Goal: Information Seeking & Learning: Learn about a topic

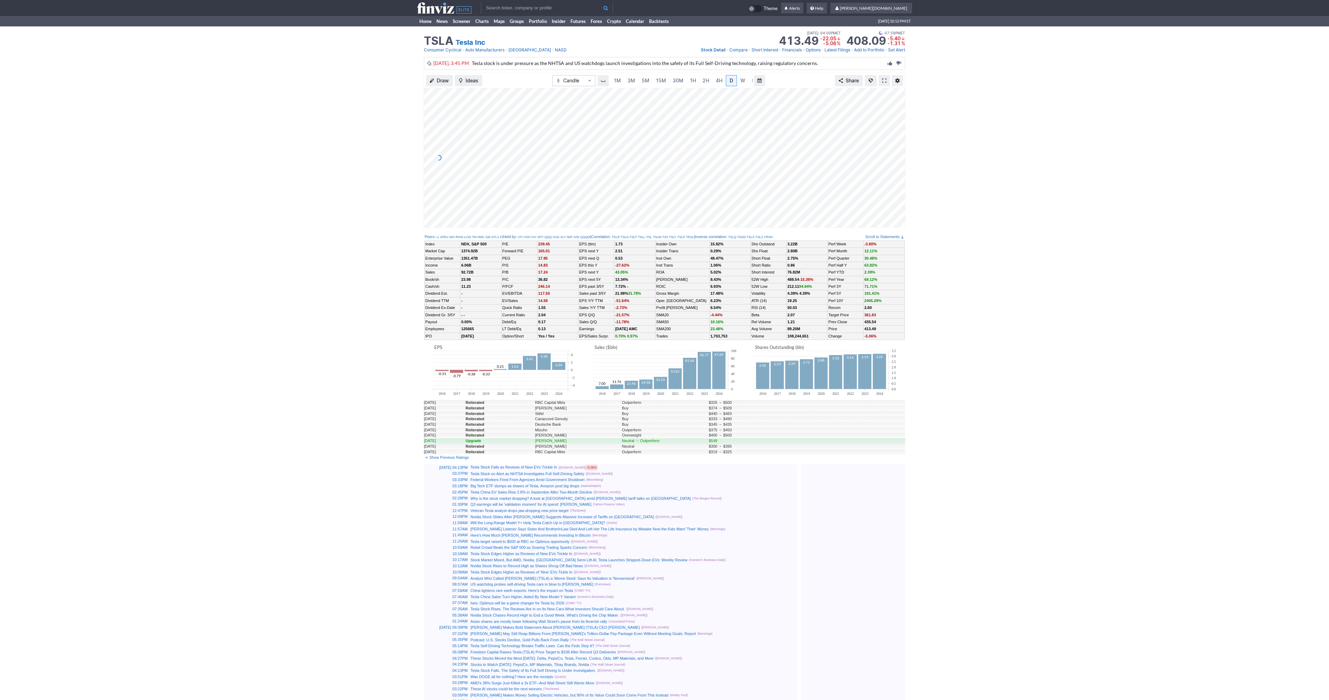
scroll to position [0, 7]
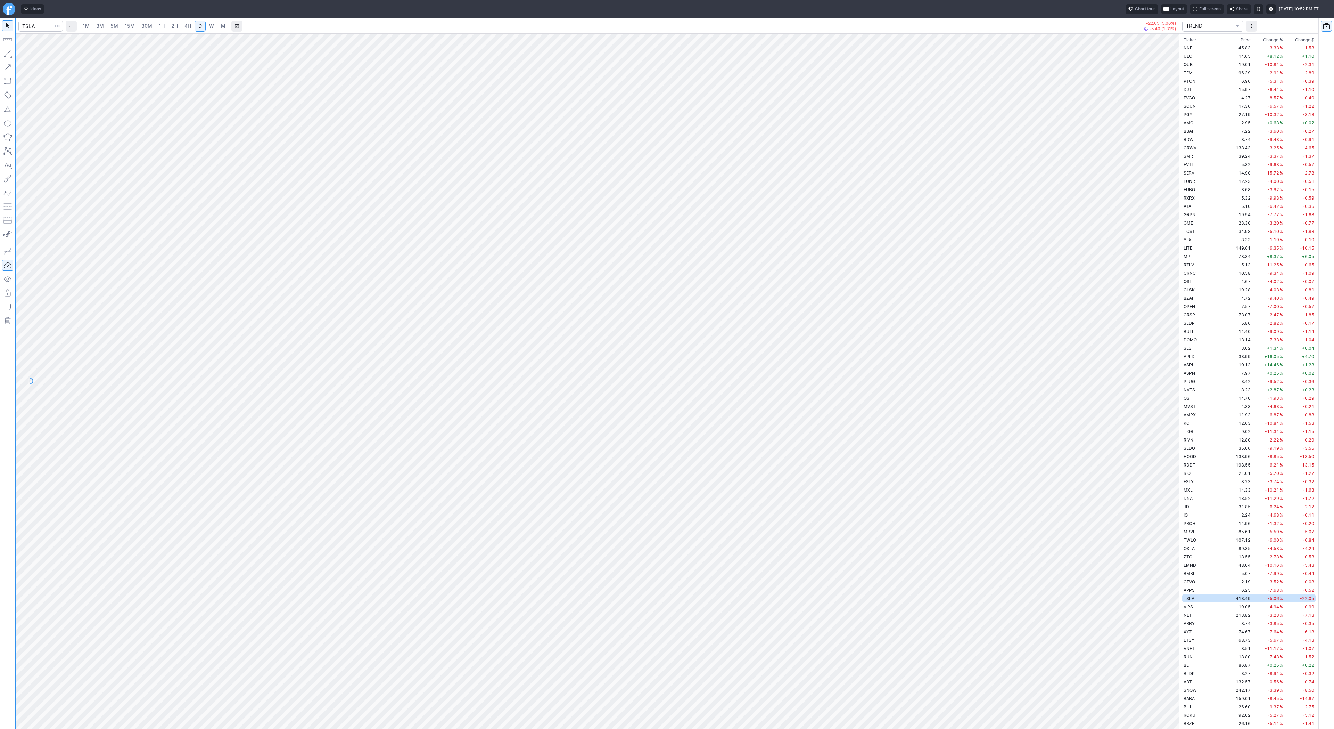
scroll to position [2093, 0]
click at [1182, 589] on div "1M 3M 5M 15M 30M 1H 2H 4H D W M -22.05 (5.06%) -5.40 (1.31%) TREND Ticker Price…" at bounding box center [667, 373] width 1334 height 710
drag, startPoint x: 10, startPoint y: 54, endPoint x: 13, endPoint y: 65, distance: 10.9
click at [9, 55] on button "button" at bounding box center [7, 53] width 11 height 11
click at [7, 54] on button "button" at bounding box center [7, 53] width 11 height 11
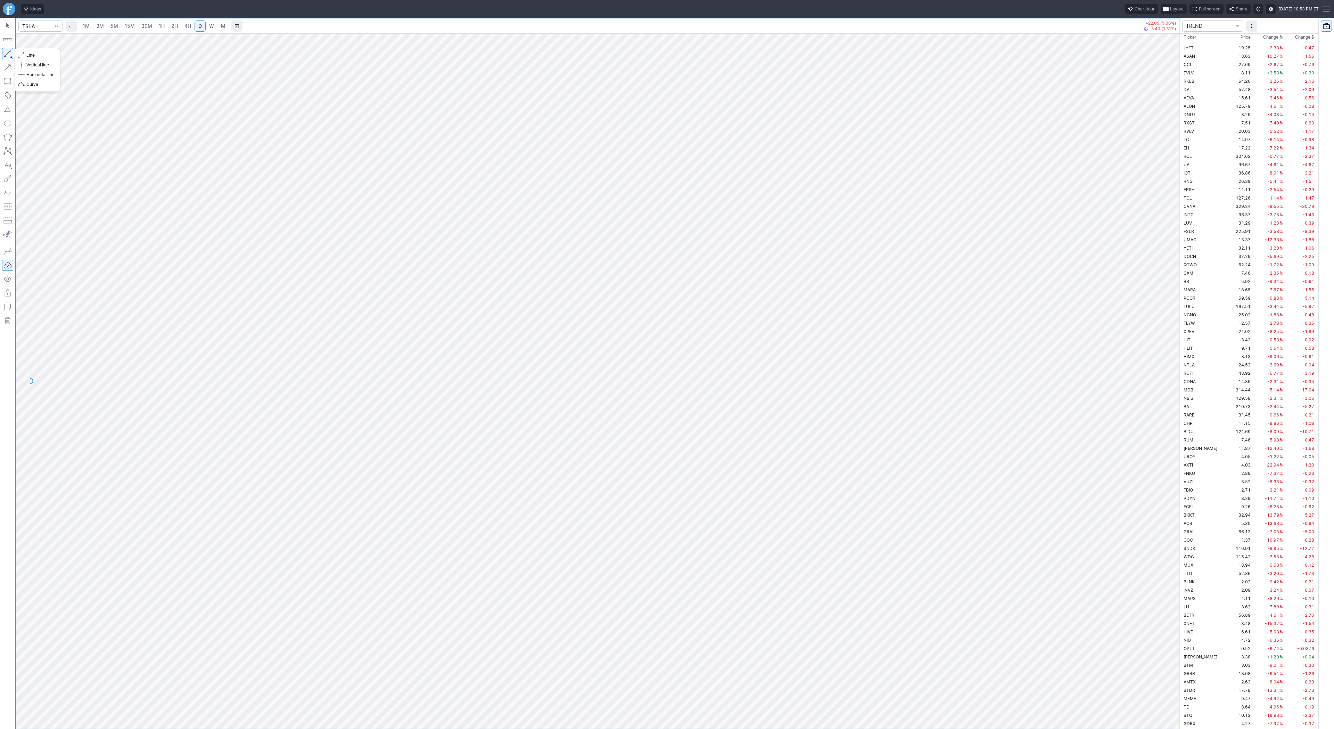
click at [5, 53] on button "button" at bounding box center [7, 53] width 11 height 11
click at [9, 56] on button "button" at bounding box center [7, 53] width 11 height 11
drag, startPoint x: 41, startPoint y: 56, endPoint x: 52, endPoint y: 75, distance: 21.3
click at [41, 56] on span "Line" at bounding box center [40, 55] width 28 height 7
drag, startPoint x: 21, startPoint y: 55, endPoint x: 53, endPoint y: 74, distance: 37.6
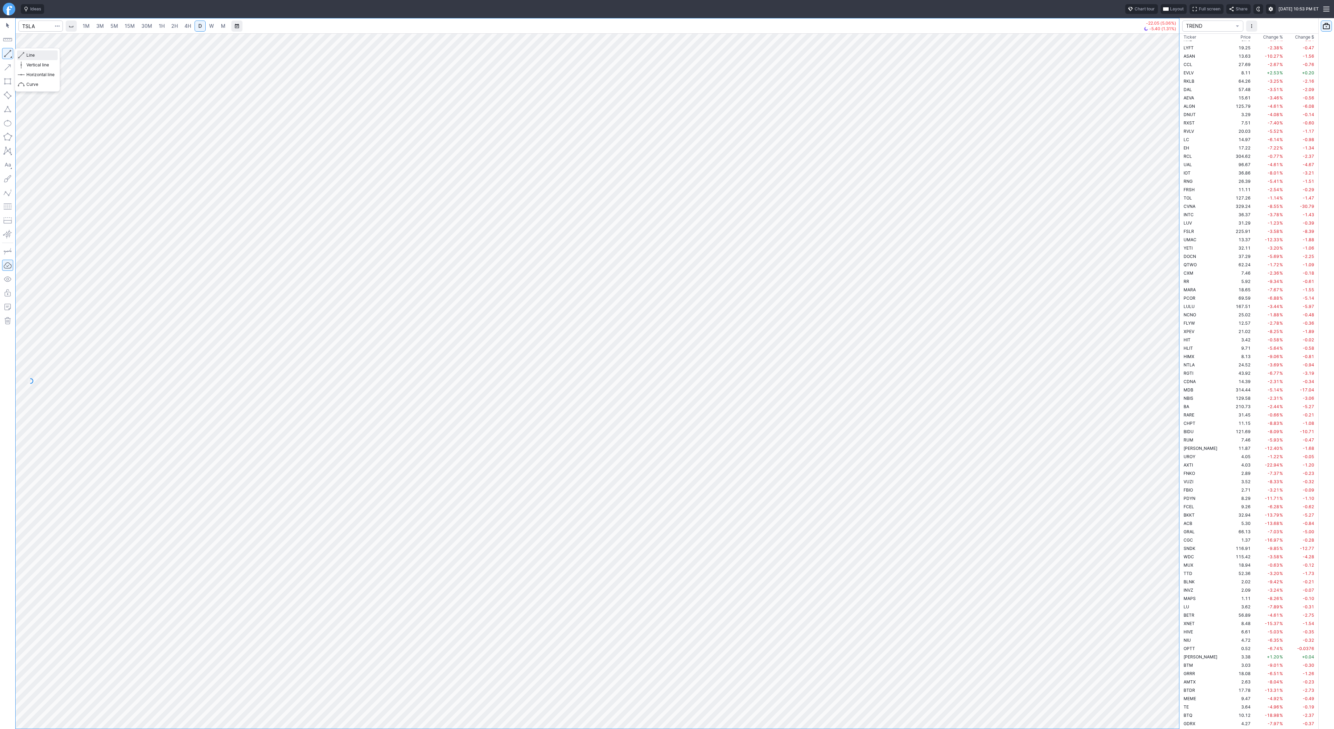
click at [21, 55] on span "button" at bounding box center [22, 55] width 4 height 10
click at [7, 58] on button "button" at bounding box center [7, 53] width 11 height 11
click at [10, 57] on button "button" at bounding box center [7, 53] width 11 height 11
click at [37, 57] on span "Line" at bounding box center [40, 55] width 28 height 7
click at [1294, 371] on div "1M 3M 5M 15M 30M 1H 2H 4H D W M -22.05 (5.06%) -5.40 (1.31%) TREND Ticker Price…" at bounding box center [667, 373] width 1334 height 710
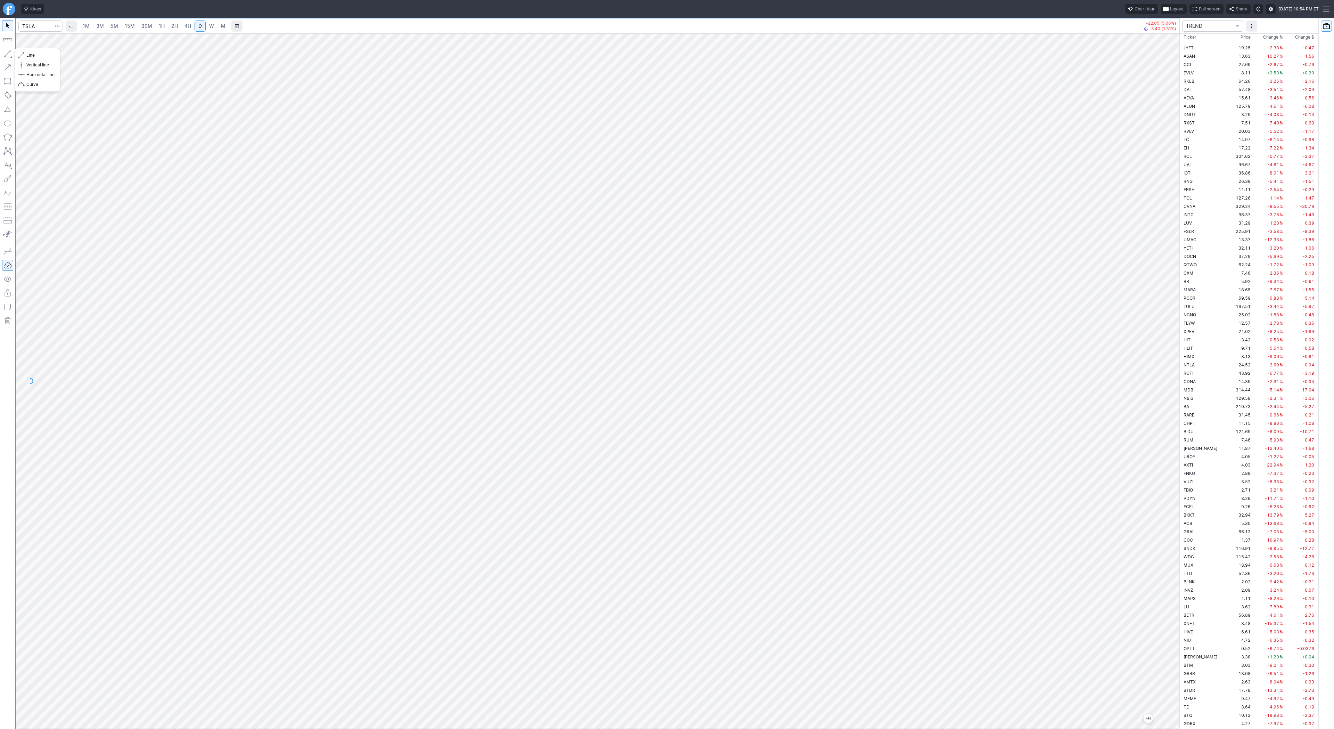
drag, startPoint x: 10, startPoint y: 51, endPoint x: 15, endPoint y: 65, distance: 15.5
click at [10, 53] on button "button" at bounding box center [7, 53] width 11 height 11
drag, startPoint x: 24, startPoint y: 55, endPoint x: 40, endPoint y: 57, distance: 16.2
click at [28, 55] on button "Line" at bounding box center [37, 55] width 41 height 10
click at [37, 58] on span "Line" at bounding box center [40, 55] width 28 height 7
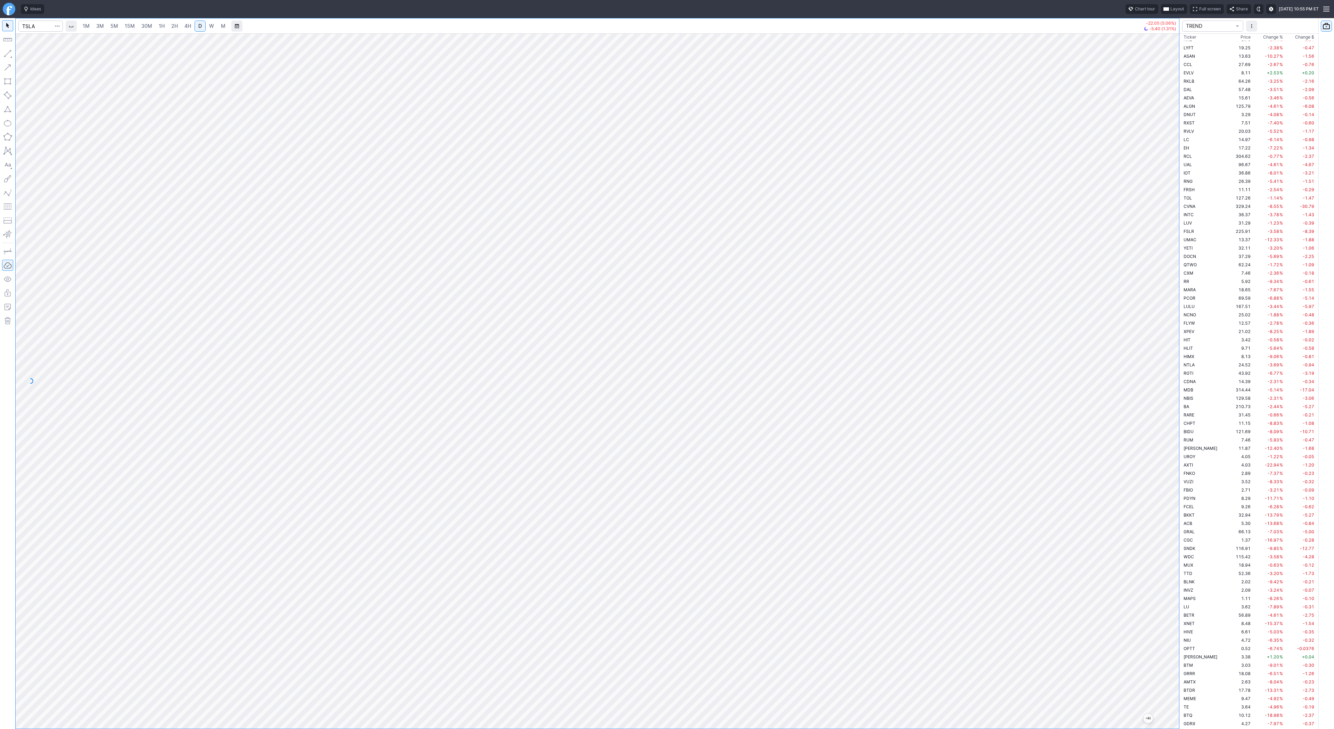
click at [0, 80] on html "Ideas Chart tour Layout Full screen Share Fri OCT 10 2025 10:55 PM ET 1M 3M 5M …" at bounding box center [667, 364] width 1334 height 729
click at [1224, 307] on div "1M 3M 5M 15M 30M 1H 2H 4H D W M -22.05 (5.06%) -5.40 (1.31%) TREND Ticker Price…" at bounding box center [667, 373] width 1334 height 710
click at [1205, 213] on div "1M 3M 5M 15M 30M 1H 2H 4H D W M -22.05 (5.06%) -5.40 (1.31%) TREND Ticker Price…" at bounding box center [667, 373] width 1334 height 710
click at [1333, 192] on div "1M 3M 5M 15M 30M 1H 2H 4H D W M -22.05 (5.06%) -5.40 (1.31%) TREND Ticker Price…" at bounding box center [667, 373] width 1334 height 710
click at [1158, 417] on div at bounding box center [598, 380] width 1164 height 695
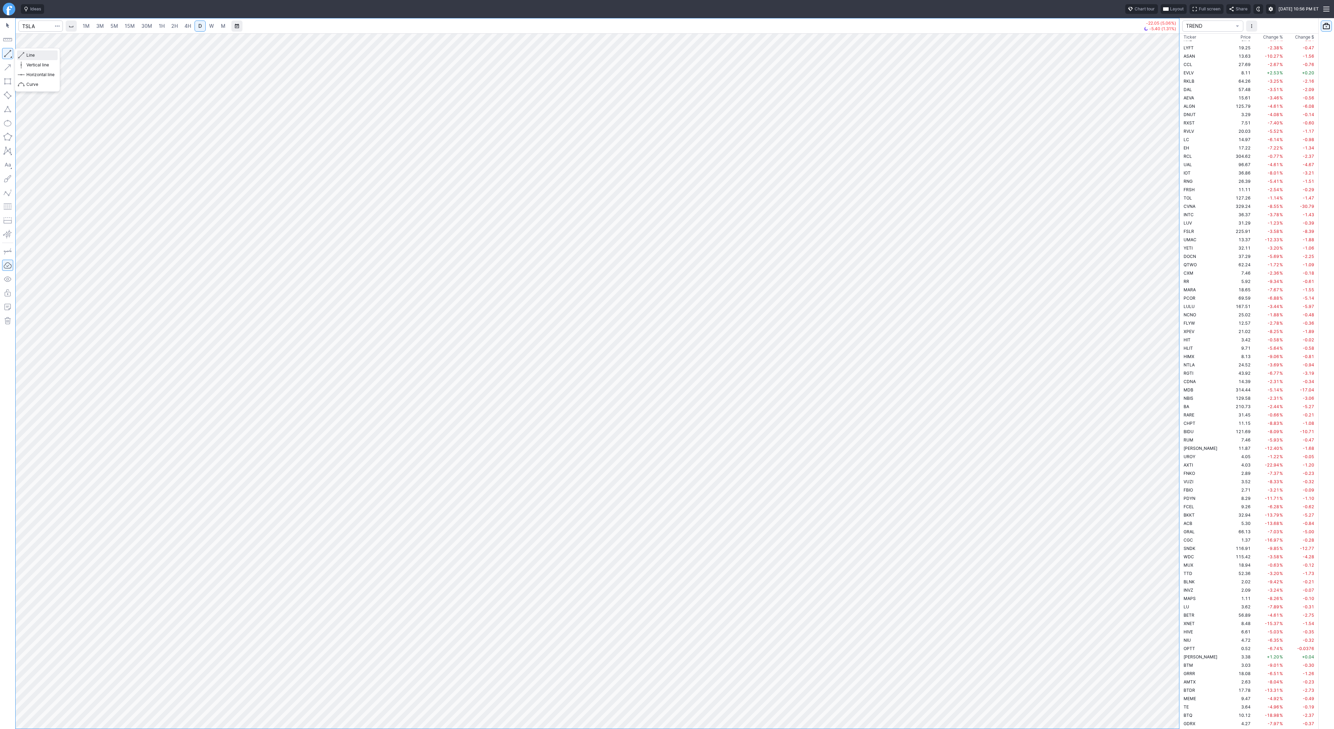
click at [18, 55] on button "Line" at bounding box center [37, 55] width 41 height 10
click at [4, 53] on button "button" at bounding box center [7, 53] width 11 height 11
click at [33, 54] on span "Line" at bounding box center [40, 55] width 28 height 7
click at [6, 50] on button "button" at bounding box center [7, 53] width 11 height 11
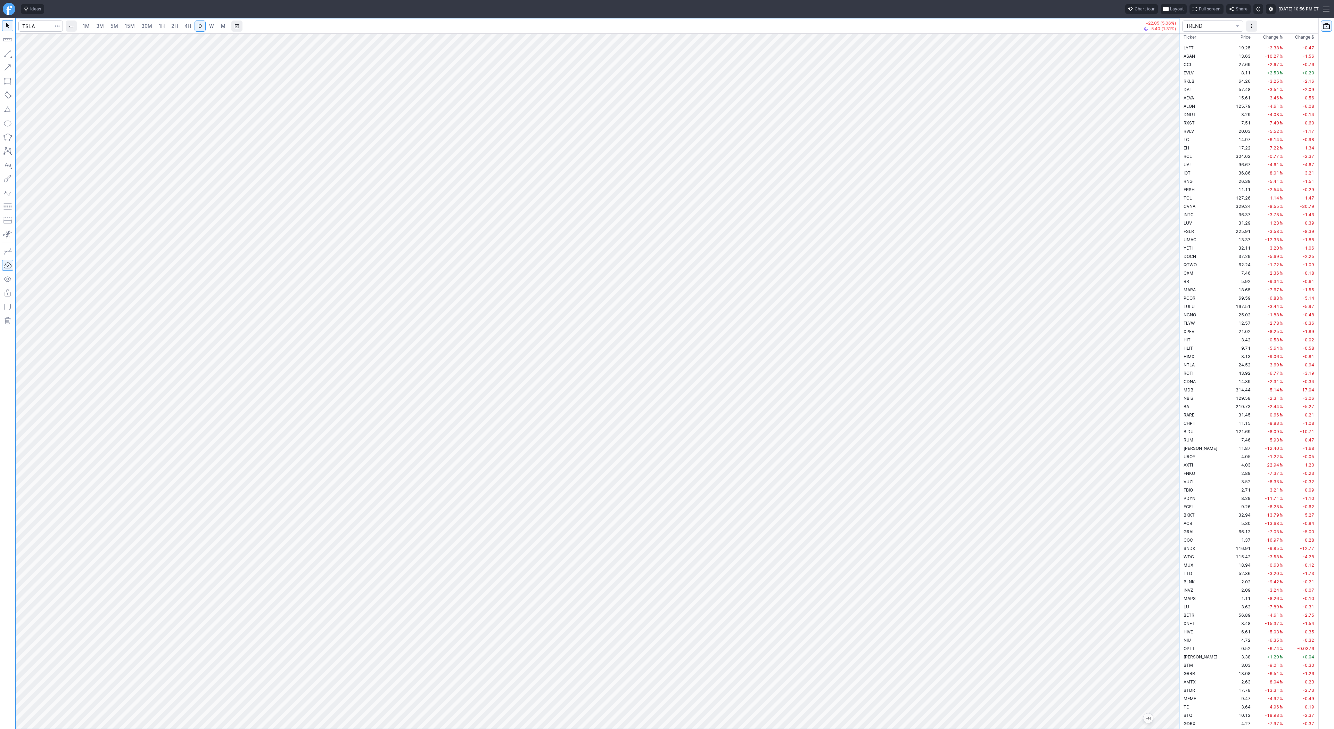
click at [1157, 643] on div at bounding box center [598, 380] width 1164 height 695
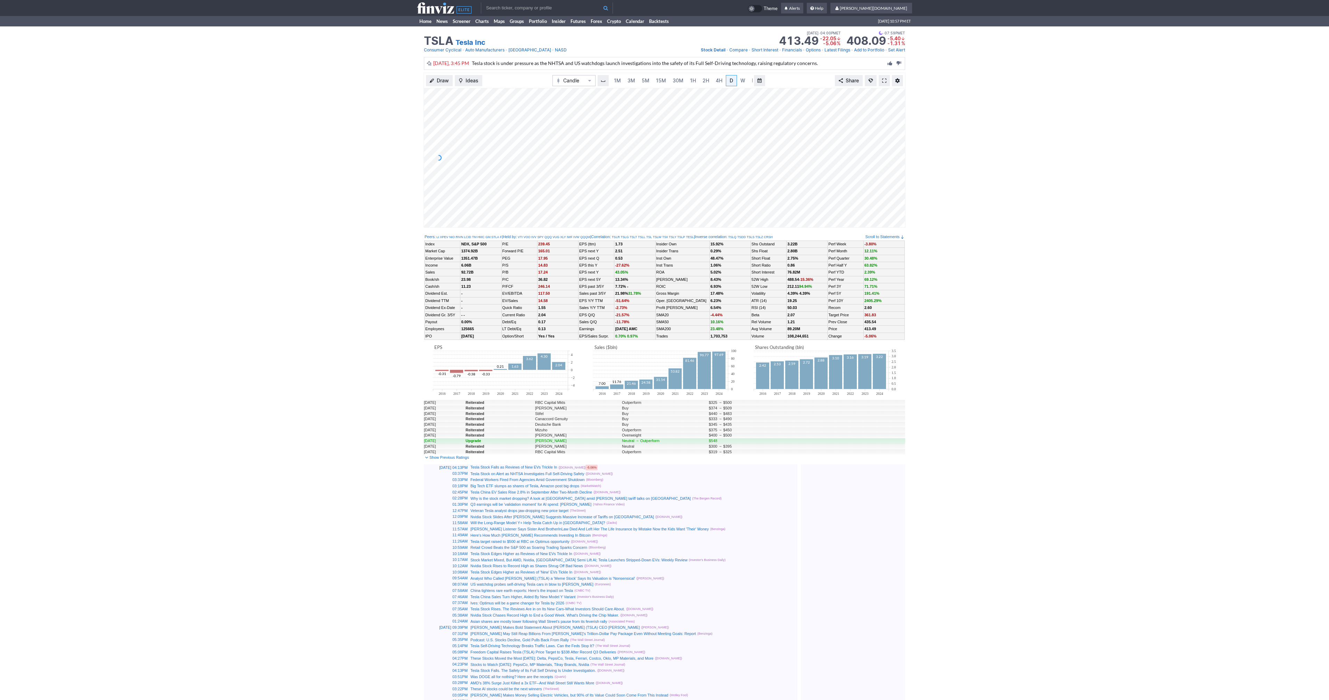
scroll to position [0, 7]
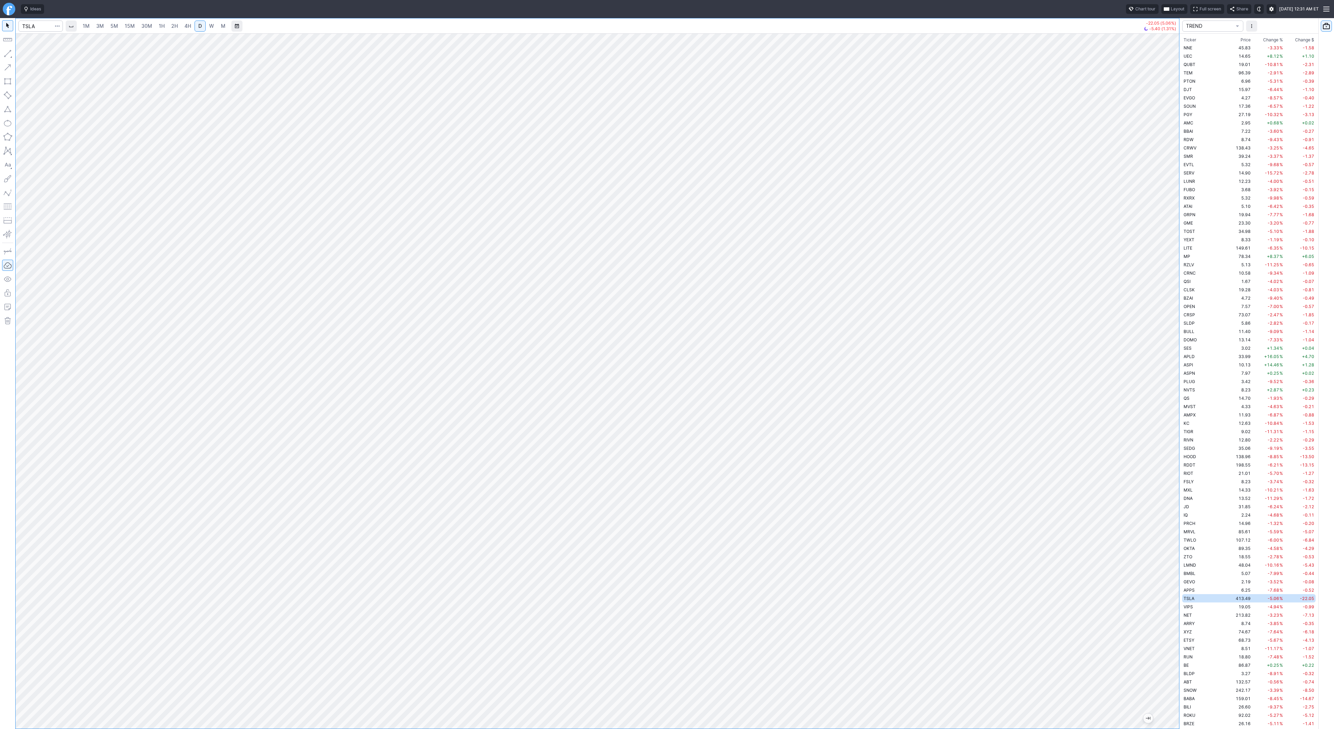
scroll to position [2093, 0]
click at [35, 55] on span "Line" at bounding box center [40, 55] width 28 height 7
click at [1162, 522] on div at bounding box center [598, 380] width 1164 height 695
click at [1108, 595] on div at bounding box center [598, 380] width 1164 height 695
click at [26, 53] on button "Line" at bounding box center [37, 55] width 41 height 10
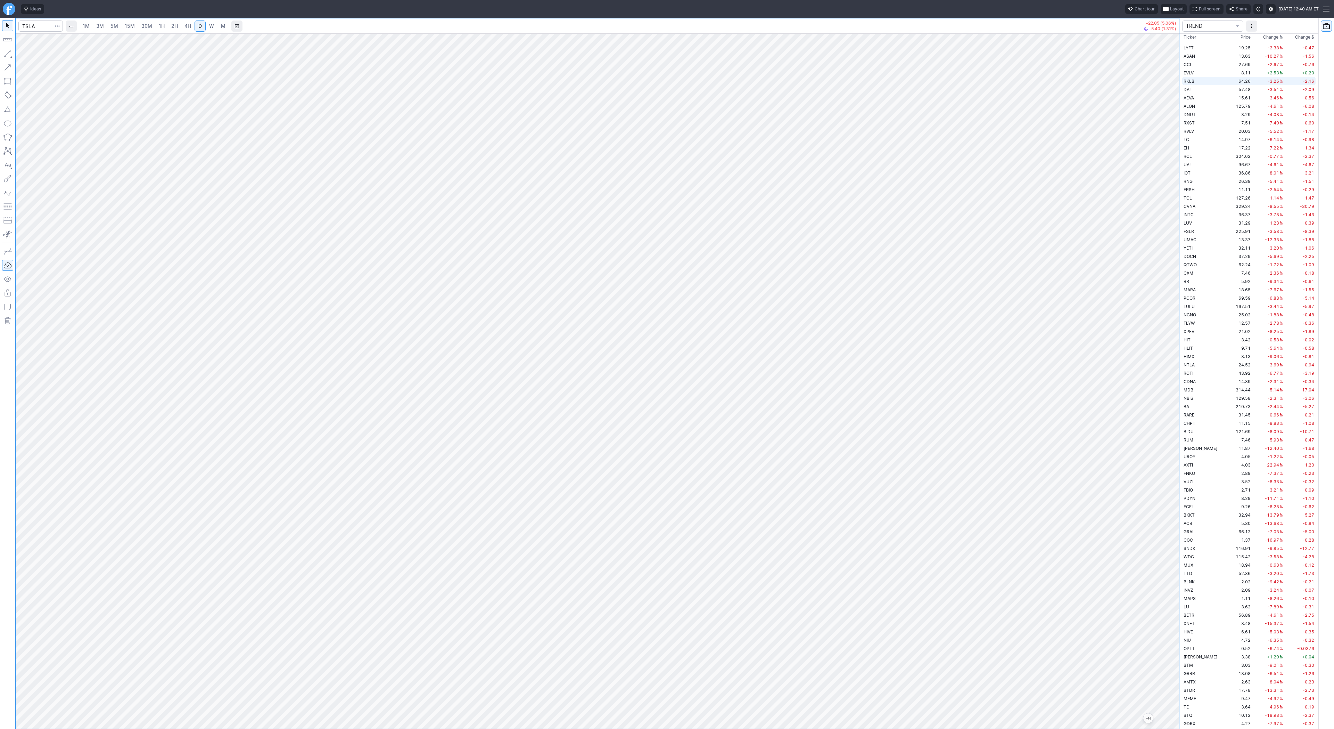
drag, startPoint x: 1172, startPoint y: 452, endPoint x: 1190, endPoint y: 78, distance: 373.9
click at [1191, 74] on div "1M 3M 5M 15M 30M 1H 2H 4H D W M -22.05 (5.06%) -5.40 (1.31%) TREND Ticker Price…" at bounding box center [667, 373] width 1334 height 710
click at [1071, 0] on html "Ideas Chart tour Layout Full screen Share Sat OCT 11 2025 12:40 AM ET 1M 3M 5M …" at bounding box center [667, 364] width 1334 height 729
click at [1114, 614] on div at bounding box center [598, 380] width 1164 height 695
drag, startPoint x: 25, startPoint y: 52, endPoint x: 60, endPoint y: 88, distance: 49.6
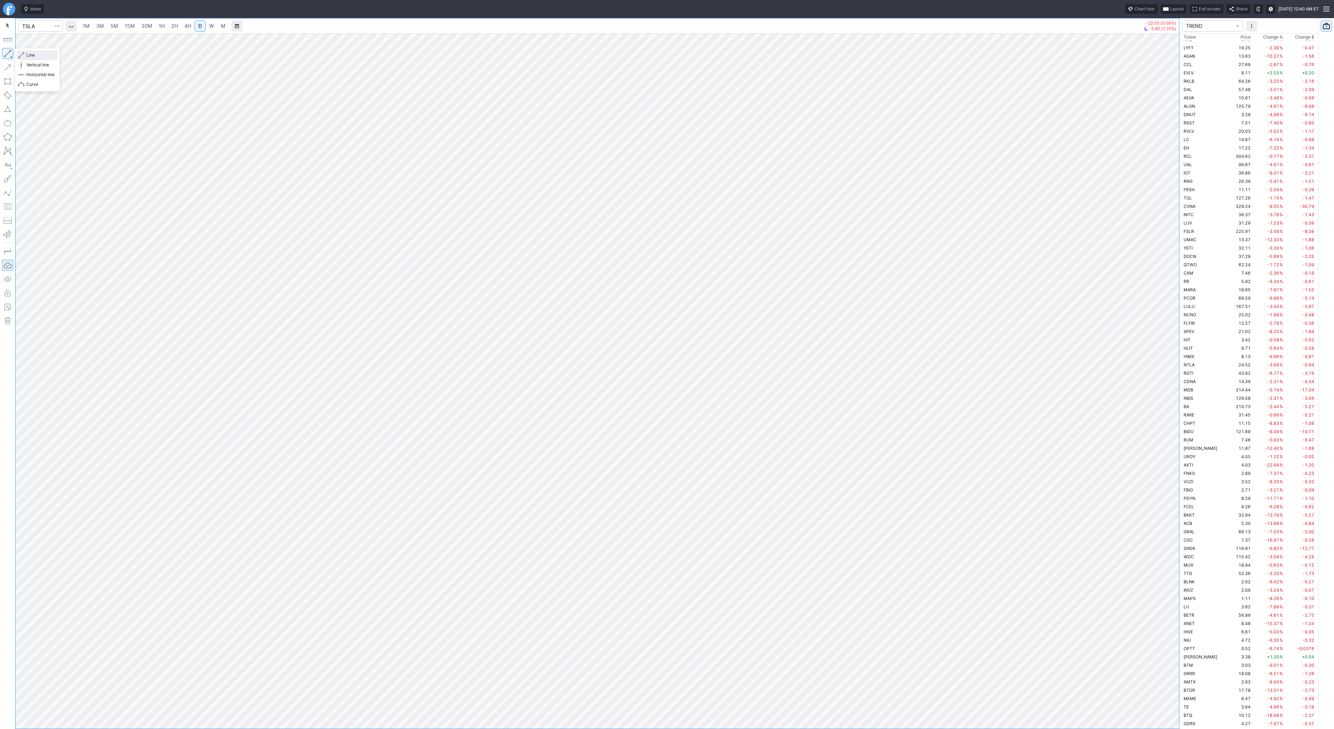
click at [26, 53] on button "Line" at bounding box center [37, 55] width 41 height 10
drag, startPoint x: 1175, startPoint y: 349, endPoint x: 1176, endPoint y: 419, distance: 70.2
click at [1176, 419] on div at bounding box center [1172, 378] width 15 height 677
click at [24, 54] on span "button" at bounding box center [22, 55] width 4 height 10
drag, startPoint x: 6, startPoint y: 50, endPoint x: 21, endPoint y: 68, distance: 23.2
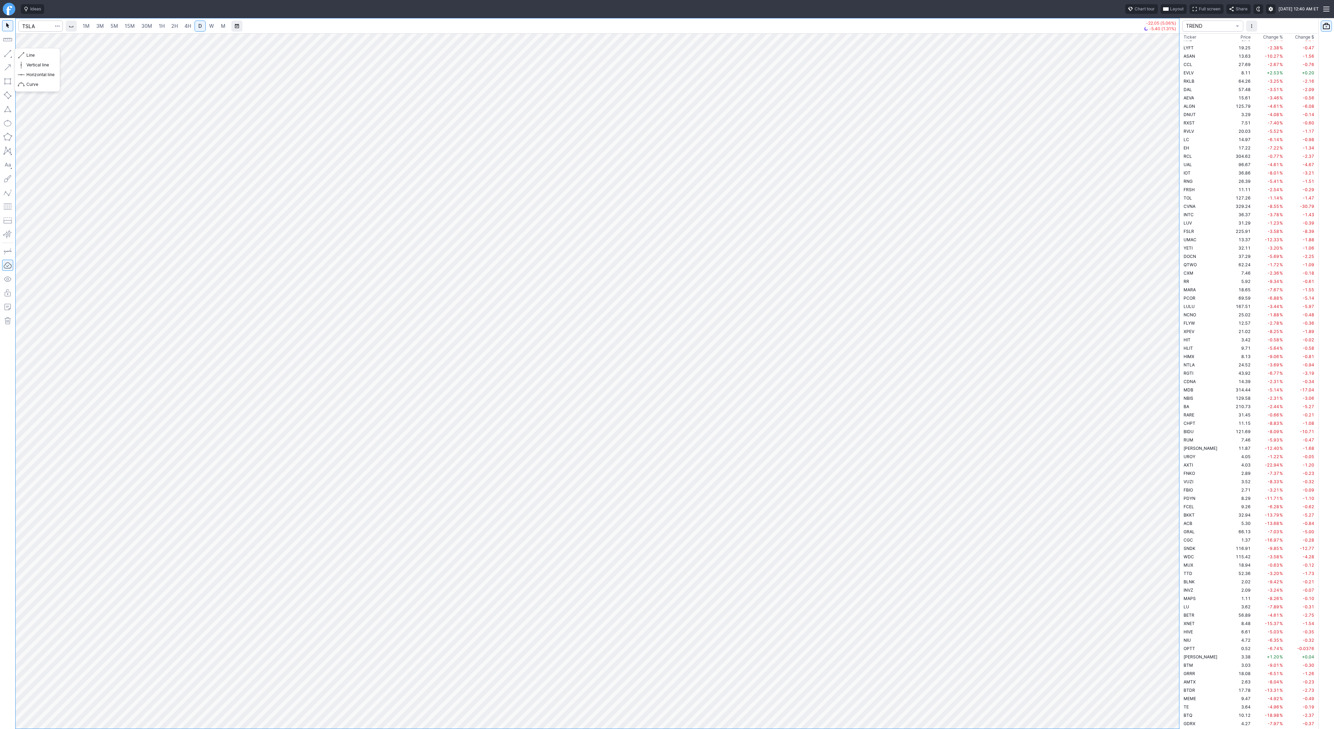
click at [7, 52] on button "button" at bounding box center [7, 53] width 11 height 11
click at [6, 50] on button "button" at bounding box center [7, 53] width 11 height 11
click at [25, 53] on button "Line" at bounding box center [37, 55] width 41 height 10
click at [31, 54] on span "Line" at bounding box center [40, 55] width 28 height 7
drag, startPoint x: 33, startPoint y: 55, endPoint x: 45, endPoint y: 71, distance: 19.6
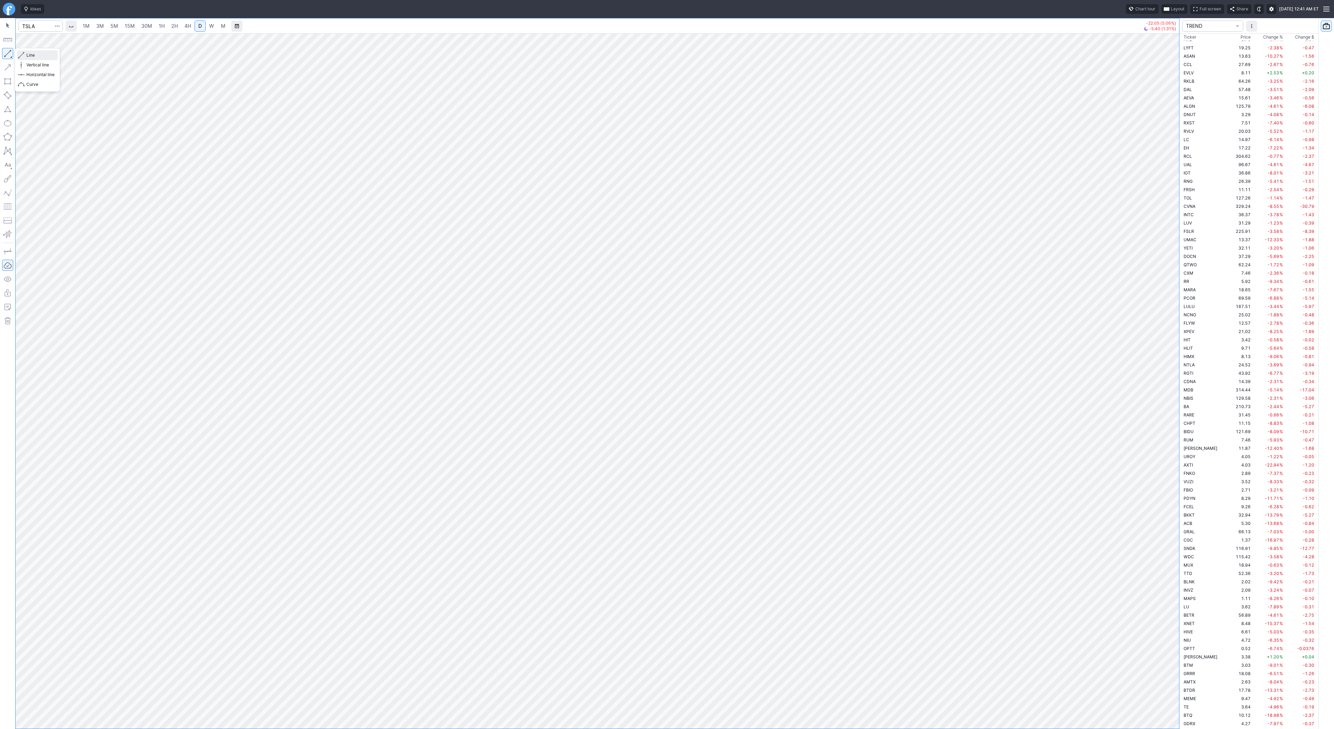
click at [34, 56] on span "Line" at bounding box center [40, 55] width 28 height 7
click at [9, 52] on button "button" at bounding box center [7, 53] width 11 height 11
click at [6, 52] on button "button" at bounding box center [7, 53] width 11 height 11
click at [6, 50] on button "button" at bounding box center [7, 53] width 11 height 11
click at [37, 60] on button "Vertical line" at bounding box center [37, 65] width 41 height 10
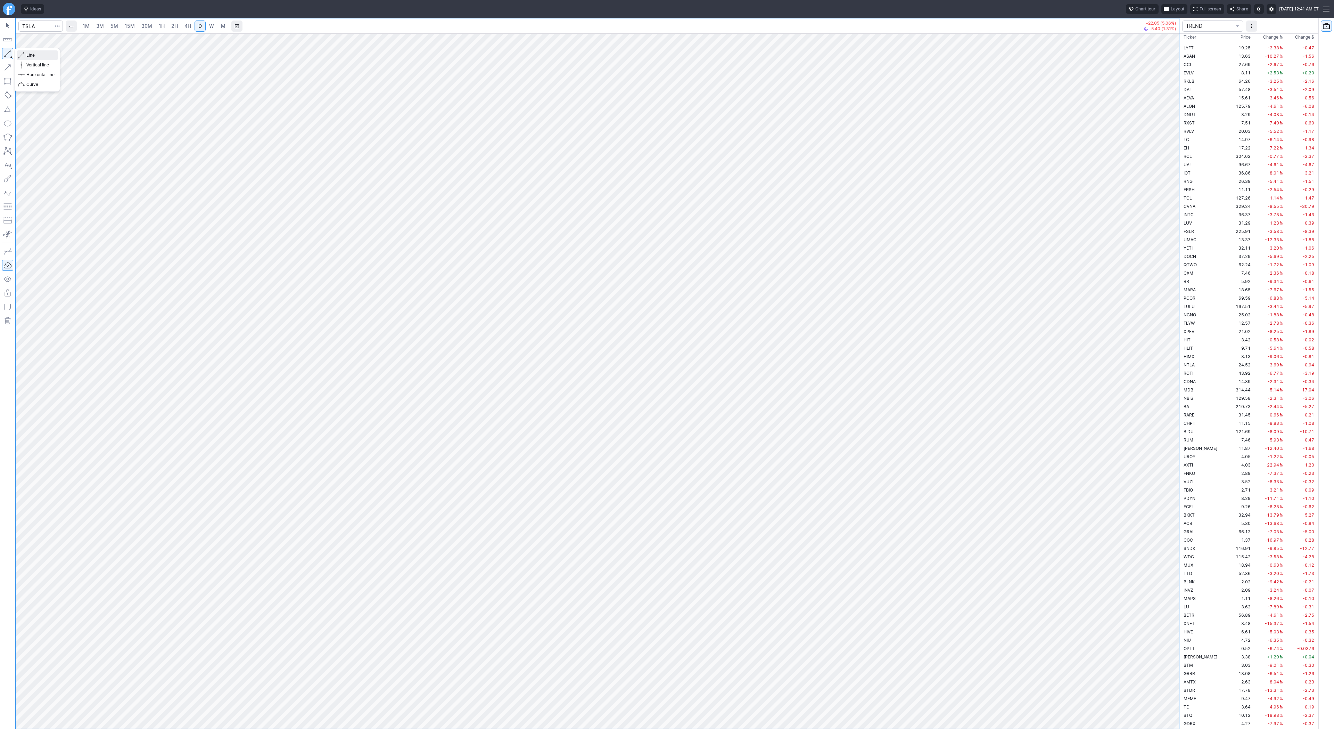
drag, startPoint x: 47, startPoint y: 57, endPoint x: 51, endPoint y: 64, distance: 8.5
click at [47, 57] on span "Line" at bounding box center [40, 55] width 28 height 7
drag, startPoint x: 9, startPoint y: 53, endPoint x: 31, endPoint y: 77, distance: 32.7
click at [9, 52] on button "button" at bounding box center [7, 53] width 11 height 11
click at [47, 57] on span "Line" at bounding box center [40, 55] width 28 height 7
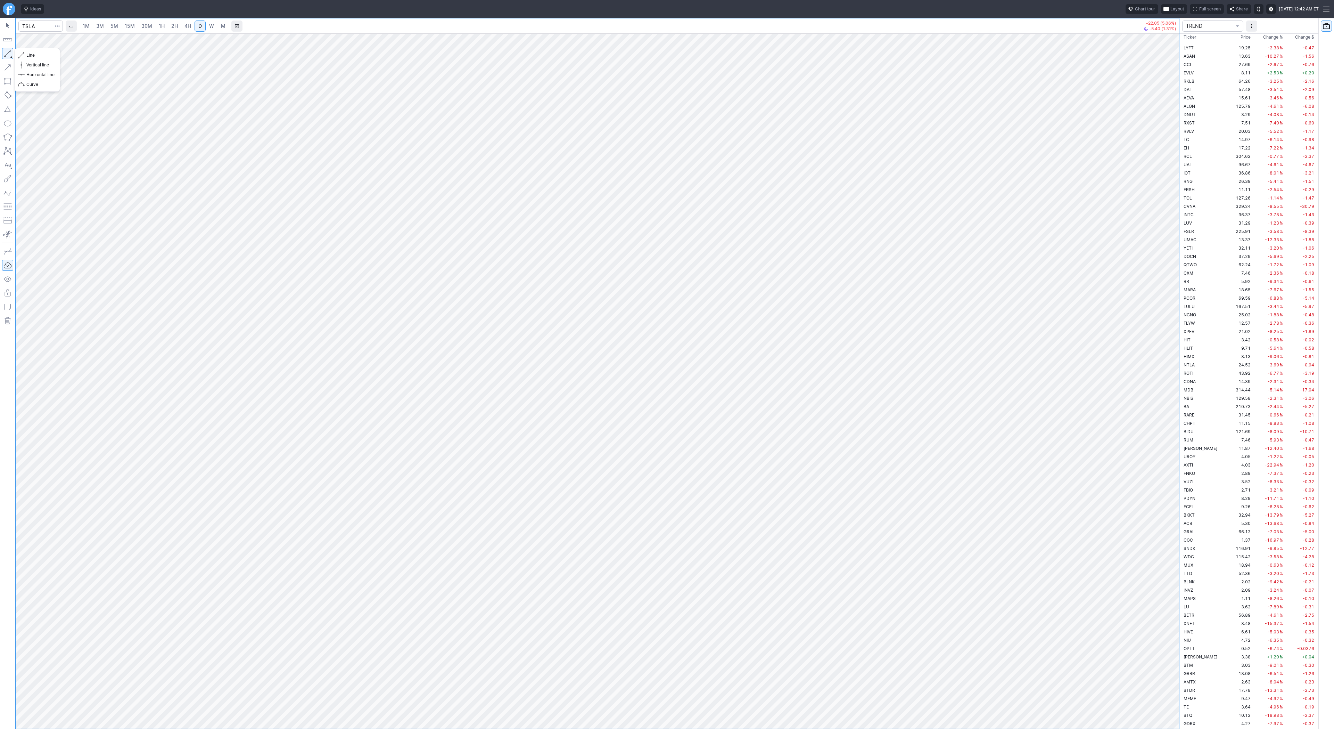
click at [9, 51] on button "button" at bounding box center [7, 53] width 11 height 11
click at [41, 55] on span "Line" at bounding box center [40, 55] width 28 height 7
click at [11, 54] on button "button" at bounding box center [7, 53] width 11 height 11
click at [20, 49] on div "Line Vertical line Horizontal line Curve" at bounding box center [37, 69] width 45 height 43
click at [47, 54] on span "Line" at bounding box center [40, 55] width 28 height 7
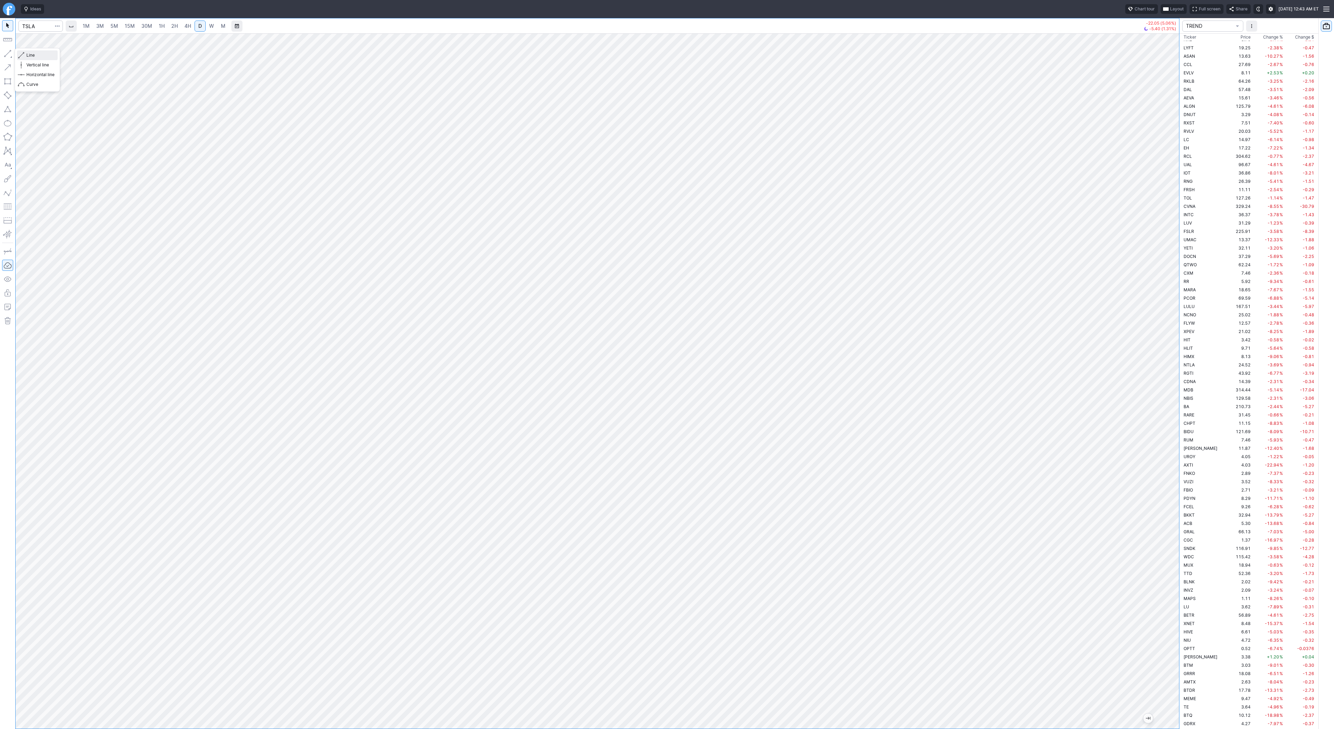
drag, startPoint x: 32, startPoint y: 54, endPoint x: 37, endPoint y: 68, distance: 15.1
click at [33, 56] on span "Line" at bounding box center [40, 55] width 28 height 7
click at [12, 53] on button "button" at bounding box center [7, 53] width 11 height 11
drag, startPoint x: 34, startPoint y: 56, endPoint x: 42, endPoint y: 73, distance: 18.8
click at [34, 59] on button "Line" at bounding box center [37, 55] width 41 height 10
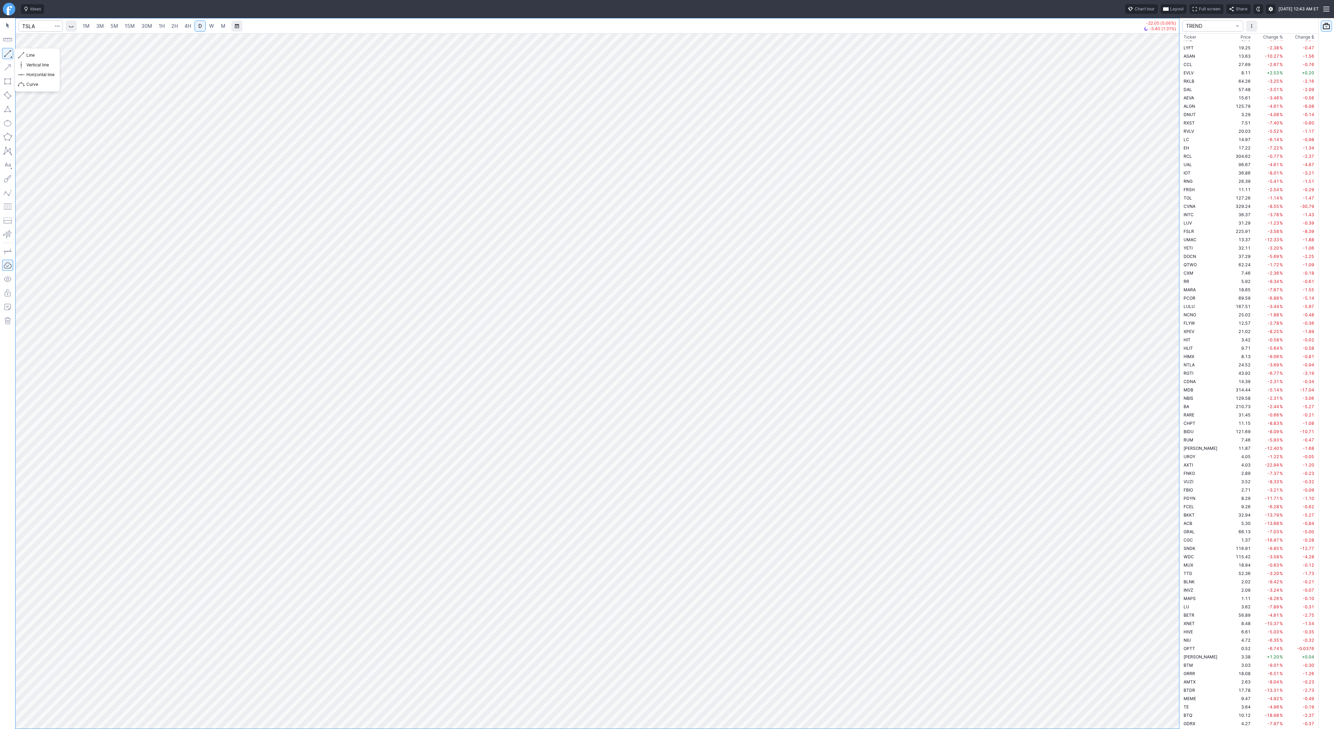
drag, startPoint x: 7, startPoint y: 52, endPoint x: 24, endPoint y: 90, distance: 41.7
click at [6, 53] on button "button" at bounding box center [7, 53] width 11 height 11
click at [7, 49] on button "button" at bounding box center [7, 53] width 11 height 11
click at [39, 56] on span "Line" at bounding box center [40, 55] width 28 height 7
click at [32, 54] on span "Line" at bounding box center [40, 55] width 28 height 7
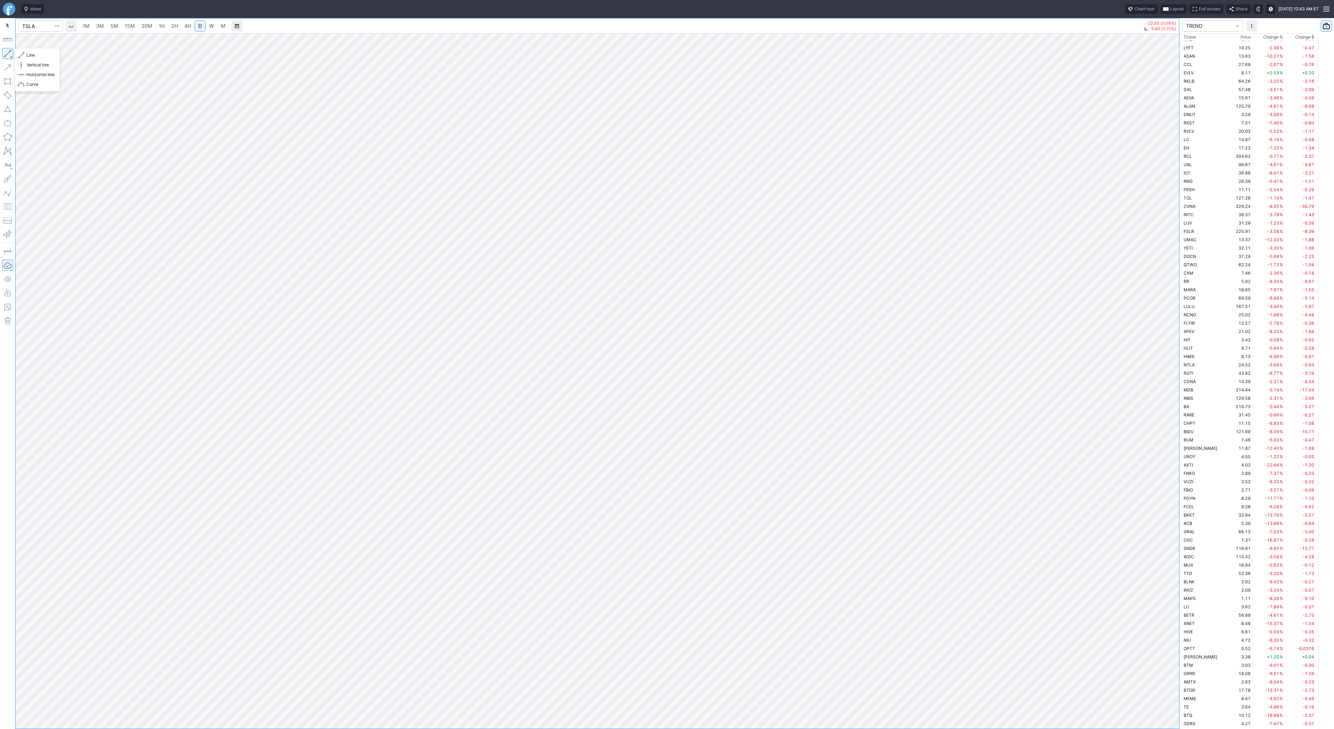
drag, startPoint x: 7, startPoint y: 54, endPoint x: 19, endPoint y: 76, distance: 25.0
click at [7, 55] on button "button" at bounding box center [7, 53] width 11 height 11
click at [5, 50] on button "button" at bounding box center [7, 53] width 11 height 11
click at [41, 57] on span "Line" at bounding box center [40, 55] width 28 height 7
click at [3, 53] on button "button" at bounding box center [7, 53] width 11 height 11
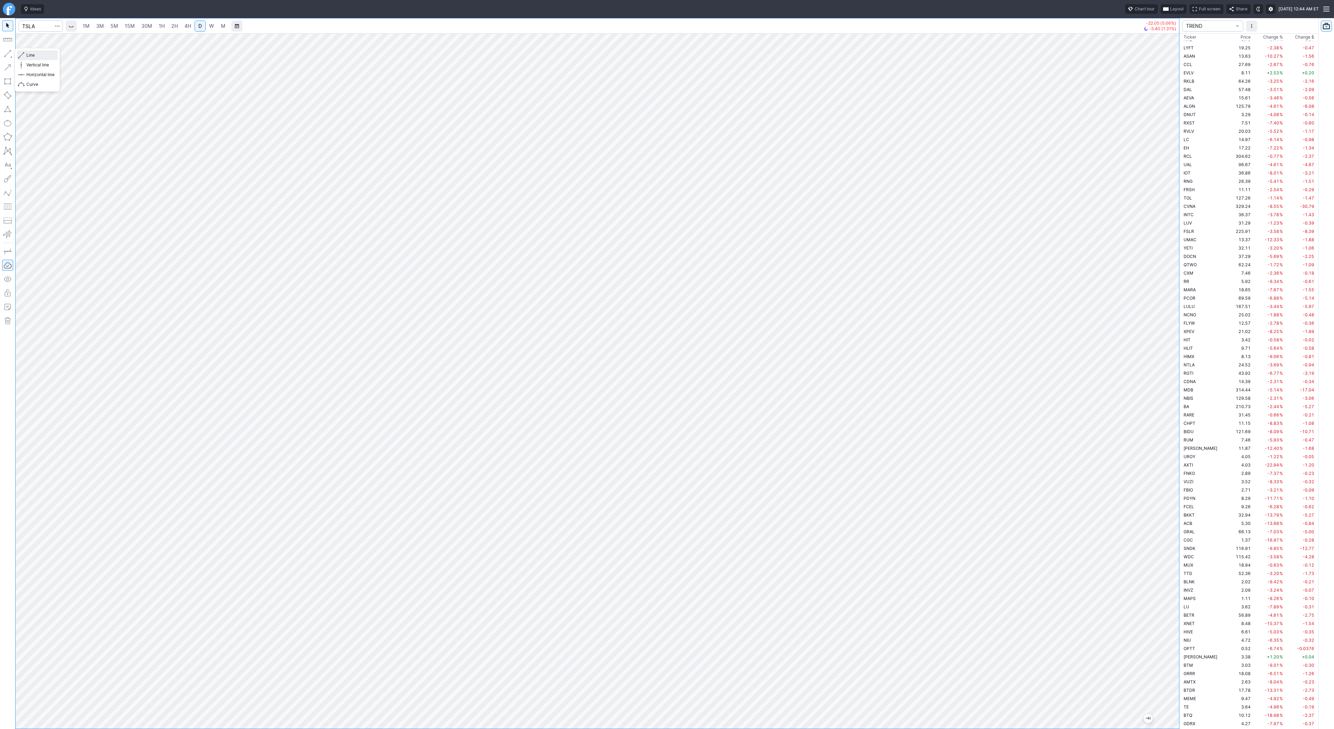
click at [24, 57] on button "Line" at bounding box center [37, 55] width 41 height 10
drag, startPoint x: 35, startPoint y: 54, endPoint x: 44, endPoint y: 71, distance: 20.0
click at [35, 54] on span "Line" at bounding box center [40, 55] width 28 height 7
click at [9, 53] on button "button" at bounding box center [7, 53] width 11 height 11
drag, startPoint x: 34, startPoint y: 54, endPoint x: 51, endPoint y: 60, distance: 18.1
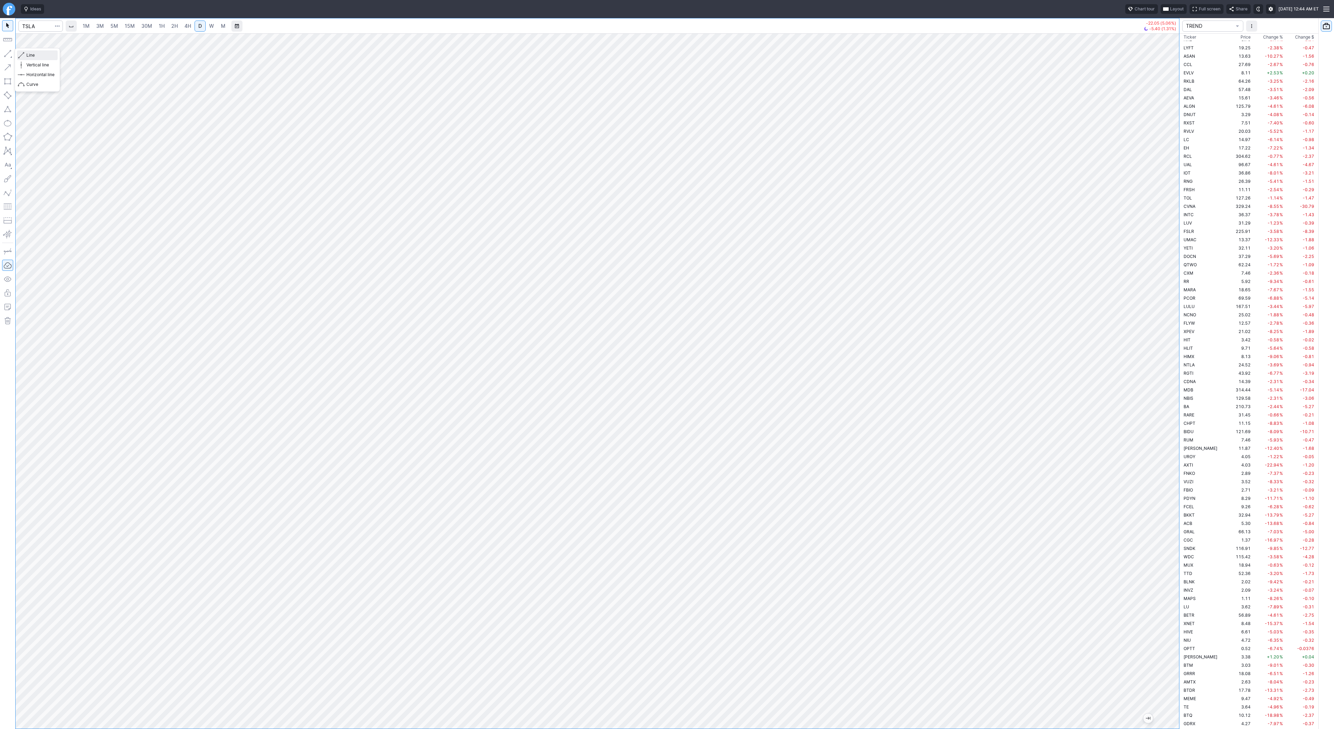
click at [34, 54] on span "Line" at bounding box center [40, 55] width 28 height 7
click at [32, 54] on span "Line" at bounding box center [40, 55] width 28 height 7
drag, startPoint x: 8, startPoint y: 52, endPoint x: 26, endPoint y: 90, distance: 41.3
click at [8, 54] on button "button" at bounding box center [7, 53] width 11 height 11
click at [23, 53] on span "button" at bounding box center [22, 55] width 4 height 10
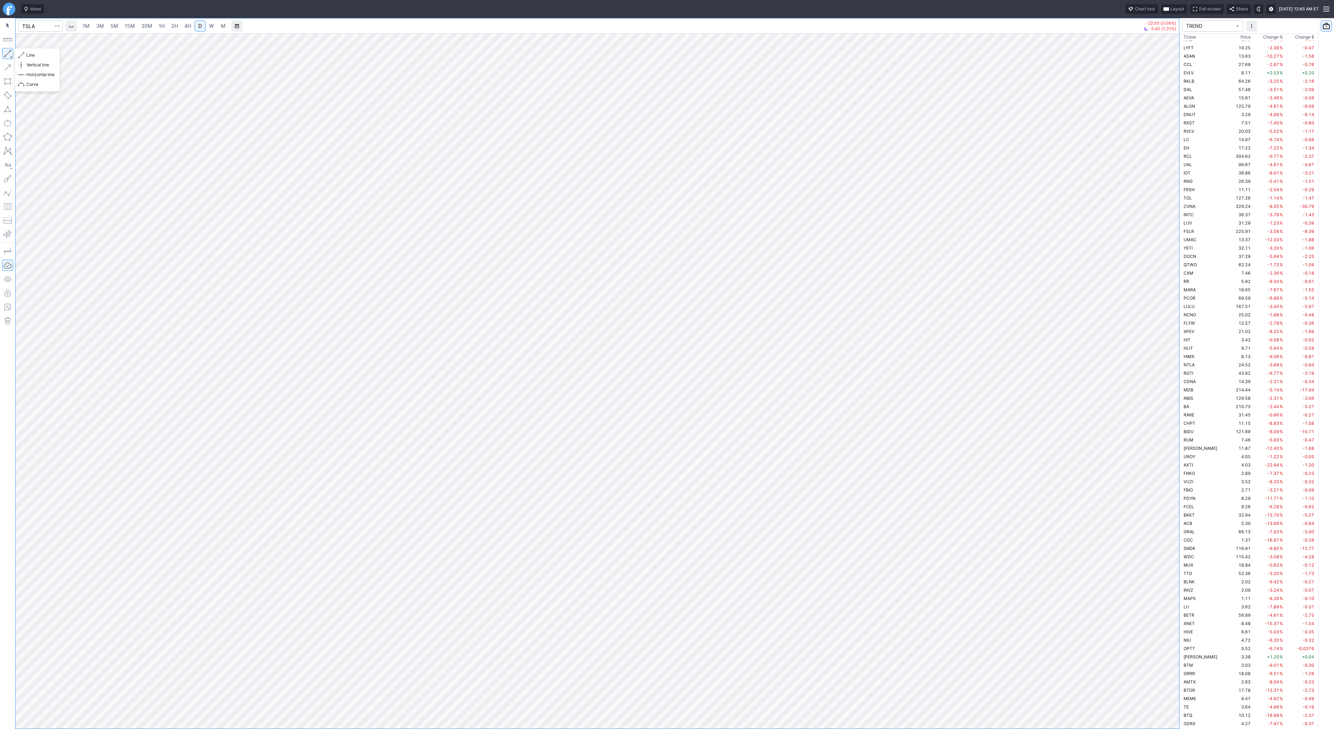
drag, startPoint x: 6, startPoint y: 50, endPoint x: 9, endPoint y: 67, distance: 18.0
click at [6, 54] on button "button" at bounding box center [7, 53] width 11 height 11
click at [6, 50] on button "button" at bounding box center [7, 53] width 11 height 11
drag, startPoint x: 1191, startPoint y: 575, endPoint x: 1185, endPoint y: 555, distance: 21.1
click at [1185, 555] on div "1M 3M 5M 15M 30M 1H 2H 4H D W M -22.05 (5.06%) -5.40 (1.31%) TREND Ticker Price…" at bounding box center [667, 373] width 1334 height 710
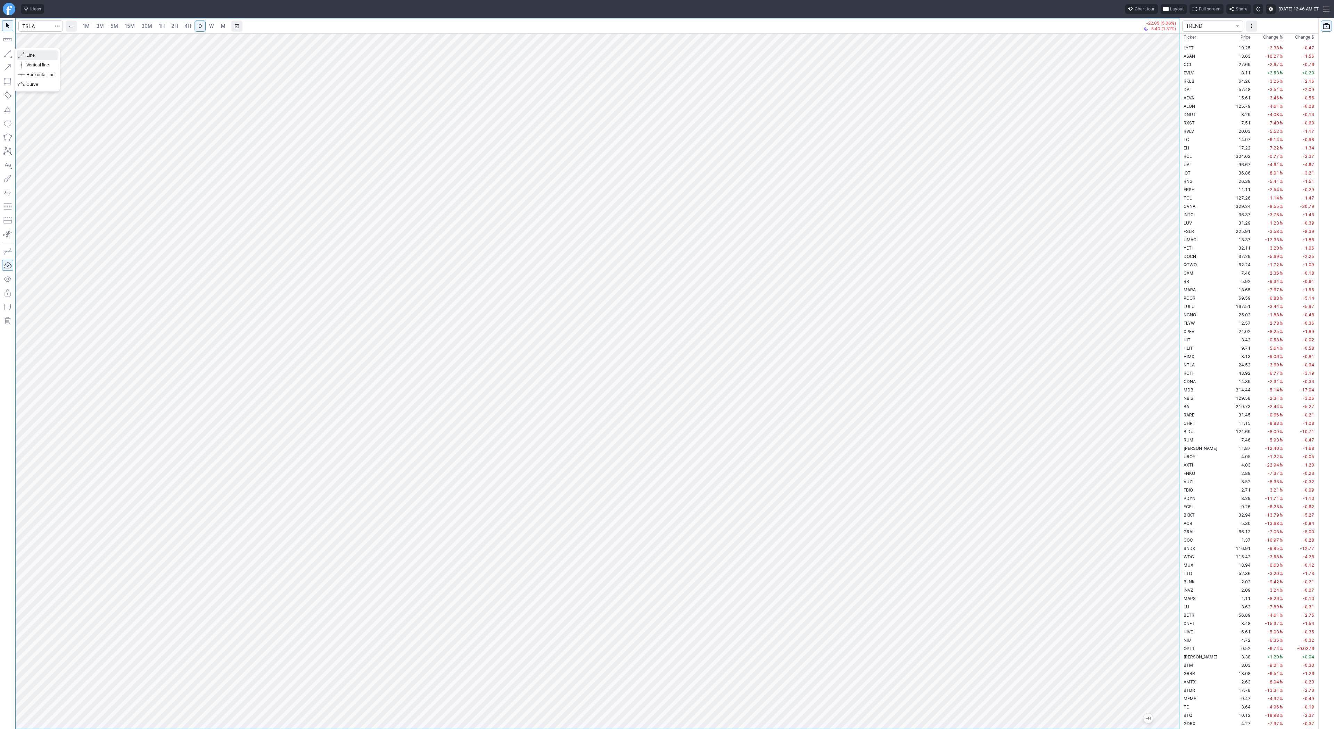
click at [27, 56] on span "Line" at bounding box center [40, 55] width 28 height 7
click at [7, 53] on button "button" at bounding box center [7, 53] width 11 height 11
click at [6, 57] on button "button" at bounding box center [7, 53] width 11 height 11
drag, startPoint x: 34, startPoint y: 58, endPoint x: 39, endPoint y: 67, distance: 10.0
click at [34, 59] on button "Line" at bounding box center [37, 55] width 41 height 10
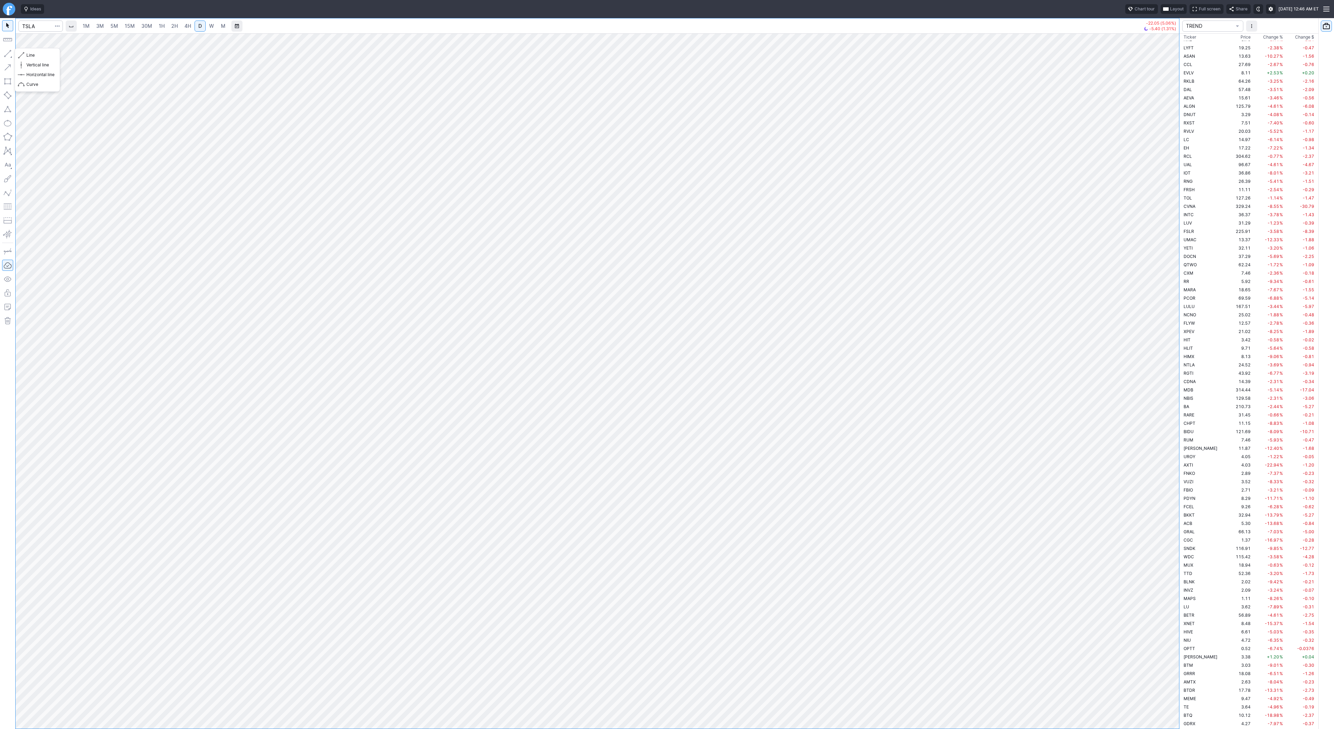
drag, startPoint x: 7, startPoint y: 52, endPoint x: 49, endPoint y: 76, distance: 48.7
click at [7, 52] on button "button" at bounding box center [7, 53] width 11 height 11
drag, startPoint x: 8, startPoint y: 53, endPoint x: 9, endPoint y: 74, distance: 20.5
click at [8, 54] on button "button" at bounding box center [7, 53] width 11 height 11
drag, startPoint x: 25, startPoint y: 53, endPoint x: 39, endPoint y: 73, distance: 23.8
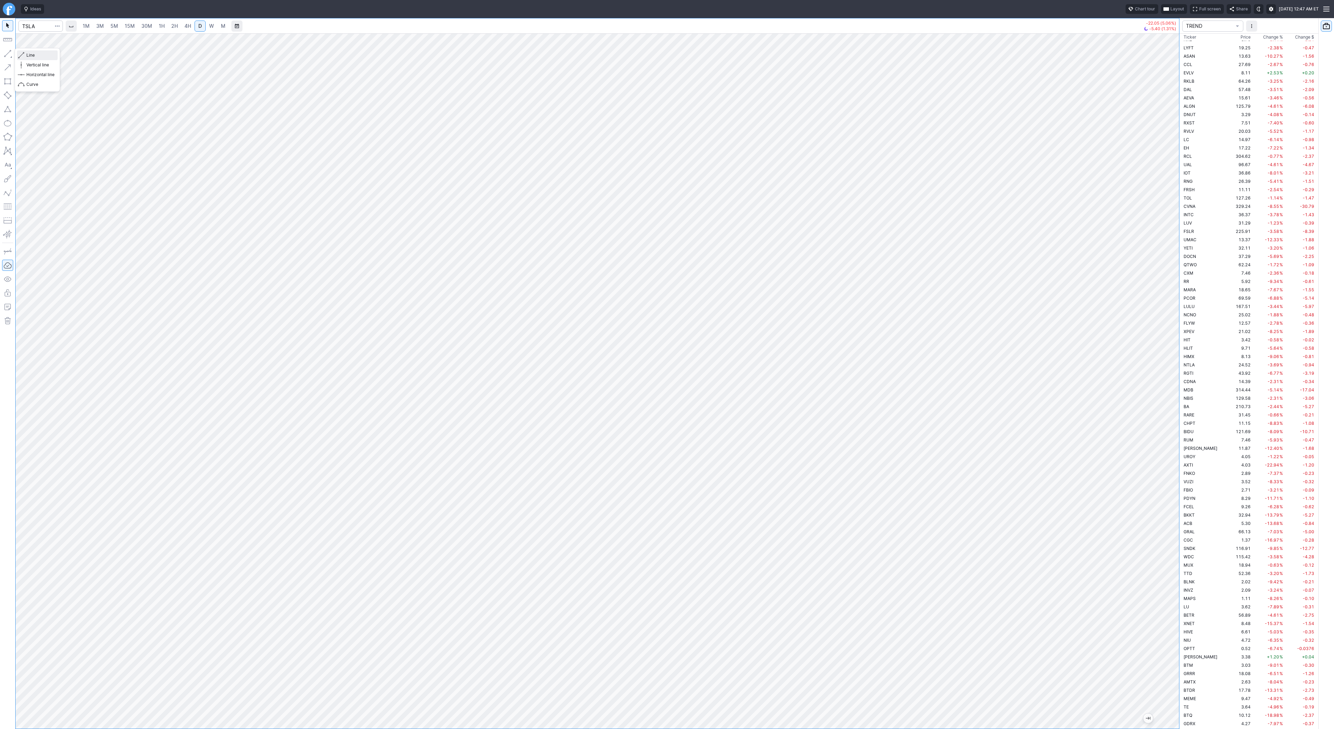
click at [25, 53] on button "Line" at bounding box center [37, 55] width 41 height 10
click at [50, 58] on span "Line" at bounding box center [40, 55] width 28 height 7
drag, startPoint x: 9, startPoint y: 52, endPoint x: 8, endPoint y: 68, distance: 16.0
click at [6, 54] on button "button" at bounding box center [7, 53] width 11 height 11
drag, startPoint x: 6, startPoint y: 55, endPoint x: 16, endPoint y: 84, distance: 30.8
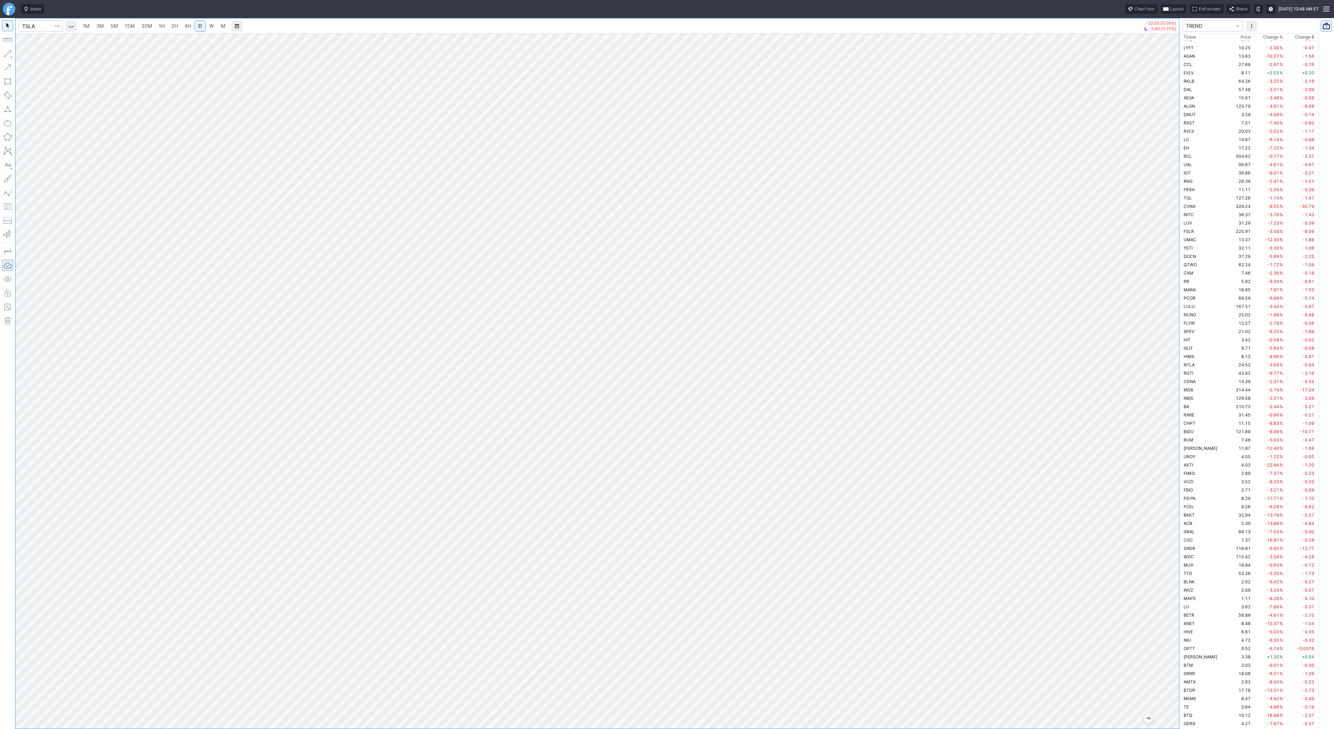
click at [6, 60] on div at bounding box center [7, 373] width 15 height 710
click at [9, 55] on button "button" at bounding box center [7, 53] width 11 height 11
drag, startPoint x: 9, startPoint y: 53, endPoint x: 12, endPoint y: 117, distance: 63.7
click at [7, 60] on div at bounding box center [7, 373] width 15 height 710
click at [39, 54] on span "Line" at bounding box center [40, 55] width 28 height 7
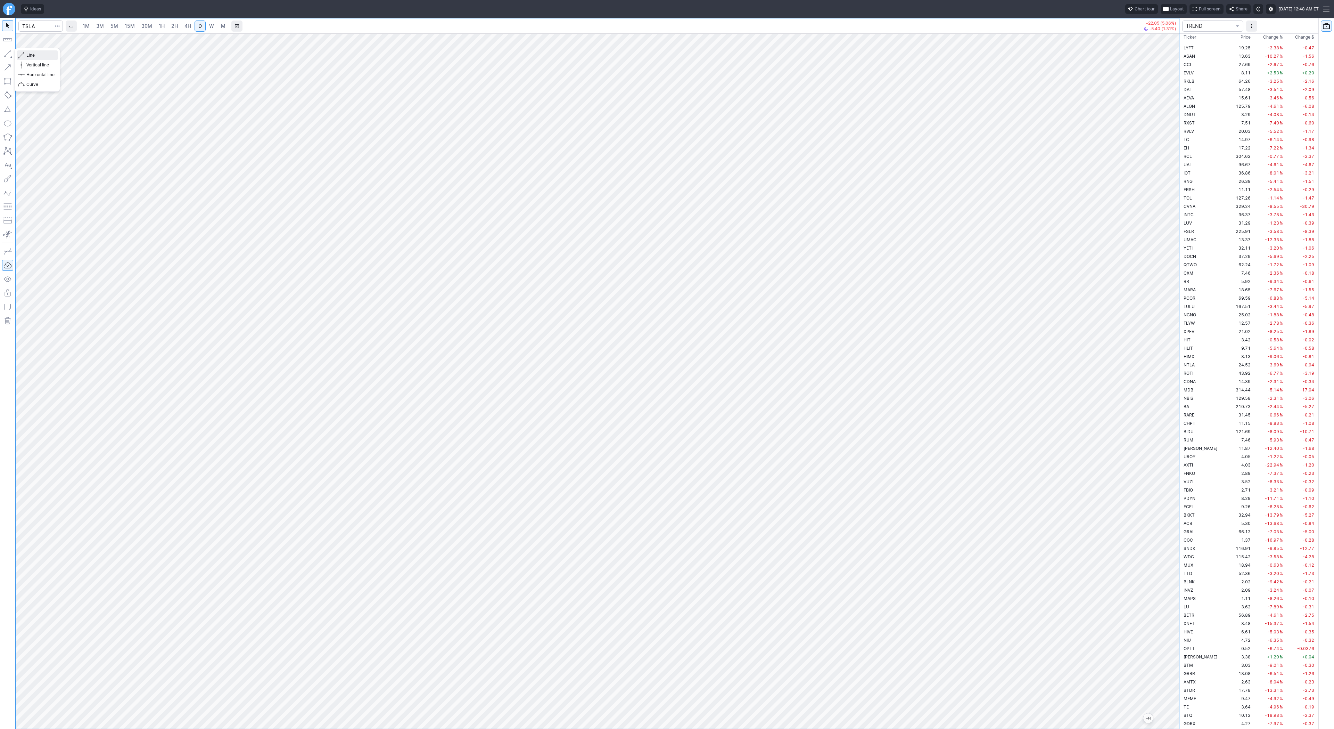
click at [31, 54] on span "Line" at bounding box center [40, 55] width 28 height 7
click at [13, 53] on div at bounding box center [7, 373] width 15 height 710
click at [33, 55] on span "Line" at bounding box center [40, 55] width 28 height 7
click at [4, 53] on button "button" at bounding box center [7, 53] width 11 height 11
click at [174, 23] on span "2H" at bounding box center [174, 26] width 7 height 6
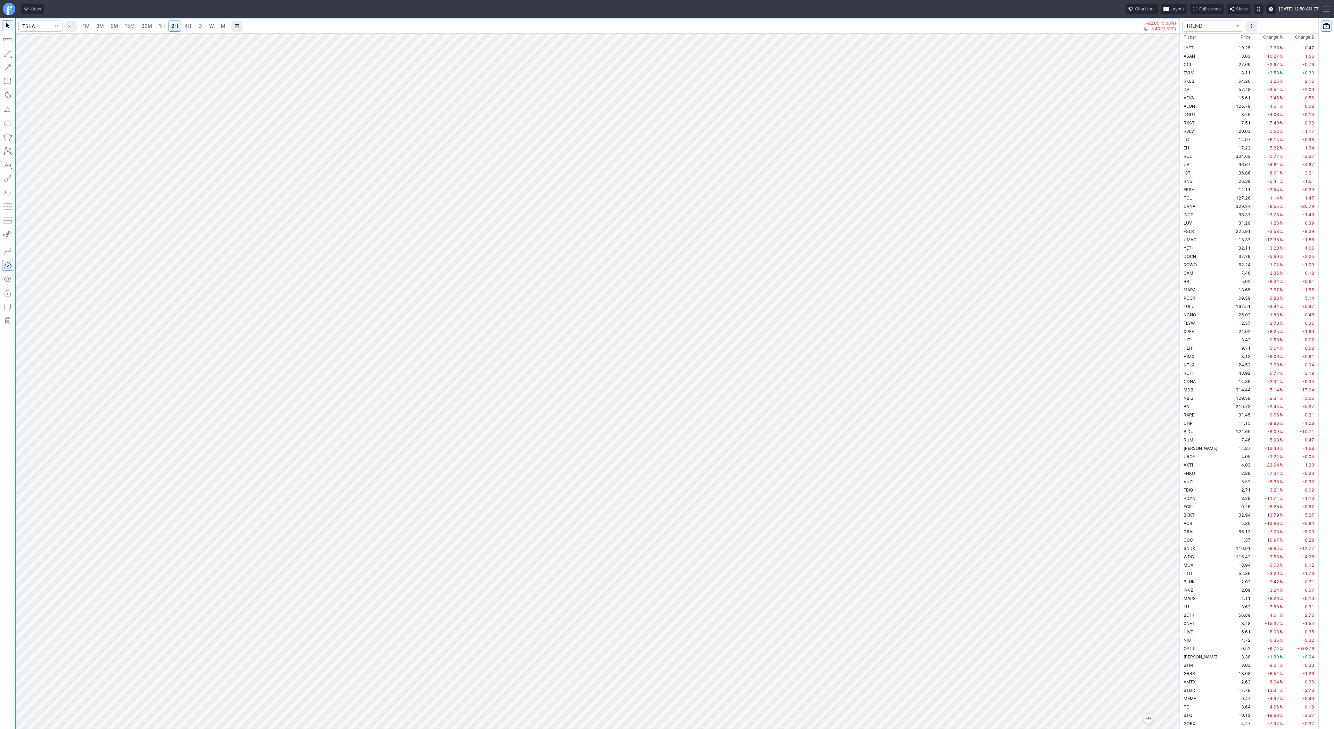
click at [187, 26] on span "4H" at bounding box center [187, 26] width 7 height 6
click at [198, 25] on span "D" at bounding box center [199, 26] width 3 height 6
click at [33, 51] on button "Line" at bounding box center [37, 55] width 41 height 10
click at [44, 56] on span "Line" at bounding box center [40, 55] width 28 height 7
click at [11, 54] on button "button" at bounding box center [7, 53] width 11 height 11
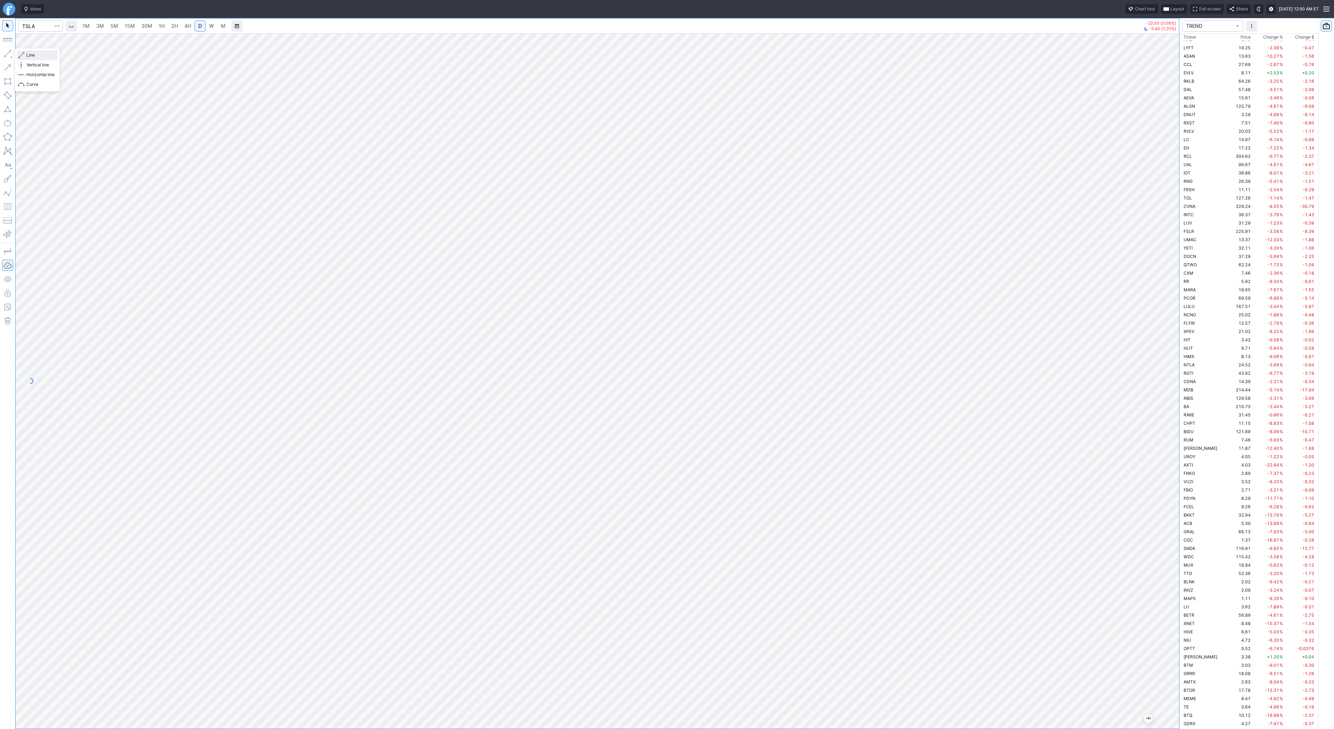
click at [40, 55] on span "Line" at bounding box center [40, 55] width 28 height 7
click at [8, 54] on button "button" at bounding box center [7, 53] width 11 height 11
drag, startPoint x: 26, startPoint y: 54, endPoint x: 29, endPoint y: 66, distance: 12.8
click at [26, 59] on button "Line" at bounding box center [37, 55] width 41 height 10
drag, startPoint x: 32, startPoint y: 55, endPoint x: 33, endPoint y: 74, distance: 19.5
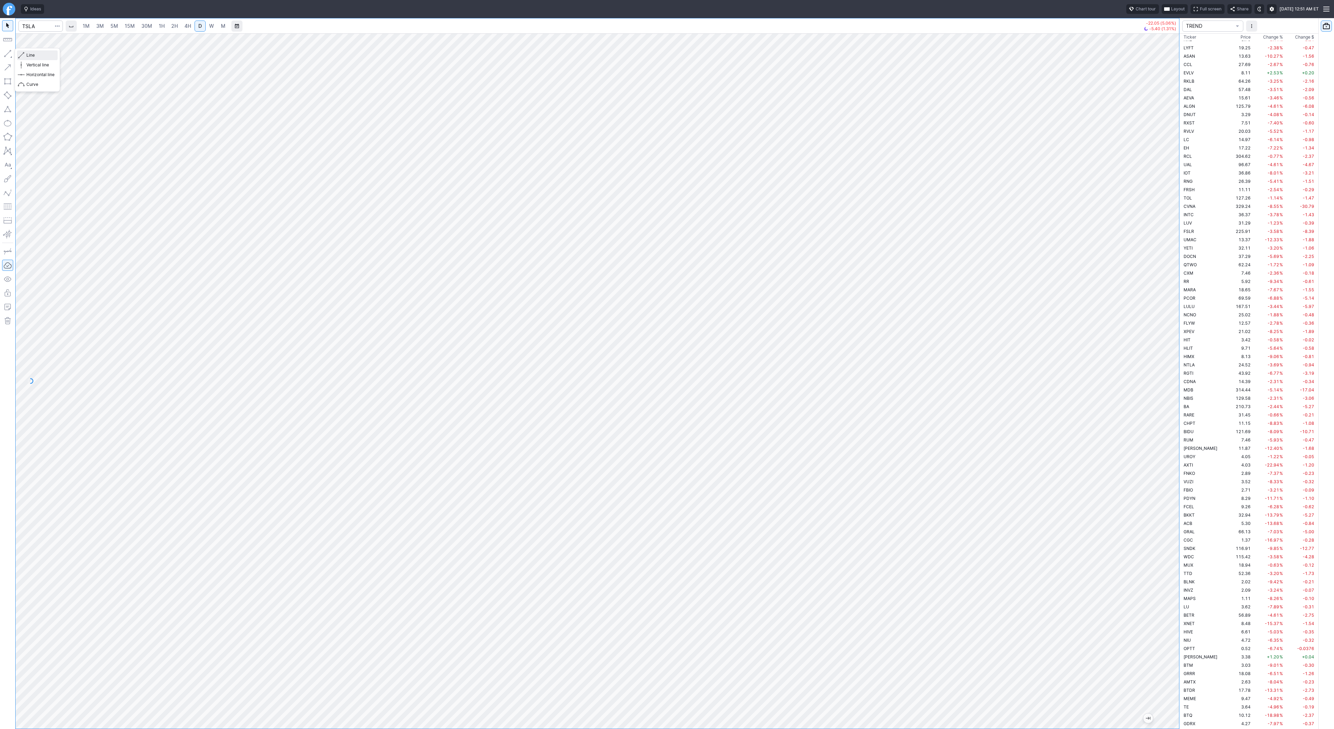
click at [32, 57] on span "Line" at bounding box center [40, 55] width 28 height 7
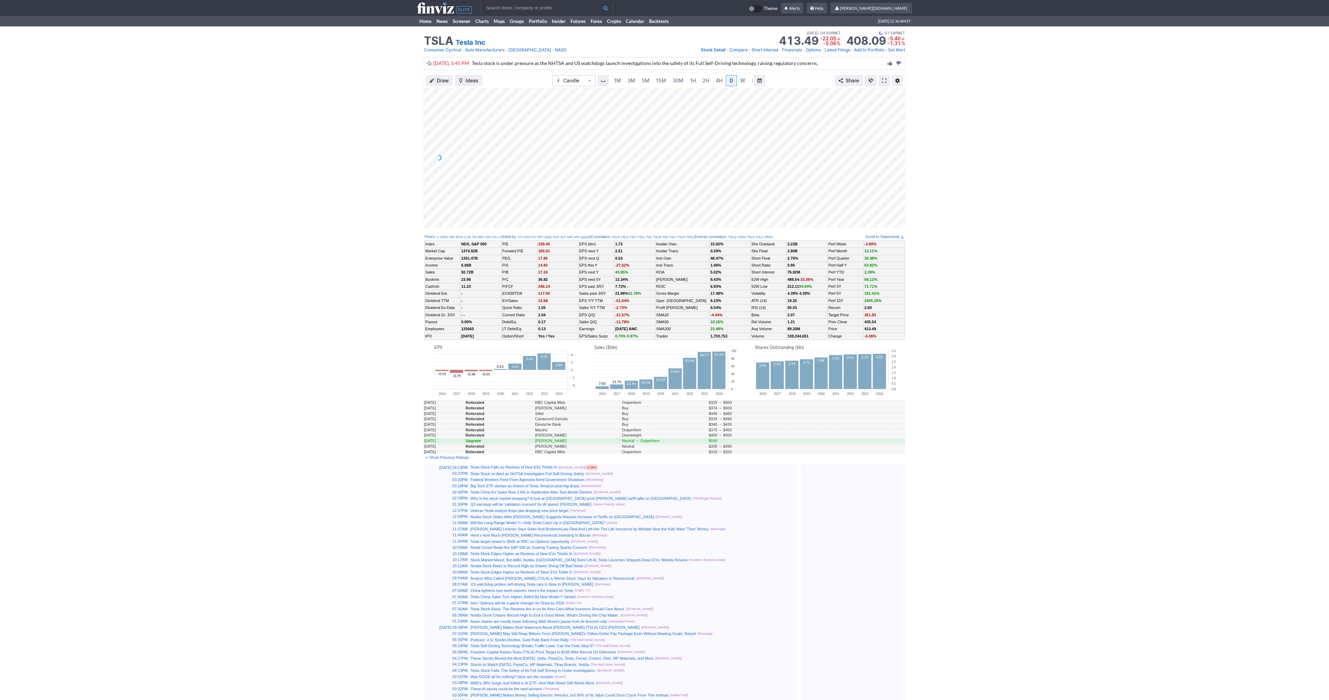
scroll to position [0, 7]
click at [884, 81] on span at bounding box center [884, 81] width 4 height 6
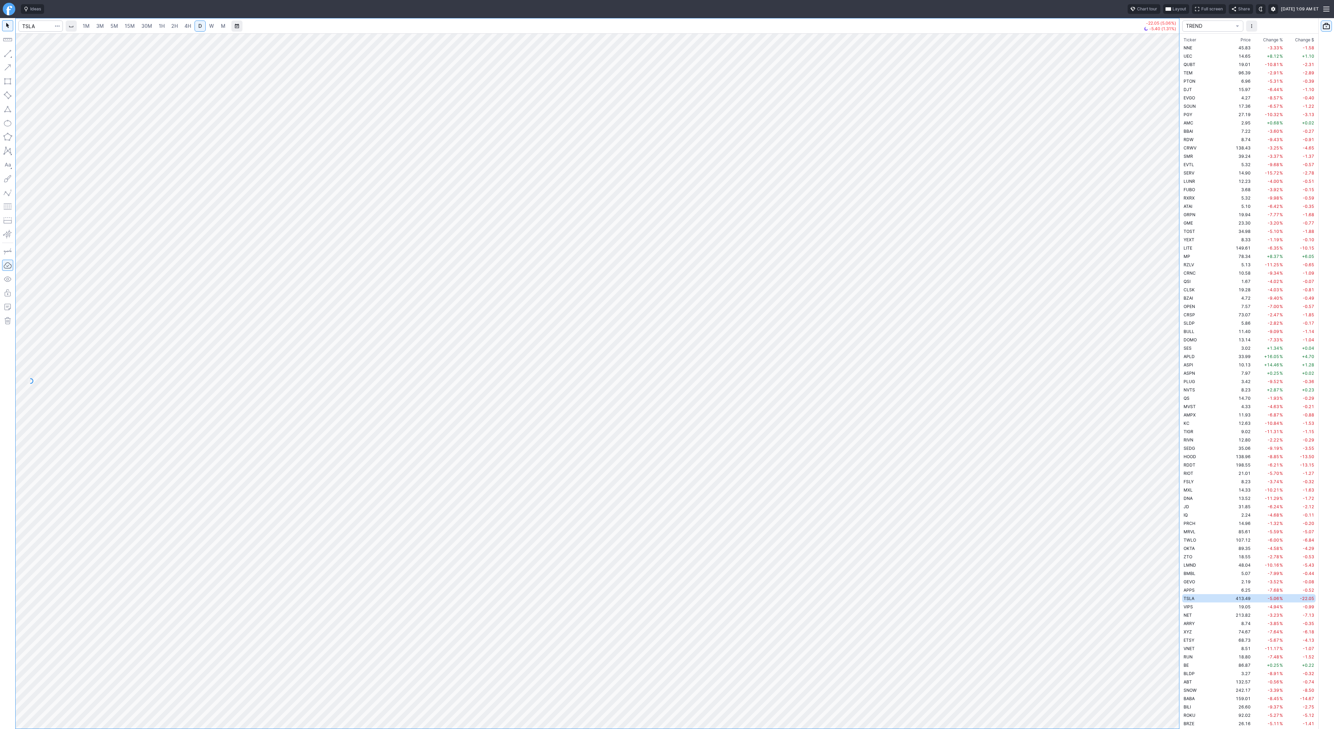
scroll to position [2093, 0]
click at [27, 55] on span "Line" at bounding box center [40, 55] width 28 height 7
click at [1226, 206] on td "329.24" at bounding box center [1239, 206] width 26 height 8
click at [24, 55] on span "button" at bounding box center [22, 55] width 4 height 10
click at [7, 52] on button "button" at bounding box center [7, 53] width 11 height 11
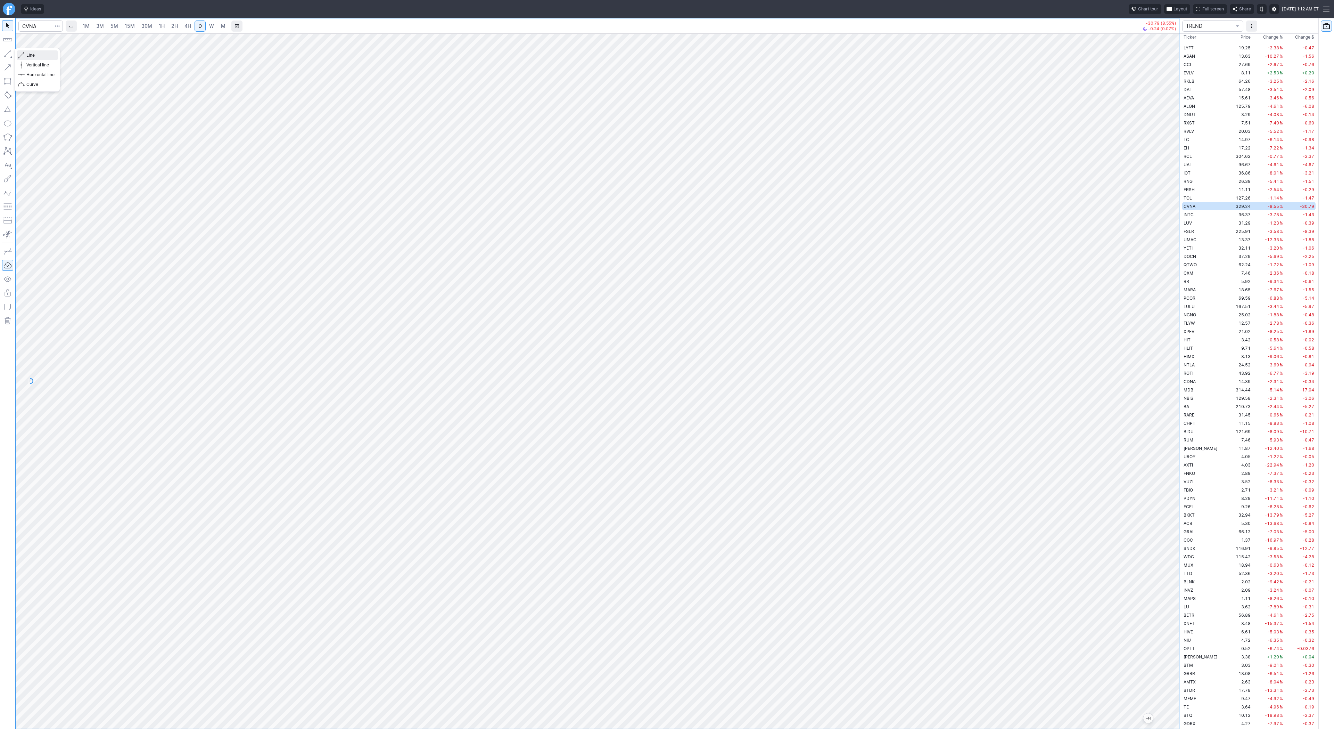
click at [30, 57] on span "Line" at bounding box center [40, 55] width 28 height 7
click at [28, 54] on span "Line" at bounding box center [40, 55] width 28 height 7
click at [44, 54] on span "Line" at bounding box center [40, 55] width 28 height 7
drag, startPoint x: 10, startPoint y: 52, endPoint x: 17, endPoint y: 71, distance: 19.7
click at [10, 53] on button "button" at bounding box center [7, 53] width 11 height 11
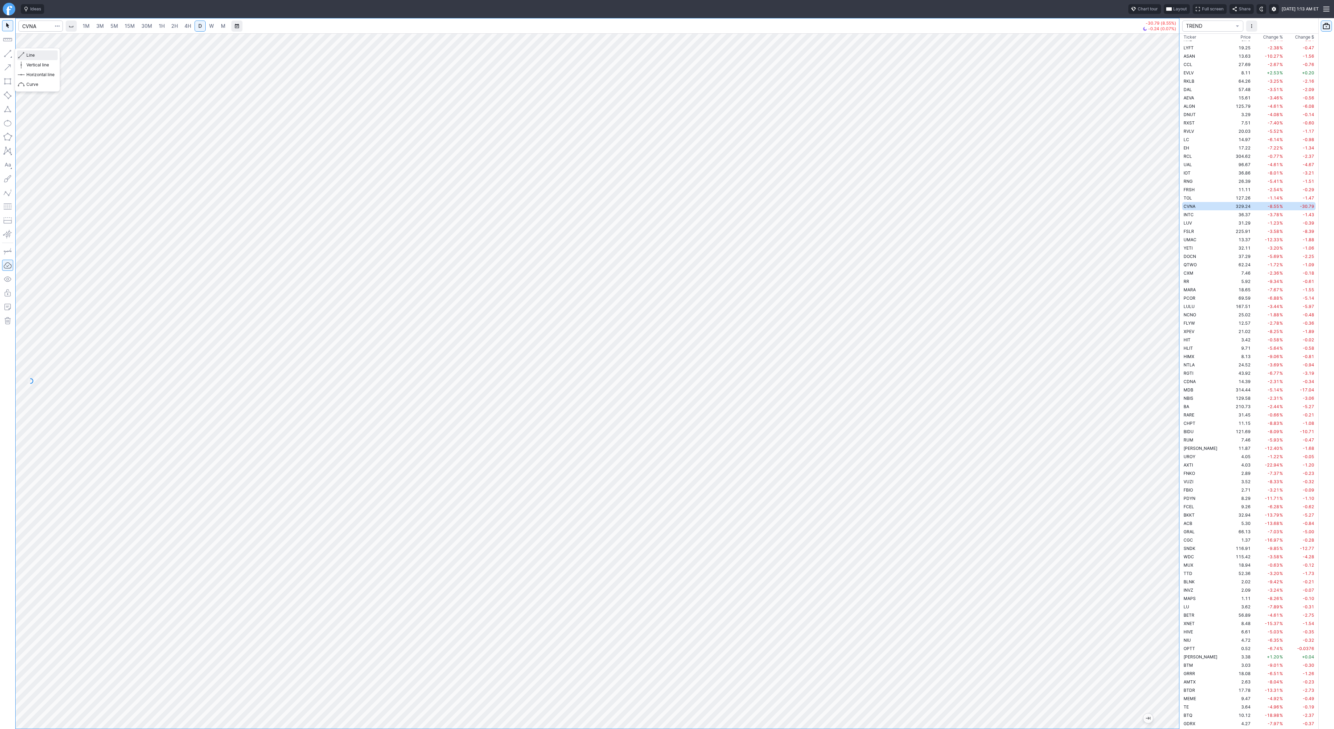
click at [25, 54] on button "Line" at bounding box center [37, 55] width 41 height 10
click at [26, 53] on button "Line" at bounding box center [37, 55] width 41 height 10
click at [31, 21] on input "Search" at bounding box center [40, 25] width 44 height 11
type input "sbet"
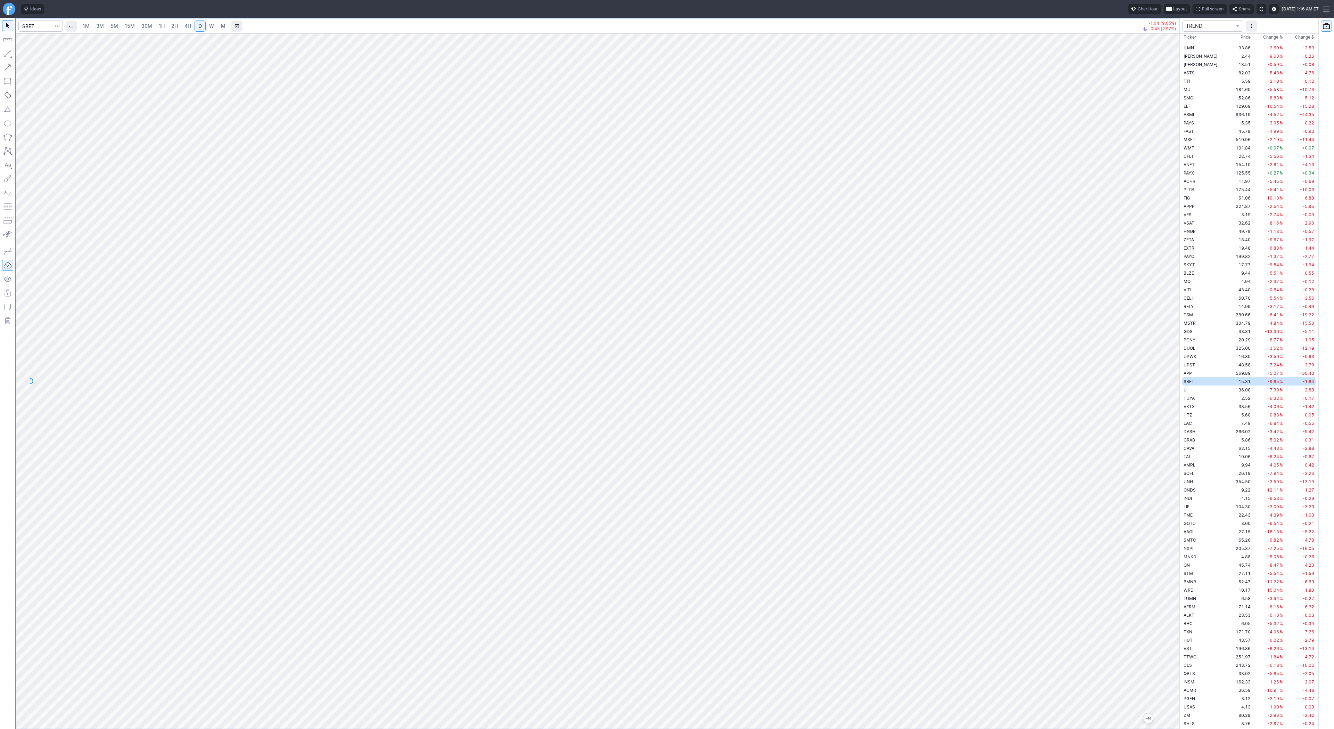
click at [187, 24] on span "4H" at bounding box center [187, 26] width 7 height 6
click at [172, 25] on span "2H" at bounding box center [174, 26] width 7 height 6
click at [1169, 630] on div at bounding box center [1172, 378] width 15 height 677
drag, startPoint x: 1176, startPoint y: 617, endPoint x: 1197, endPoint y: 437, distance: 181.2
click at [1203, 426] on div "1M 3M 5M 15M 30M 1H 2H 4H D W M -1.64 (9.65%) -0.45 (2.97%) TREND Ticker Price …" at bounding box center [667, 373] width 1334 height 710
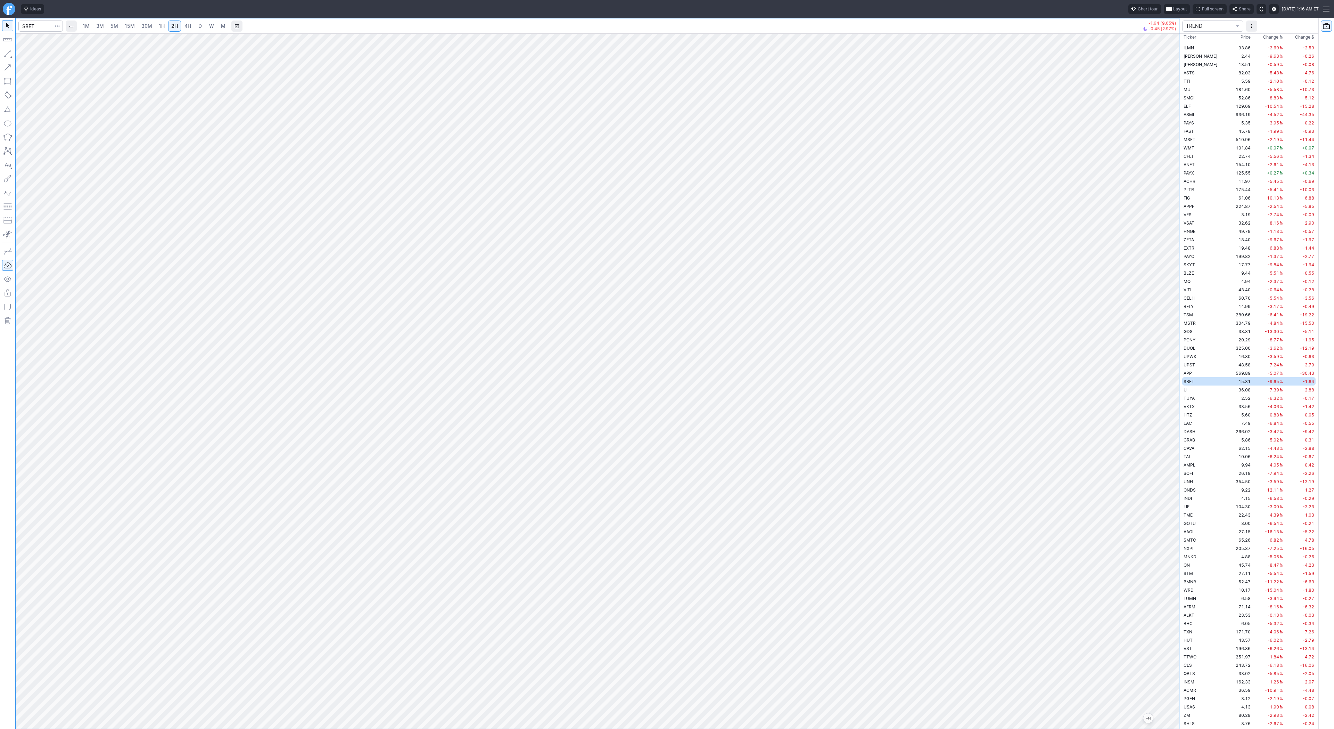
click at [164, 23] on link "1H" at bounding box center [162, 25] width 12 height 11
drag, startPoint x: 1179, startPoint y: 342, endPoint x: 1173, endPoint y: 419, distance: 77.1
click at [1184, 427] on div "1M 3M 5M 15M 30M 1H 2H 4H D W M -1.64 (9.65%) -0.45 (2.97%) TREND Ticker Price …" at bounding box center [667, 373] width 1334 height 710
click at [21, 55] on span "button" at bounding box center [22, 55] width 4 height 10
click at [135, 27] on link "15M" at bounding box center [130, 25] width 16 height 11
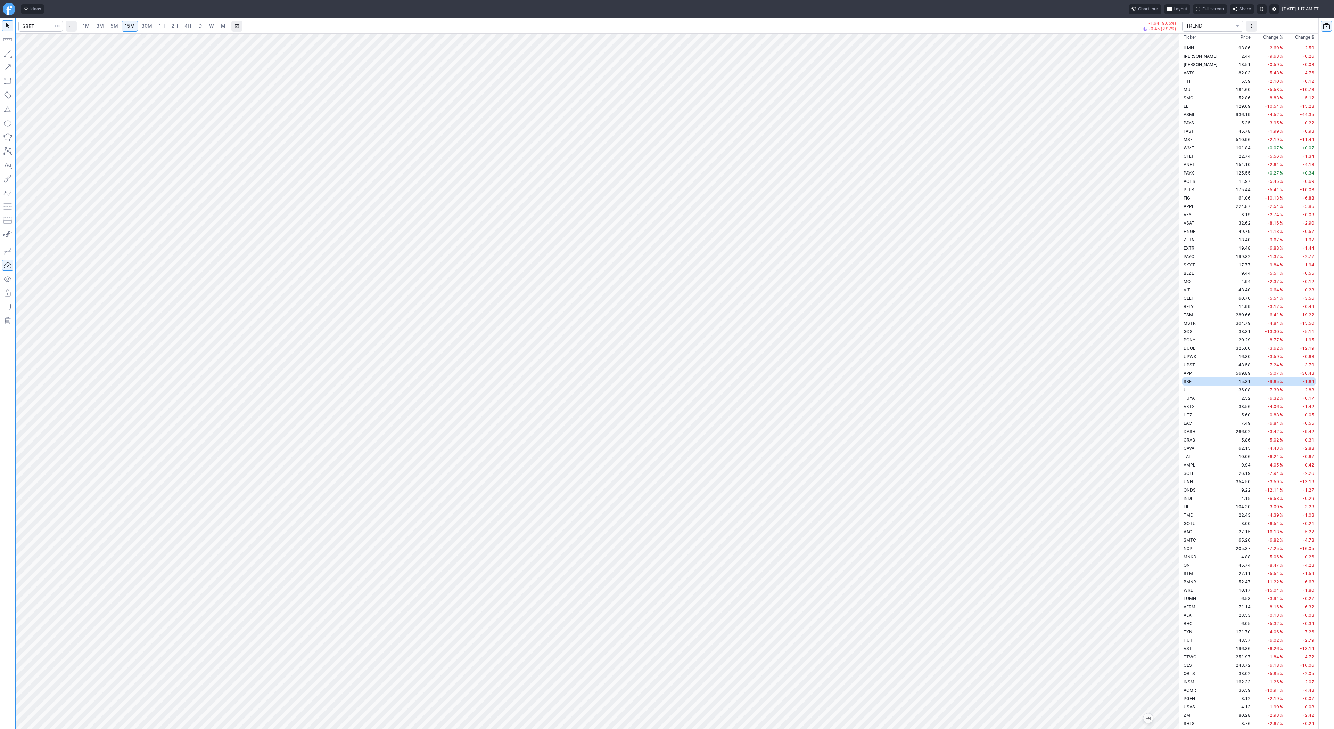
click at [140, 26] on link "30M" at bounding box center [146, 25] width 17 height 11
click at [1181, 267] on div "1M 3M 5M 15M 30M 1H 2H 4H D W M -1.64 (9.65%) -0.45 (2.97%) TREND Ticker Price …" at bounding box center [667, 373] width 1334 height 710
click at [24, 53] on span "button" at bounding box center [22, 55] width 4 height 10
click at [7, 54] on button "button" at bounding box center [7, 53] width 11 height 11
drag, startPoint x: 31, startPoint y: 55, endPoint x: 50, endPoint y: 72, distance: 25.8
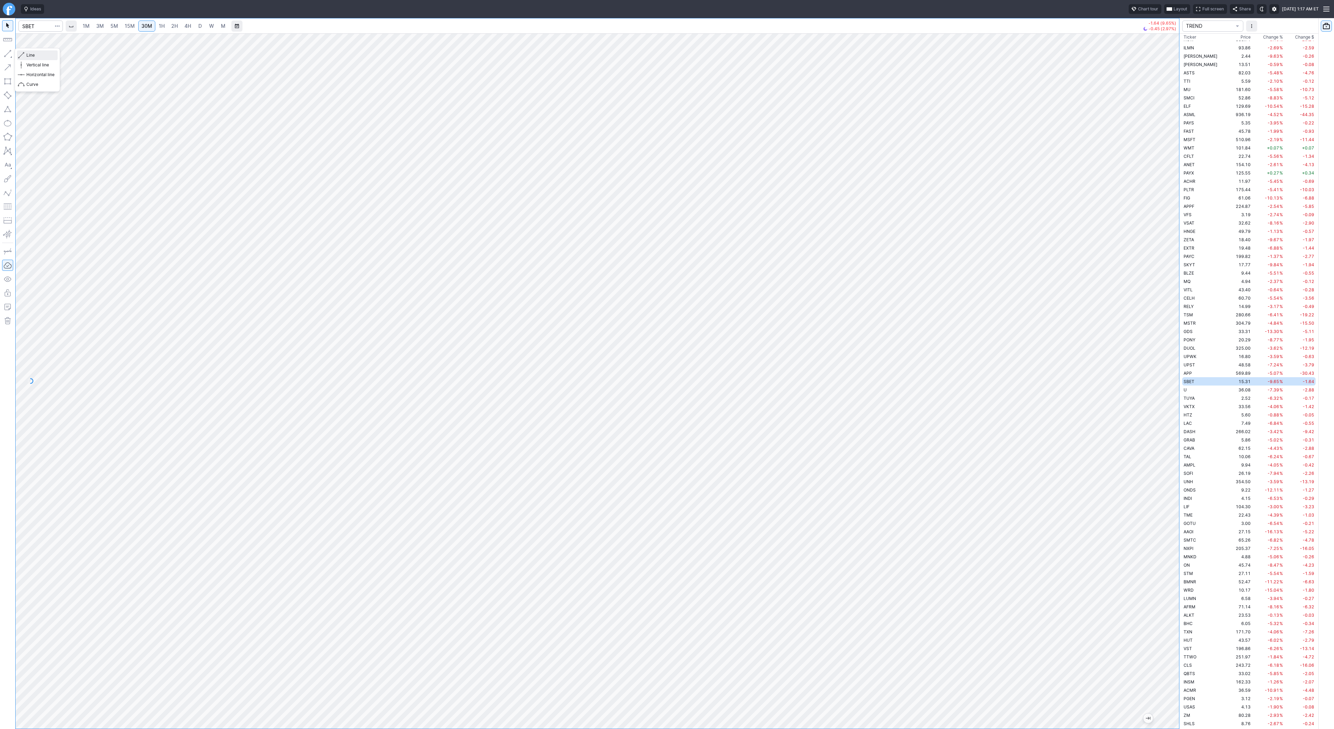
click at [31, 55] on span "Line" at bounding box center [40, 55] width 28 height 7
click at [7, 52] on button "button" at bounding box center [7, 53] width 11 height 11
click at [27, 55] on span "Line" at bounding box center [40, 55] width 28 height 7
click at [20, 54] on span "button" at bounding box center [22, 55] width 4 height 10
click at [42, 52] on span "Line" at bounding box center [40, 55] width 28 height 7
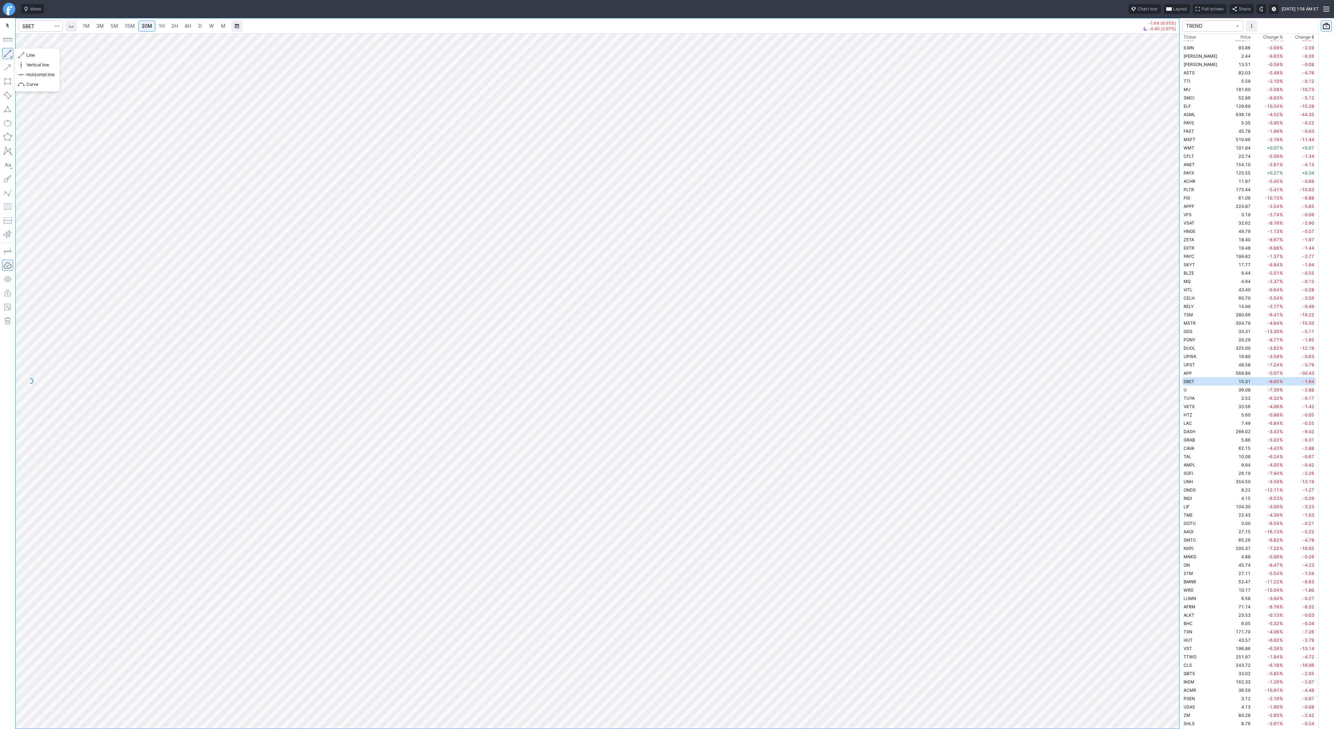
click at [9, 52] on button "button" at bounding box center [7, 53] width 11 height 11
click at [27, 53] on span "Line" at bounding box center [40, 55] width 28 height 7
drag, startPoint x: 8, startPoint y: 51, endPoint x: 28, endPoint y: 75, distance: 31.9
click at [8, 51] on button "button" at bounding box center [7, 53] width 11 height 11
click at [8, 53] on button "button" at bounding box center [7, 53] width 11 height 11
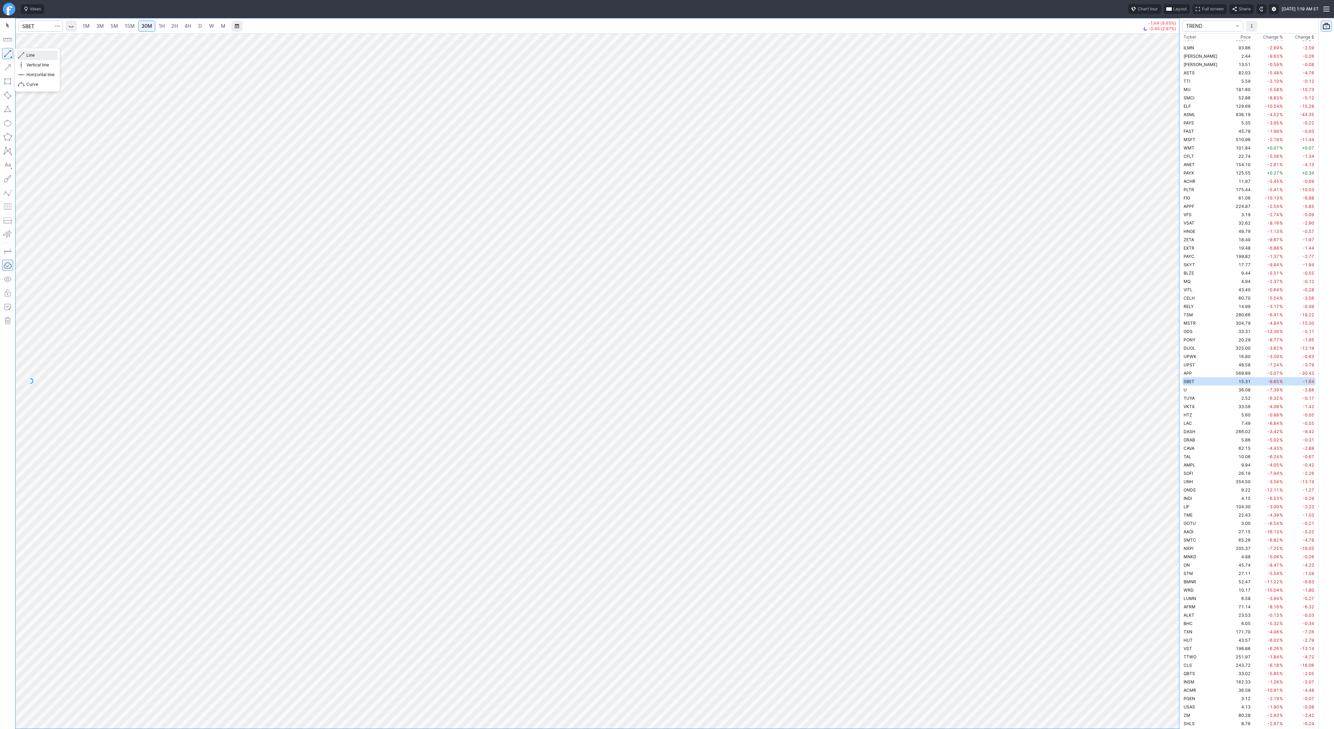
click at [30, 54] on span "Line" at bounding box center [40, 55] width 28 height 7
click at [40, 55] on span "Line" at bounding box center [40, 55] width 28 height 7
click at [33, 55] on span "Line" at bounding box center [40, 55] width 28 height 7
click at [42, 57] on span "Line" at bounding box center [40, 55] width 28 height 7
drag, startPoint x: 1169, startPoint y: 525, endPoint x: 1168, endPoint y: 514, distance: 10.4
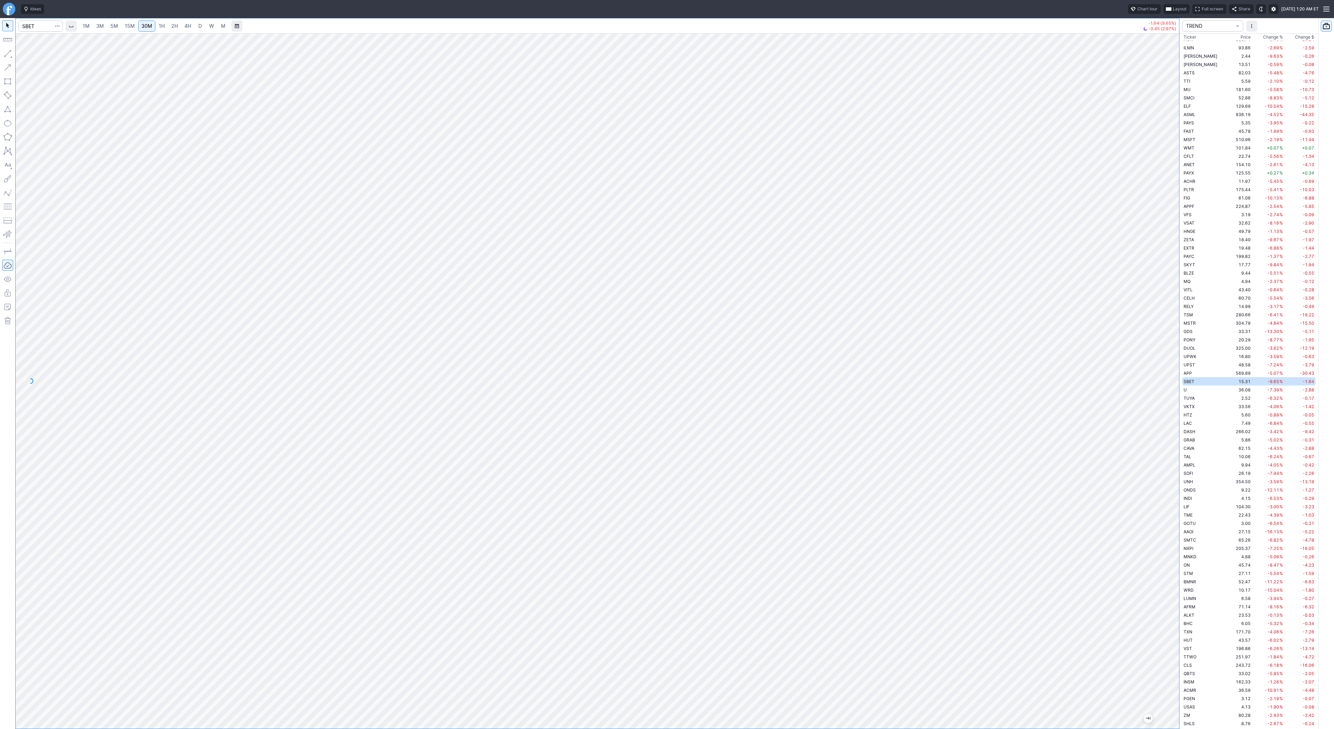
click at [1168, 514] on div at bounding box center [1172, 378] width 15 height 677
click at [23, 52] on span "button" at bounding box center [22, 55] width 4 height 10
click at [36, 55] on span "Line" at bounding box center [40, 55] width 28 height 7
click at [30, 54] on span "Line" at bounding box center [40, 55] width 28 height 7
click at [48, 55] on span "Line" at bounding box center [40, 55] width 28 height 7
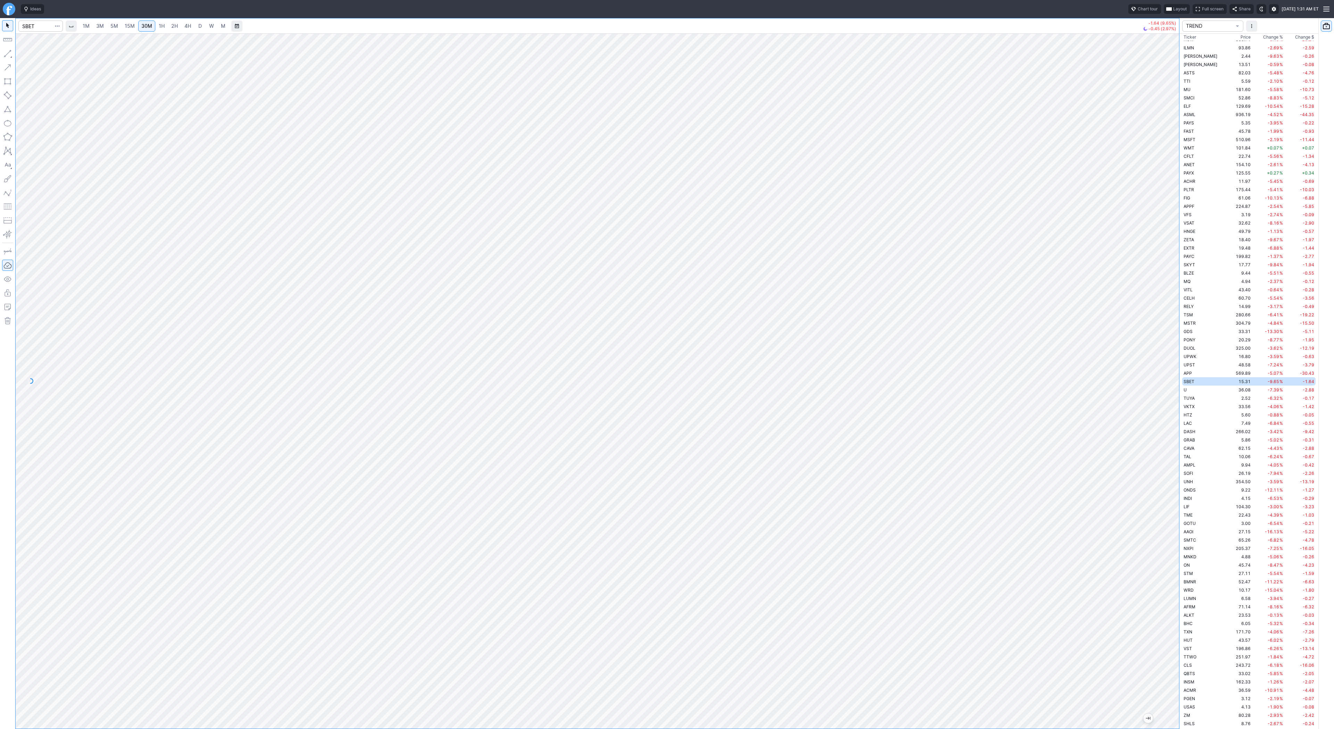
drag, startPoint x: 1169, startPoint y: 388, endPoint x: 1176, endPoint y: 270, distance: 118.7
click at [1176, 270] on div at bounding box center [1172, 378] width 15 height 677
click at [1154, 542] on div at bounding box center [598, 380] width 1164 height 695
click at [40, 57] on span "Line" at bounding box center [40, 55] width 28 height 7
click at [25, 55] on button "Line" at bounding box center [37, 55] width 41 height 10
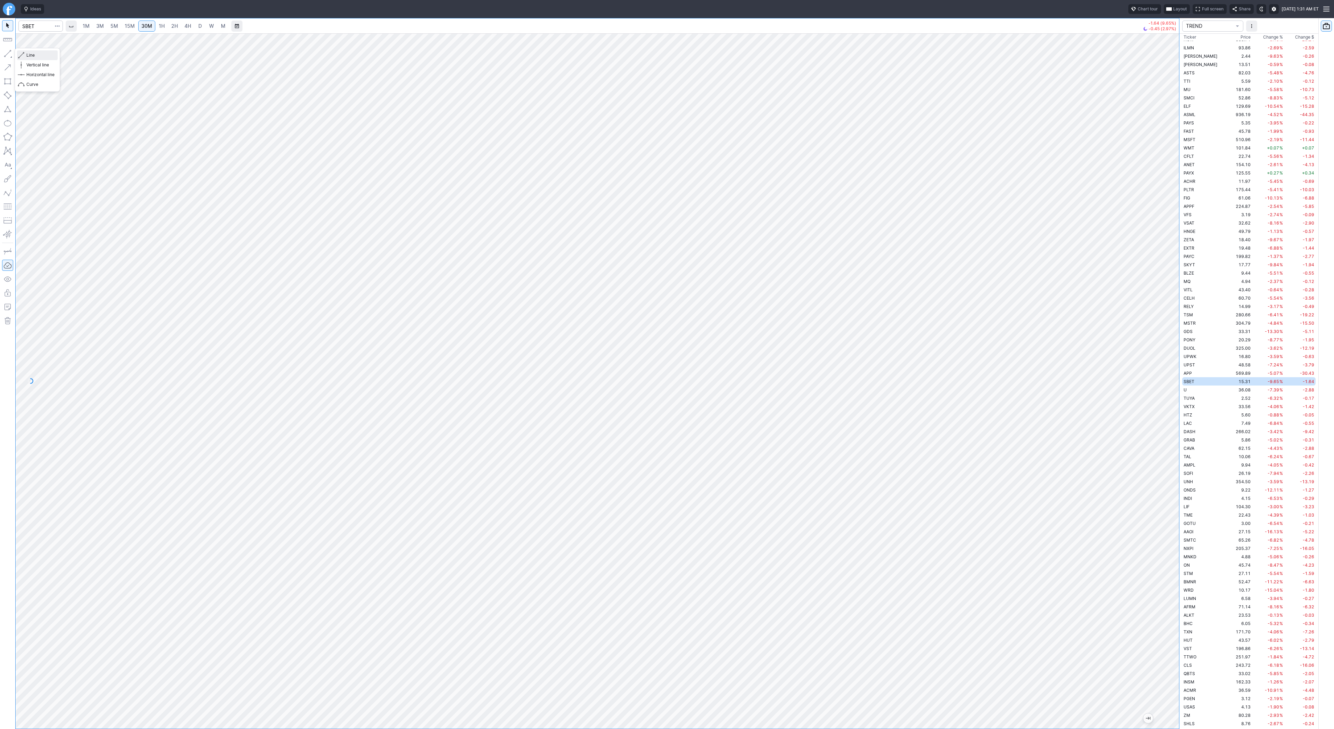
click at [30, 58] on span "Line" at bounding box center [40, 55] width 28 height 7
click at [23, 55] on span "button" at bounding box center [22, 55] width 4 height 10
click at [24, 55] on button "Line" at bounding box center [37, 55] width 41 height 10
click at [1146, 456] on div at bounding box center [598, 380] width 1164 height 695
click at [25, 56] on button "Line" at bounding box center [37, 55] width 41 height 10
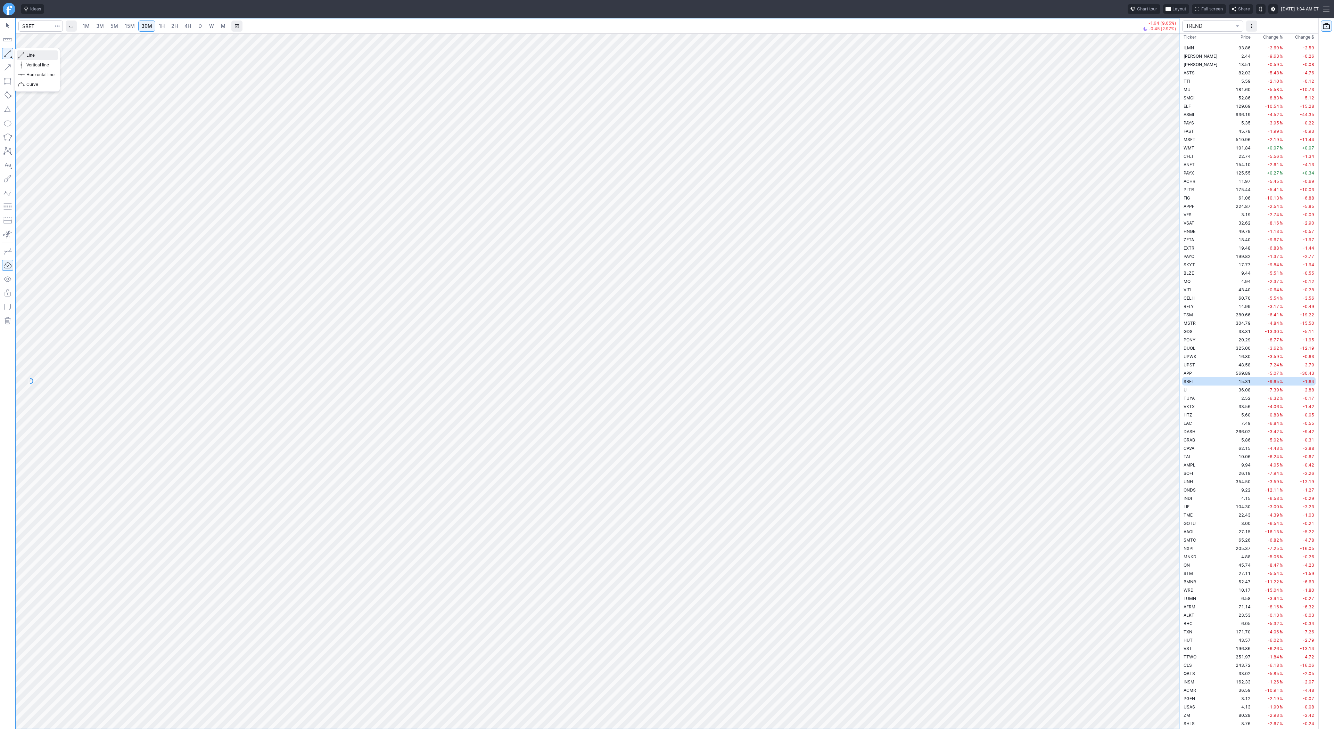
click at [33, 56] on span "Line" at bounding box center [40, 55] width 28 height 7
click at [26, 56] on button "Line" at bounding box center [37, 55] width 41 height 10
click at [12, 53] on button "button" at bounding box center [7, 53] width 11 height 11
click at [164, 25] on link "1H" at bounding box center [162, 25] width 12 height 11
click at [45, 56] on span "Line" at bounding box center [40, 55] width 28 height 7
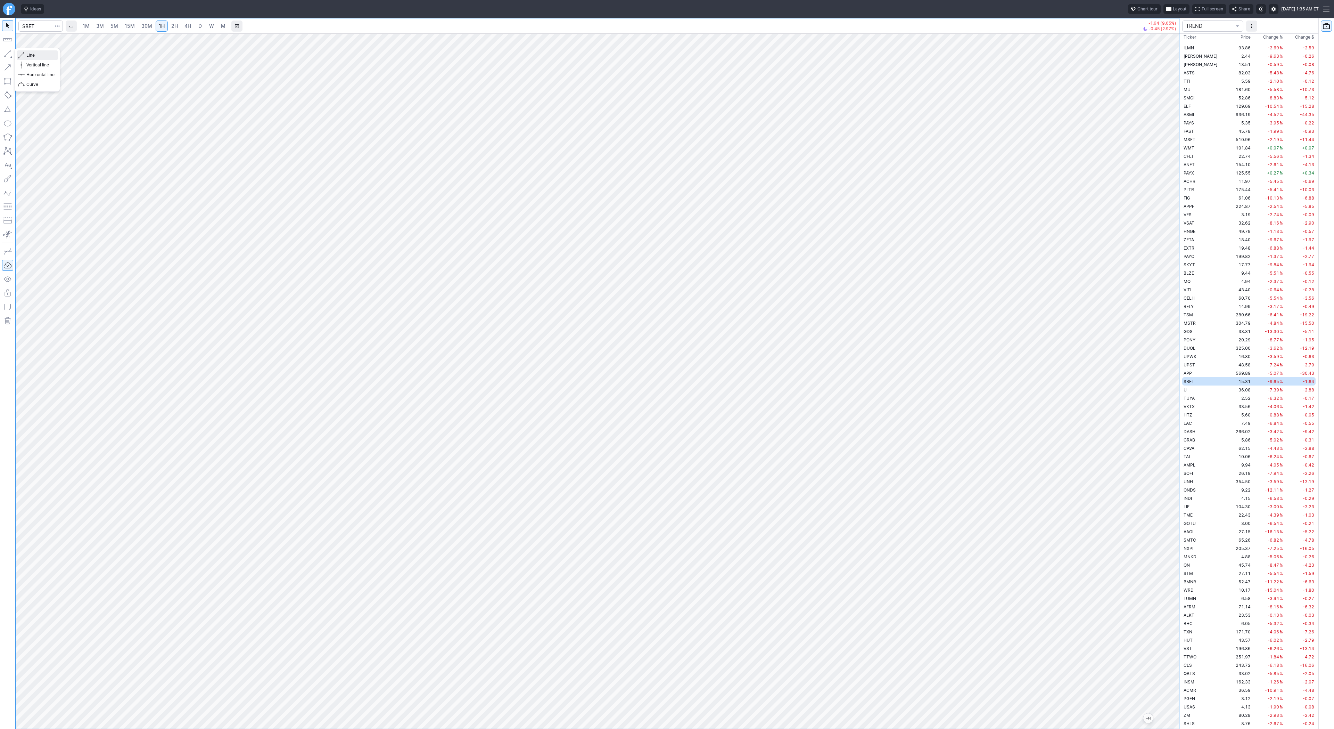
click at [25, 55] on button "Line" at bounding box center [37, 55] width 41 height 10
click at [48, 54] on span "Line" at bounding box center [40, 55] width 28 height 7
drag, startPoint x: 1170, startPoint y: 378, endPoint x: 1181, endPoint y: 459, distance: 80.9
click at [1181, 459] on div "1M 3M 5M 15M 30M 1H 2H 4H D W M -1.64 (9.65%) -0.45 (2.97%) TREND Ticker Price …" at bounding box center [667, 373] width 1334 height 710
drag, startPoint x: 22, startPoint y: 55, endPoint x: 25, endPoint y: 83, distance: 28.6
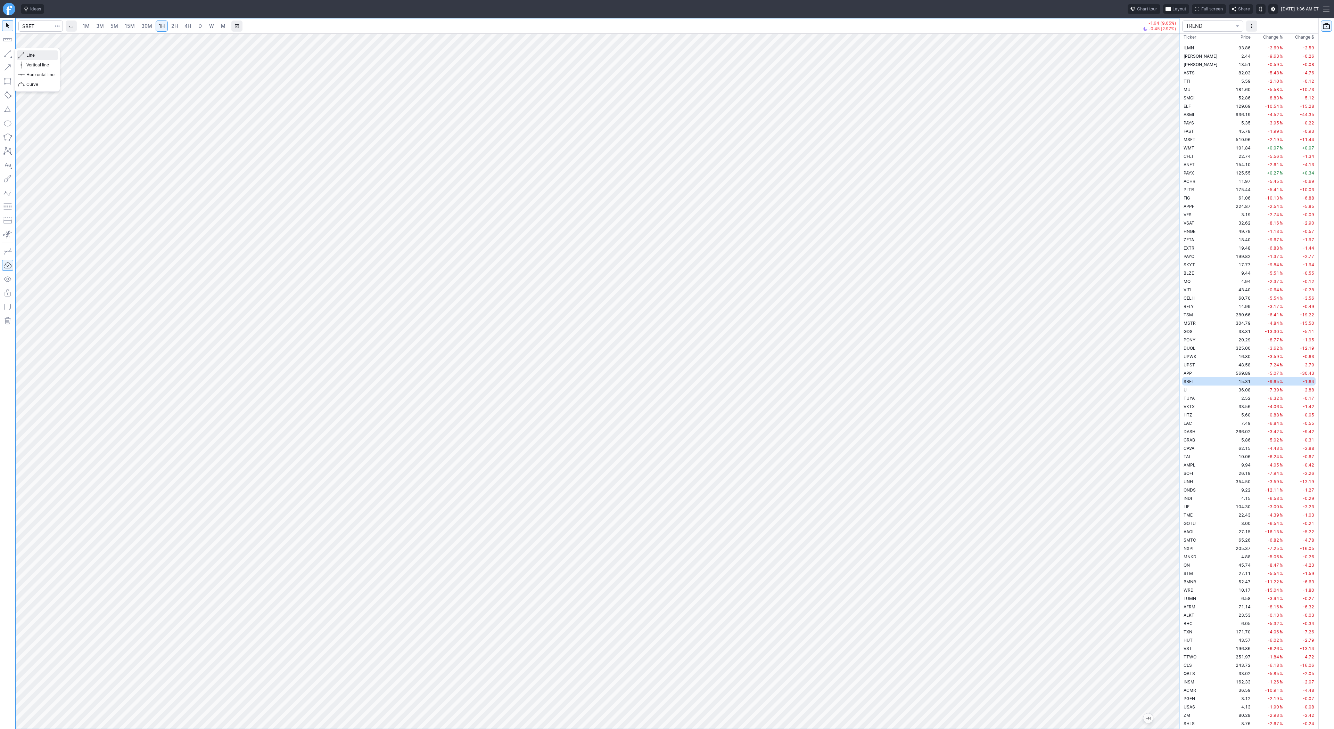
click at [22, 55] on span "button" at bounding box center [22, 55] width 4 height 10
drag, startPoint x: 1169, startPoint y: 363, endPoint x: 1164, endPoint y: 380, distance: 18.1
click at [1169, 388] on div at bounding box center [1172, 378] width 15 height 677
drag, startPoint x: 1170, startPoint y: 227, endPoint x: 1169, endPoint y: 258, distance: 32.0
click at [1171, 264] on div at bounding box center [1172, 378] width 15 height 677
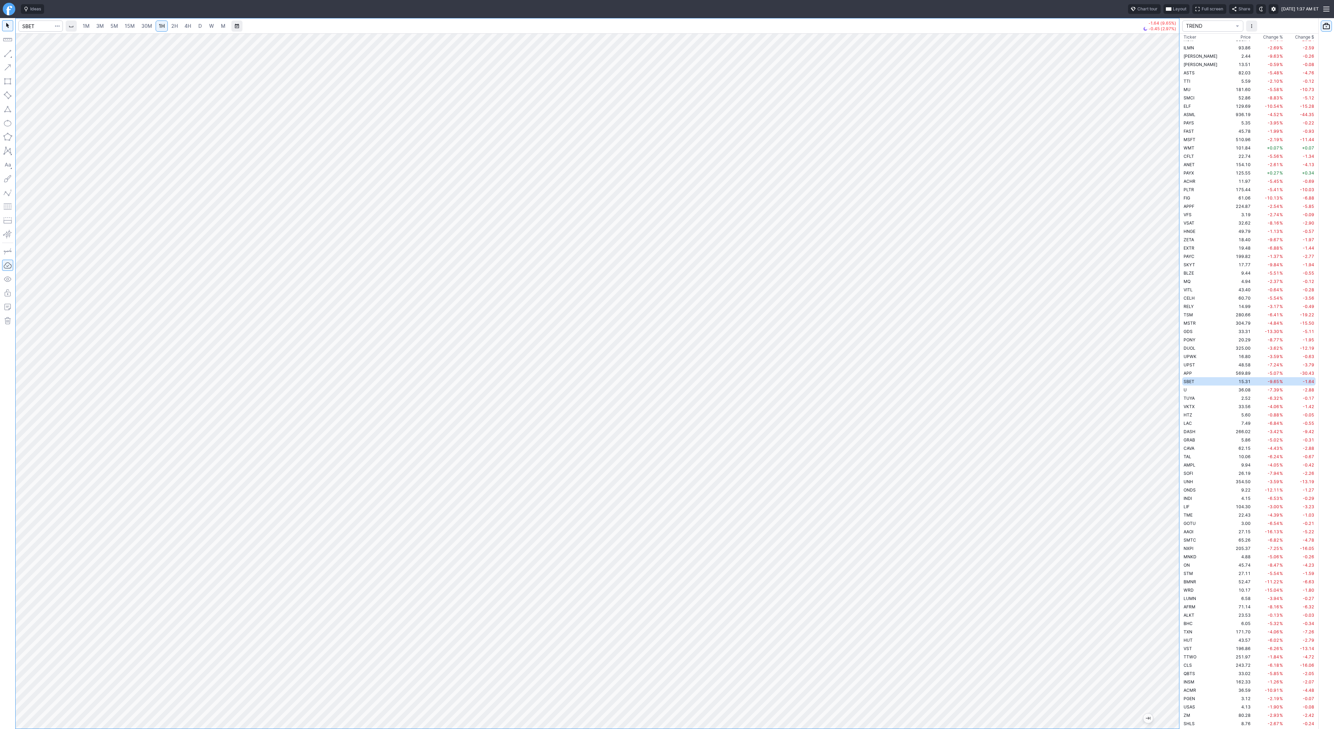
click at [1164, 430] on div at bounding box center [598, 380] width 1164 height 695
click at [135, 26] on link "15M" at bounding box center [130, 25] width 16 height 11
click at [162, 24] on span "1H" at bounding box center [162, 26] width 6 height 6
click at [1226, 393] on td "36.08" at bounding box center [1239, 389] width 26 height 8
click at [198, 30] on link "D" at bounding box center [200, 25] width 11 height 11
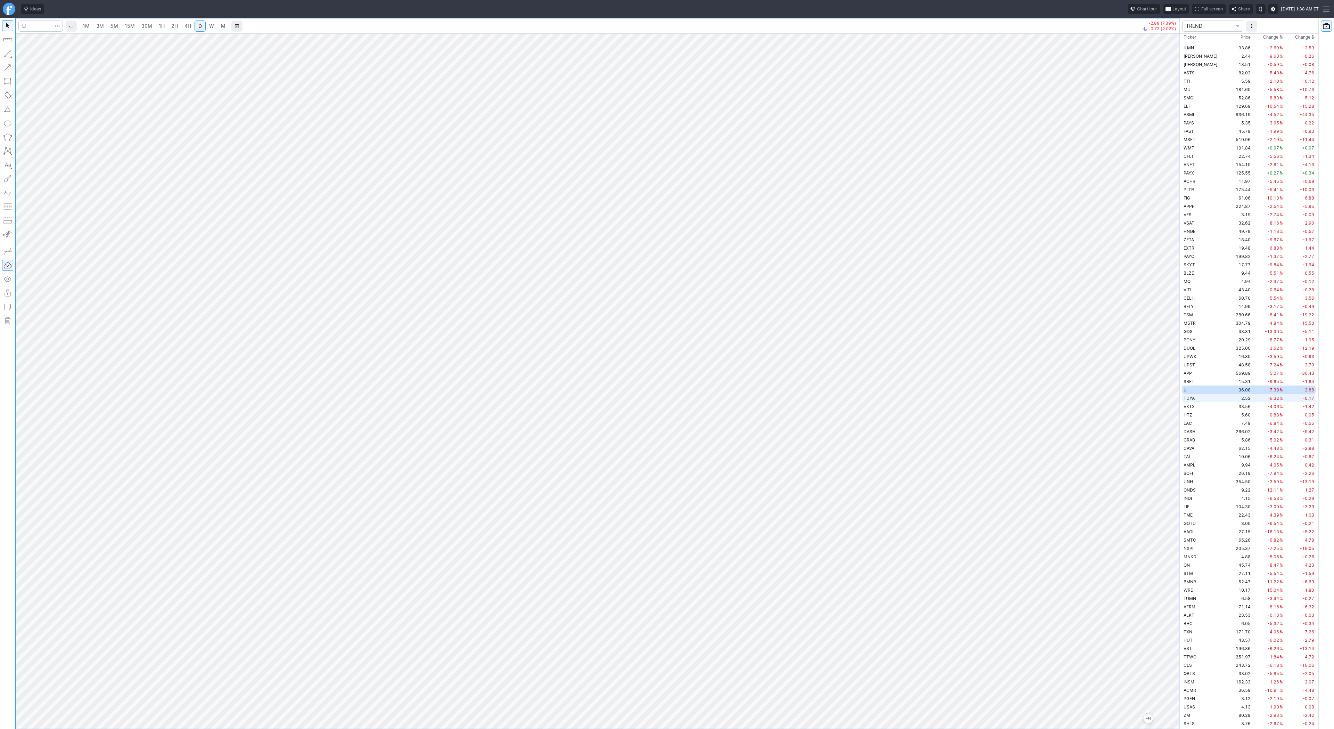
click at [1226, 398] on td "2.52" at bounding box center [1239, 398] width 26 height 8
click at [26, 55] on span "Line" at bounding box center [40, 55] width 28 height 7
click at [31, 54] on span "Line" at bounding box center [40, 55] width 28 height 7
drag, startPoint x: 24, startPoint y: 52, endPoint x: 40, endPoint y: 73, distance: 26.1
click at [24, 54] on span "button" at bounding box center [22, 55] width 4 height 10
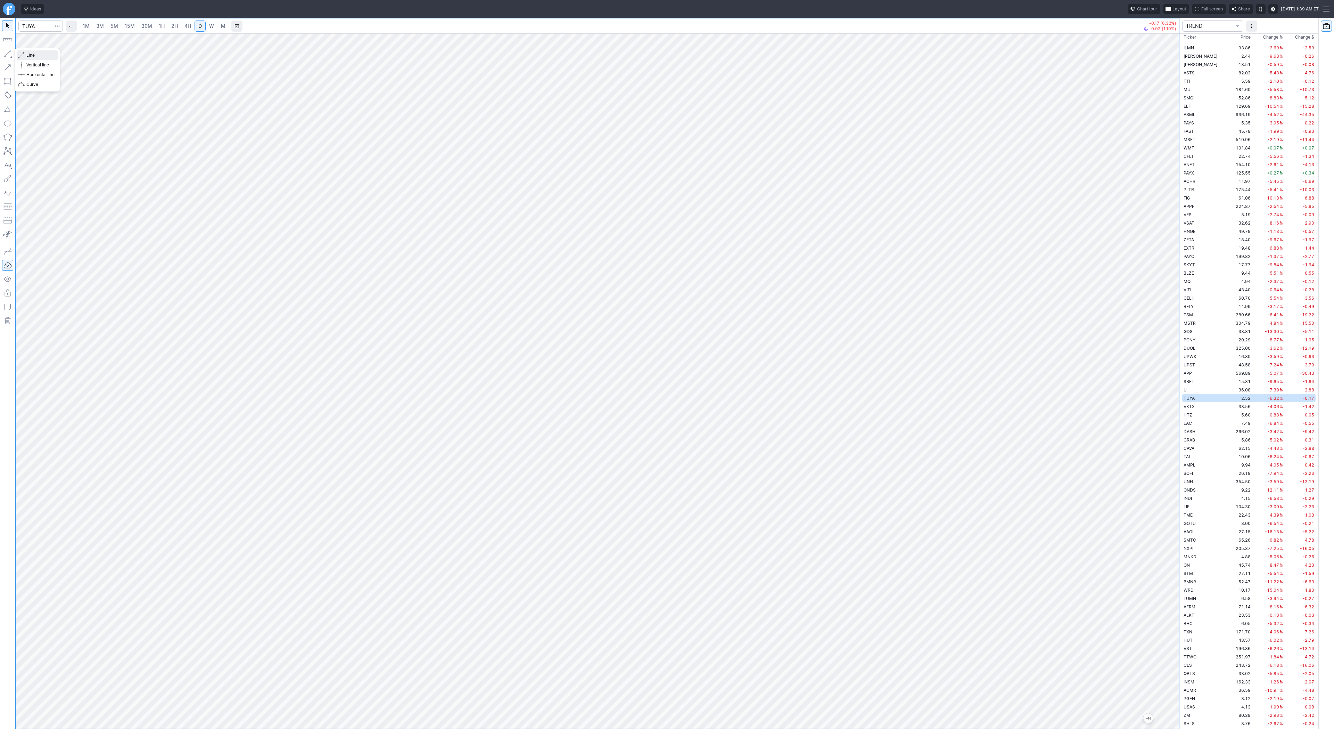
click at [43, 57] on span "Line" at bounding box center [40, 55] width 28 height 7
drag, startPoint x: 22, startPoint y: 54, endPoint x: 32, endPoint y: 62, distance: 13.1
click at [24, 55] on span "button" at bounding box center [22, 55] width 4 height 10
click at [27, 53] on span "Line" at bounding box center [40, 55] width 28 height 7
click at [1192, 408] on span "VKTX" at bounding box center [1189, 406] width 11 height 5
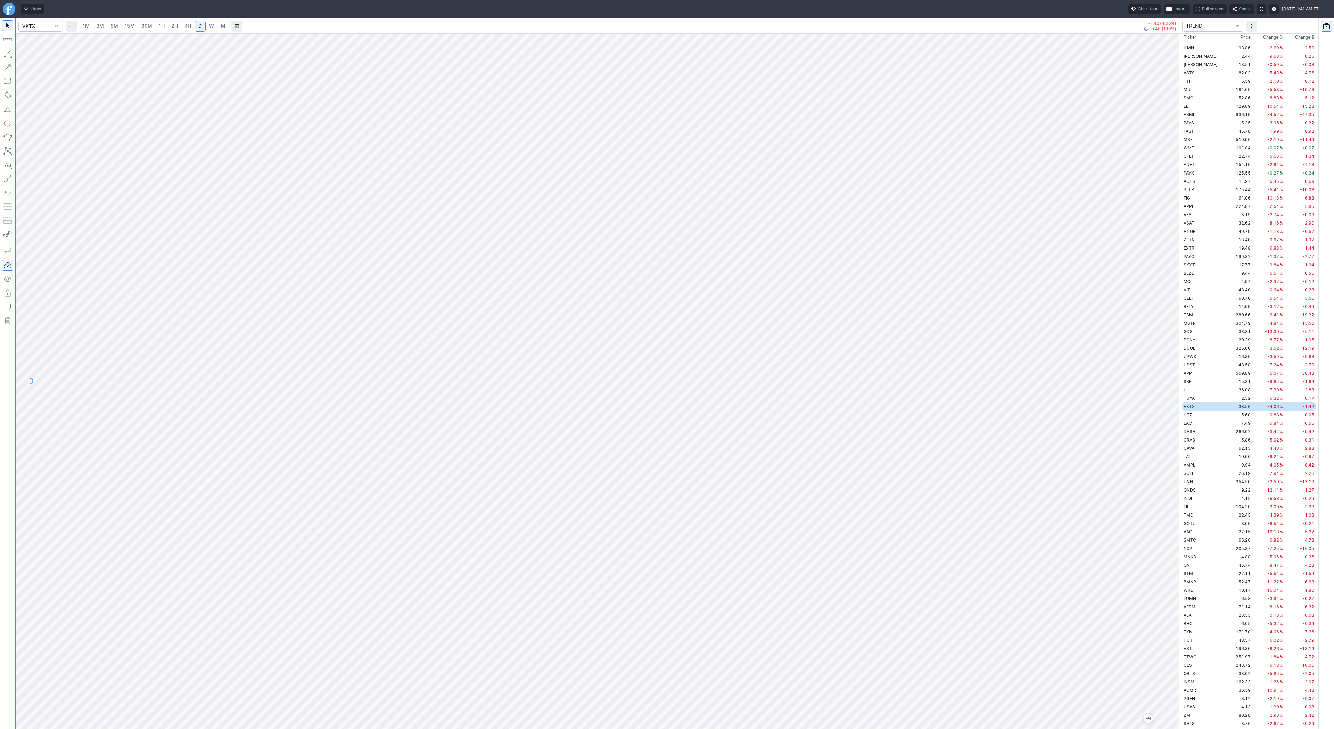
click at [1155, 485] on div at bounding box center [598, 380] width 1164 height 695
click at [31, 55] on span "Line" at bounding box center [40, 55] width 28 height 7
click at [49, 57] on span "Line" at bounding box center [40, 55] width 28 height 7
click at [1203, 472] on td "SOFI" at bounding box center [1204, 473] width 44 height 8
click at [1193, 472] on td "SOFI" at bounding box center [1204, 473] width 44 height 8
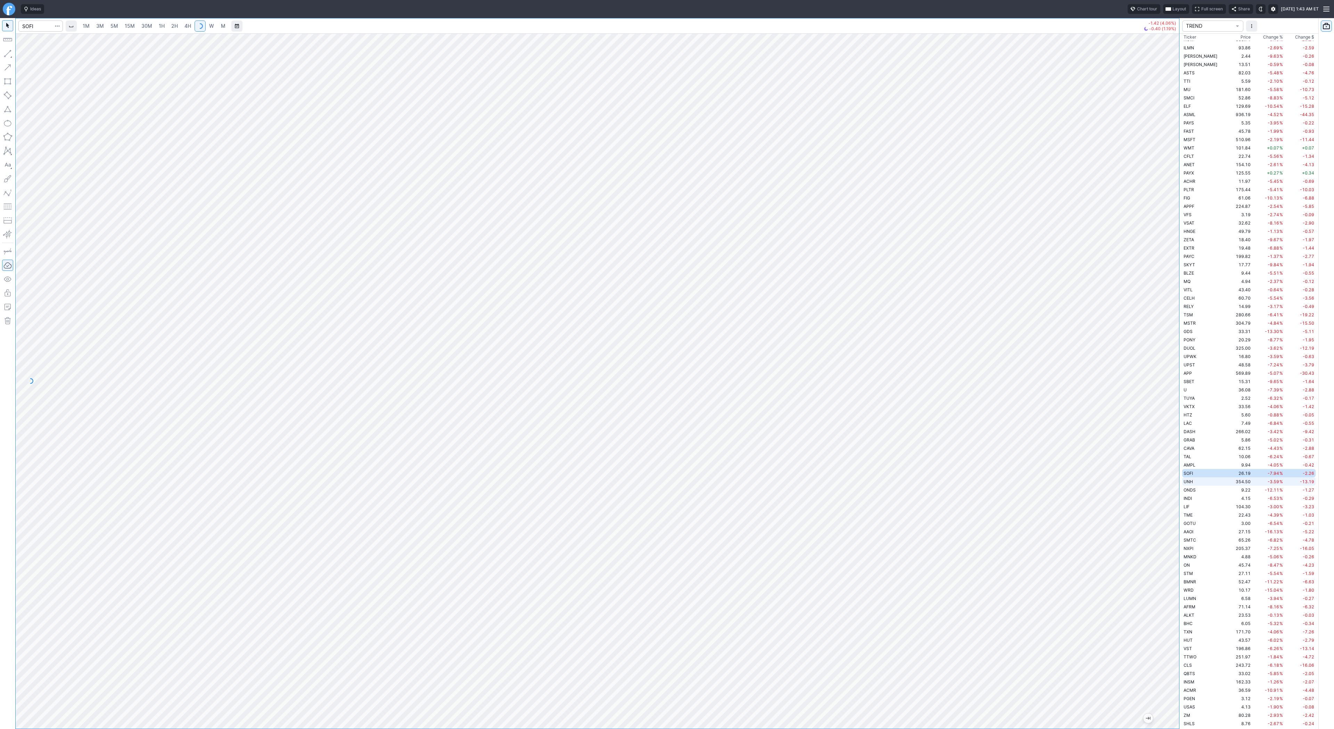
click at [1191, 481] on span "UNH" at bounding box center [1188, 481] width 9 height 5
click at [1190, 472] on span "SOFI" at bounding box center [1188, 472] width 9 height 5
click at [1226, 489] on td "9.22" at bounding box center [1239, 489] width 26 height 8
click at [1201, 479] on td "UNH" at bounding box center [1204, 481] width 44 height 8
click at [1202, 473] on td "SOFI" at bounding box center [1204, 473] width 44 height 8
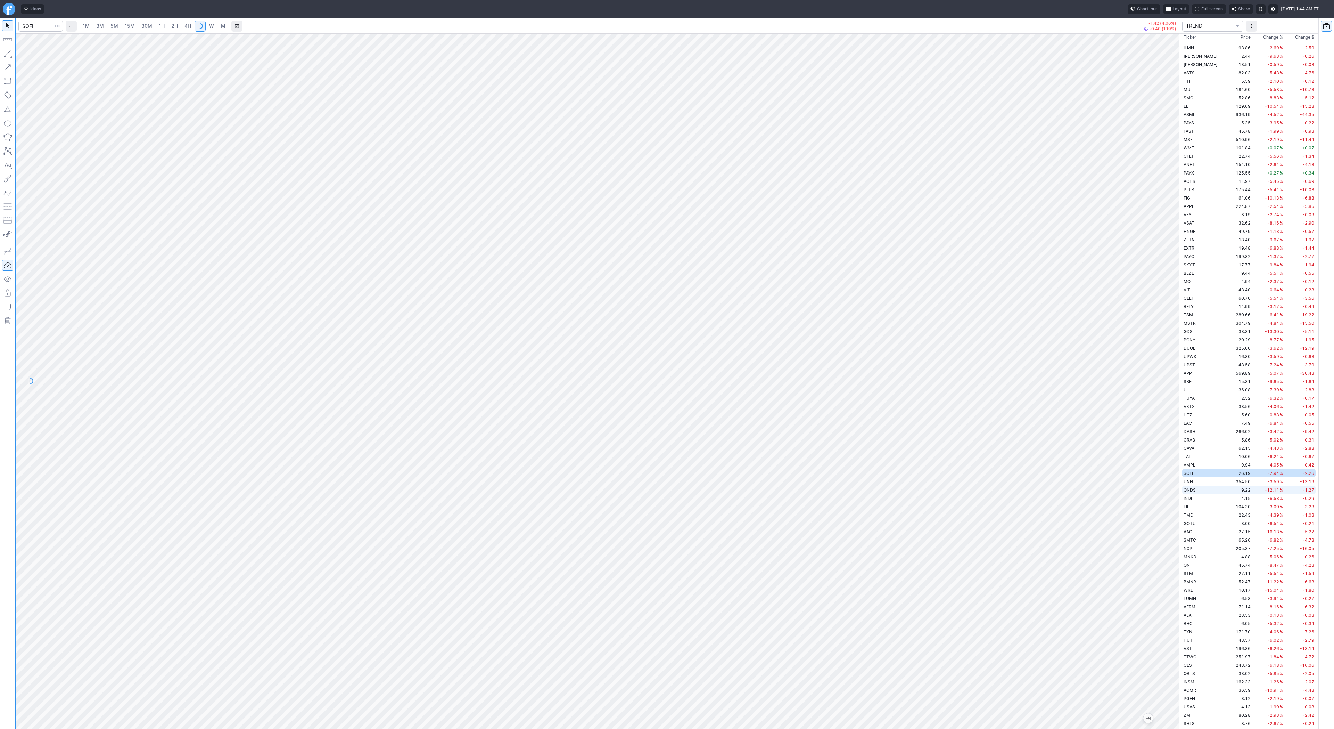
click at [1200, 490] on td "ONDS" at bounding box center [1204, 489] width 44 height 8
click at [1226, 117] on td "936.19" at bounding box center [1239, 114] width 26 height 8
click at [2, 56] on button "button" at bounding box center [7, 53] width 11 height 11
drag, startPoint x: 27, startPoint y: 56, endPoint x: 27, endPoint y: 61, distance: 4.5
click at [27, 56] on span "Line" at bounding box center [40, 55] width 28 height 7
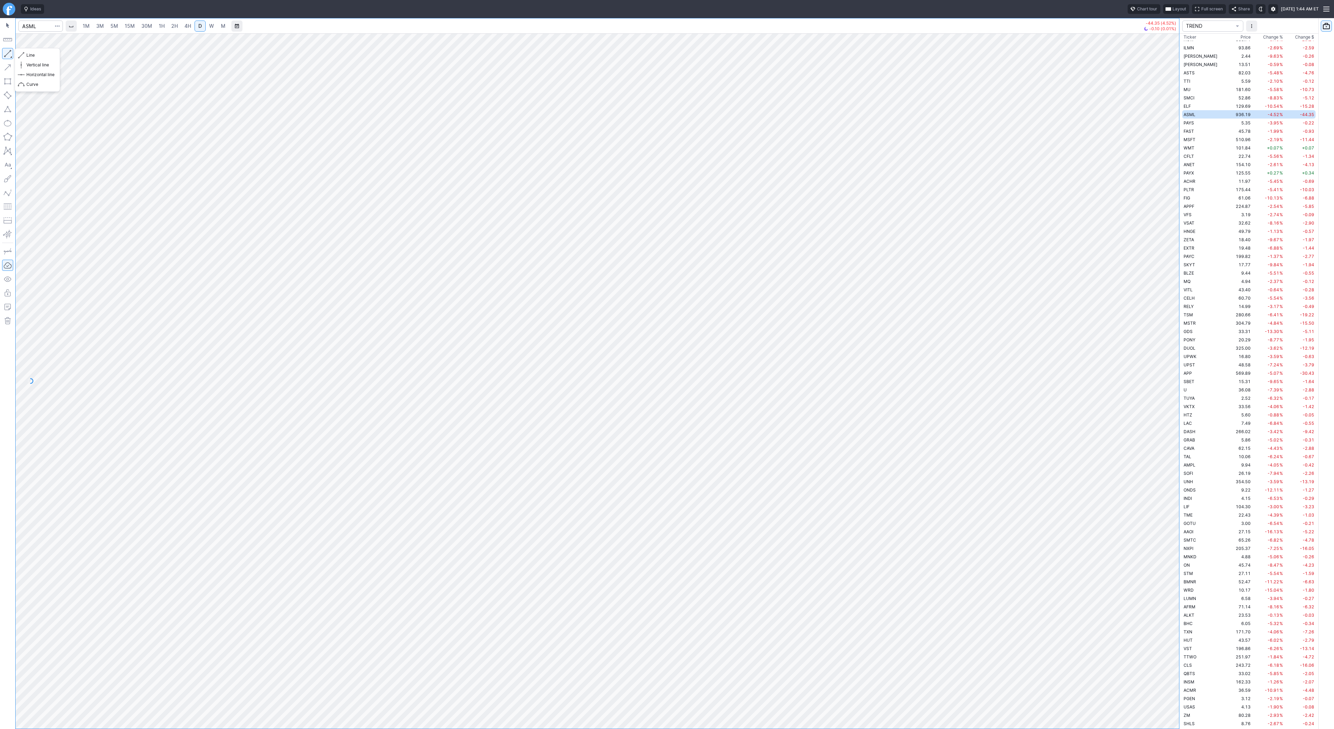
drag, startPoint x: 7, startPoint y: 49, endPoint x: 11, endPoint y: 66, distance: 16.9
click at [7, 50] on button "button" at bounding box center [7, 53] width 11 height 11
click at [34, 53] on span "Line" at bounding box center [40, 55] width 28 height 7
click at [31, 26] on input "Search" at bounding box center [40, 25] width 44 height 11
type input "bmnr"
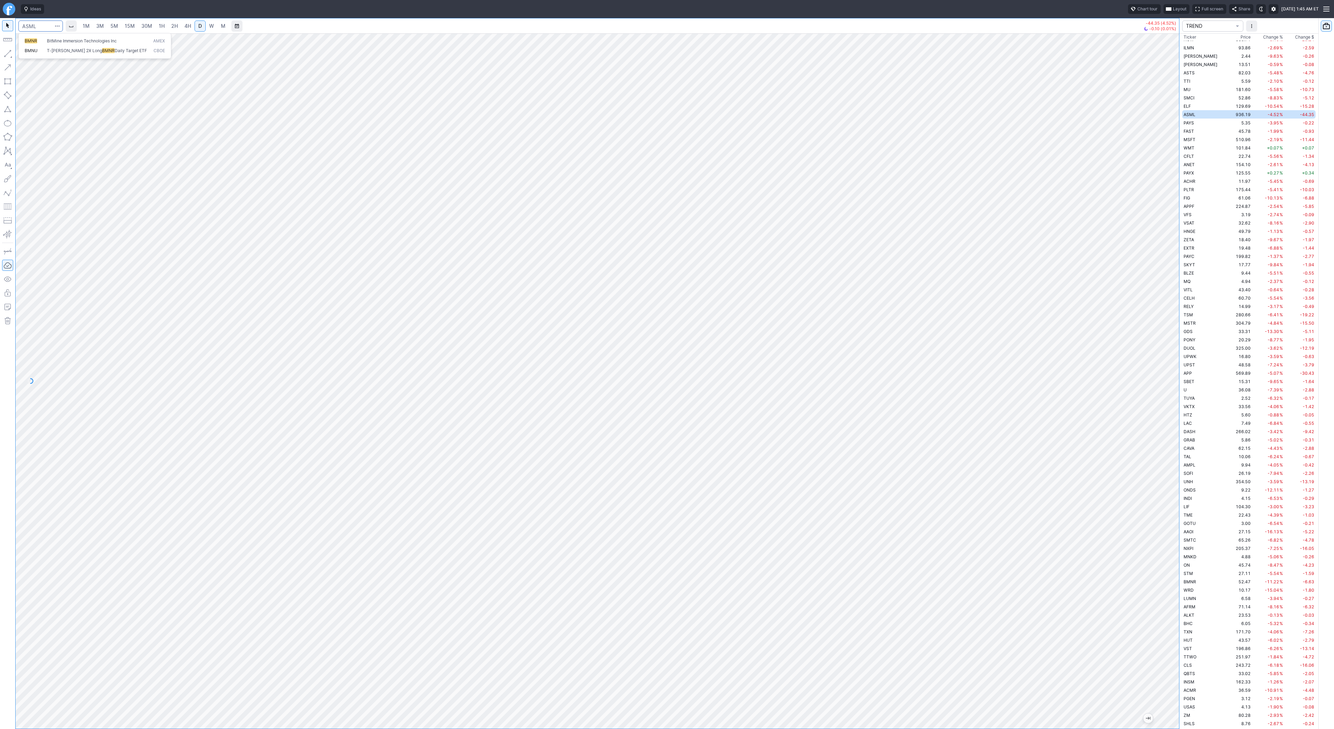
scroll to position [1509, 0]
click at [176, 24] on span "2H" at bounding box center [174, 26] width 7 height 6
click at [195, 24] on link "D" at bounding box center [200, 25] width 11 height 11
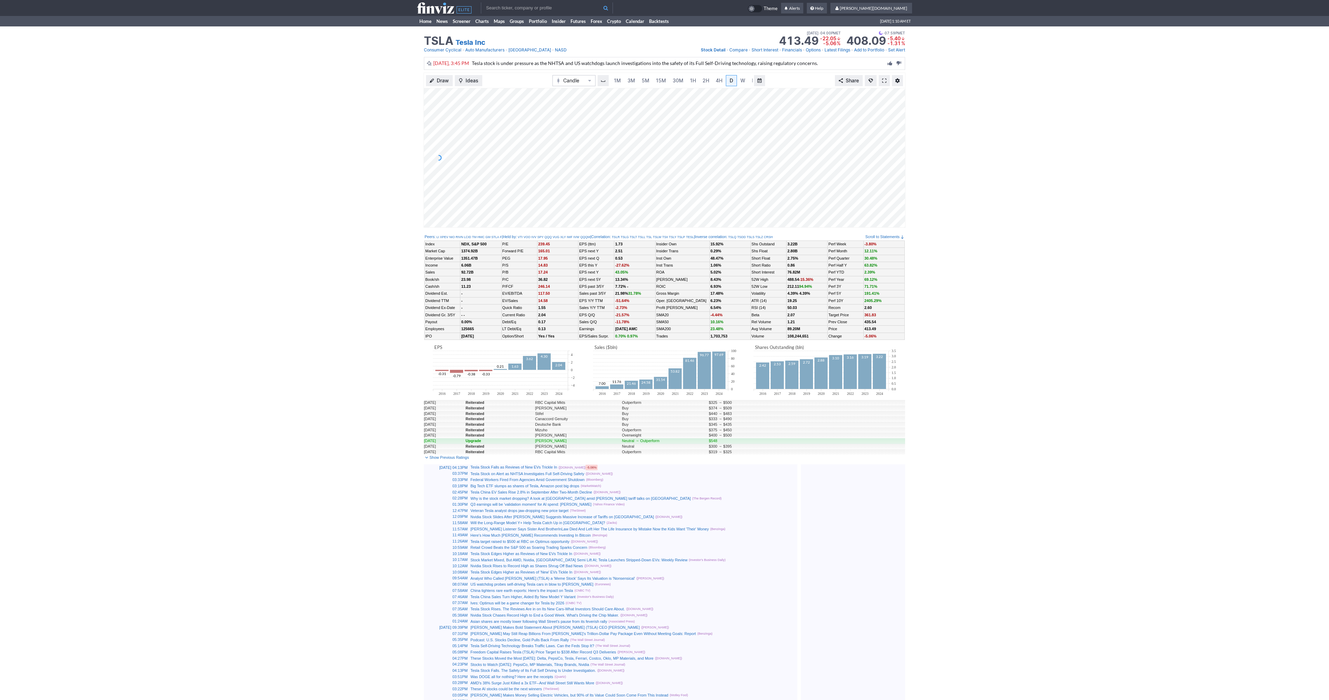
scroll to position [0, 7]
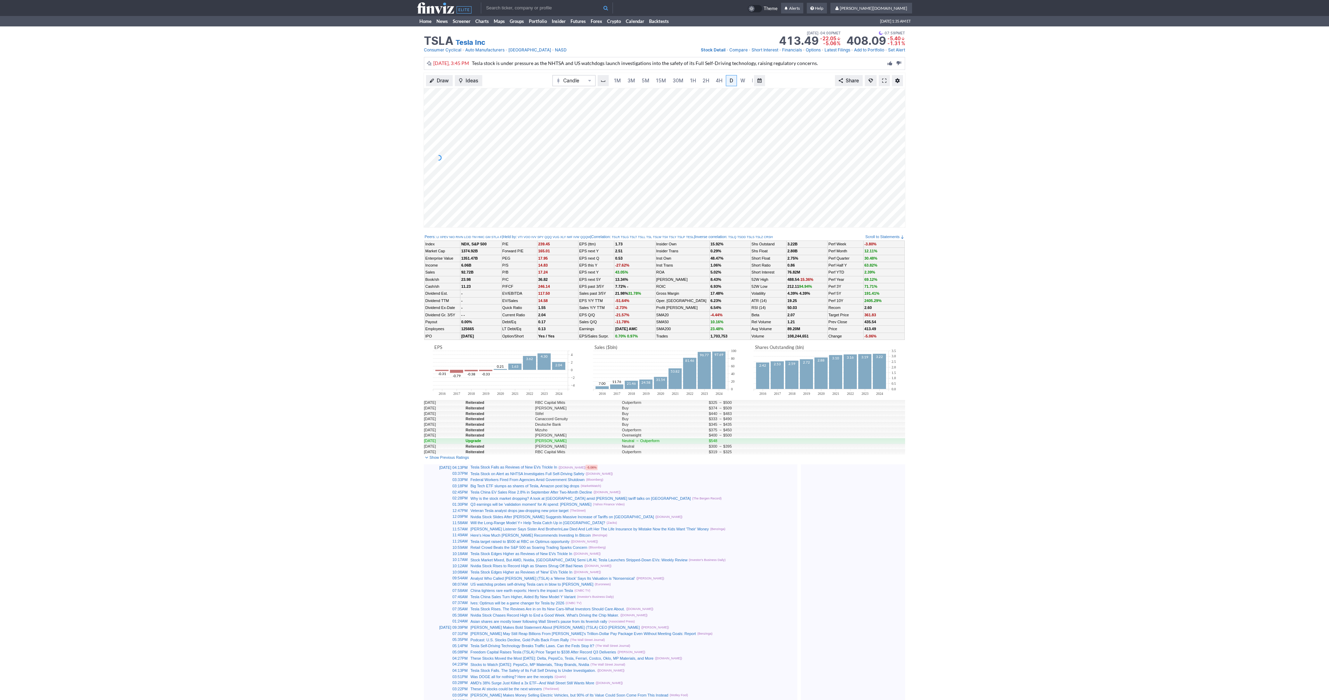
scroll to position [0, 7]
click at [884, 82] on span at bounding box center [884, 81] width 4 height 6
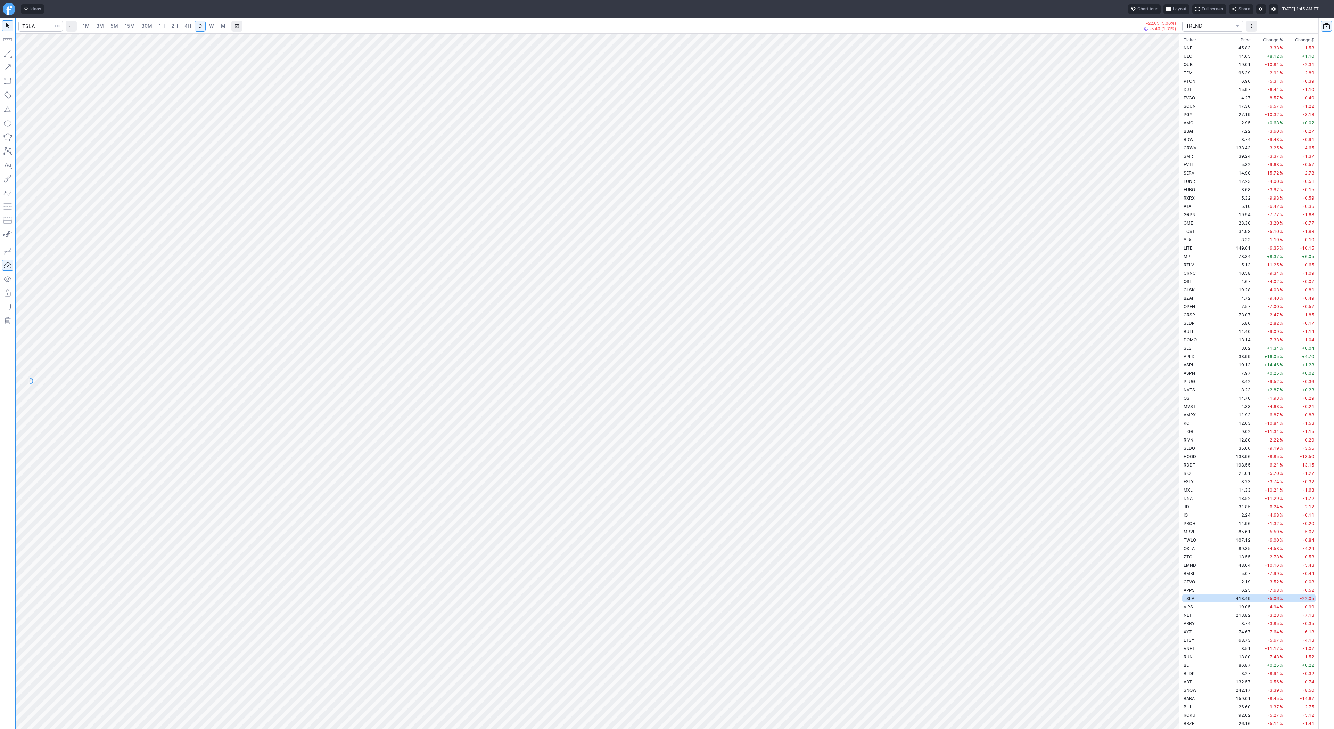
scroll to position [2093, 0]
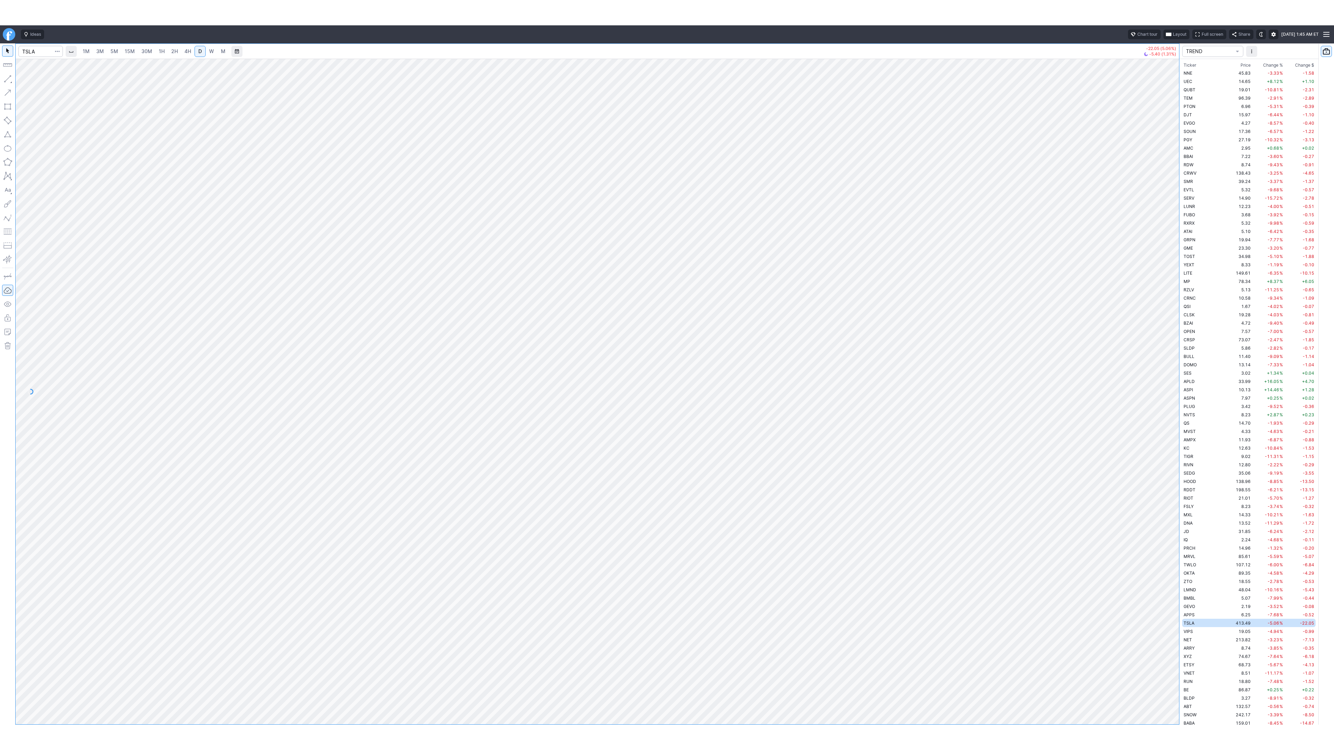
scroll to position [2107, 0]
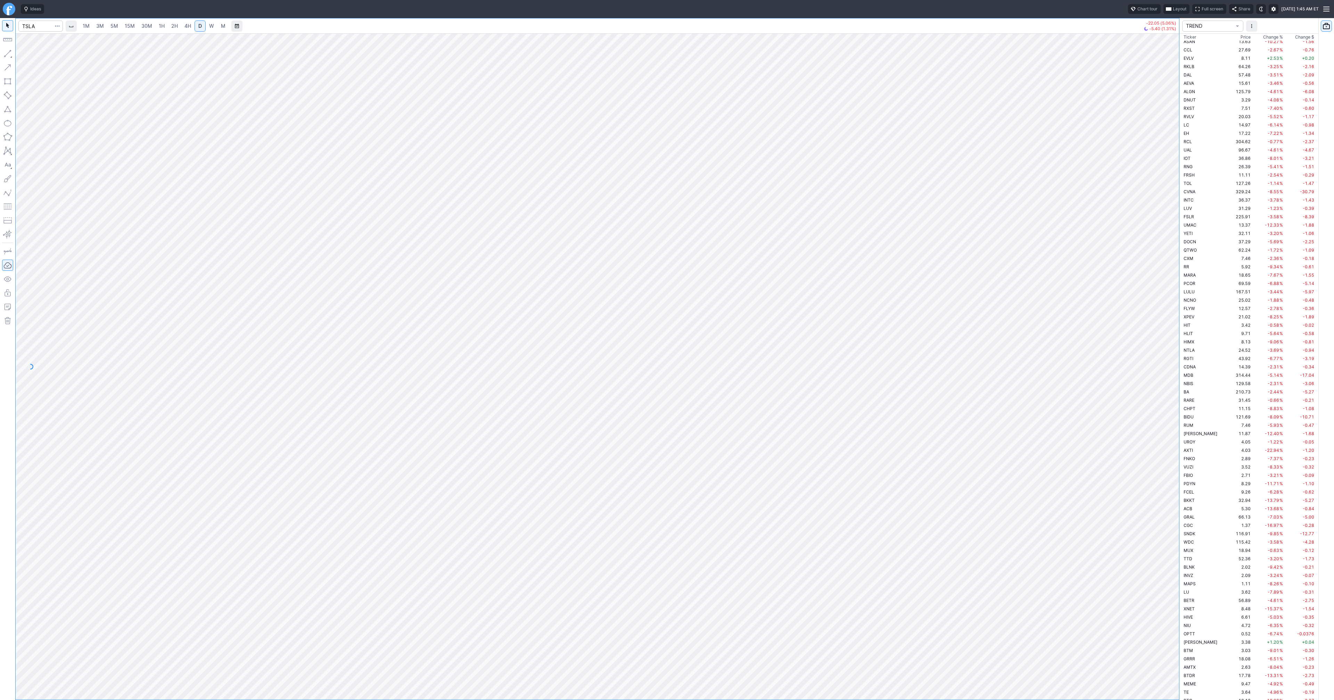
click at [1202, 6] on span "Full screen" at bounding box center [1213, 9] width 22 height 7
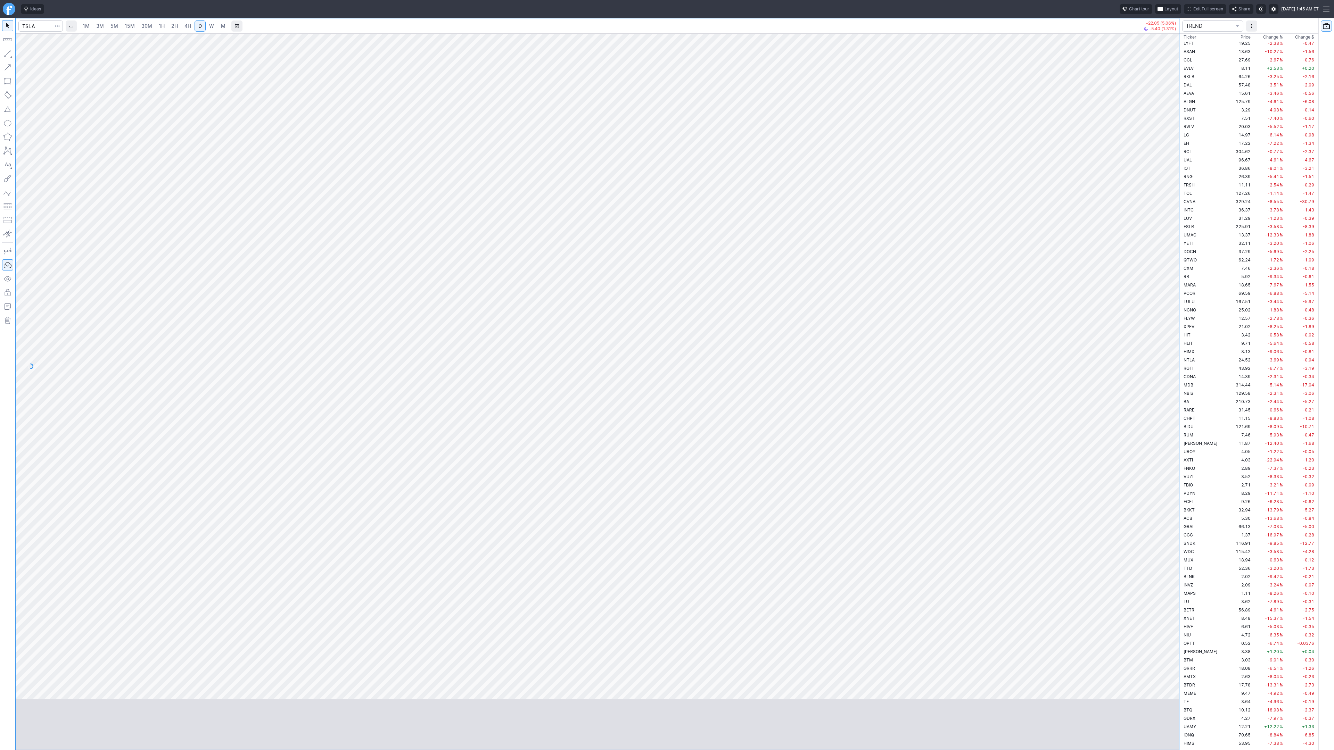
scroll to position [2097, 0]
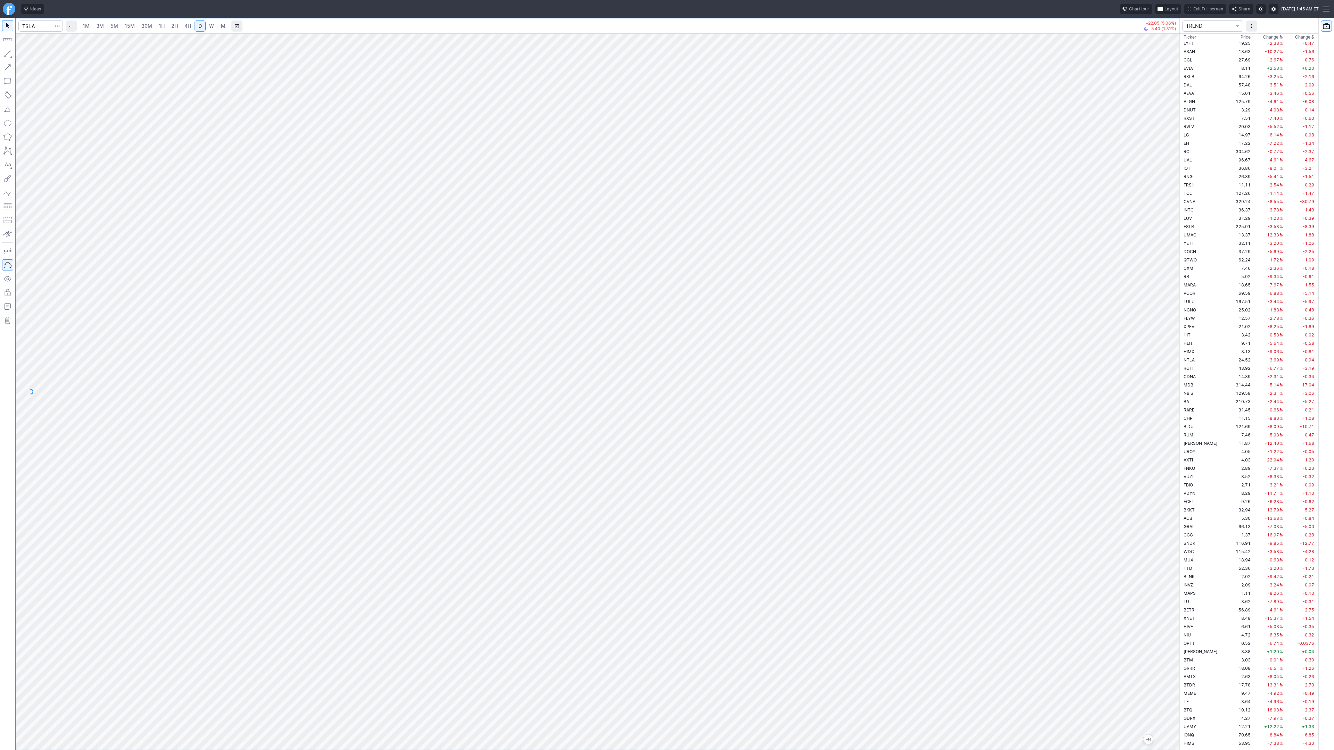
click at [1326, 30] on button "Portfolio watchlist" at bounding box center [1326, 25] width 11 height 11
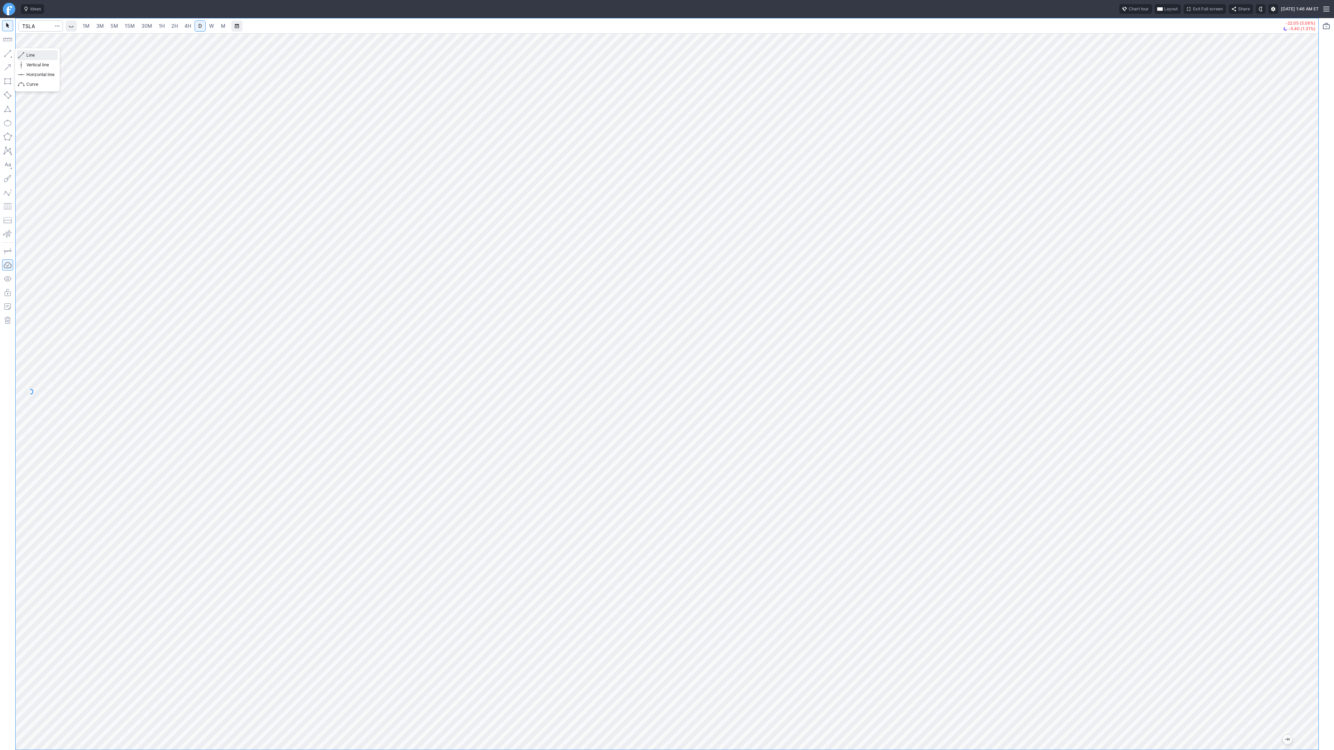
click at [28, 55] on span "Line" at bounding box center [40, 55] width 28 height 7
click at [27, 54] on span "Line" at bounding box center [40, 55] width 28 height 7
drag, startPoint x: 33, startPoint y: 54, endPoint x: 38, endPoint y: 81, distance: 27.6
click at [37, 76] on div "Line Vertical line Horizontal line Curve" at bounding box center [37, 69] width 41 height 39
click at [42, 56] on span "Line" at bounding box center [40, 55] width 28 height 7
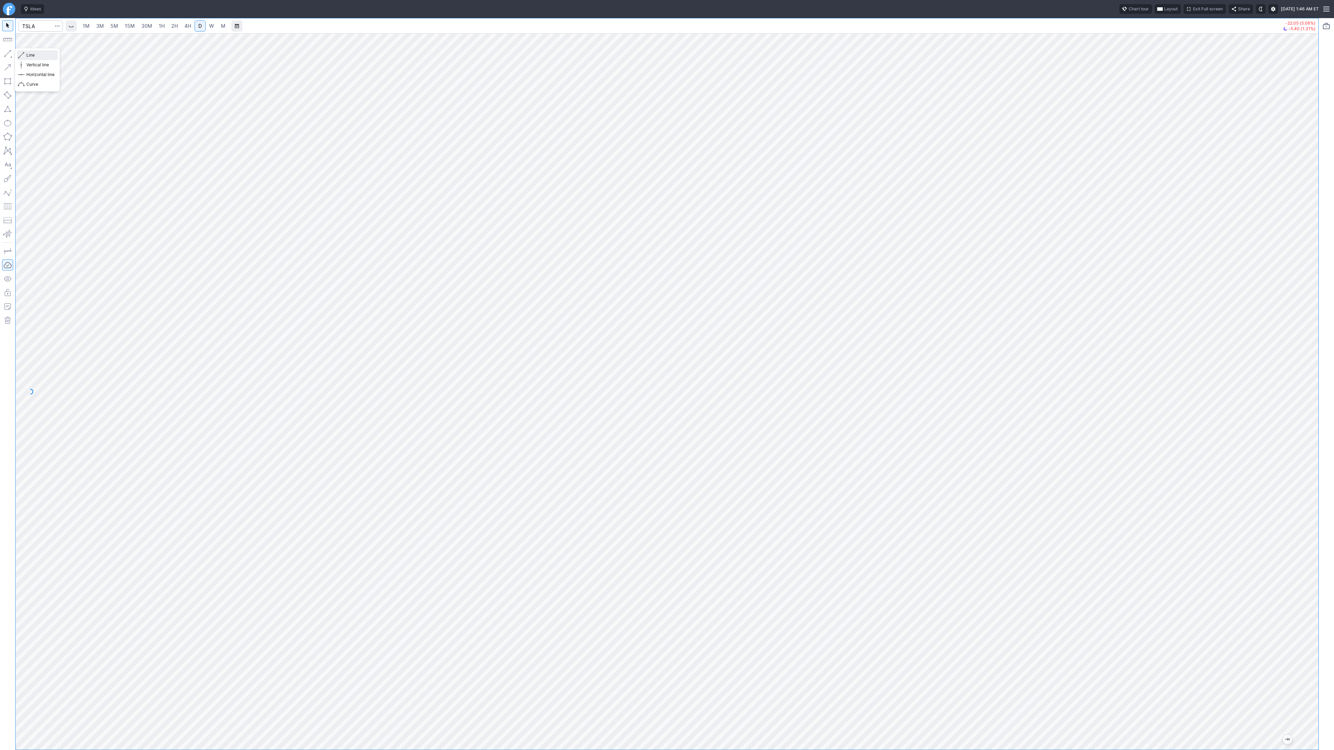
click at [23, 52] on span "button" at bounding box center [22, 55] width 4 height 10
click at [9, 52] on button "button" at bounding box center [7, 53] width 11 height 11
drag, startPoint x: 28, startPoint y: 55, endPoint x: 44, endPoint y: 66, distance: 18.8
click at [28, 56] on span "Line" at bounding box center [40, 55] width 28 height 7
click at [29, 57] on span "Line" at bounding box center [40, 55] width 28 height 7
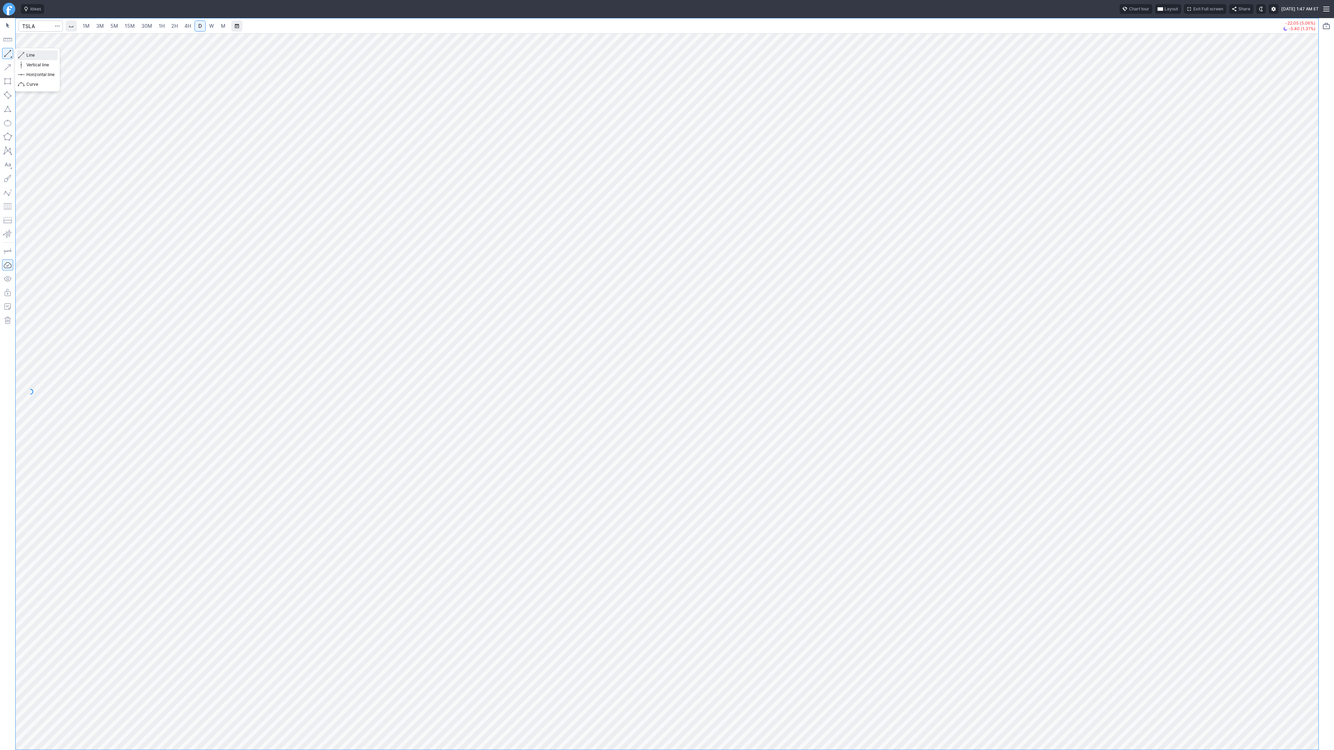
click at [24, 53] on button "Line" at bounding box center [37, 55] width 41 height 10
drag, startPoint x: 36, startPoint y: 55, endPoint x: 46, endPoint y: 65, distance: 14.7
click at [35, 55] on span "Line" at bounding box center [40, 55] width 28 height 7
click at [26, 55] on span "Line" at bounding box center [40, 55] width 28 height 7
click at [1325, 30] on button "Portfolio watchlist" at bounding box center [1326, 25] width 11 height 11
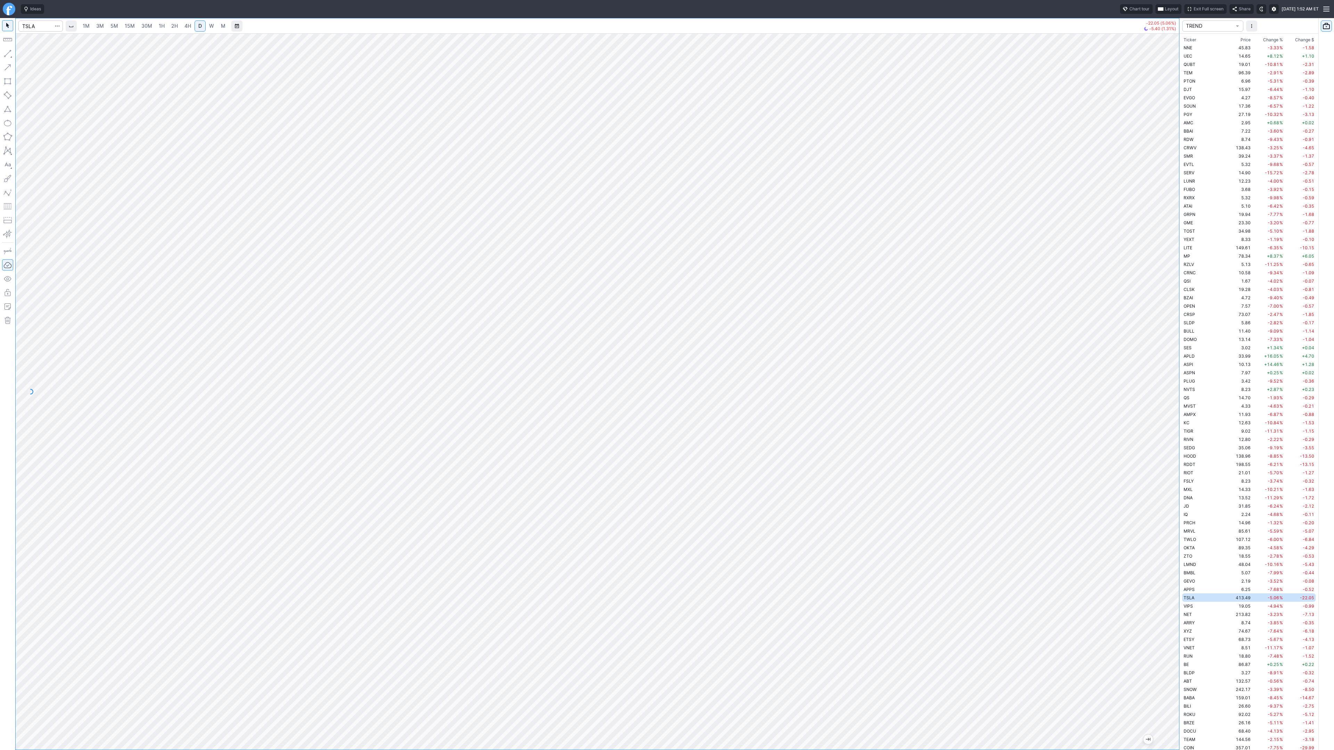
scroll to position [2082, 0]
click at [1226, 417] on td "210.73" at bounding box center [1239, 417] width 26 height 8
click at [209, 25] on span "W" at bounding box center [211, 26] width 5 height 6
click at [200, 28] on span "D" at bounding box center [199, 26] width 3 height 6
click at [213, 28] on span "W" at bounding box center [211, 26] width 5 height 6
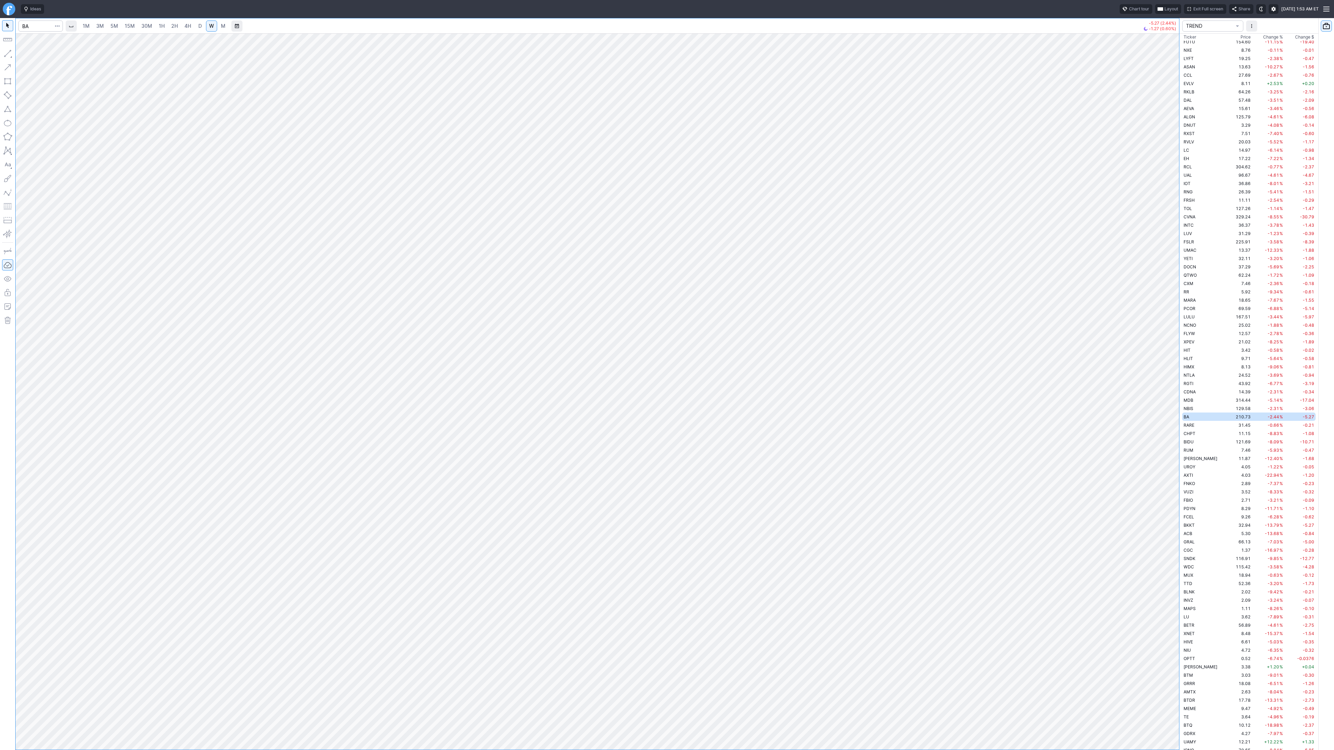
click at [204, 27] on link "D" at bounding box center [200, 25] width 11 height 11
click at [33, 56] on span "Line" at bounding box center [40, 55] width 28 height 7
drag, startPoint x: 1170, startPoint y: 534, endPoint x: 1171, endPoint y: 567, distance: 33.7
click at [1171, 569] on div at bounding box center [1172, 389] width 15 height 699
click at [6, 52] on button "button" at bounding box center [7, 53] width 11 height 11
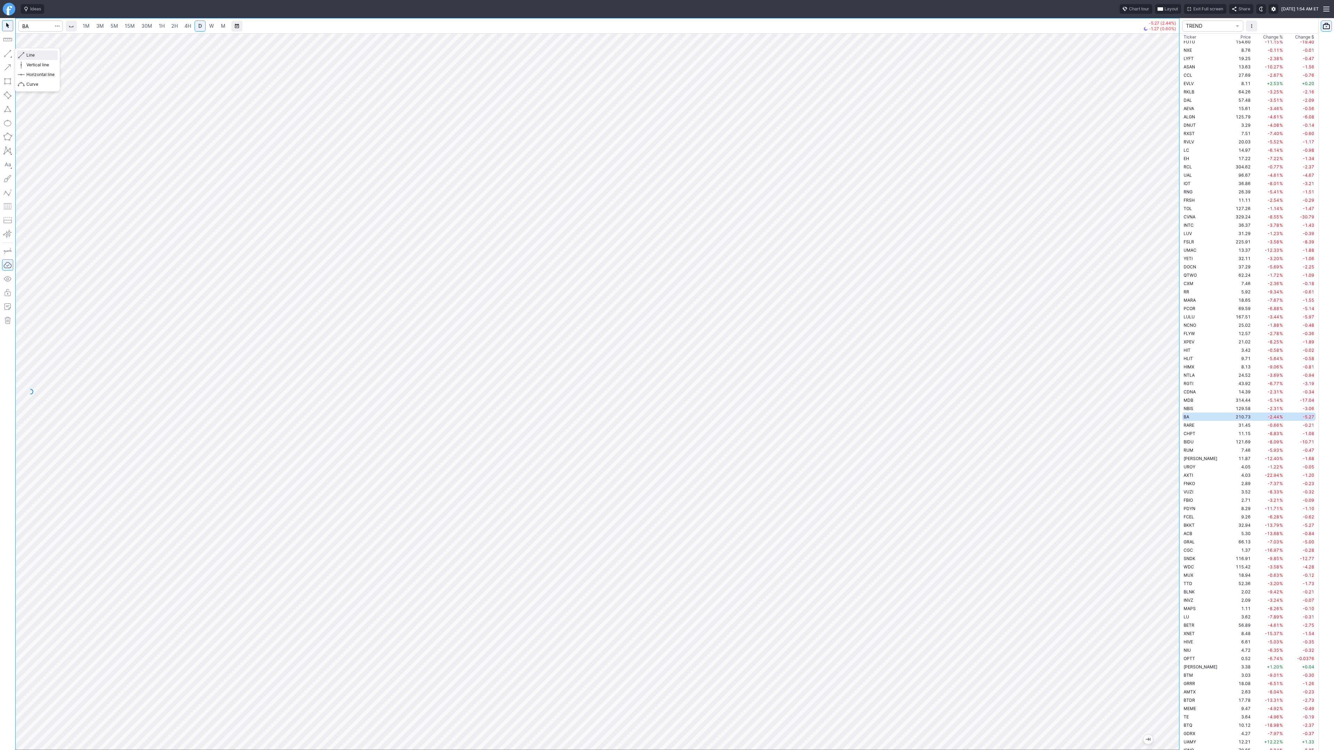
click at [26, 54] on button "Line" at bounding box center [37, 55] width 41 height 10
click at [36, 58] on span "Line" at bounding box center [40, 55] width 28 height 7
drag, startPoint x: 1168, startPoint y: 398, endPoint x: 1182, endPoint y: 502, distance: 104.0
click at [1182, 502] on div "1M 3M 5M 15M 30M 1H 2H 4H D W M -5.27 (2.44%) -1.27 (0.60%) TREND Ticker Price …" at bounding box center [667, 384] width 1334 height 732
click at [30, 55] on span "Line" at bounding box center [40, 55] width 28 height 7
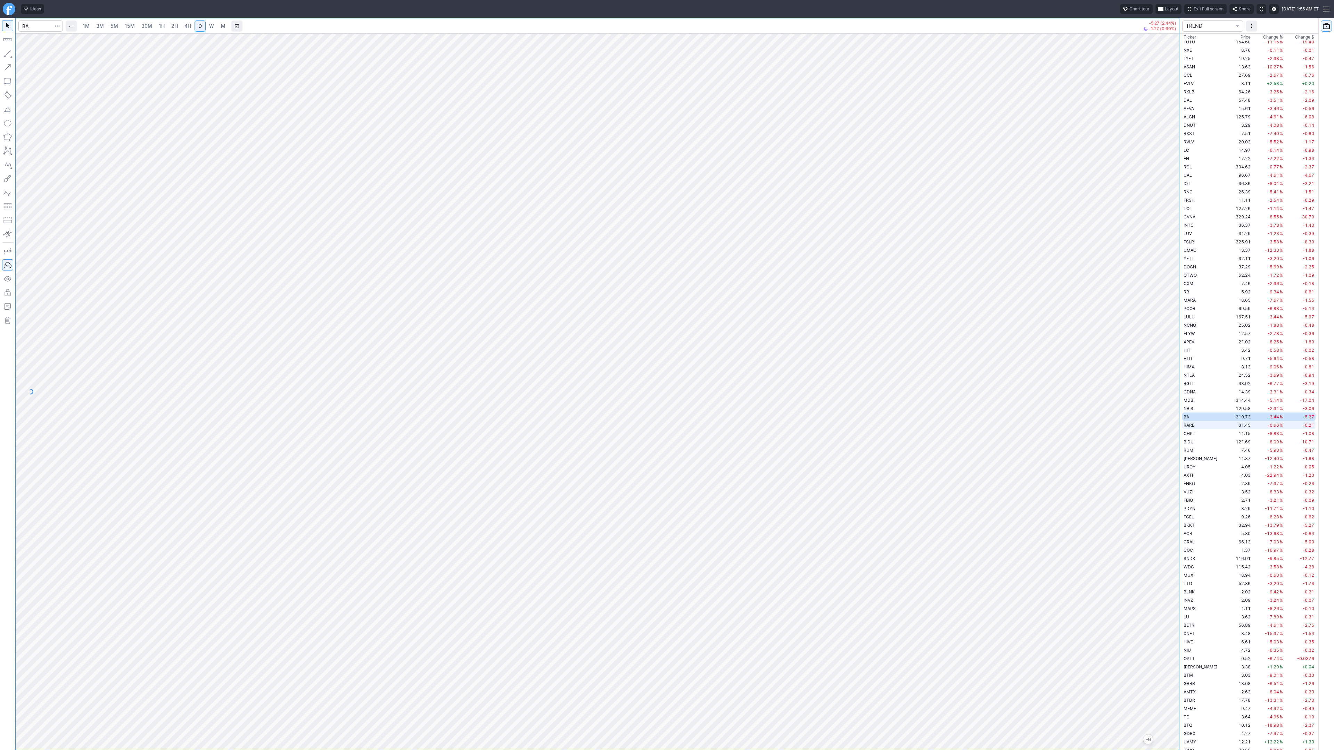
click at [1205, 428] on td "RARE" at bounding box center [1204, 425] width 44 height 8
click at [1226, 493] on td "3.52" at bounding box center [1239, 492] width 26 height 8
click at [1298, 37] on span "Change $" at bounding box center [1304, 37] width 19 height 7
click at [1298, 35] on span "Change $" at bounding box center [1304, 37] width 19 height 7
click at [1254, 26] on span "button" at bounding box center [1252, 26] width 6 height 4
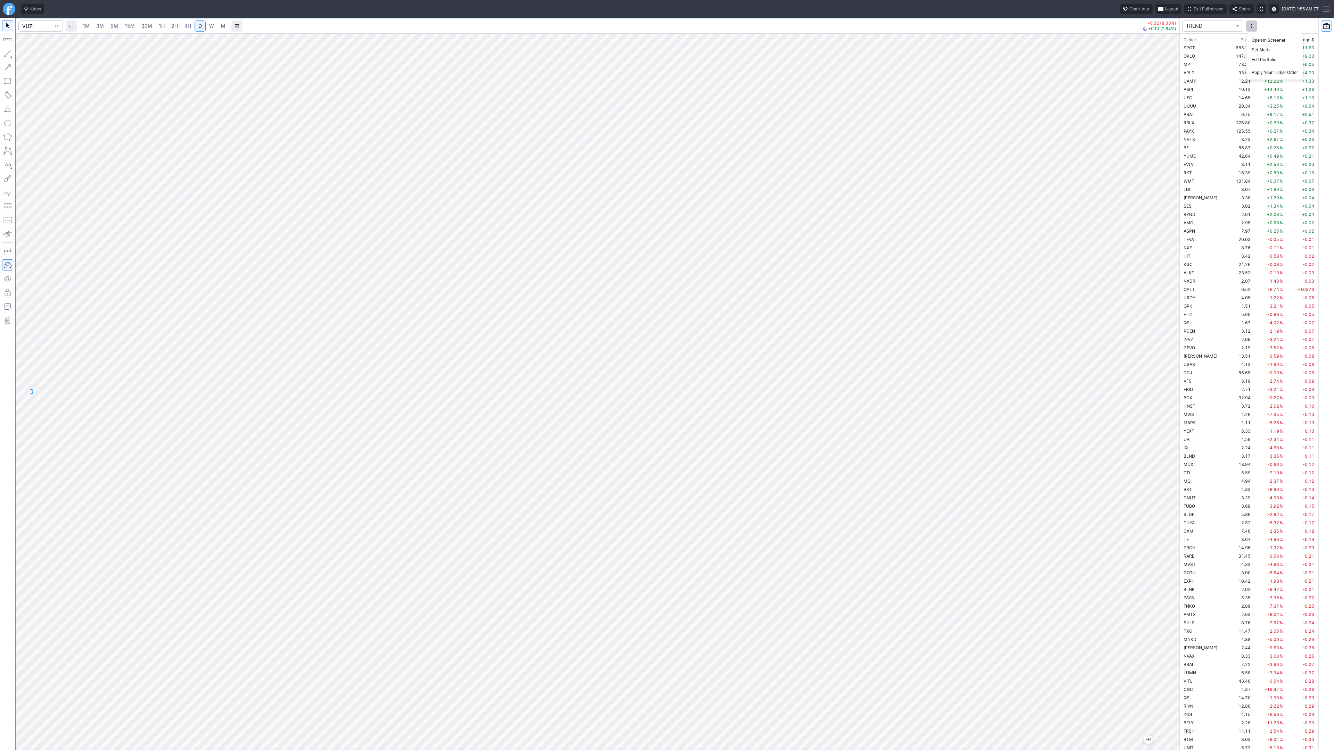
drag, startPoint x: 1138, startPoint y: 80, endPoint x: 1135, endPoint y: 84, distance: 5.2
click at [1138, 81] on div at bounding box center [667, 375] width 1334 height 750
click at [1263, 39] on span "Change %" at bounding box center [1273, 39] width 20 height 7
click at [1263, 38] on span "Change %" at bounding box center [1273, 39] width 20 height 7
click at [184, 23] on span "4H" at bounding box center [187, 26] width 7 height 6
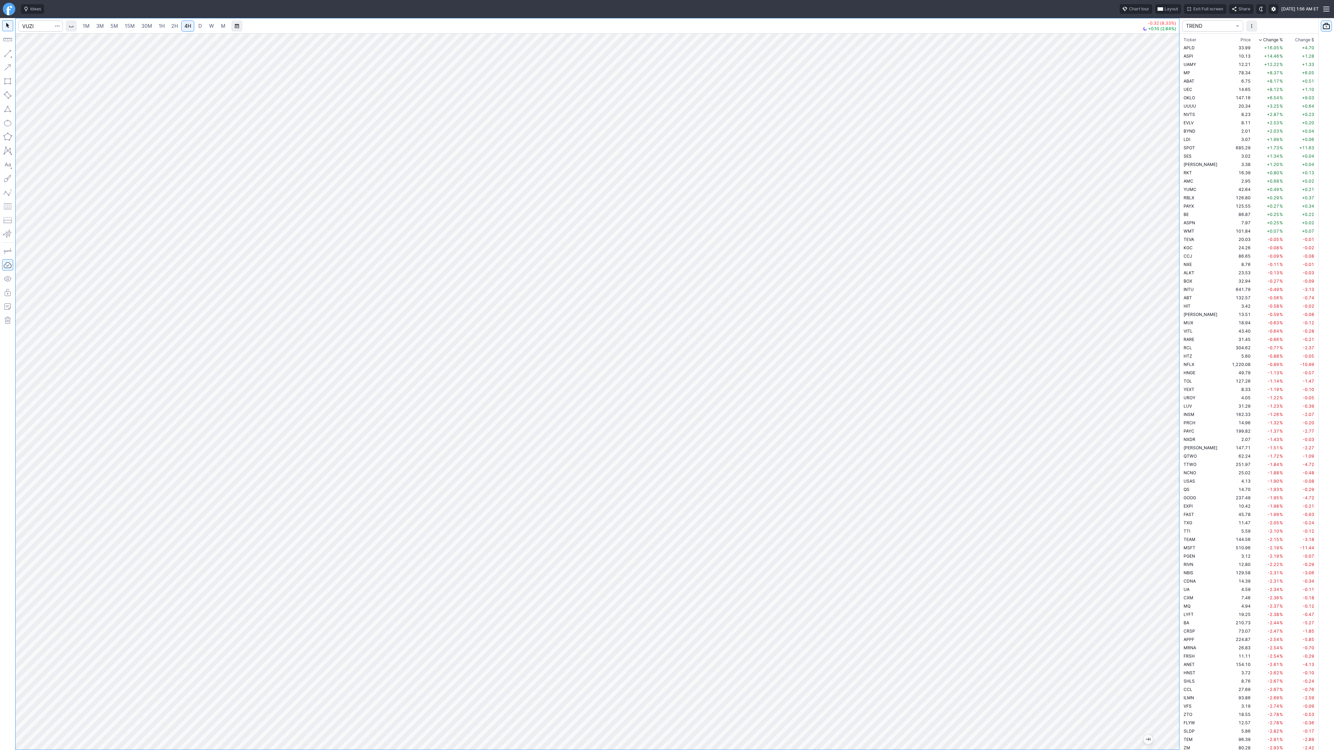
click at [202, 28] on span "D" at bounding box center [200, 26] width 5 height 7
drag, startPoint x: 1173, startPoint y: 491, endPoint x: 1174, endPoint y: 567, distance: 75.7
click at [1176, 571] on div at bounding box center [1172, 389] width 15 height 699
click at [36, 55] on span "Line" at bounding box center [40, 55] width 28 height 7
click at [23, 54] on span "button" at bounding box center [22, 55] width 4 height 10
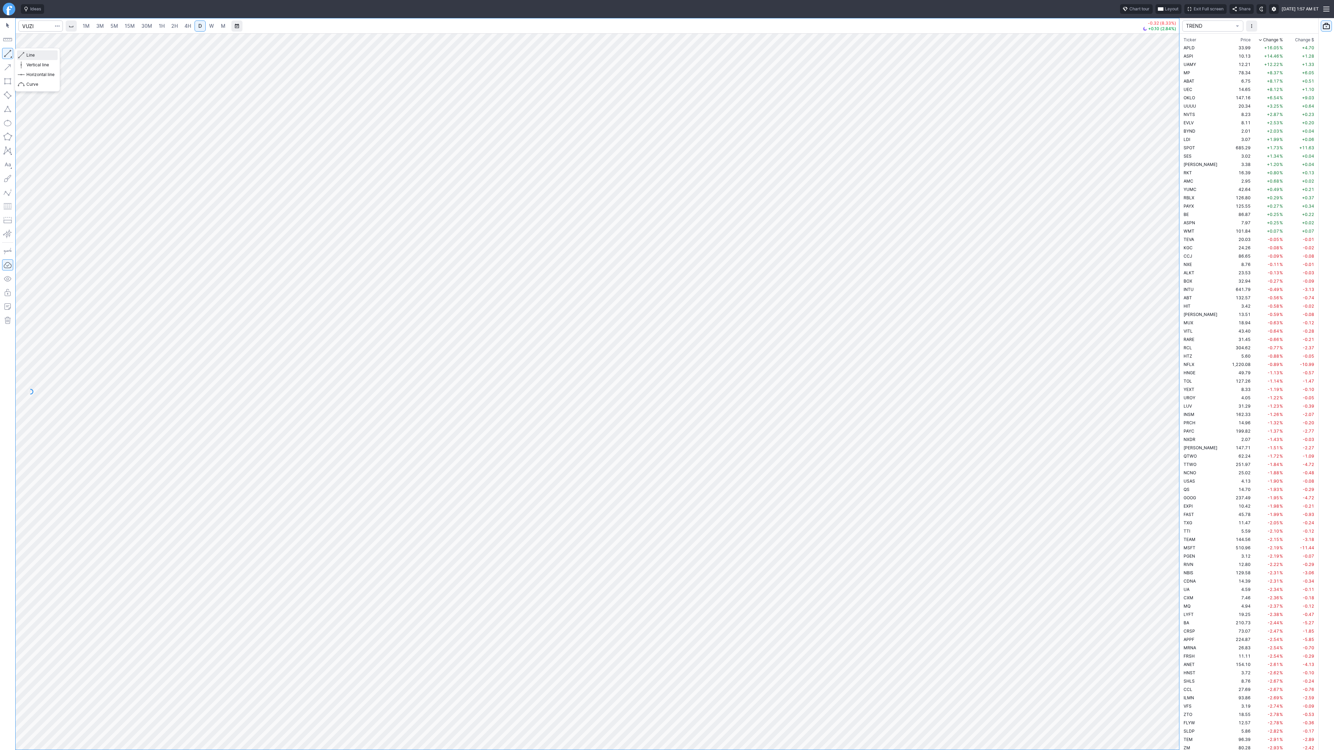
click at [23, 55] on span "button" at bounding box center [22, 55] width 4 height 10
click at [187, 28] on span "4H" at bounding box center [187, 26] width 7 height 6
click at [36, 55] on span "Line" at bounding box center [40, 55] width 28 height 7
click at [30, 55] on span "Line" at bounding box center [40, 55] width 28 height 7
click at [47, 24] on input "Search" at bounding box center [40, 25] width 44 height 11
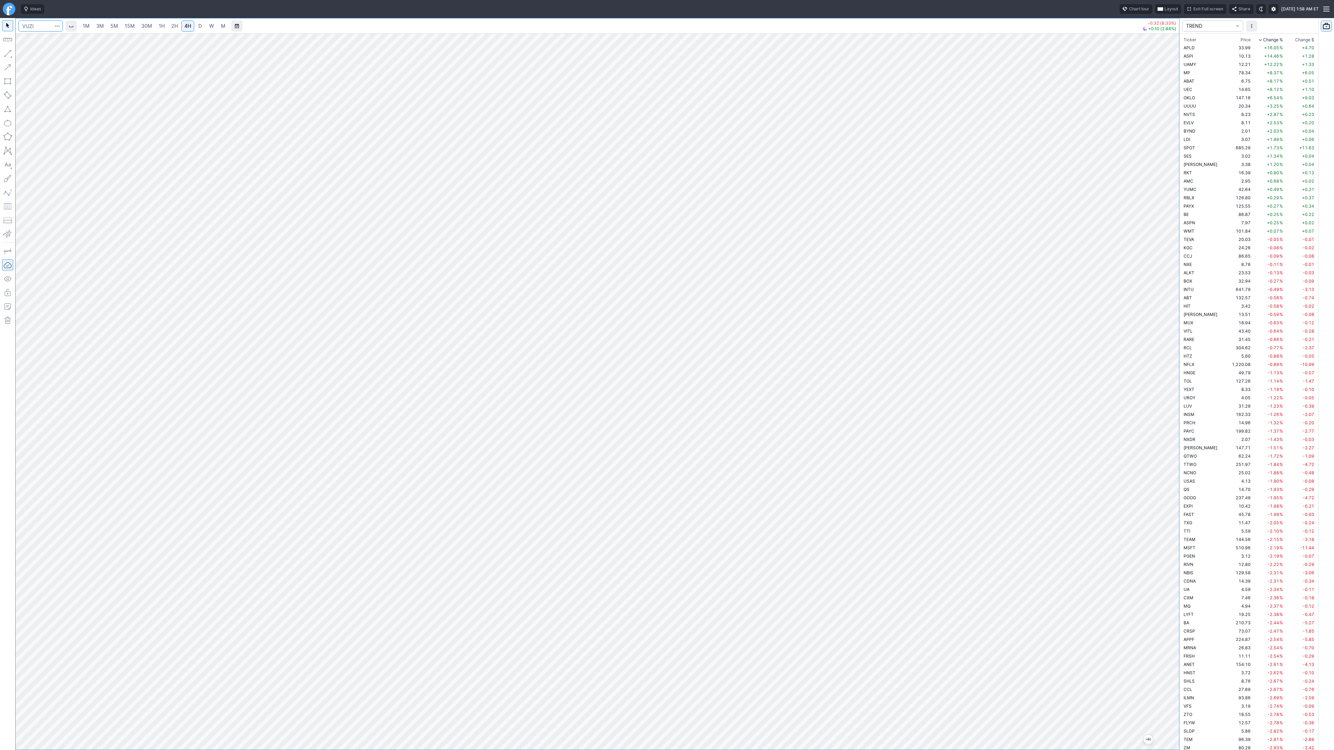
click at [43, 26] on input "Search" at bounding box center [40, 25] width 44 height 11
type input "bmnr"
click at [176, 23] on span "2H" at bounding box center [174, 26] width 7 height 6
drag, startPoint x: 1166, startPoint y: 608, endPoint x: 1176, endPoint y: 568, distance: 41.5
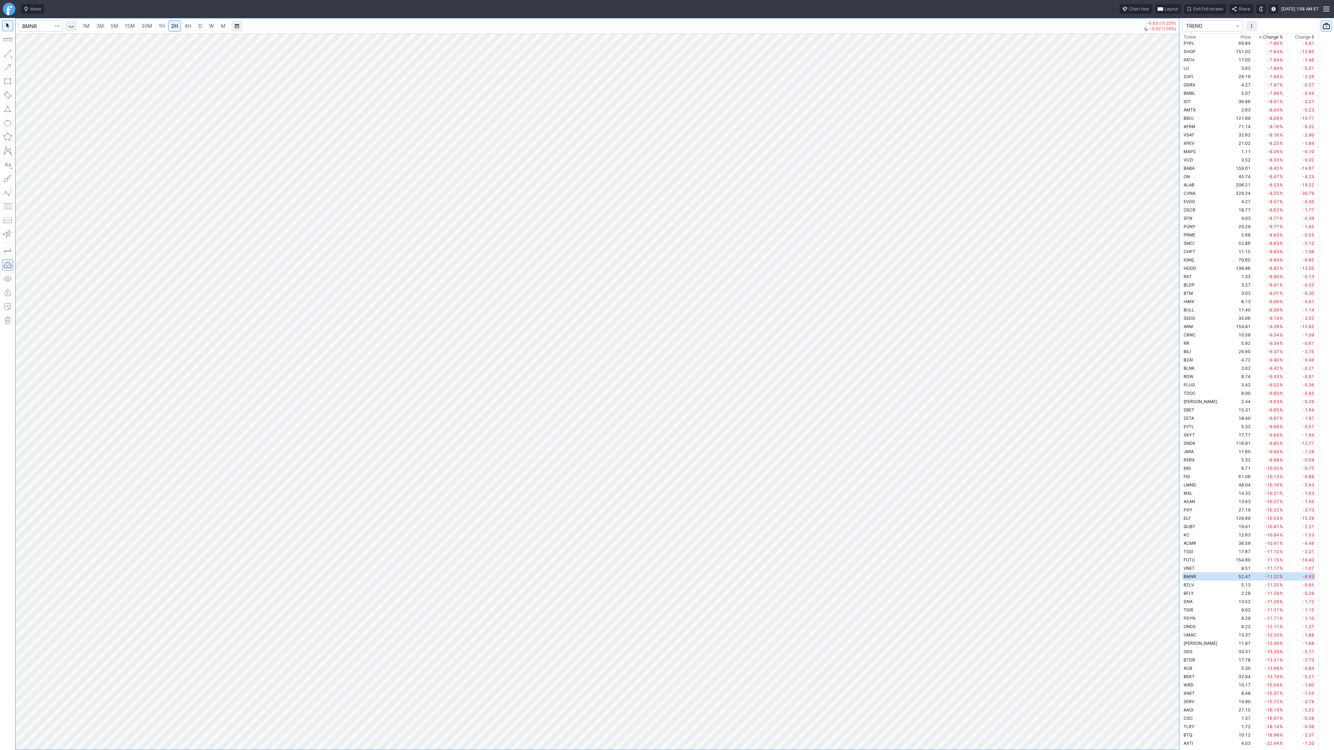
click at [1176, 568] on div at bounding box center [1172, 389] width 15 height 699
click at [34, 51] on button "Line" at bounding box center [37, 55] width 41 height 10
click at [31, 56] on span "Line" at bounding box center [40, 55] width 28 height 7
drag, startPoint x: 31, startPoint y: 57, endPoint x: 49, endPoint y: 89, distance: 37.4
click at [31, 57] on span "Line" at bounding box center [40, 55] width 28 height 7
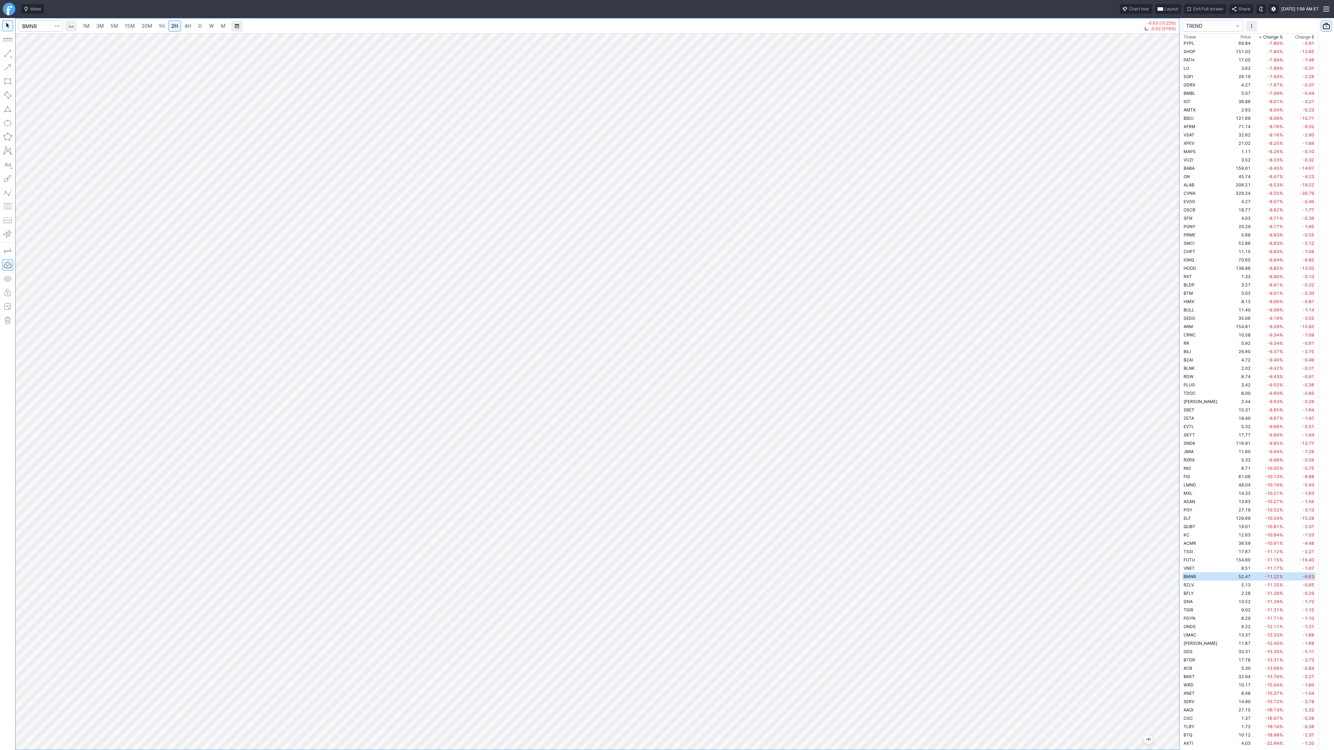
drag, startPoint x: 1174, startPoint y: 378, endPoint x: 1178, endPoint y: 433, distance: 55.0
click at [1178, 433] on div at bounding box center [1172, 389] width 15 height 699
click at [34, 58] on span "Line" at bounding box center [40, 55] width 28 height 7
click at [187, 24] on span "4H" at bounding box center [187, 26] width 7 height 6
click at [196, 23] on link "D" at bounding box center [200, 25] width 11 height 11
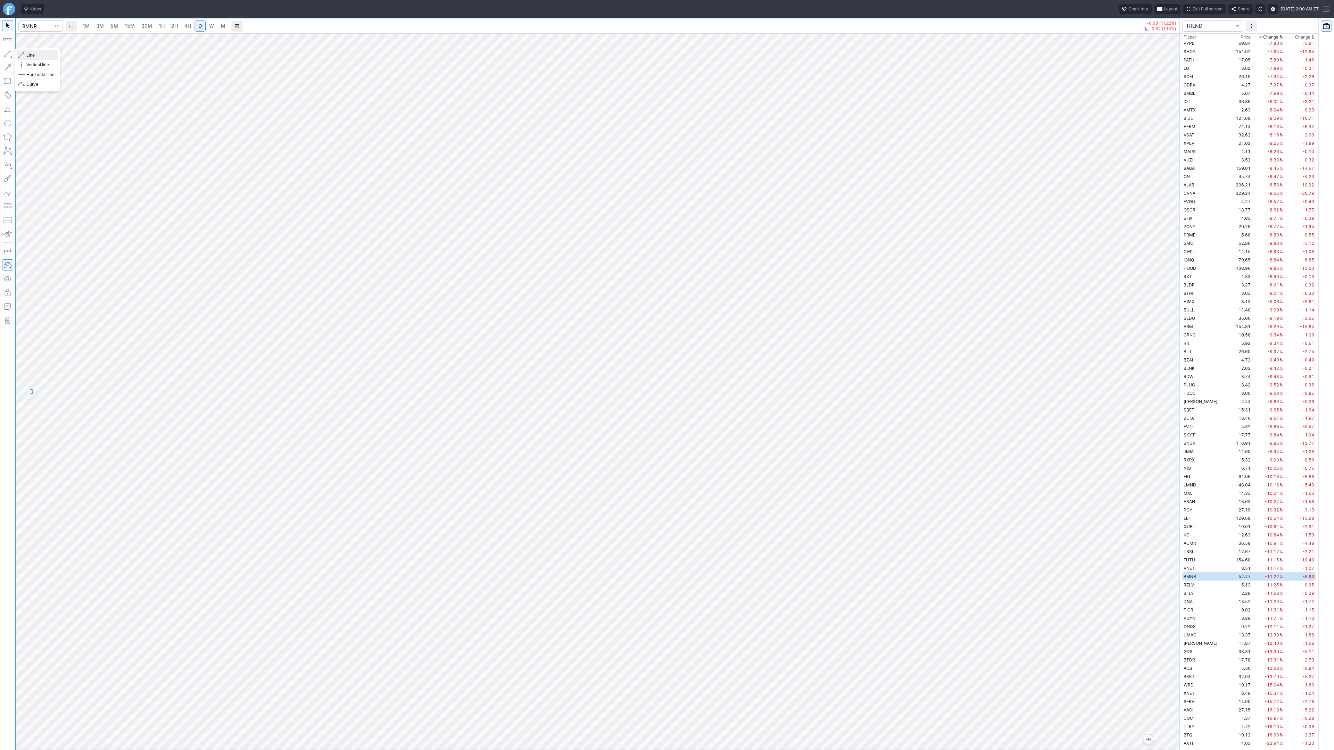
click at [27, 56] on span "Line" at bounding box center [40, 55] width 28 height 7
click at [45, 57] on span "Line" at bounding box center [40, 55] width 28 height 7
click at [6, 54] on button "button" at bounding box center [7, 53] width 11 height 11
drag, startPoint x: 1176, startPoint y: 510, endPoint x: 1172, endPoint y: 536, distance: 27.2
click at [1172, 536] on div at bounding box center [1172, 389] width 15 height 699
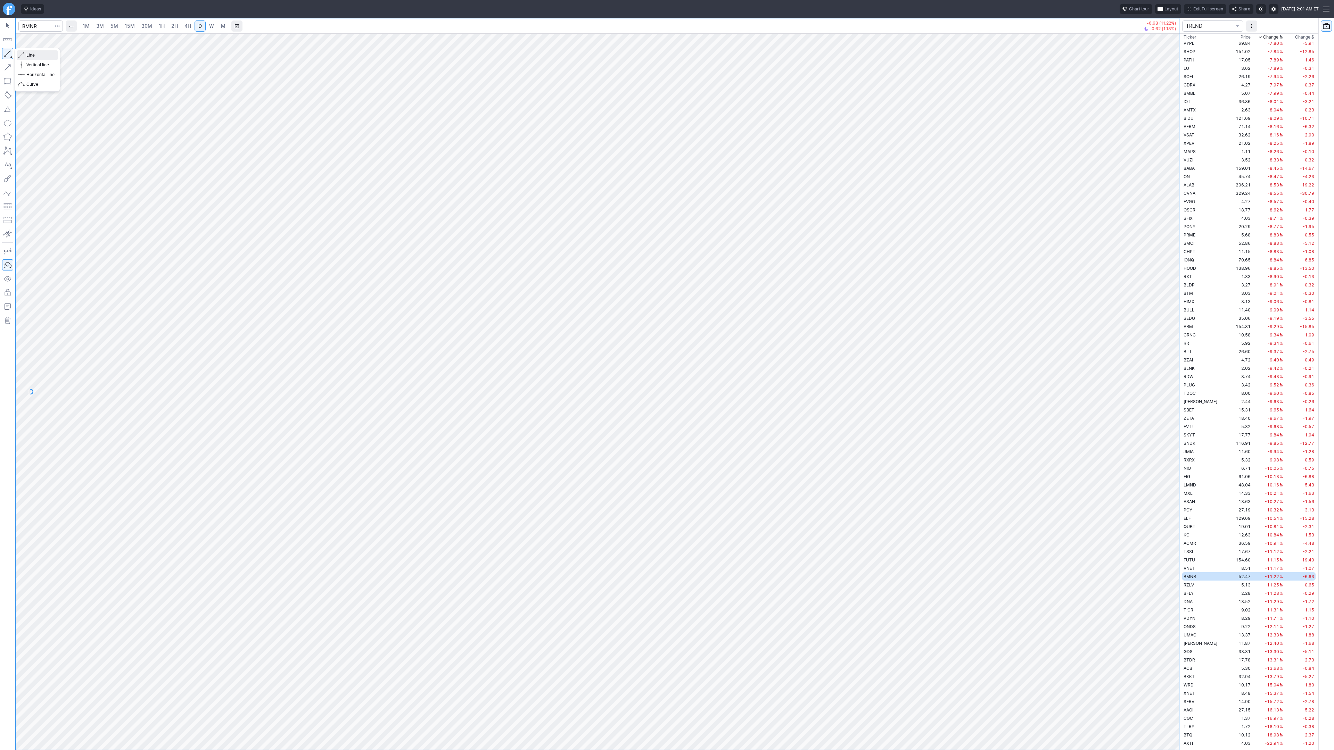
click at [37, 55] on span "Line" at bounding box center [40, 55] width 28 height 7
drag, startPoint x: 1175, startPoint y: 436, endPoint x: 1176, endPoint y: 480, distance: 44.1
click at [1176, 480] on div at bounding box center [1172, 389] width 15 height 699
click at [1165, 458] on div at bounding box center [1172, 389] width 15 height 699
click at [42, 56] on span "Line" at bounding box center [40, 55] width 28 height 7
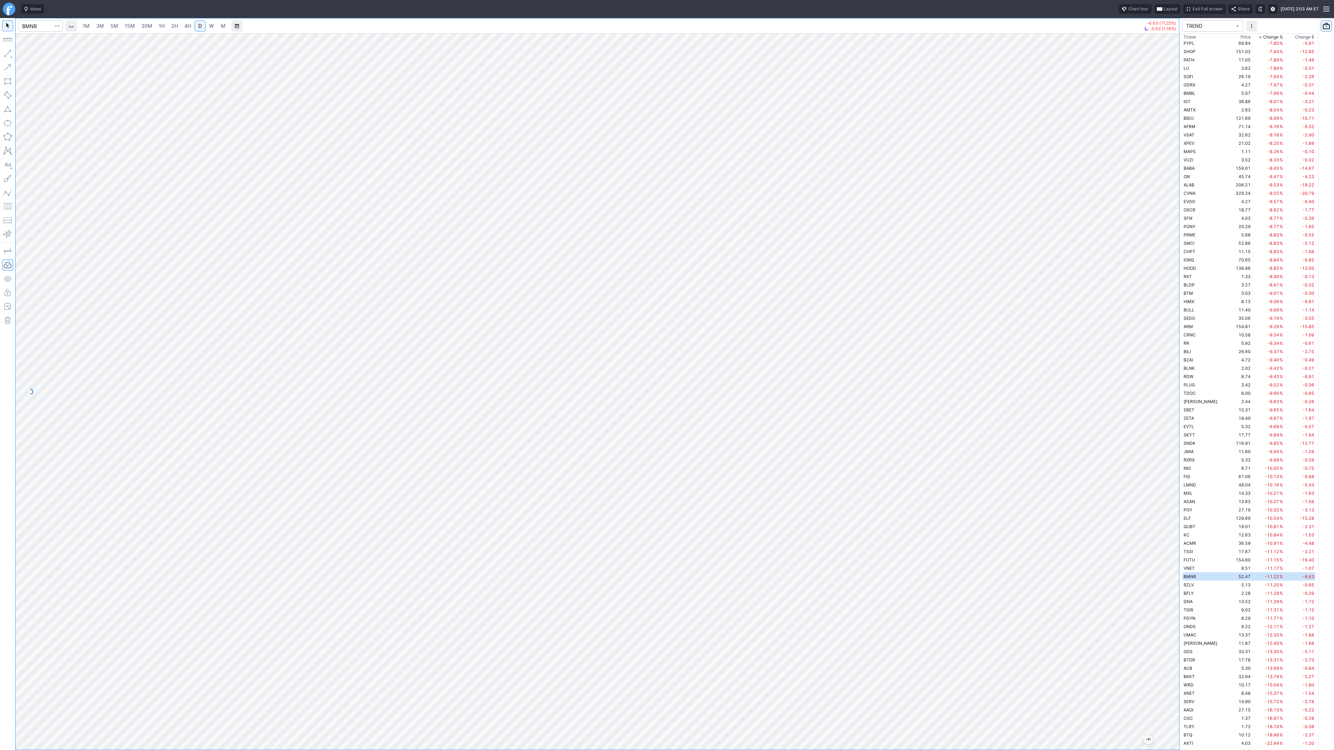
click at [171, 25] on span "2H" at bounding box center [174, 26] width 7 height 6
click at [161, 25] on span "1H" at bounding box center [162, 26] width 6 height 6
drag, startPoint x: 1174, startPoint y: 570, endPoint x: 1176, endPoint y: 590, distance: 20.0
click at [1176, 590] on div at bounding box center [1172, 389] width 15 height 699
click at [37, 59] on button "Line" at bounding box center [37, 55] width 41 height 10
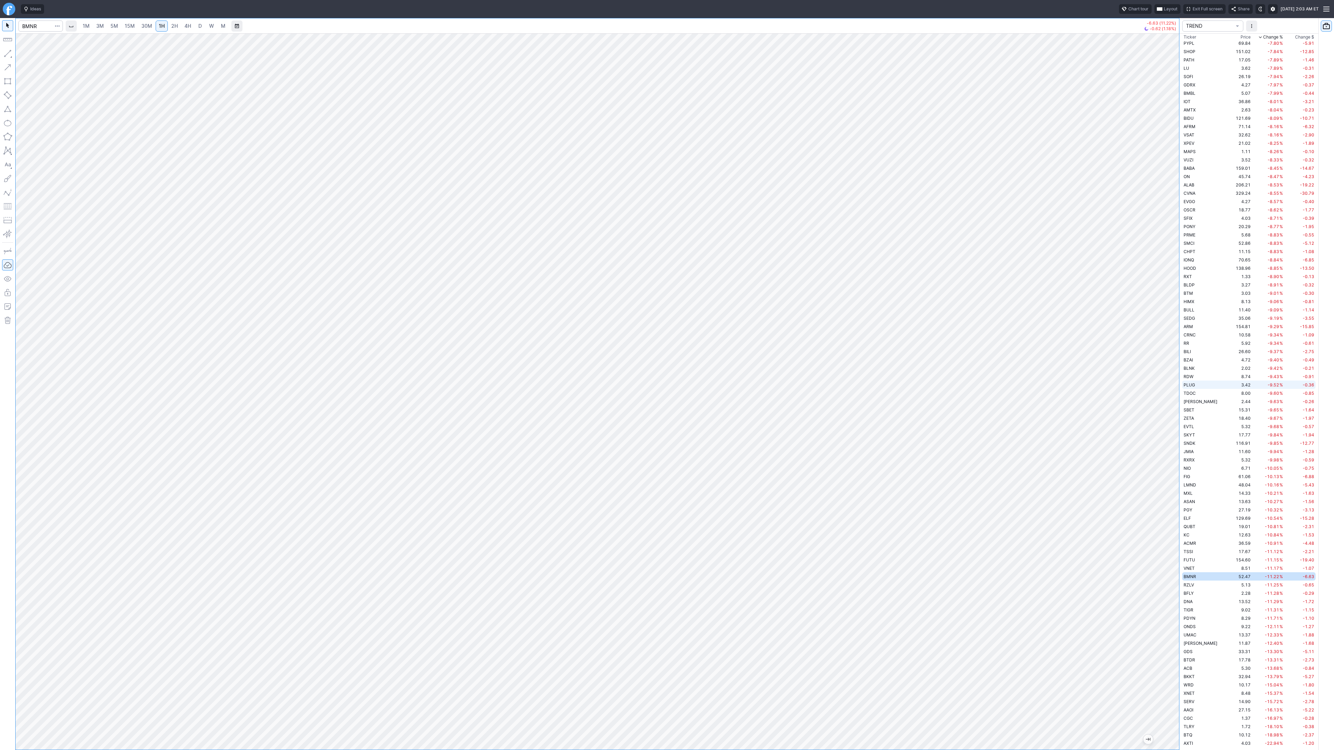
click at [1226, 385] on td "3.42" at bounding box center [1239, 385] width 26 height 8
click at [188, 25] on span "4H" at bounding box center [187, 26] width 7 height 6
click at [195, 29] on link "D" at bounding box center [200, 25] width 11 height 11
click at [182, 27] on link "4H" at bounding box center [187, 25] width 13 height 11
click at [23, 55] on span "button" at bounding box center [22, 55] width 4 height 10
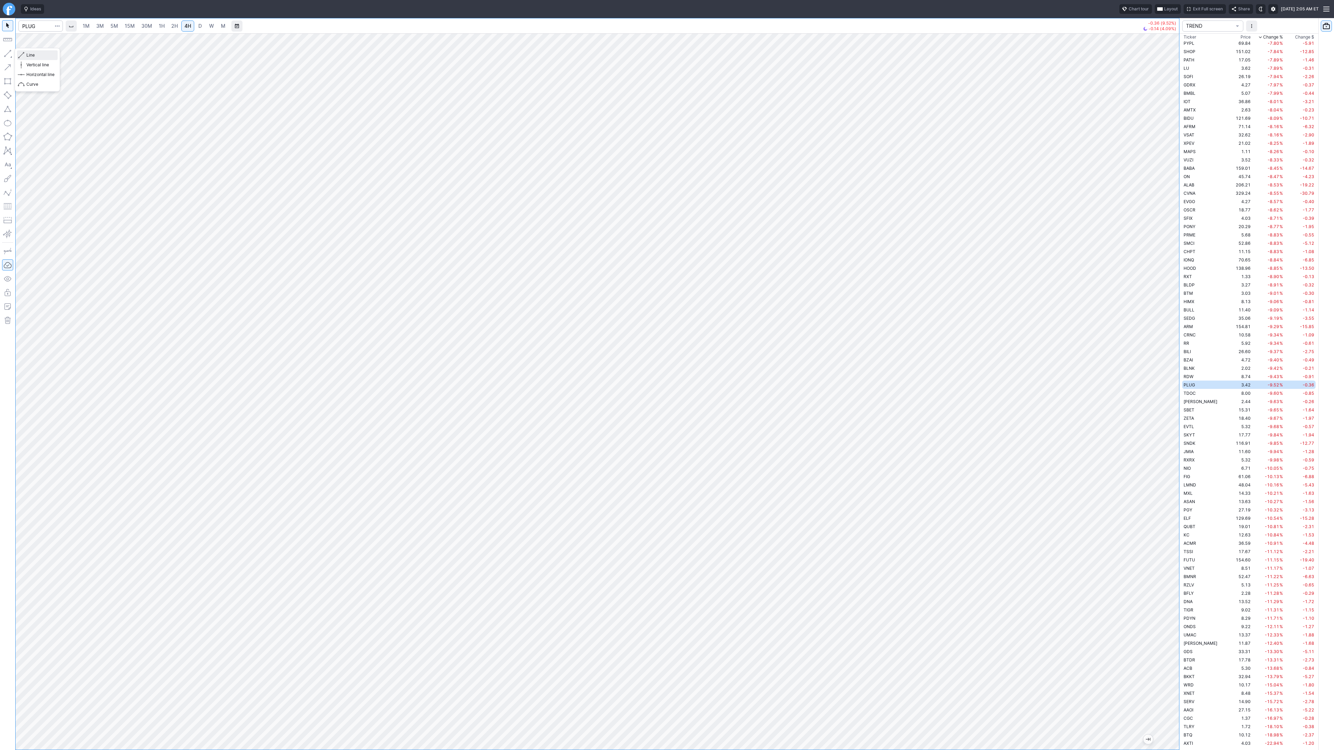
click at [36, 55] on span "Line" at bounding box center [40, 55] width 28 height 7
click at [38, 55] on span "Line" at bounding box center [40, 55] width 28 height 7
click at [40, 57] on span "Line" at bounding box center [40, 55] width 28 height 7
click at [8, 55] on button "button" at bounding box center [7, 53] width 11 height 11
click at [27, 55] on span "Line" at bounding box center [40, 55] width 28 height 7
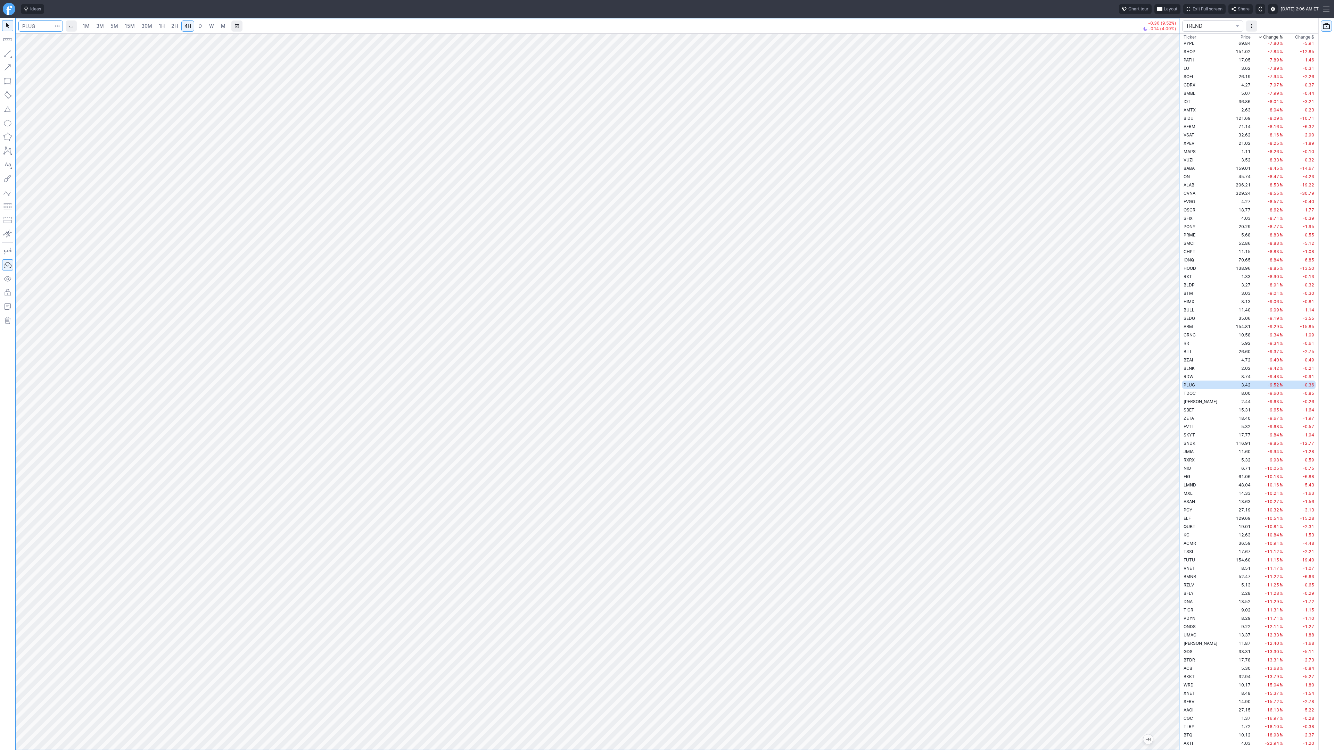
click at [44, 28] on input "Search" at bounding box center [40, 25] width 44 height 11
click at [28, 26] on input "Search" at bounding box center [40, 25] width 44 height 11
type input "path"
drag, startPoint x: 1178, startPoint y: 308, endPoint x: 1164, endPoint y: 406, distance: 98.6
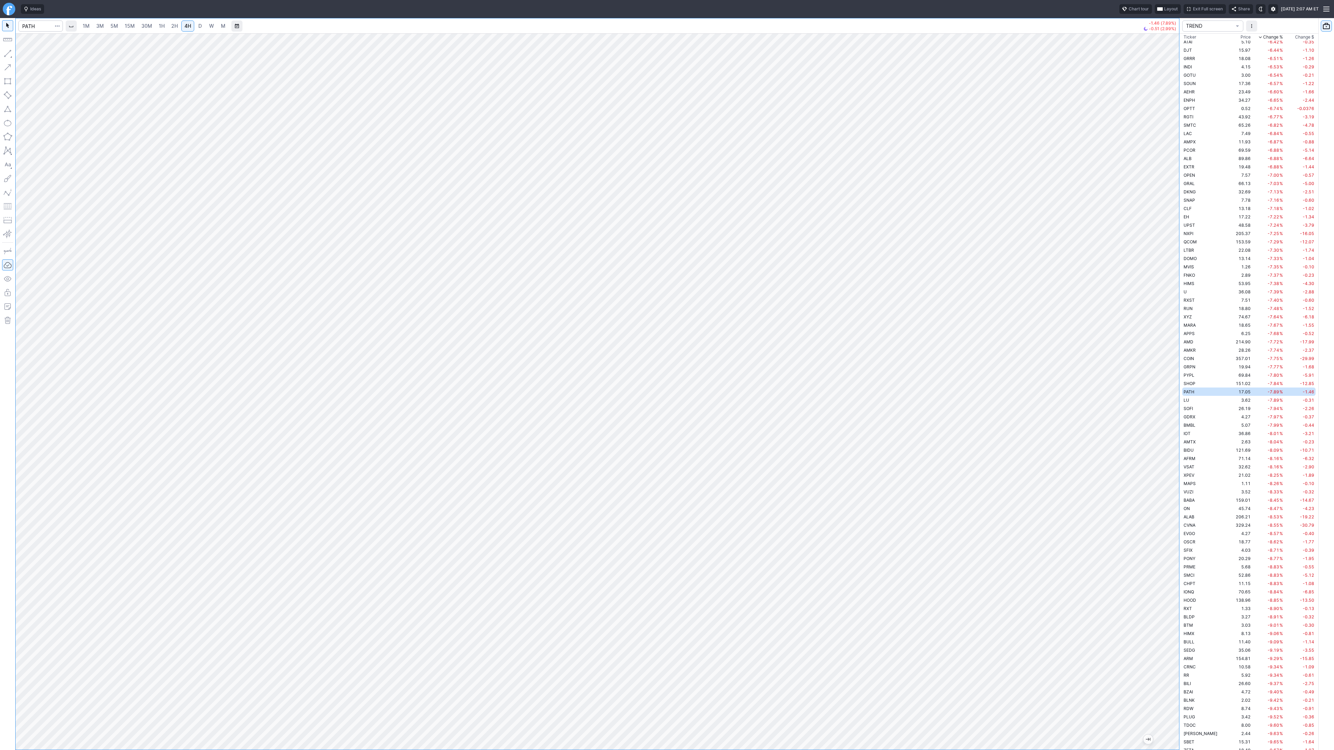
click at [1167, 410] on div at bounding box center [1172, 389] width 15 height 699
click at [47, 59] on button "Line" at bounding box center [37, 55] width 41 height 10
click at [12, 57] on button "button" at bounding box center [7, 53] width 11 height 11
click at [10, 52] on button "button" at bounding box center [7, 53] width 11 height 11
click at [41, 55] on span "Line" at bounding box center [40, 55] width 28 height 7
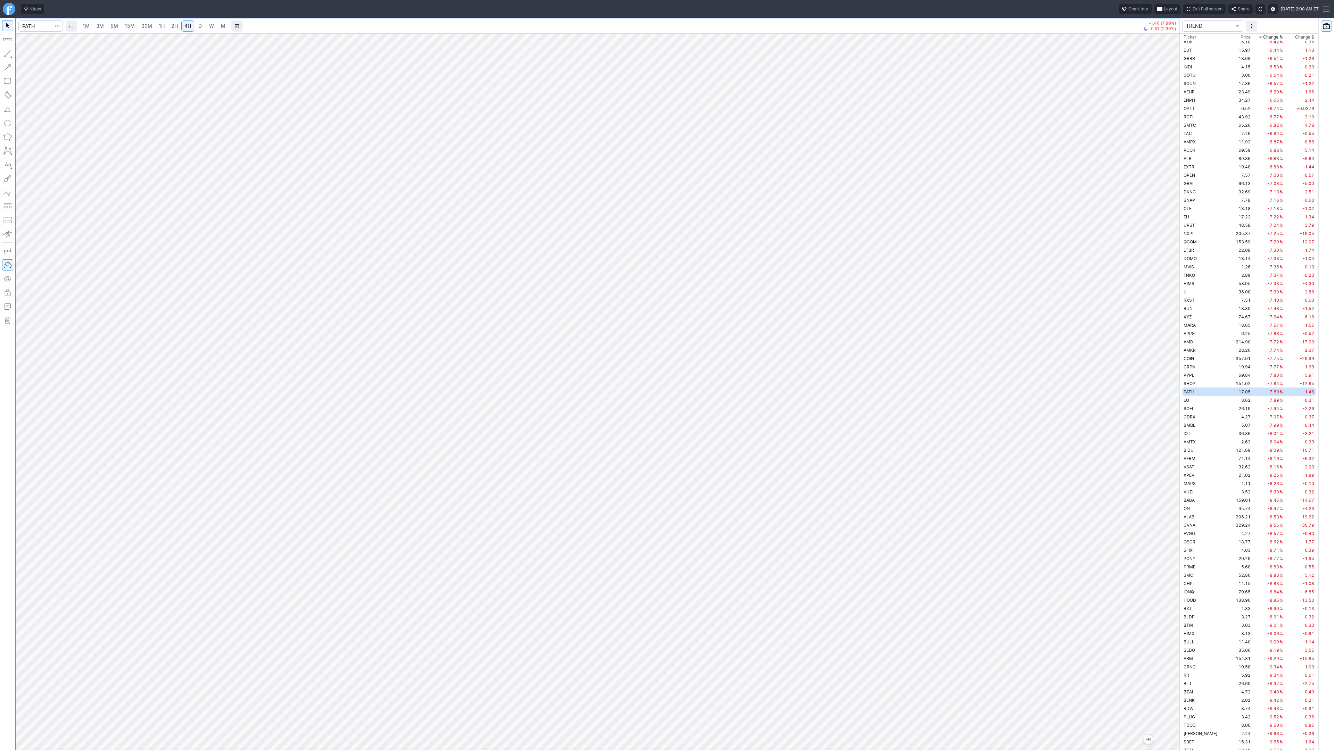
drag, startPoint x: 1174, startPoint y: 164, endPoint x: 1169, endPoint y: 185, distance: 21.7
click at [1173, 192] on div at bounding box center [1172, 389] width 15 height 699
click at [112, 26] on span "5M" at bounding box center [114, 26] width 8 height 6
click at [138, 29] on link "30M" at bounding box center [146, 25] width 17 height 11
click at [168, 28] on link "2H" at bounding box center [174, 25] width 13 height 11
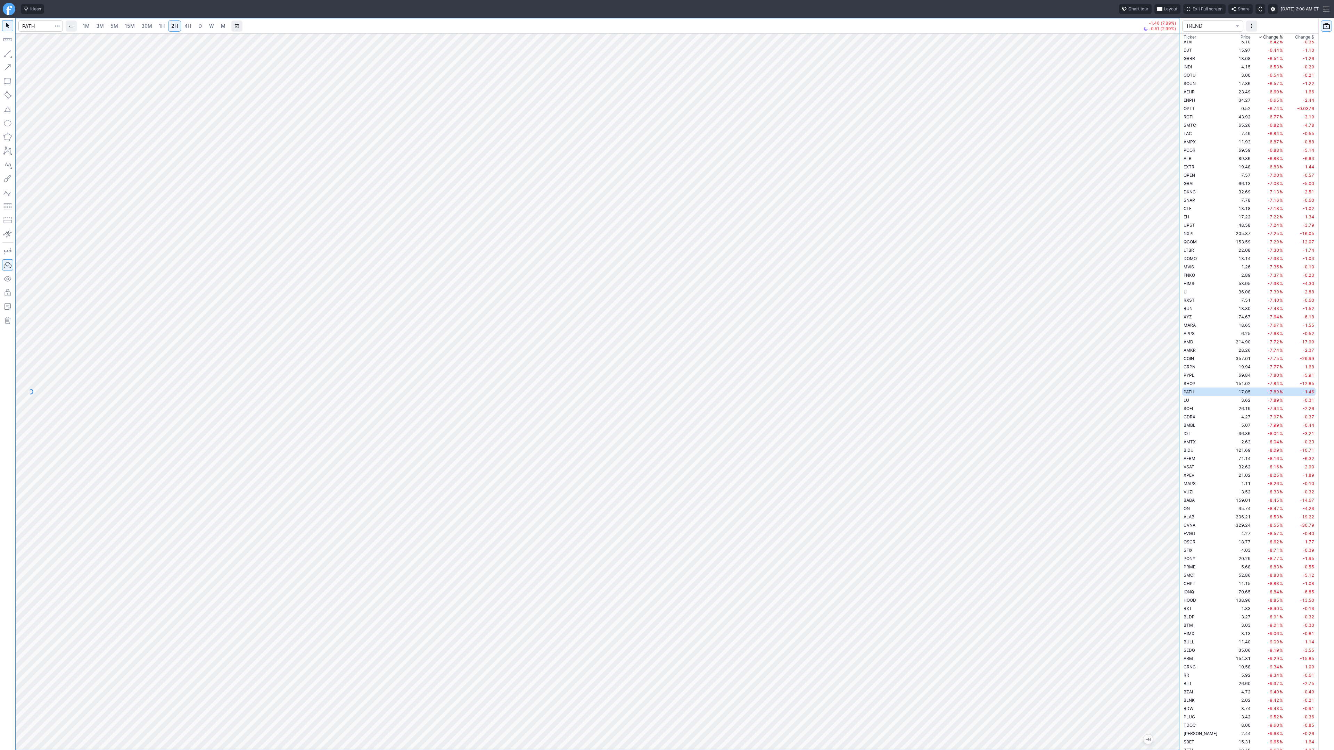
click at [1163, 309] on div at bounding box center [598, 391] width 1164 height 717
click at [30, 55] on span "Line" at bounding box center [40, 55] width 28 height 7
click at [1199, 410] on td "SOFI" at bounding box center [1204, 408] width 44 height 8
click at [187, 24] on span "4H" at bounding box center [187, 26] width 7 height 6
click at [195, 25] on link "D" at bounding box center [200, 25] width 11 height 11
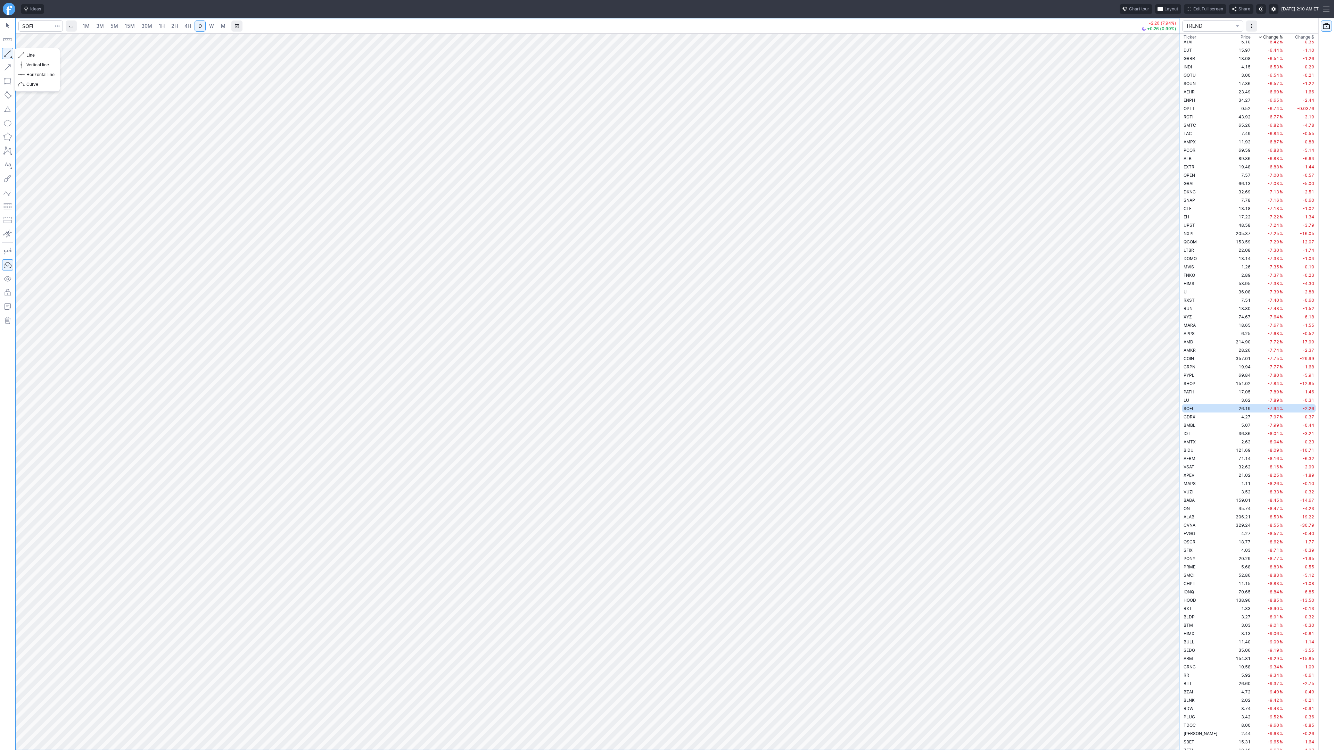
drag, startPoint x: 10, startPoint y: 54, endPoint x: 15, endPoint y: 74, distance: 21.1
click at [10, 54] on button "button" at bounding box center [7, 53] width 11 height 11
click at [8, 54] on button "button" at bounding box center [7, 53] width 11 height 11
click at [39, 30] on input "Search" at bounding box center [40, 25] width 44 height 11
type input "baba"
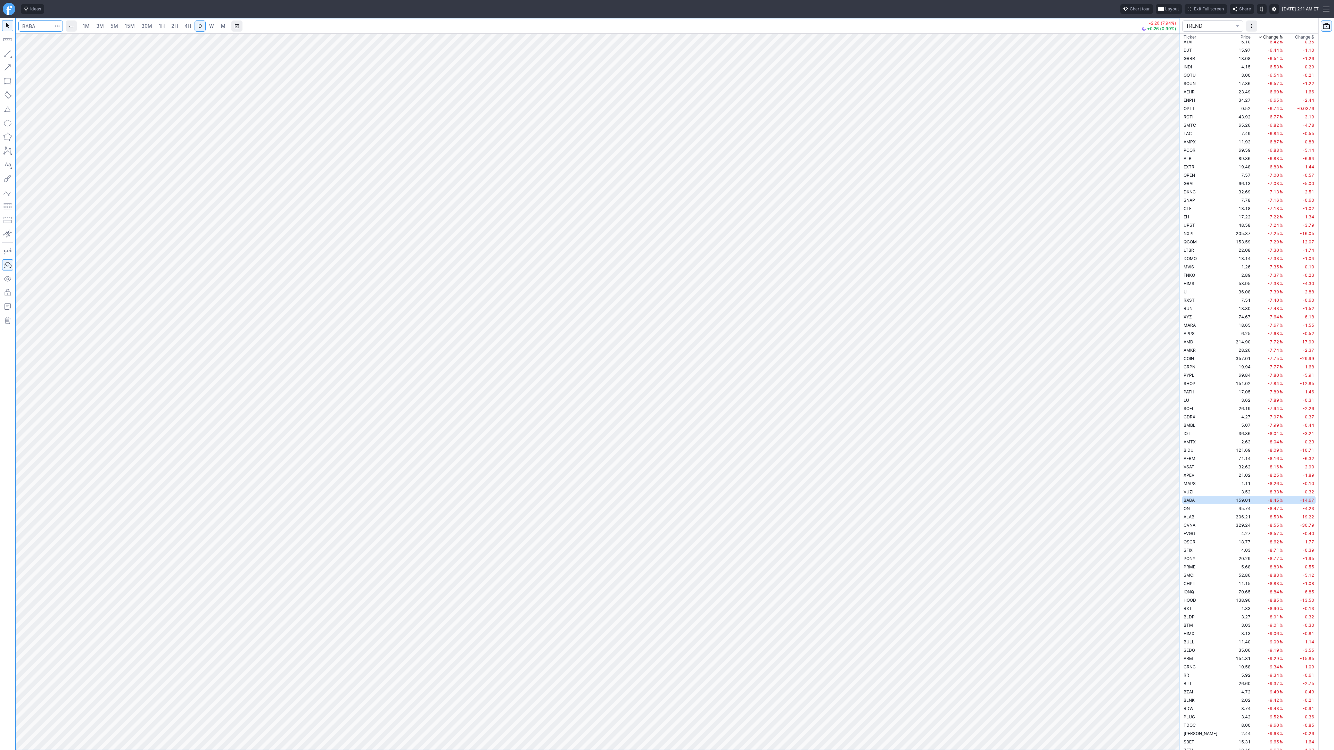
scroll to position [1874, 0]
click at [25, 53] on button "Line" at bounding box center [37, 55] width 41 height 10
click at [42, 58] on span "Line" at bounding box center [40, 55] width 28 height 7
drag, startPoint x: 1173, startPoint y: 274, endPoint x: 1166, endPoint y: 343, distance: 68.8
click at [1168, 351] on div at bounding box center [1172, 389] width 15 height 699
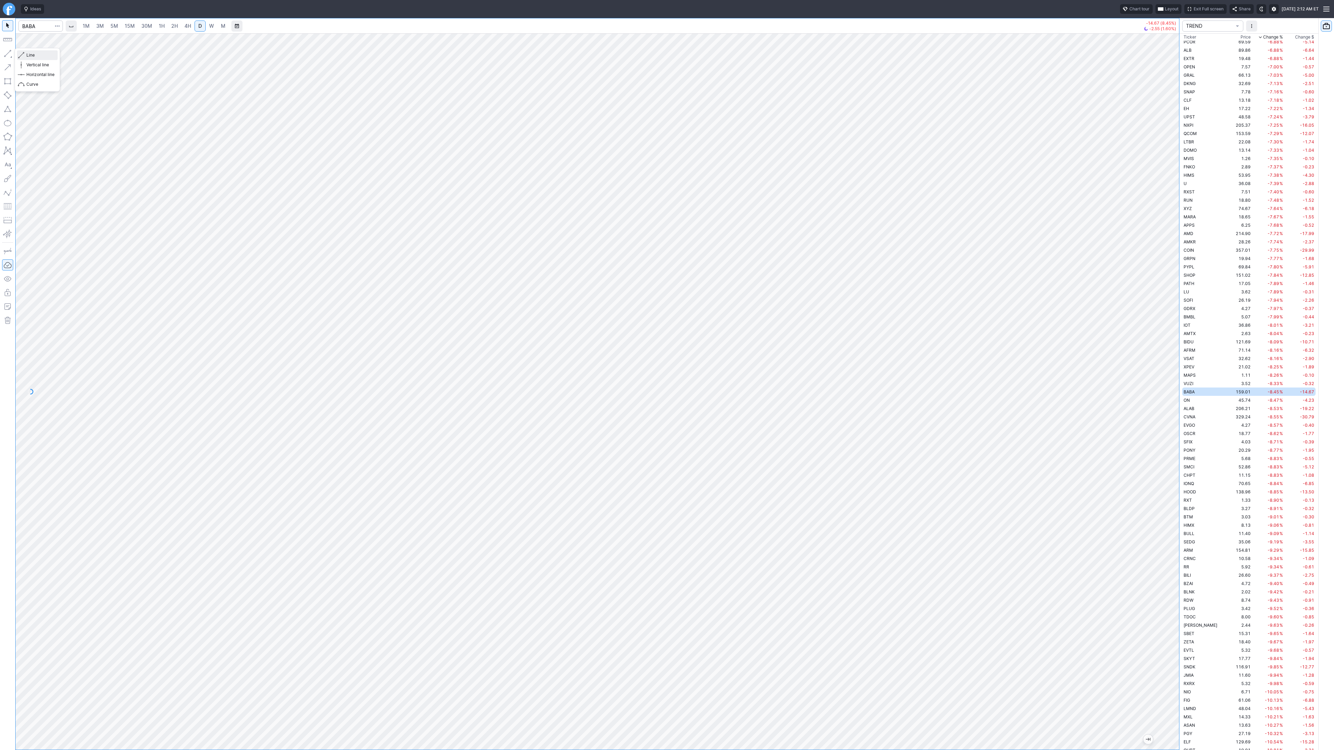
click at [24, 56] on span "button" at bounding box center [22, 55] width 4 height 10
click at [9, 54] on button "button" at bounding box center [7, 53] width 11 height 11
click at [25, 54] on button "Line" at bounding box center [37, 55] width 41 height 10
click at [185, 24] on span "4H" at bounding box center [187, 26] width 7 height 6
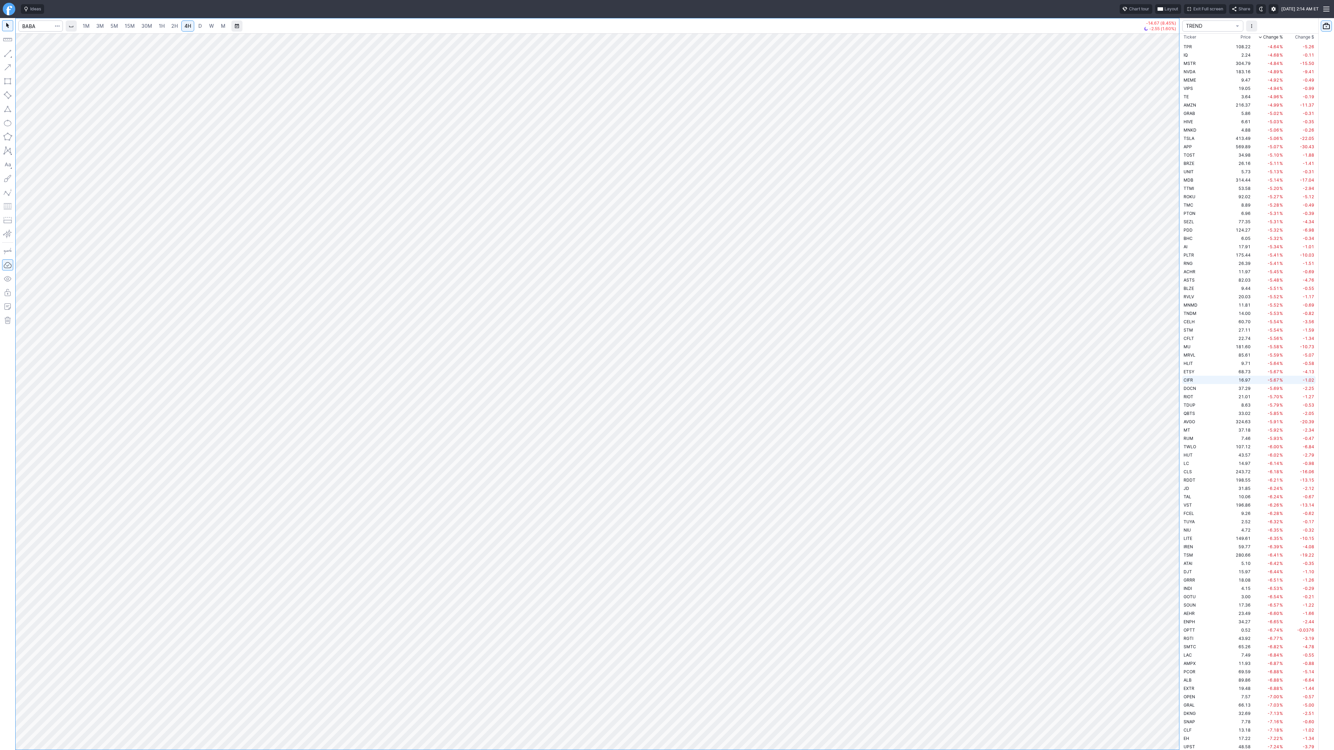
click at [1226, 383] on td "16.97" at bounding box center [1239, 380] width 26 height 8
click at [1226, 604] on td "17.36" at bounding box center [1239, 605] width 26 height 8
click at [198, 26] on span "D" at bounding box center [200, 26] width 5 height 7
click at [21, 56] on span "button" at bounding box center [22, 55] width 4 height 10
click at [34, 58] on span "Line" at bounding box center [40, 55] width 28 height 7
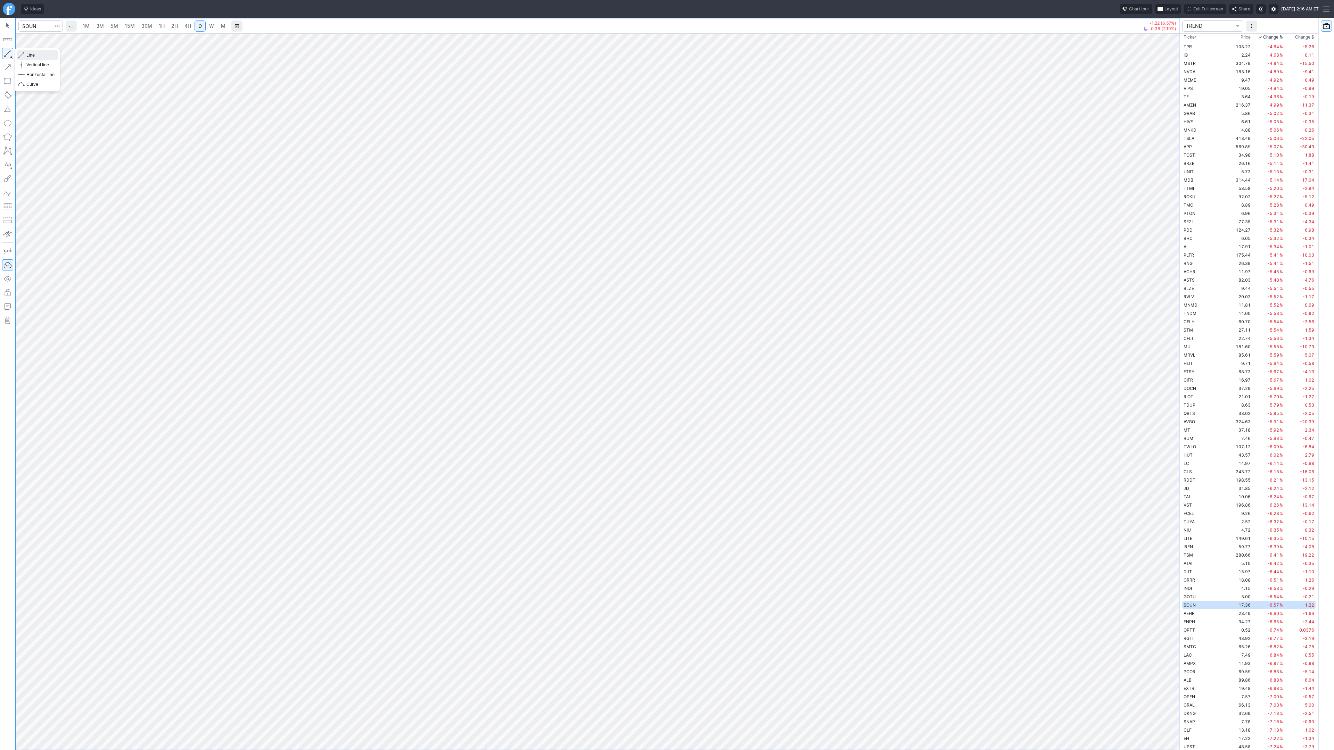
drag, startPoint x: 32, startPoint y: 54, endPoint x: 43, endPoint y: 61, distance: 14.0
click at [32, 54] on span "Line" at bounding box center [40, 55] width 28 height 7
click at [8, 53] on button "button" at bounding box center [7, 53] width 11 height 11
click at [207, 25] on link "W" at bounding box center [211, 25] width 11 height 11
click at [198, 27] on span "D" at bounding box center [199, 26] width 3 height 6
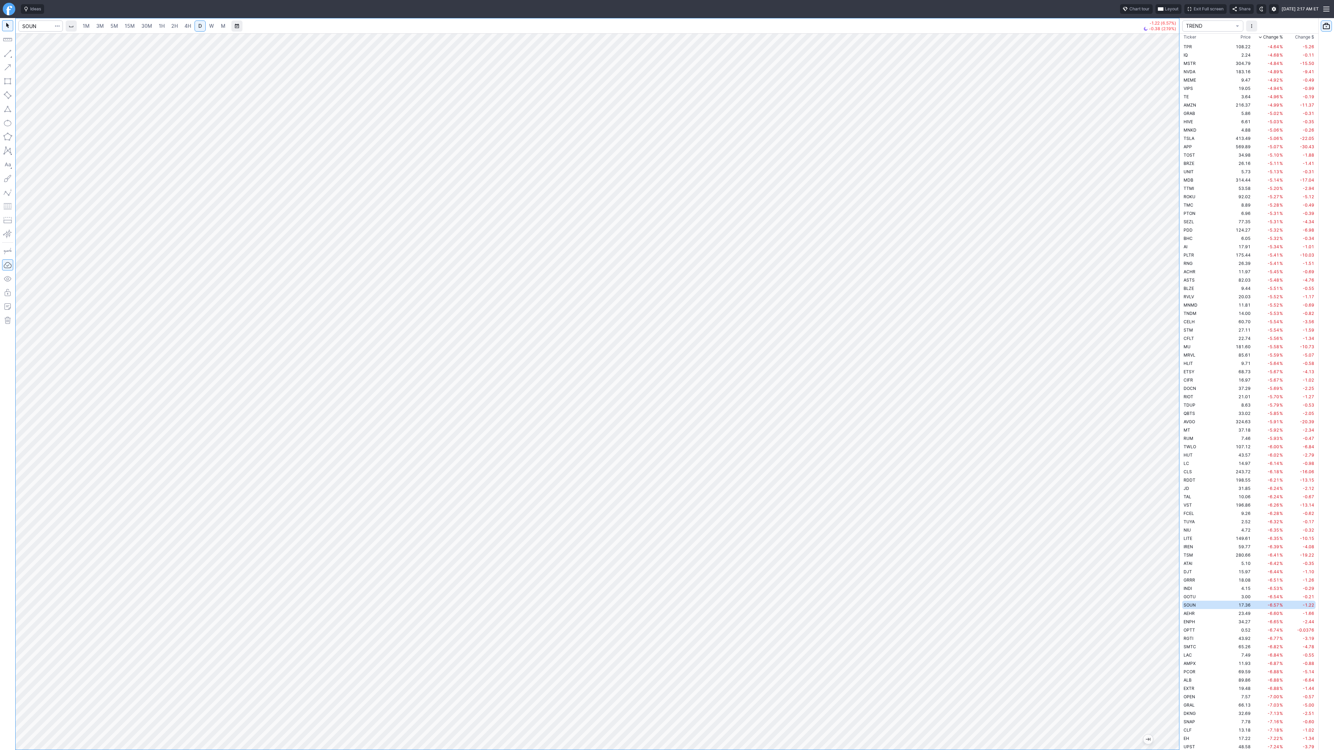
drag, startPoint x: 1173, startPoint y: 430, endPoint x: 1175, endPoint y: 575, distance: 144.9
click at [1175, 575] on div at bounding box center [1172, 389] width 15 height 699
click at [33, 56] on span "Line" at bounding box center [40, 55] width 28 height 7
drag, startPoint x: 1174, startPoint y: 387, endPoint x: 1167, endPoint y: 433, distance: 46.3
click at [1179, 467] on div "1M 3M 5M 15M 30M 1H 2H 4H D W M -1.22 (6.57%) -0.38 (2.19%) TREND Ticker Price …" at bounding box center [667, 384] width 1334 height 732
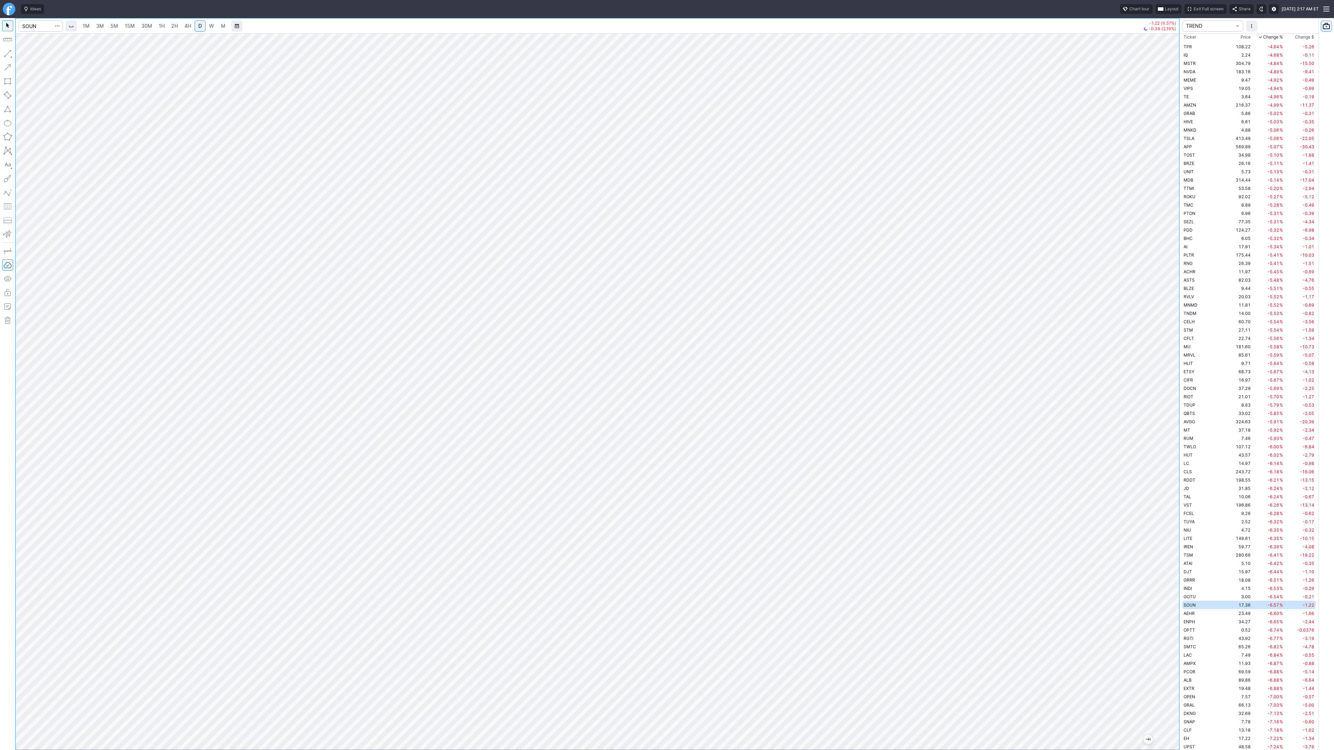
drag, startPoint x: 1177, startPoint y: 262, endPoint x: 1176, endPoint y: 188, distance: 73.3
click at [1176, 188] on div at bounding box center [1172, 389] width 15 height 699
click at [38, 53] on span "Line" at bounding box center [40, 55] width 28 height 7
click at [190, 26] on span "4H" at bounding box center [187, 26] width 7 height 6
click at [198, 25] on span "D" at bounding box center [199, 26] width 3 height 6
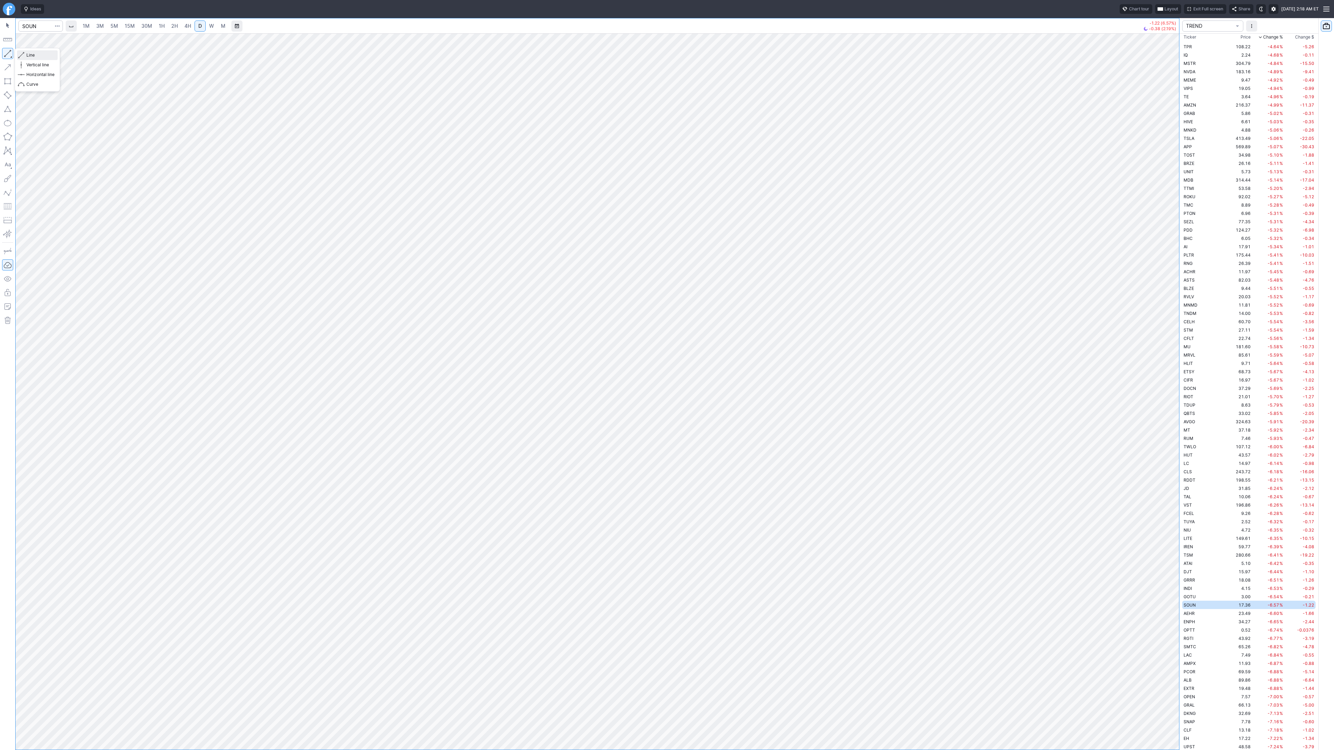
click at [24, 54] on span "button" at bounding box center [22, 55] width 4 height 10
click at [32, 55] on span "Line" at bounding box center [40, 55] width 28 height 7
drag, startPoint x: 24, startPoint y: 52, endPoint x: 28, endPoint y: 63, distance: 11.0
click at [25, 53] on button "Line" at bounding box center [37, 55] width 41 height 10
click at [1193, 387] on span "DOCN" at bounding box center [1190, 388] width 13 height 5
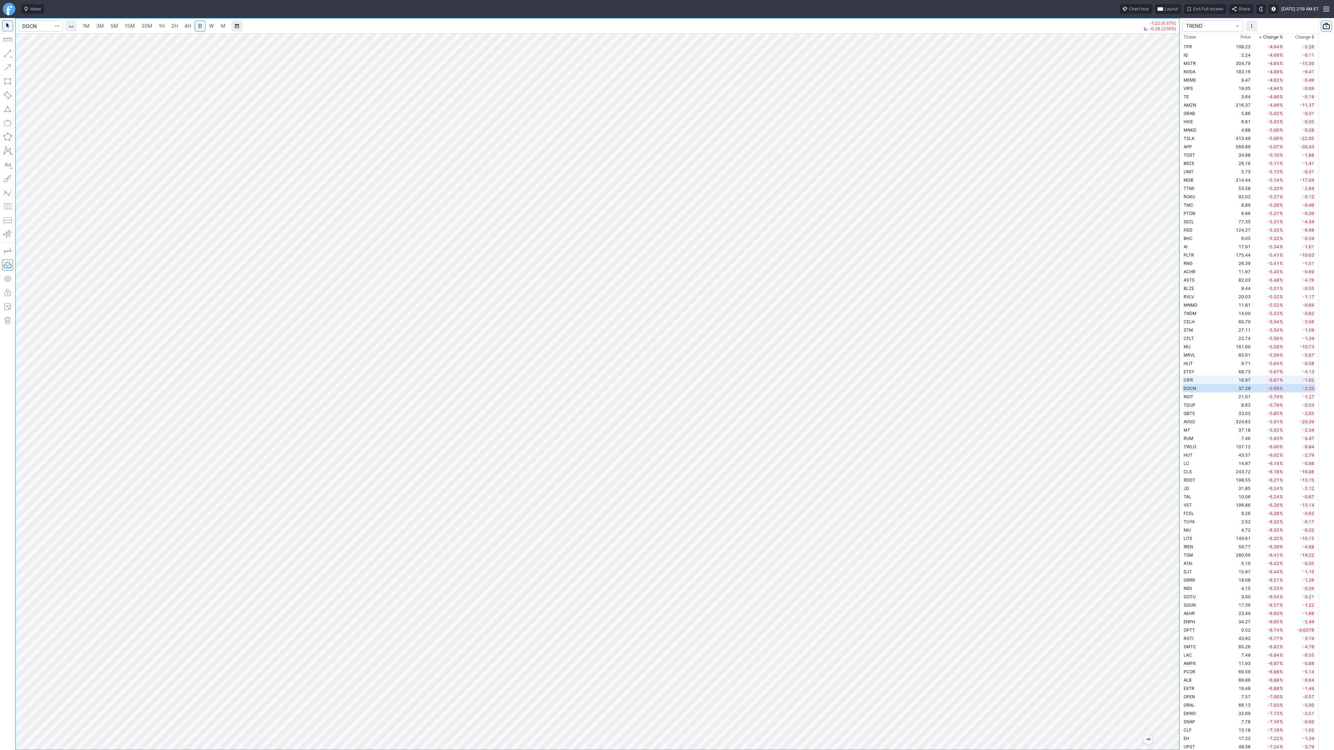
click at [1196, 378] on td "CIFR" at bounding box center [1204, 380] width 44 height 8
drag, startPoint x: 39, startPoint y: 52, endPoint x: 39, endPoint y: 64, distance: 11.5
click at [39, 52] on span "Line" at bounding box center [40, 55] width 28 height 7
click at [8, 52] on button "button" at bounding box center [7, 53] width 11 height 11
click at [7, 51] on button "button" at bounding box center [7, 53] width 11 height 11
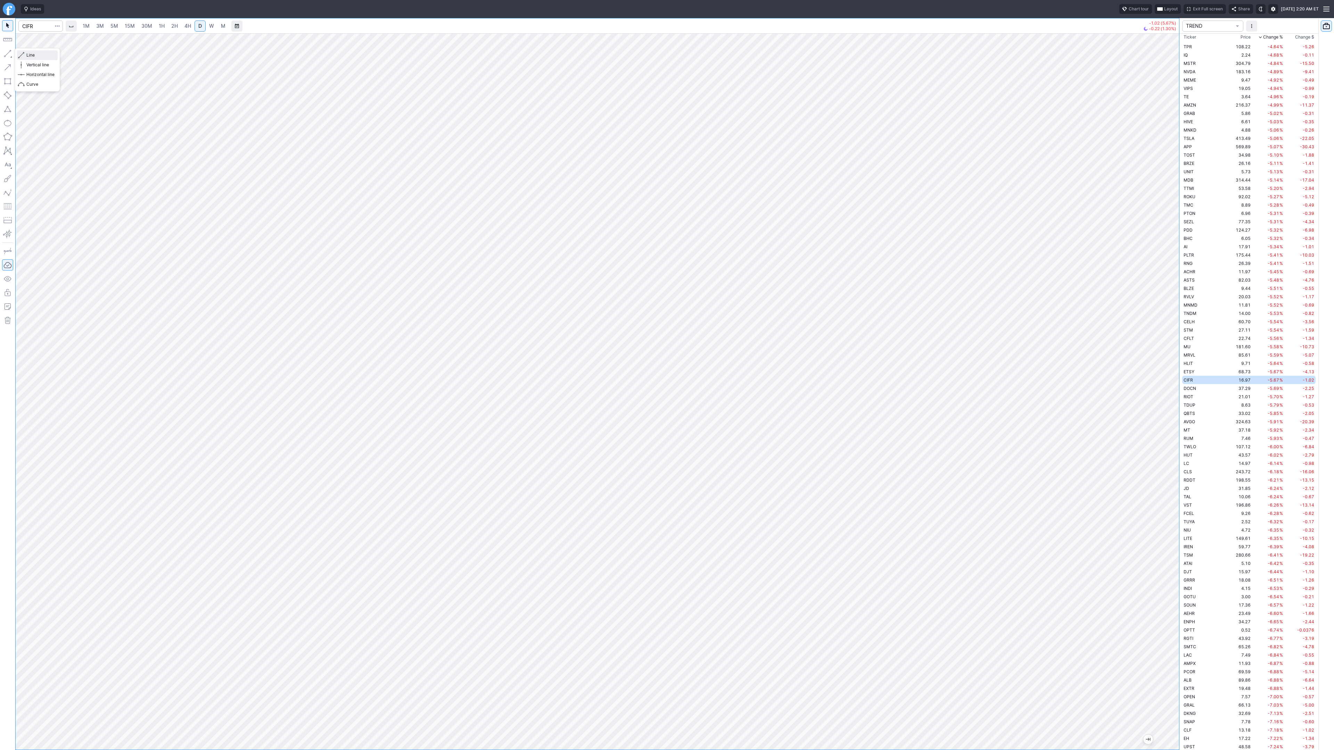
click at [33, 56] on span "Line" at bounding box center [40, 55] width 28 height 7
click at [30, 56] on span "Line" at bounding box center [40, 55] width 28 height 7
click at [26, 54] on button "Line" at bounding box center [37, 55] width 41 height 10
click at [1264, 46] on span "+16.05" at bounding box center [1271, 47] width 15 height 5
drag, startPoint x: 1176, startPoint y: 466, endPoint x: 1179, endPoint y: 517, distance: 50.5
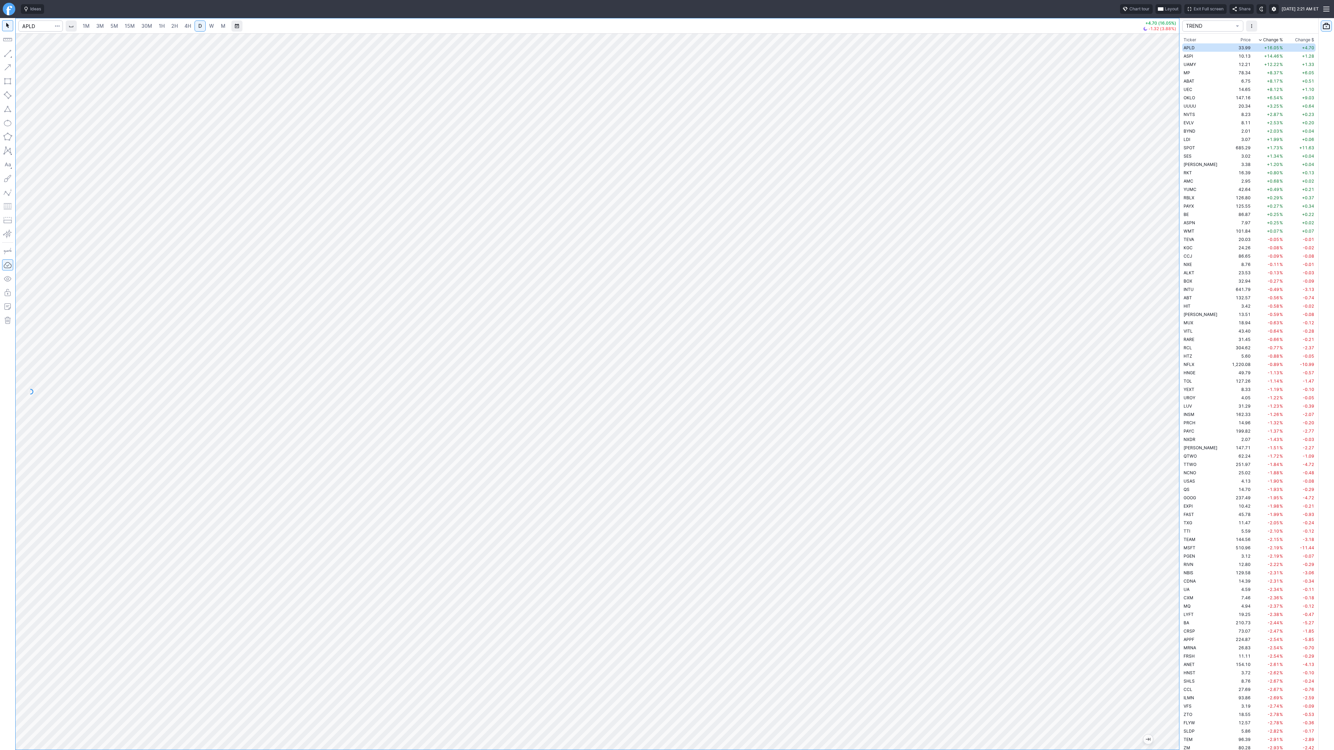
click at [1179, 517] on div "1M 3M 5M 15M 30M 1H 2H 4H D W M +4.70 (16.05%) -1.32 (3.88%) TREND Ticker Price…" at bounding box center [667, 384] width 1334 height 732
drag, startPoint x: 1169, startPoint y: 586, endPoint x: 1164, endPoint y: 617, distance: 31.2
click at [1165, 622] on div at bounding box center [1172, 389] width 15 height 699
drag, startPoint x: 46, startPoint y: 54, endPoint x: 46, endPoint y: 81, distance: 27.4
click at [45, 55] on span "Line" at bounding box center [40, 55] width 28 height 7
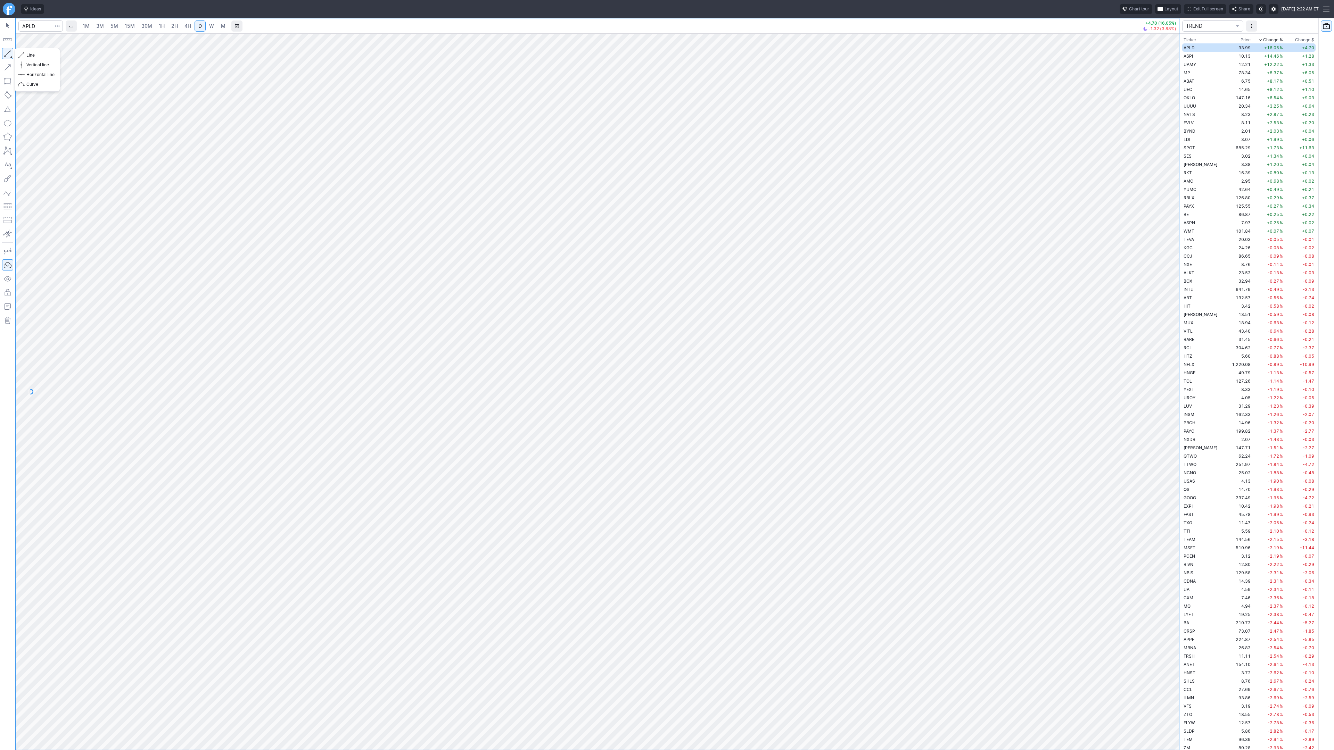
click at [13, 54] on button "button" at bounding box center [7, 53] width 11 height 11
drag, startPoint x: 31, startPoint y: 55, endPoint x: 29, endPoint y: 77, distance: 23.0
click at [30, 57] on span "Line" at bounding box center [40, 55] width 28 height 7
click at [38, 56] on span "Line" at bounding box center [40, 55] width 28 height 7
click at [1193, 60] on td "UAMY" at bounding box center [1204, 64] width 44 height 8
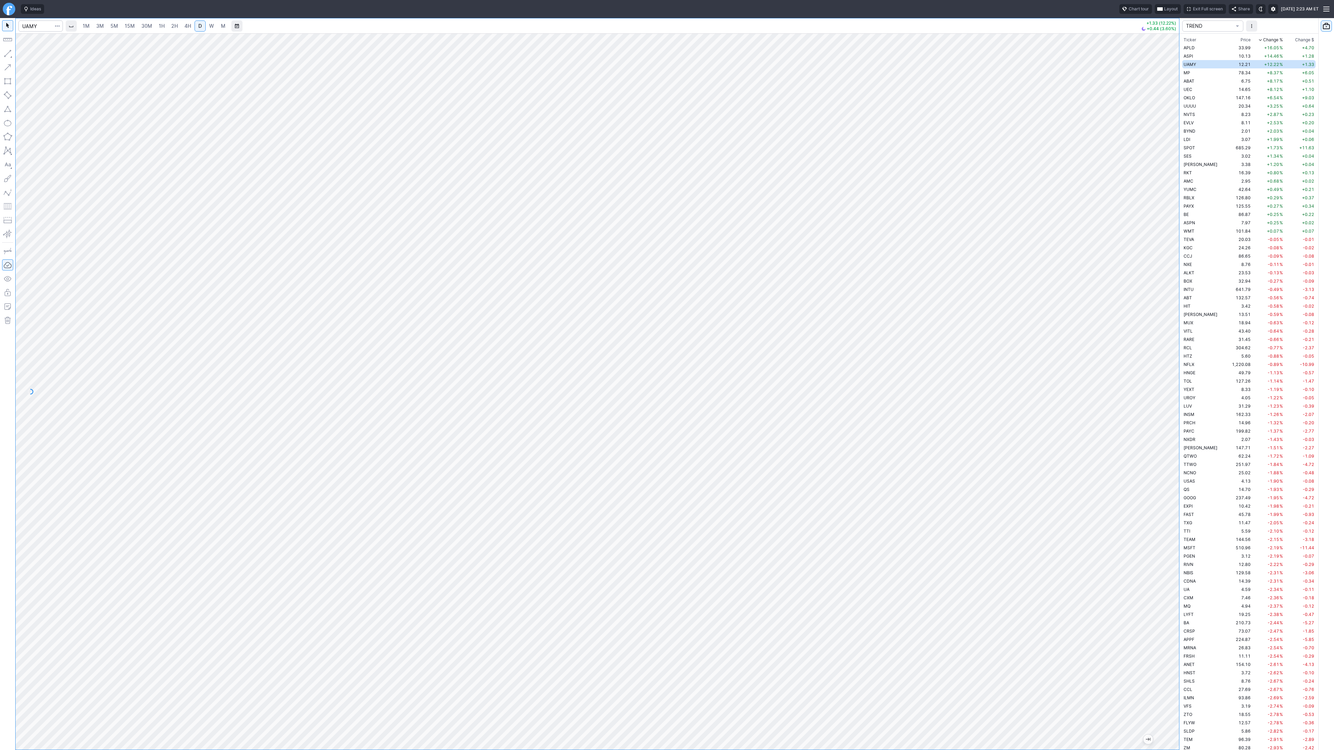
click at [212, 24] on span "W" at bounding box center [211, 26] width 5 height 6
click at [200, 26] on span "D" at bounding box center [199, 26] width 3 height 6
click at [207, 27] on link "W" at bounding box center [211, 25] width 11 height 11
click at [1196, 70] on td "MP" at bounding box center [1204, 72] width 44 height 8
click at [202, 25] on span "D" at bounding box center [200, 26] width 5 height 7
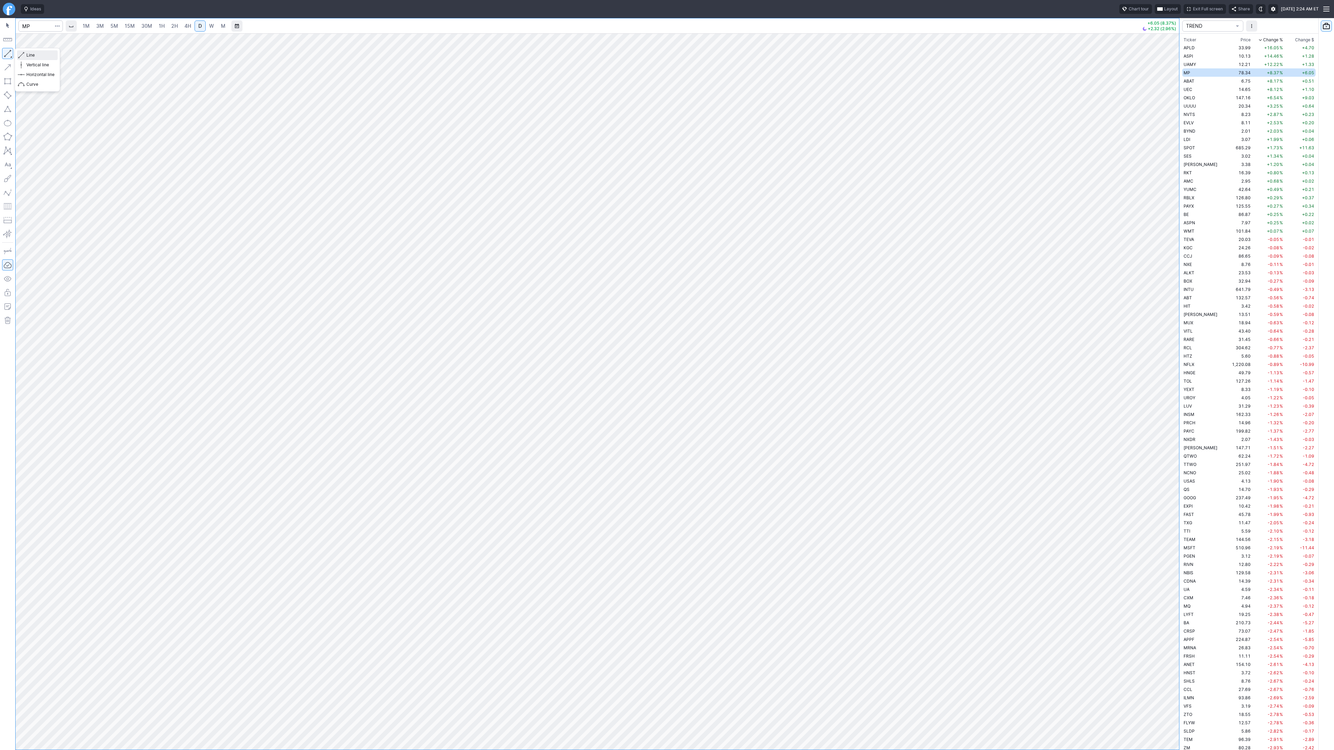
drag, startPoint x: 36, startPoint y: 56, endPoint x: 42, endPoint y: 83, distance: 28.1
click at [35, 57] on span "Line" at bounding box center [40, 55] width 28 height 7
click at [38, 56] on span "Line" at bounding box center [40, 55] width 28 height 7
click at [33, 54] on span "Line" at bounding box center [40, 55] width 28 height 7
click at [43, 55] on span "Line" at bounding box center [40, 55] width 28 height 7
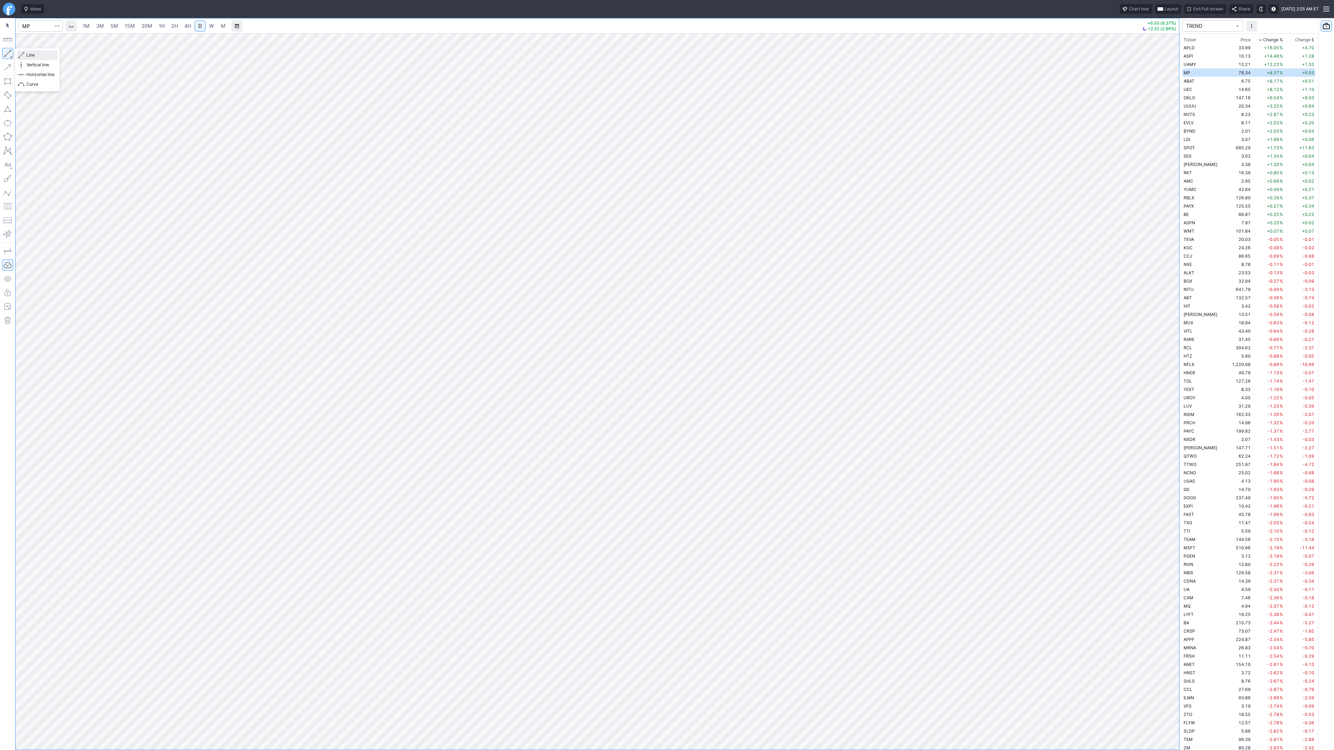
click at [31, 57] on span "Line" at bounding box center [40, 55] width 28 height 7
click at [41, 52] on span "Line" at bounding box center [40, 55] width 28 height 7
click at [43, 55] on span "Line" at bounding box center [40, 55] width 28 height 7
click at [32, 56] on span "Line" at bounding box center [40, 55] width 28 height 7
click at [1226, 82] on td "6.75" at bounding box center [1239, 81] width 26 height 8
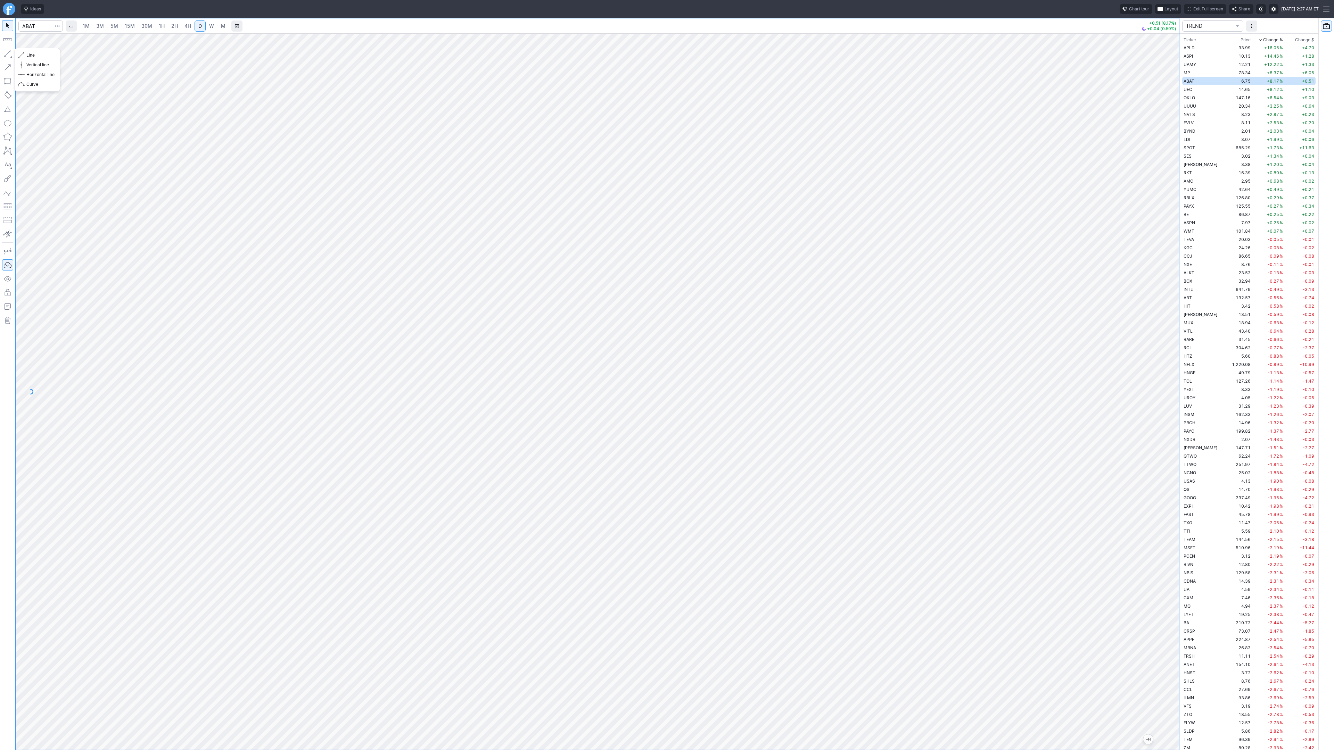
drag, startPoint x: 8, startPoint y: 53, endPoint x: 6, endPoint y: 71, distance: 17.8
click at [6, 64] on div at bounding box center [7, 384] width 15 height 732
drag, startPoint x: 11, startPoint y: 56, endPoint x: 6, endPoint y: 99, distance: 44.1
click at [9, 59] on button "button" at bounding box center [7, 53] width 11 height 11
click at [6, 54] on button "button" at bounding box center [7, 53] width 11 height 11
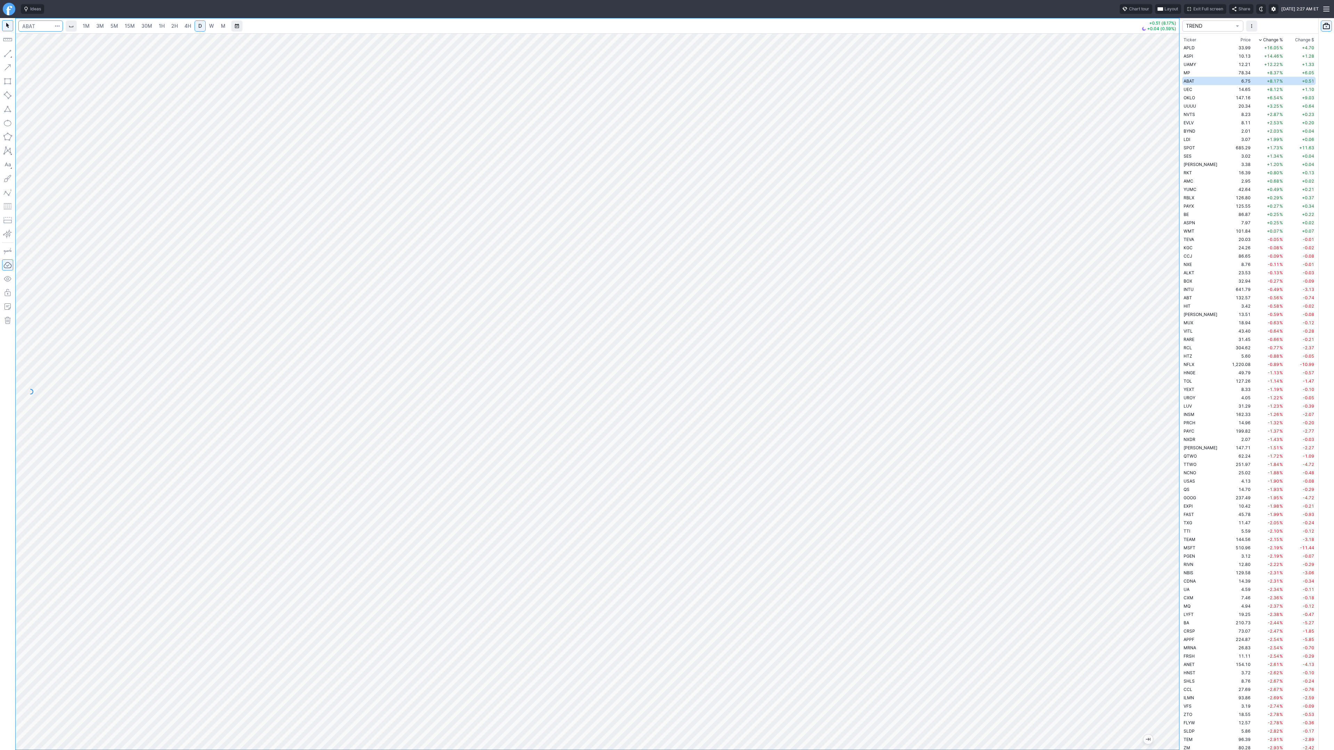
click at [34, 23] on input "Search" at bounding box center [40, 25] width 44 height 11
click at [1198, 98] on td "OKLO" at bounding box center [1204, 97] width 44 height 8
click at [35, 58] on span "Line" at bounding box center [40, 55] width 28 height 7
click at [1226, 107] on td "20.34" at bounding box center [1239, 106] width 26 height 8
drag, startPoint x: 7, startPoint y: 51, endPoint x: 10, endPoint y: 102, distance: 51.5
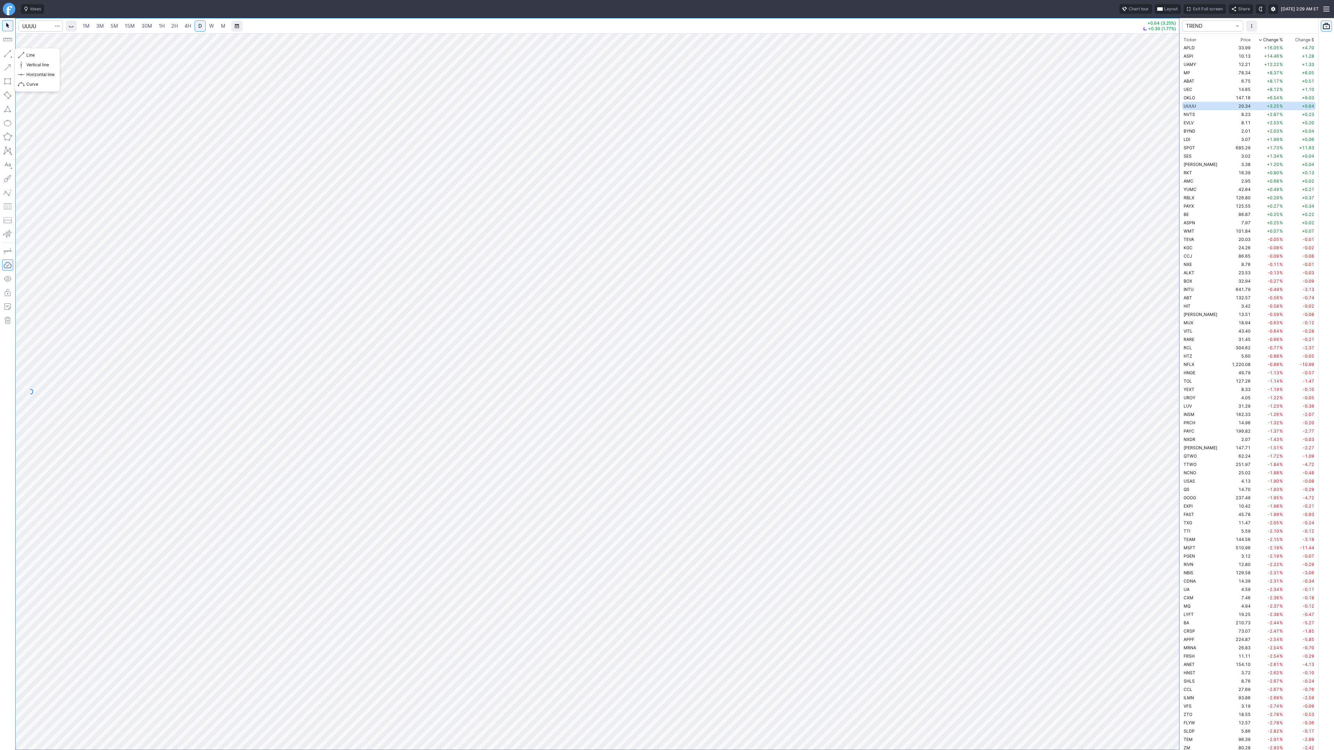
click at [7, 53] on button "button" at bounding box center [7, 53] width 11 height 11
click at [19, 54] on button "Line" at bounding box center [37, 55] width 41 height 10
click at [8, 54] on button "button" at bounding box center [7, 53] width 11 height 11
drag, startPoint x: 32, startPoint y: 54, endPoint x: 43, endPoint y: 67, distance: 16.8
click at [32, 55] on span "Line" at bounding box center [40, 55] width 28 height 7
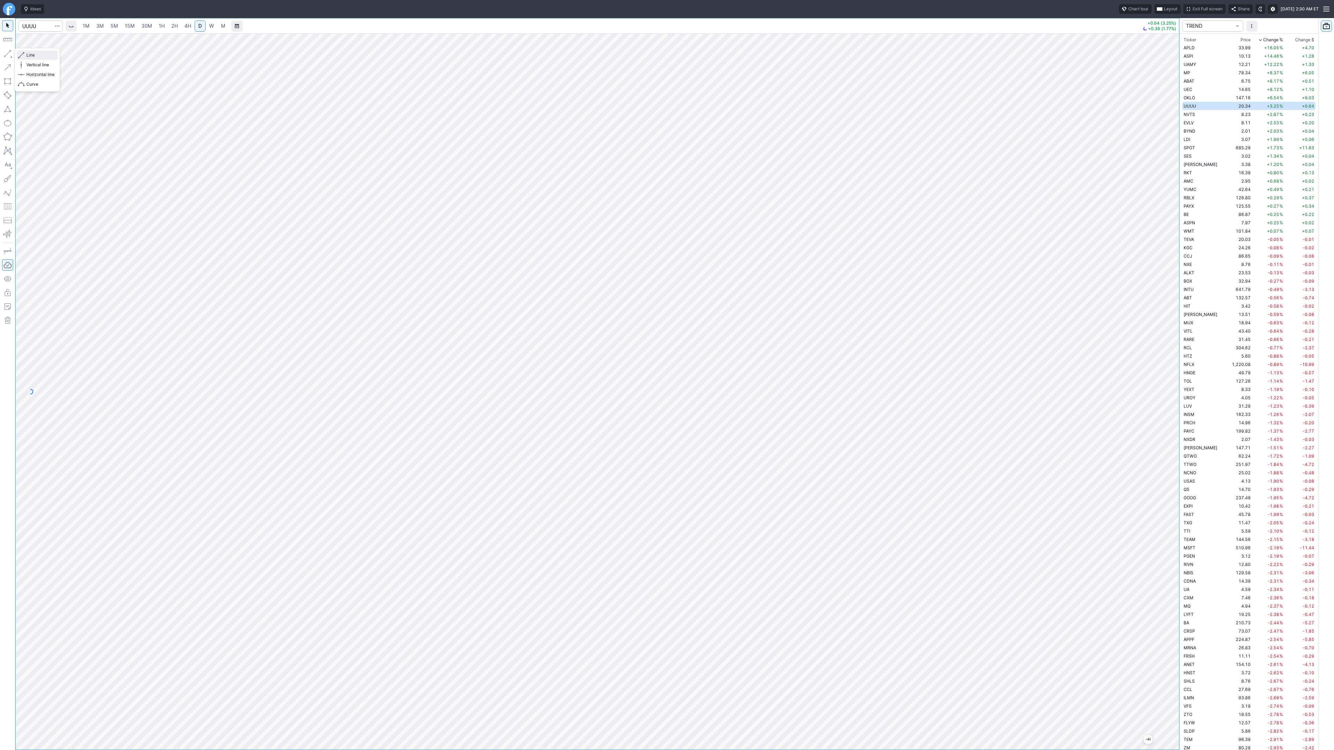
click at [33, 55] on span "Line" at bounding box center [40, 55] width 28 height 7
click at [35, 30] on input "Search" at bounding box center [40, 25] width 44 height 11
type input "iren"
click at [31, 55] on span "Line" at bounding box center [40, 55] width 28 height 7
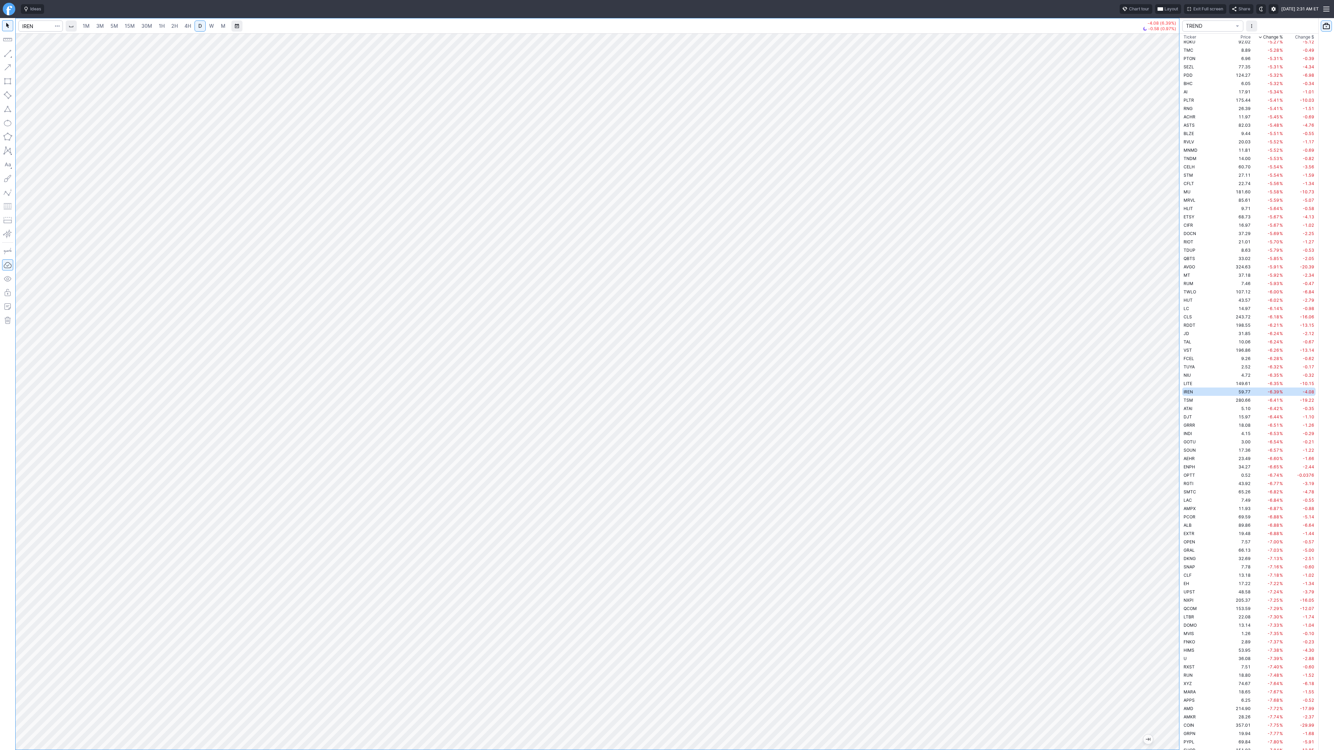
drag, startPoint x: 1175, startPoint y: 648, endPoint x: 1181, endPoint y: 578, distance: 69.7
click at [1181, 578] on div "1M 3M 5M 15M 30M 1H 2H 4H D W M -4.08 (6.39%) -0.58 (0.97%) TREND Ticker Price …" at bounding box center [667, 384] width 1334 height 732
click at [7, 55] on button "button" at bounding box center [7, 53] width 11 height 11
click at [1159, 501] on div at bounding box center [598, 391] width 1164 height 717
click at [8, 52] on button "button" at bounding box center [7, 53] width 11 height 11
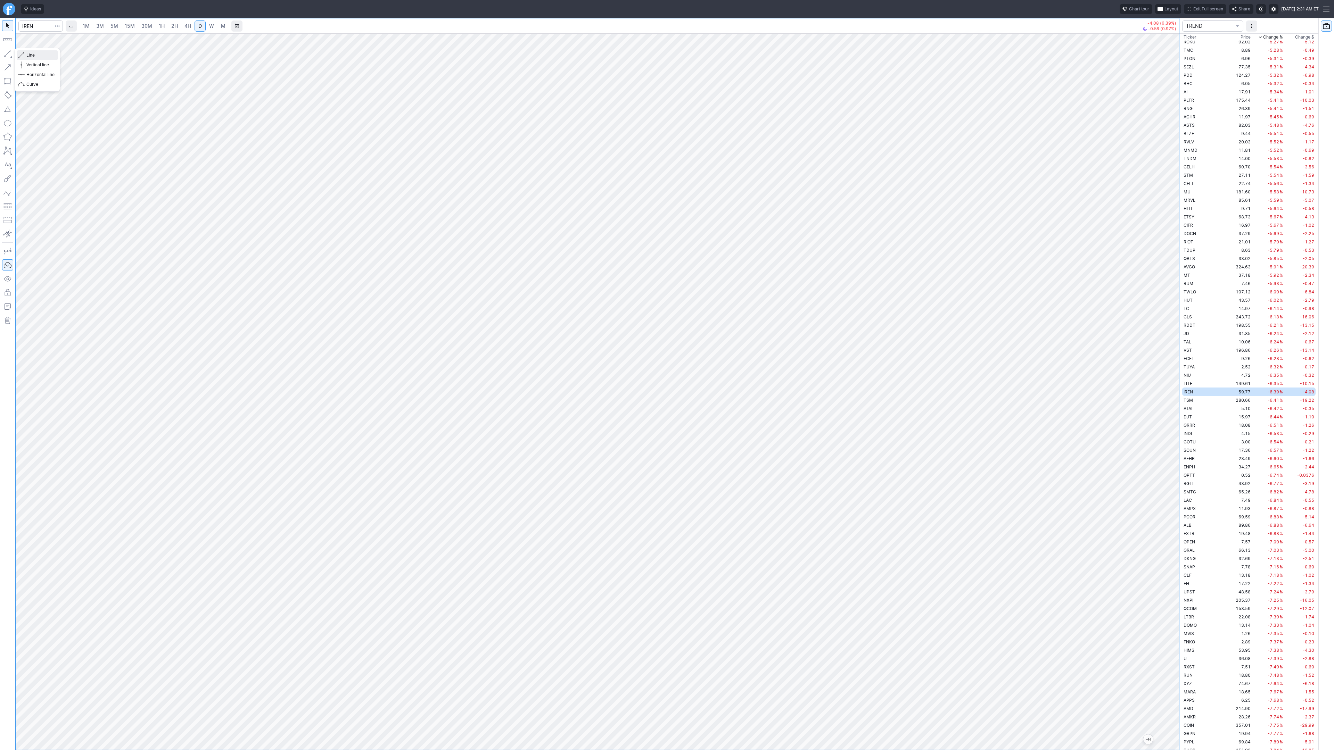
click at [25, 55] on button "Line" at bounding box center [37, 55] width 41 height 10
click at [52, 60] on button "Vertical line" at bounding box center [37, 65] width 41 height 10
click at [26, 55] on span "Line" at bounding box center [40, 55] width 28 height 7
drag, startPoint x: 39, startPoint y: 56, endPoint x: 38, endPoint y: 76, distance: 20.2
click at [38, 56] on span "Line" at bounding box center [40, 55] width 28 height 7
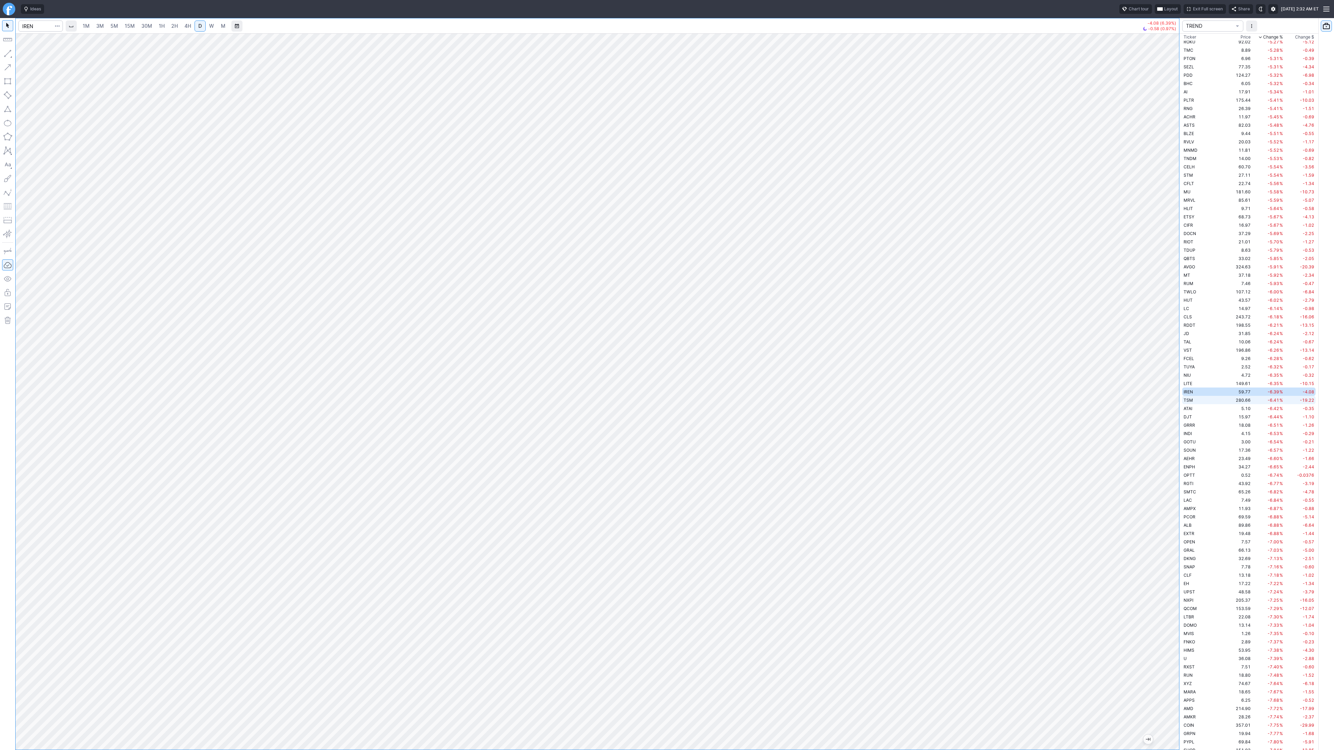
click at [1195, 400] on td "TSM" at bounding box center [1204, 400] width 44 height 8
click at [28, 52] on span "Line" at bounding box center [40, 55] width 28 height 7
click at [47, 57] on span "Line" at bounding box center [40, 55] width 28 height 7
click at [33, 54] on span "Line" at bounding box center [40, 55] width 28 height 7
click at [27, 55] on span "Line" at bounding box center [40, 55] width 28 height 7
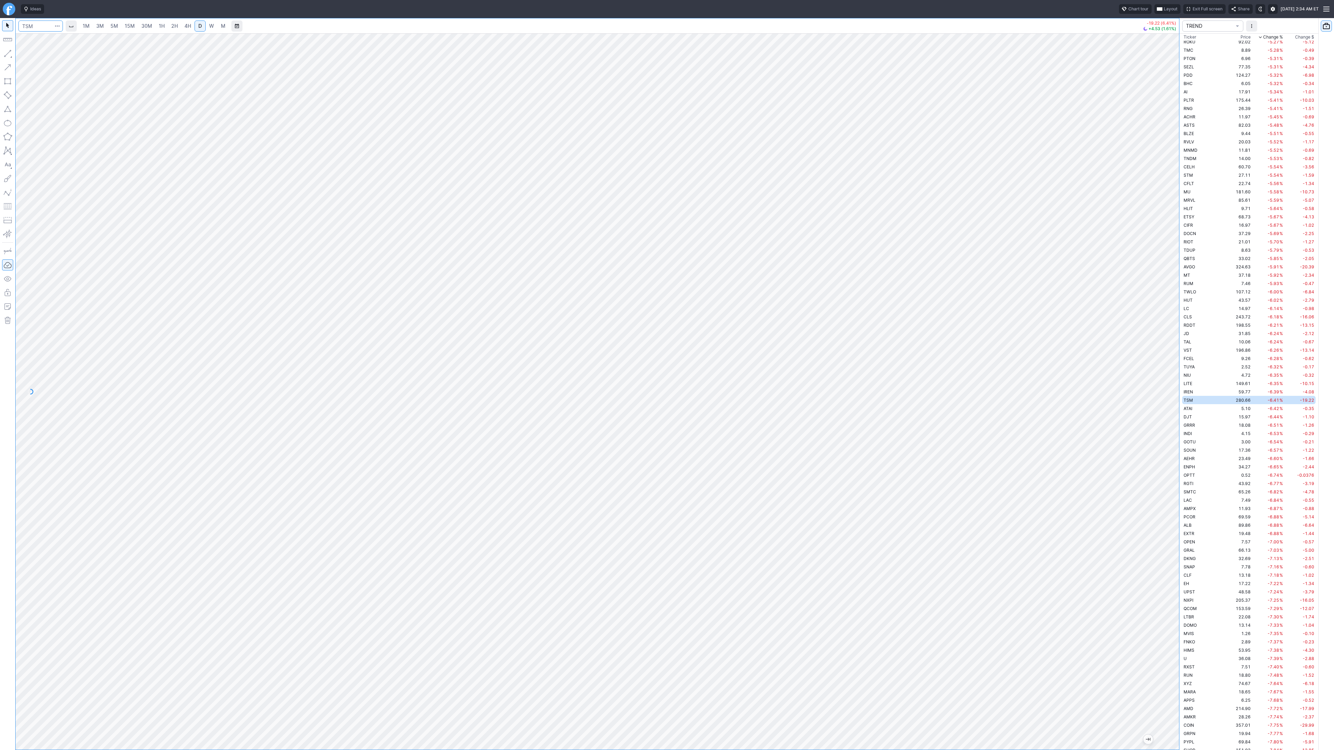
click at [27, 23] on input "Search" at bounding box center [40, 25] width 44 height 11
type input "amd"
click at [1225, 479] on div "1M 3M 5M 15M 30M 1H 2H 4H D W M -17.99 (7.72%) +0.28 (0.13%) TREND Ticker Price…" at bounding box center [667, 384] width 1334 height 732
click at [1183, 693] on div "1M 3M 5M 15M 30M 1H 2H 4H D W M -17.99 (7.72%) +0.28 (0.13%) TREND Ticker Price…" at bounding box center [667, 384] width 1334 height 732
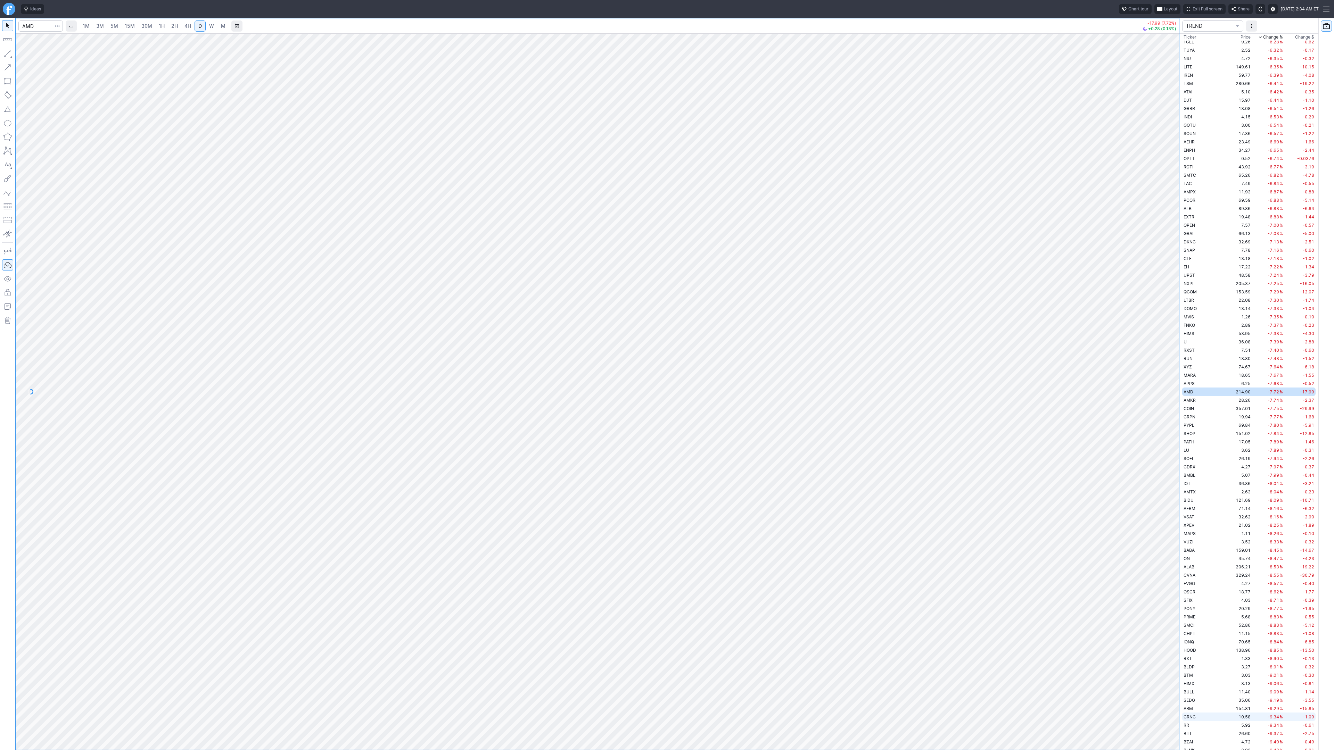
click at [1231, 699] on div "1M 3M 5M 15M 30M 1H 2H 4H D W M -17.99 (7.72%) +0.28 (0.13%) TREND Ticker Price…" at bounding box center [667, 384] width 1334 height 732
click at [18, 55] on button "Line" at bounding box center [37, 55] width 41 height 10
click at [27, 56] on span "Line" at bounding box center [40, 55] width 28 height 7
click at [23, 56] on span "button" at bounding box center [22, 55] width 4 height 10
click at [30, 56] on span "Line" at bounding box center [40, 55] width 28 height 7
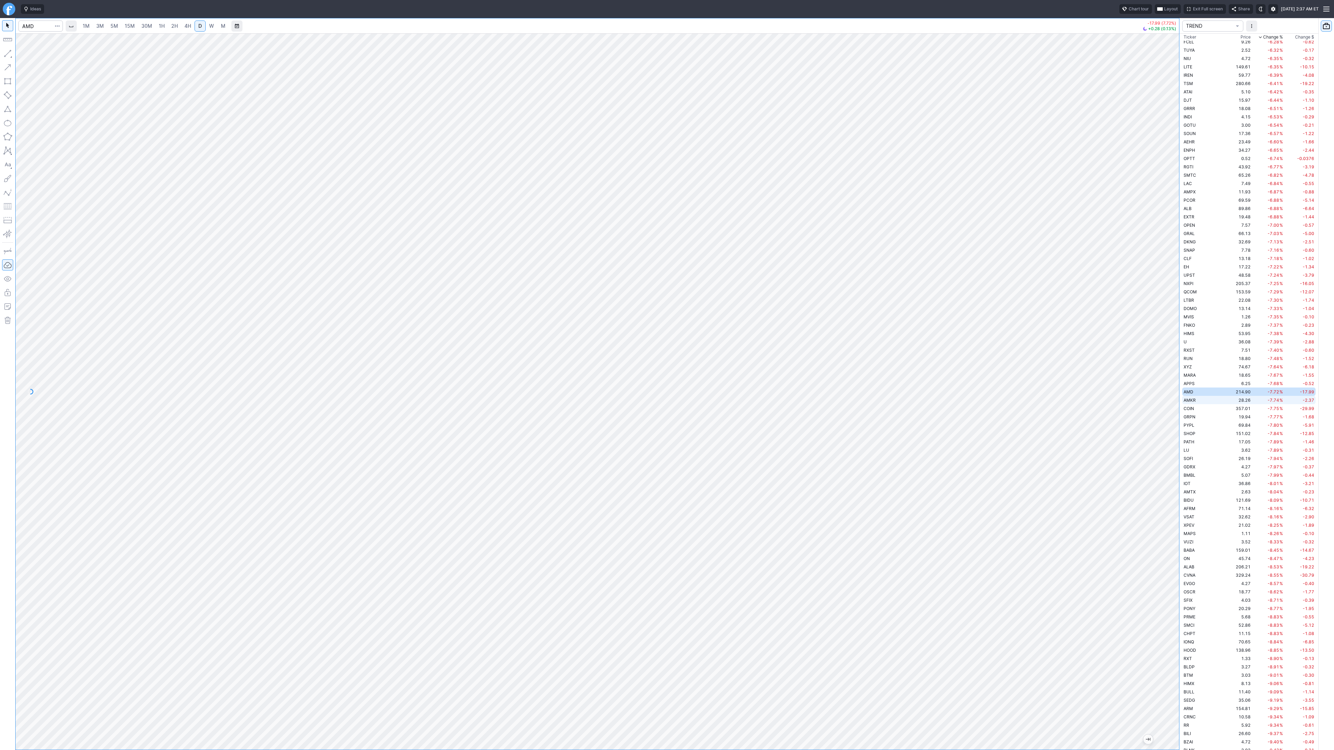
click at [1191, 400] on span "AMKR" at bounding box center [1190, 400] width 12 height 5
click at [1196, 409] on td "COIN" at bounding box center [1204, 408] width 44 height 8
click at [1174, 429] on div at bounding box center [598, 391] width 1164 height 717
click at [1237, 574] on div "1M 3M 5M 15M 30M 1H 2H 4H D W M -29.99 (7.75%) -8.31 (2.33%) TREND Ticker Price…" at bounding box center [667, 384] width 1334 height 732
click at [1236, 650] on div "1M 3M 5M 15M 30M 1H 2H 4H D W M -29.99 (7.75%) -8.31 (2.33%) TREND Ticker Price…" at bounding box center [667, 384] width 1334 height 732
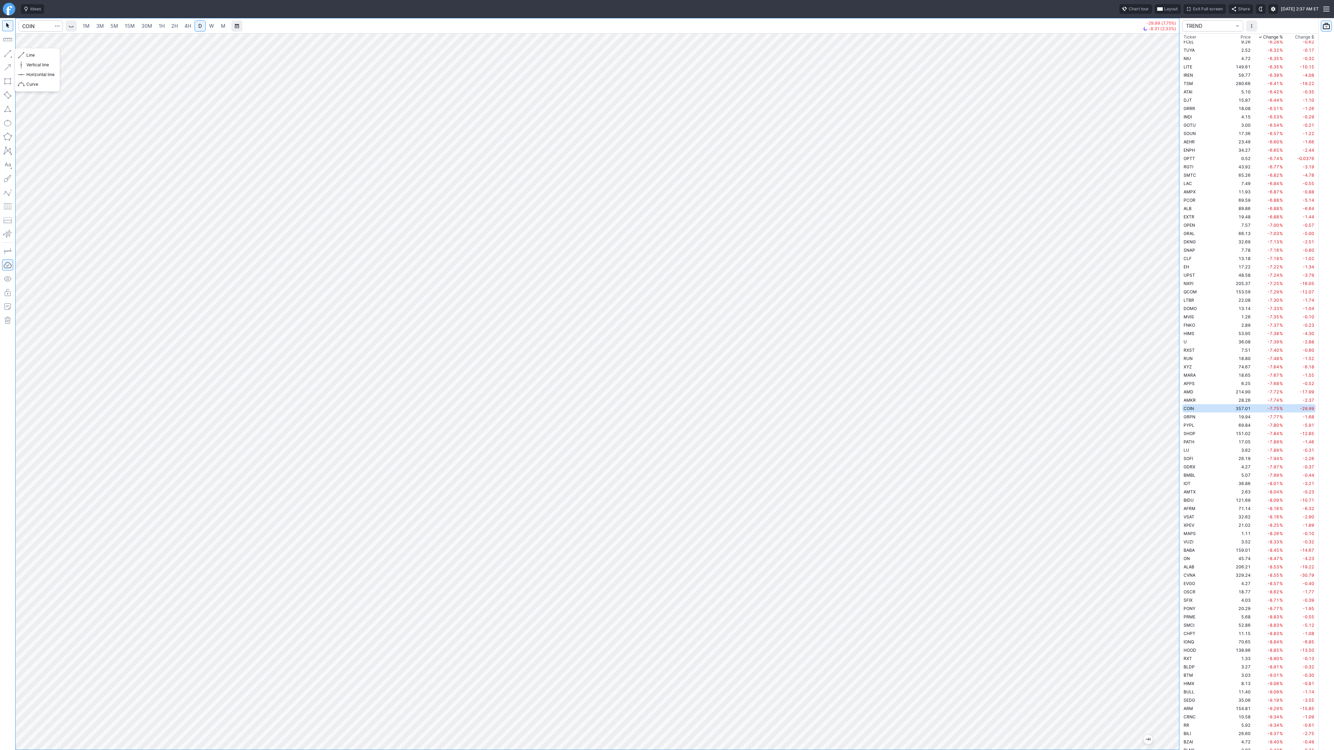
drag, startPoint x: 5, startPoint y: 53, endPoint x: 32, endPoint y: 75, distance: 35.2
click at [5, 53] on button "button" at bounding box center [7, 53] width 11 height 11
drag, startPoint x: 6, startPoint y: 52, endPoint x: 11, endPoint y: 59, distance: 9.0
click at [7, 53] on button "button" at bounding box center [7, 53] width 11 height 11
click at [27, 56] on span "Line" at bounding box center [40, 55] width 28 height 7
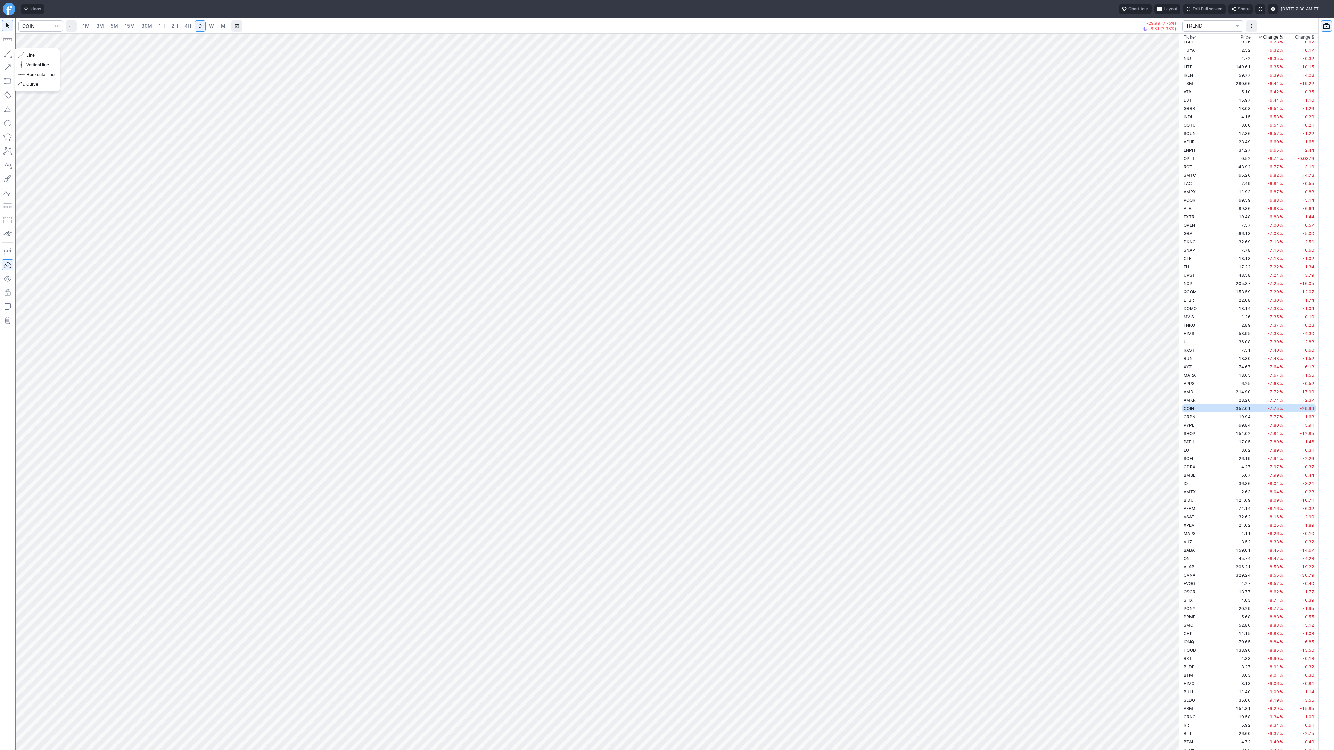
click at [9, 52] on button "button" at bounding box center [7, 53] width 11 height 11
click at [10, 50] on button "button" at bounding box center [7, 53] width 11 height 11
click at [27, 55] on span "Line" at bounding box center [40, 55] width 28 height 7
click at [29, 55] on span "Line" at bounding box center [40, 55] width 28 height 7
click at [24, 55] on button "Line" at bounding box center [37, 55] width 41 height 10
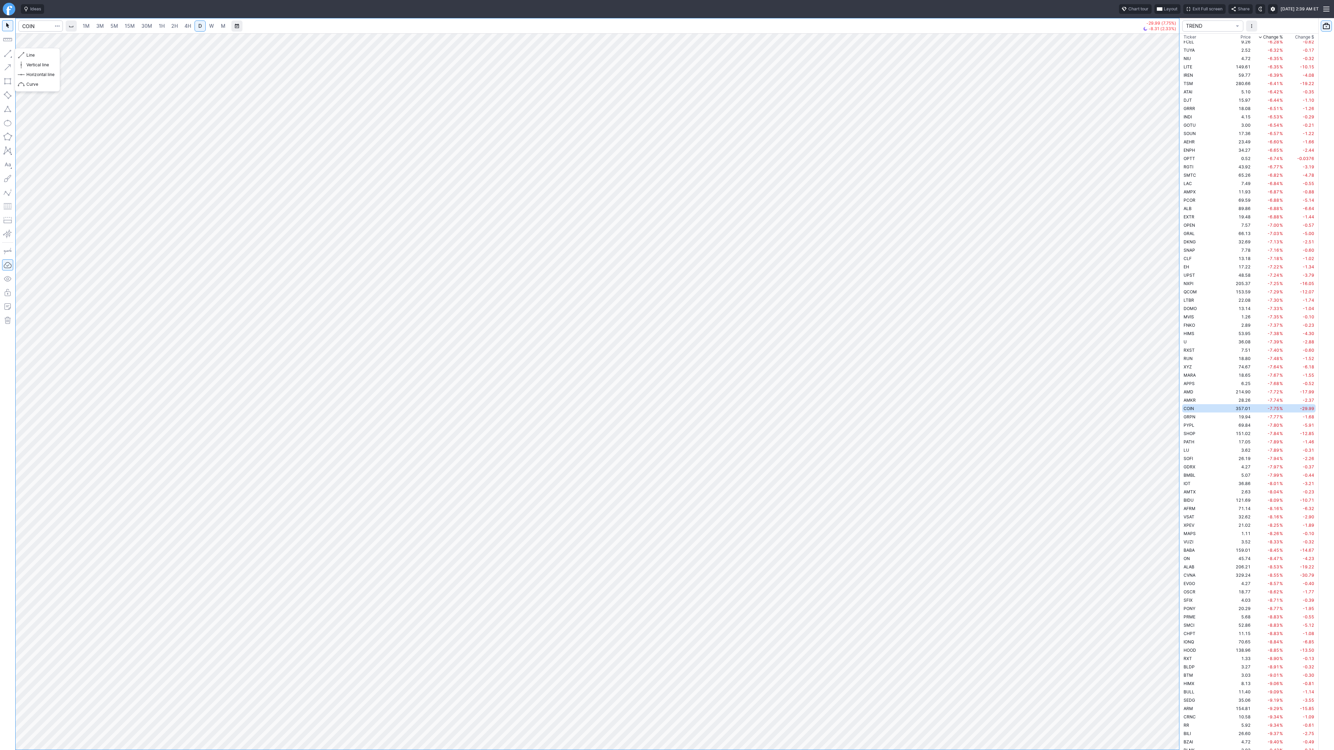
drag, startPoint x: 7, startPoint y: 50, endPoint x: 16, endPoint y: 75, distance: 26.8
click at [7, 51] on button "button" at bounding box center [7, 53] width 11 height 11
click at [24, 56] on button "Line" at bounding box center [37, 55] width 41 height 10
drag, startPoint x: 38, startPoint y: 55, endPoint x: 33, endPoint y: 75, distance: 20.7
click at [38, 55] on span "Line" at bounding box center [40, 55] width 28 height 7
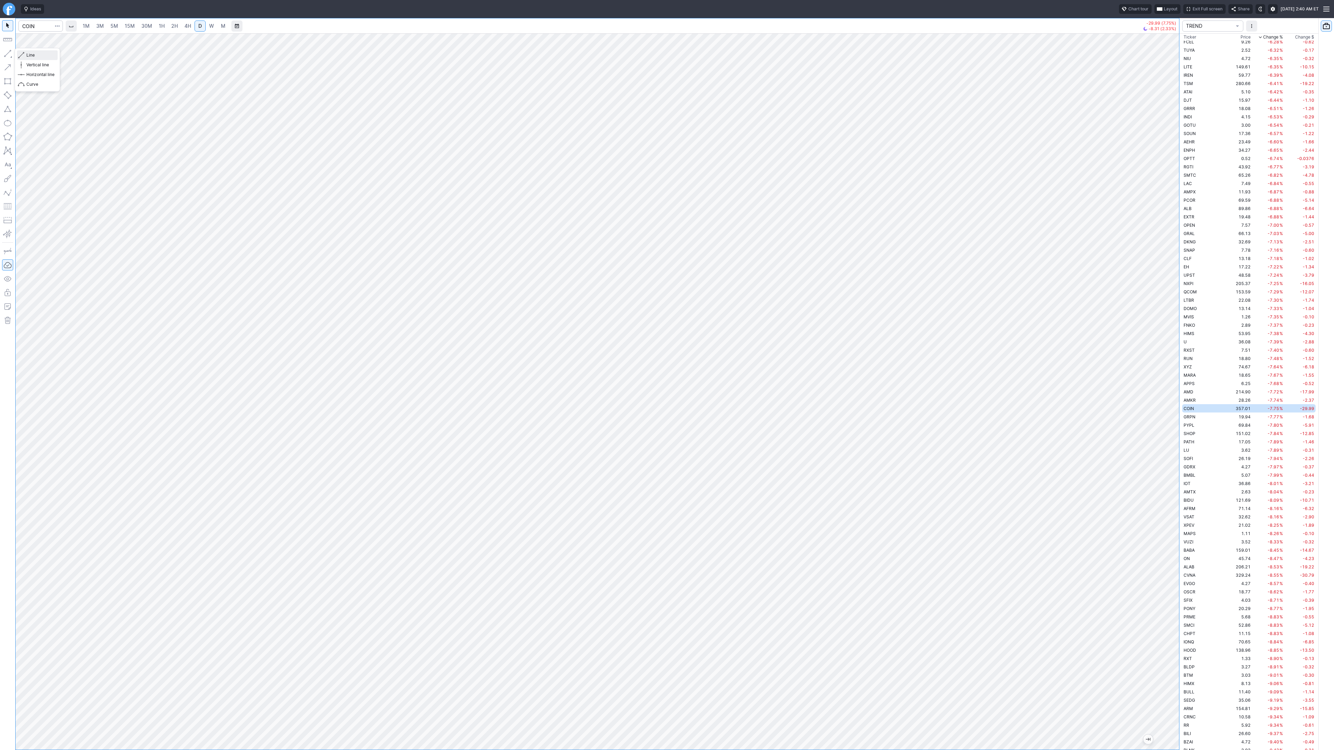
click at [27, 58] on span "Line" at bounding box center [40, 55] width 28 height 7
click at [0, 256] on html "Ideas Chart tour Layout Exit Full screen Share Sat OCT 11 2025 2:41 AM ET 1M 3M…" at bounding box center [667, 375] width 1334 height 750
drag, startPoint x: 16, startPoint y: 54, endPoint x: 24, endPoint y: 81, distance: 27.6
click at [16, 55] on div "Line Vertical line Horizontal line Curve" at bounding box center [37, 69] width 45 height 43
drag, startPoint x: 24, startPoint y: 57, endPoint x: 30, endPoint y: 76, distance: 20.1
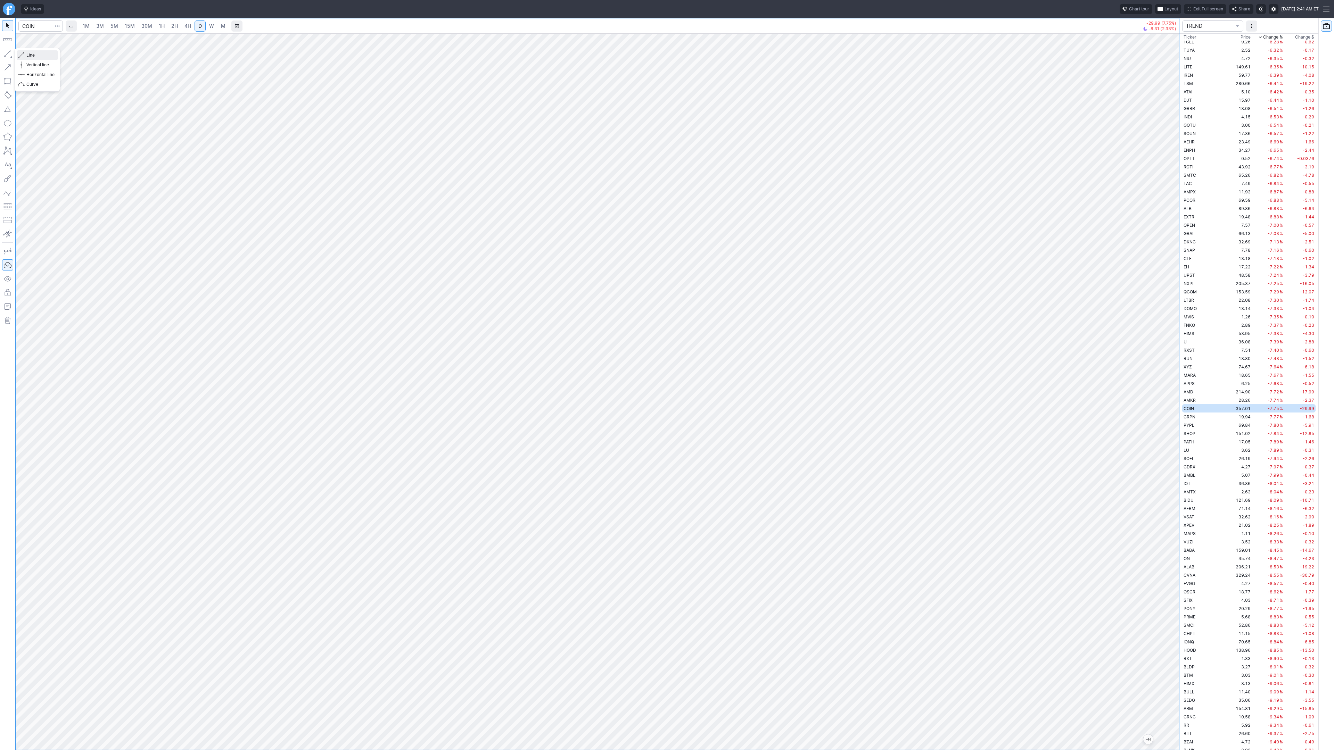
click at [24, 58] on span "button" at bounding box center [22, 55] width 4 height 10
click at [24, 53] on span "button" at bounding box center [22, 55] width 4 height 10
click at [5, 52] on button "button" at bounding box center [7, 53] width 11 height 11
click at [23, 24] on input "Search" at bounding box center [40, 25] width 44 height 11
type input "ses"
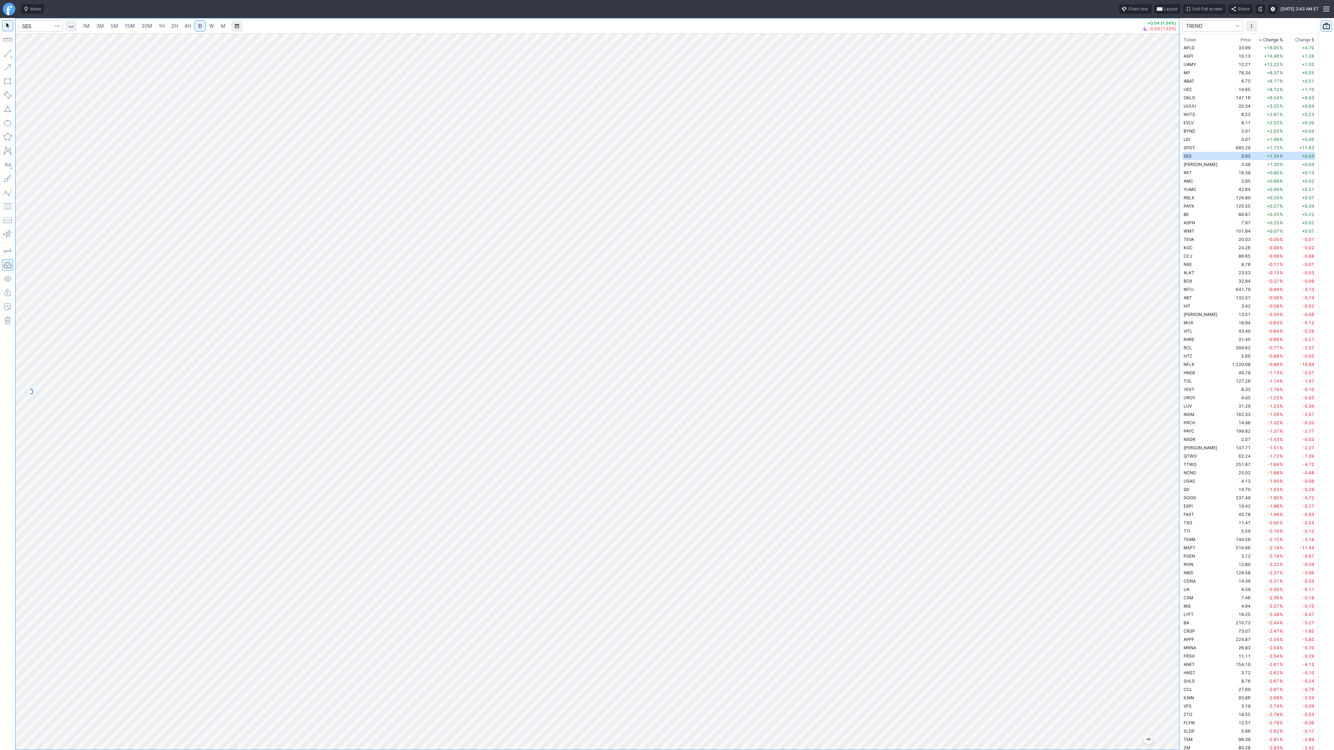
drag, startPoint x: 1177, startPoint y: 587, endPoint x: 1165, endPoint y: 634, distance: 49.0
click at [1165, 636] on div at bounding box center [1172, 389] width 15 height 699
drag, startPoint x: 8, startPoint y: 52, endPoint x: 19, endPoint y: 88, distance: 38.2
click at [7, 55] on button "button" at bounding box center [7, 53] width 11 height 11
click at [9, 55] on button "button" at bounding box center [7, 53] width 11 height 11
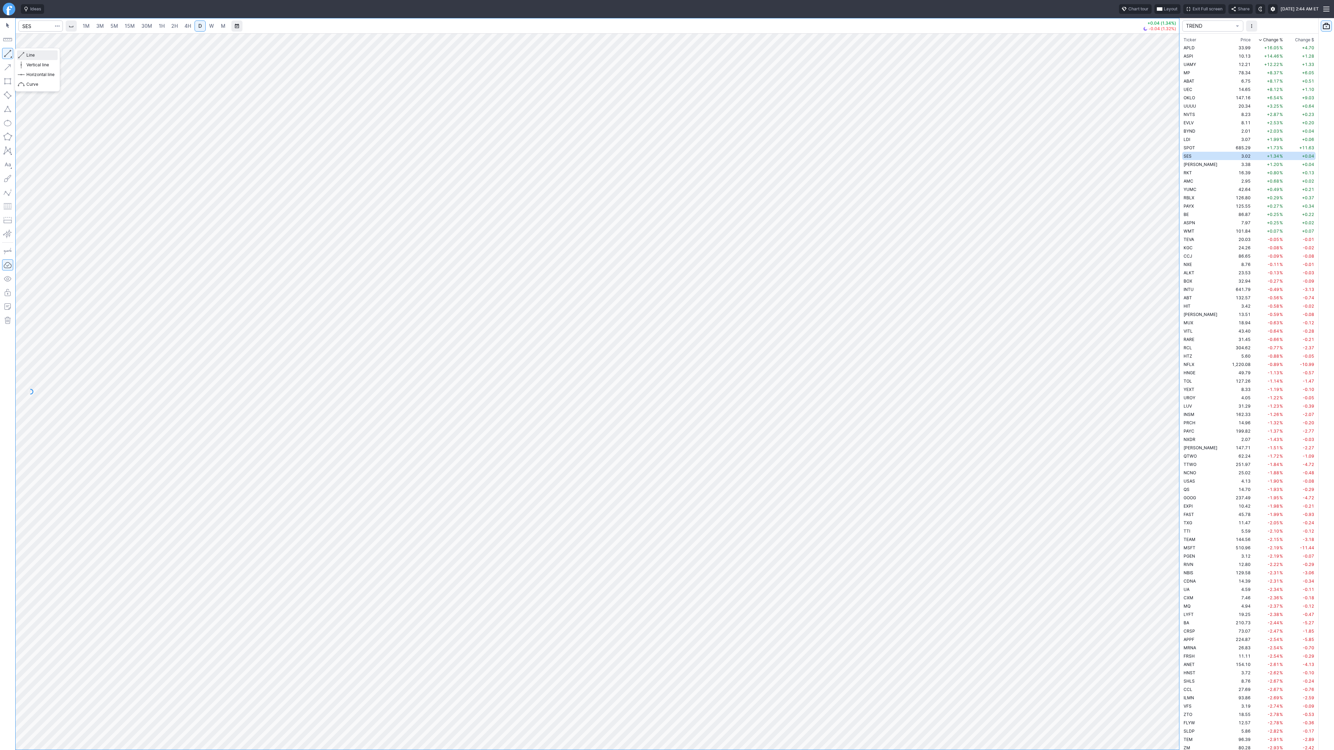
drag, startPoint x: 37, startPoint y: 53, endPoint x: 40, endPoint y: 78, distance: 25.2
click at [36, 54] on span "Line" at bounding box center [40, 55] width 28 height 7
drag, startPoint x: 22, startPoint y: 55, endPoint x: 42, endPoint y: 75, distance: 28.5
click at [22, 55] on span "button" at bounding box center [22, 55] width 4 height 10
click at [33, 55] on span "Line" at bounding box center [40, 55] width 28 height 7
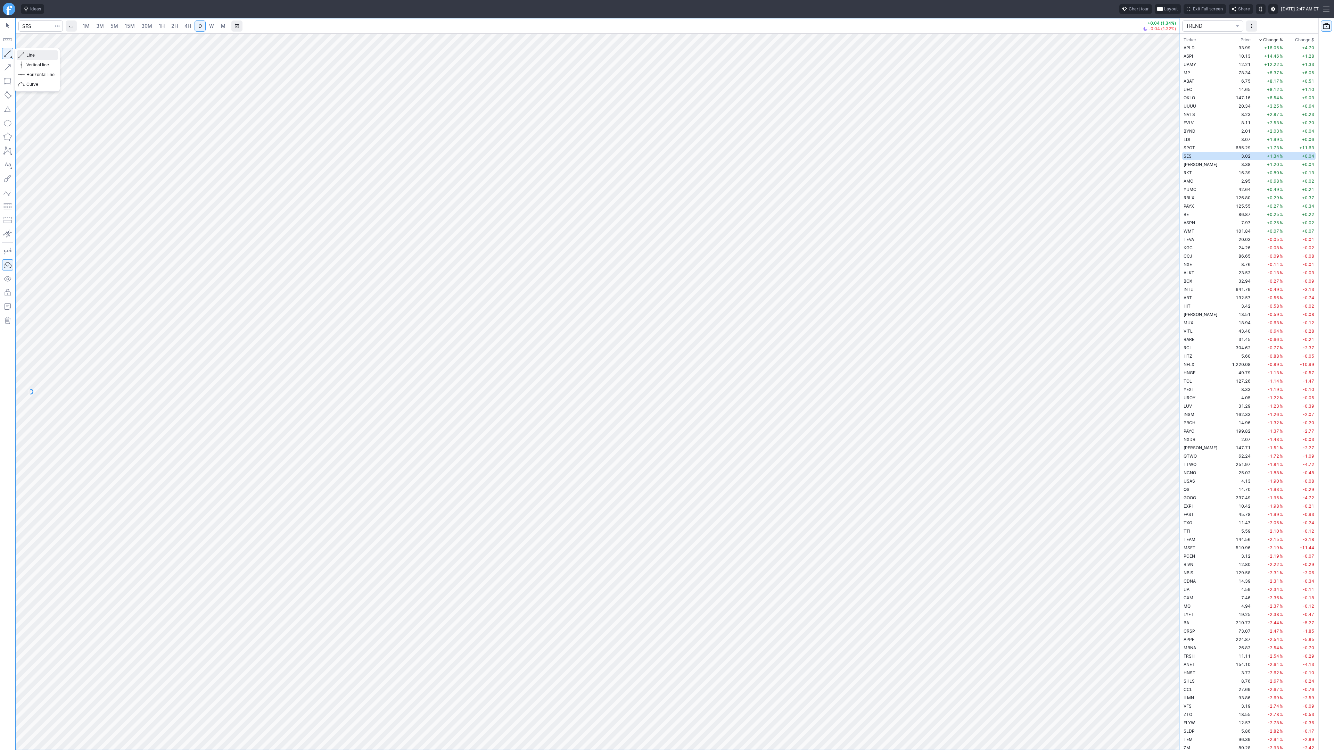
click at [26, 54] on span "Line" at bounding box center [40, 55] width 28 height 7
click at [45, 26] on input "Search" at bounding box center [40, 25] width 44 height 11
type input "bmnr"
click at [1157, 516] on div at bounding box center [598, 391] width 1164 height 717
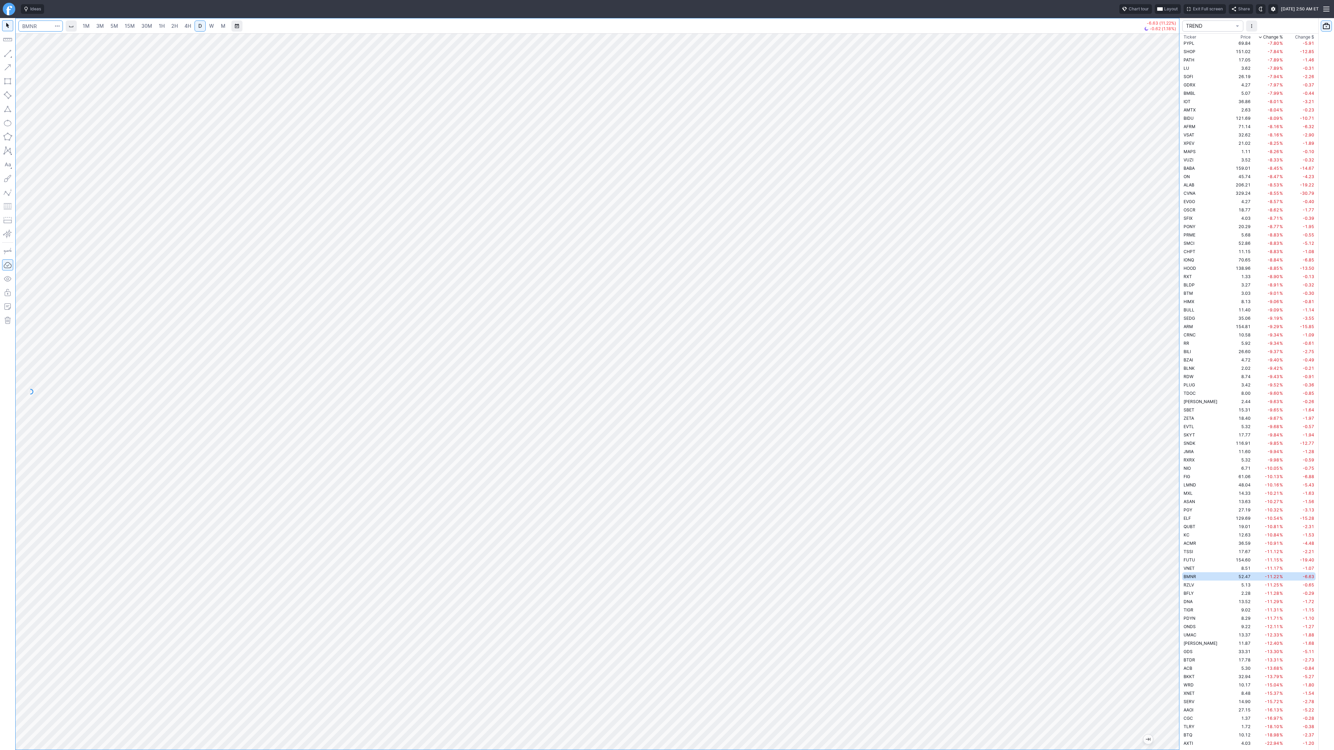
click at [41, 21] on input "Search" at bounding box center [40, 25] width 44 height 11
type input "eth"
click at [72, 131] on span "ereum / USD" at bounding box center [65, 128] width 25 height 5
drag, startPoint x: 1178, startPoint y: 301, endPoint x: 1164, endPoint y: 368, distance: 68.7
click at [1166, 369] on div at bounding box center [1172, 389] width 15 height 699
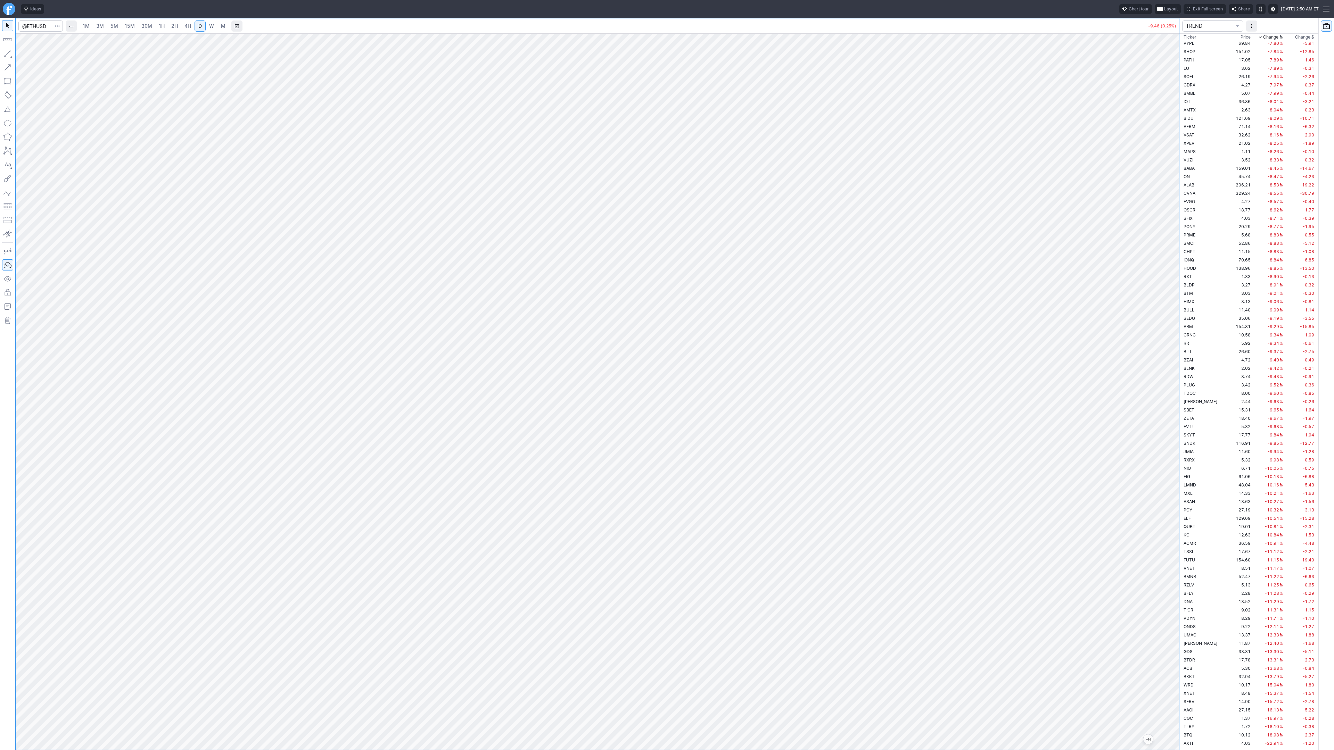
click at [209, 23] on span "W" at bounding box center [211, 26] width 5 height 6
click at [1160, 384] on div at bounding box center [598, 391] width 1164 height 717
drag, startPoint x: 1174, startPoint y: 354, endPoint x: 1167, endPoint y: 421, distance: 67.1
click at [1172, 424] on div at bounding box center [1172, 389] width 15 height 699
drag, startPoint x: 29, startPoint y: 54, endPoint x: 31, endPoint y: 75, distance: 21.3
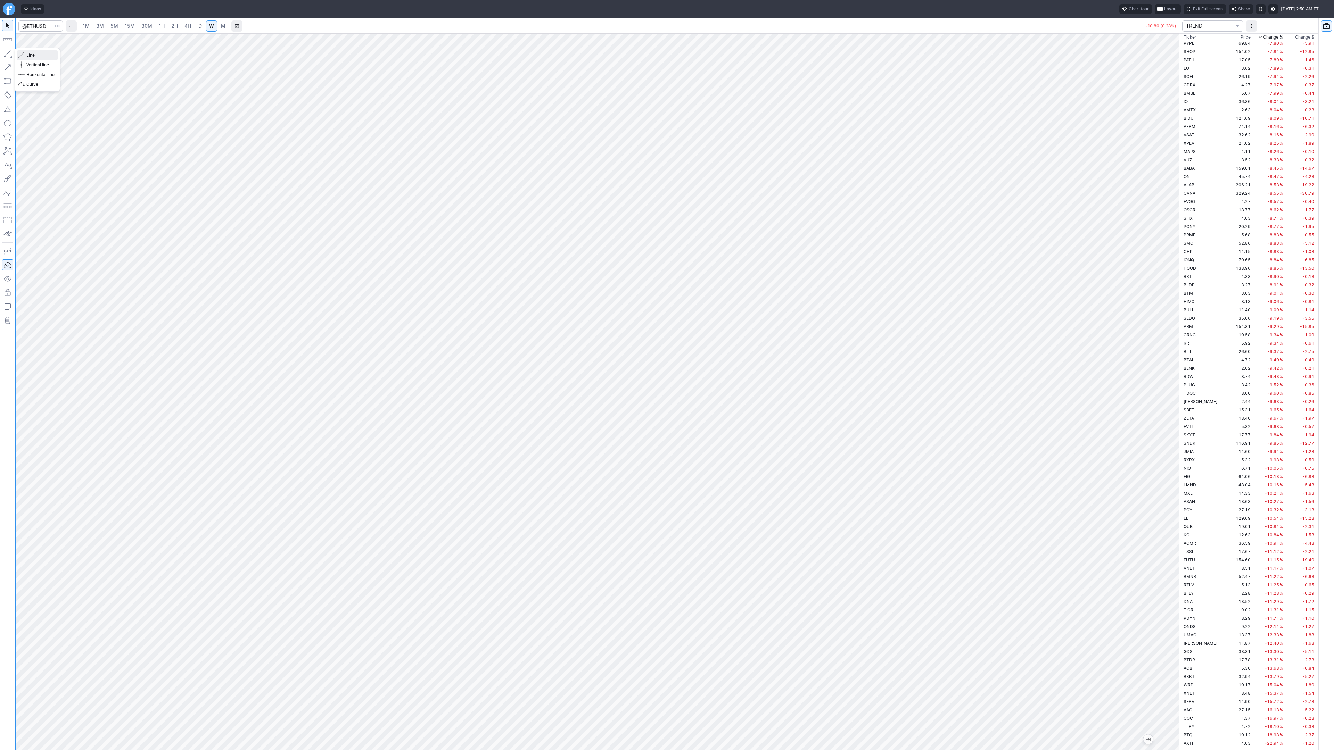
click at [29, 58] on span "Line" at bounding box center [40, 55] width 28 height 7
click at [25, 52] on button "Line" at bounding box center [37, 55] width 41 height 10
click at [38, 55] on span "Line" at bounding box center [40, 55] width 28 height 7
drag, startPoint x: 1172, startPoint y: 342, endPoint x: 1180, endPoint y: 396, distance: 54.8
click at [1180, 396] on div "1M 3M 5M 15M 30M 1H 2H 4H D W M -14.10 (0.37%) TREND Ticker Price Chg.% Change …" at bounding box center [667, 384] width 1334 height 732
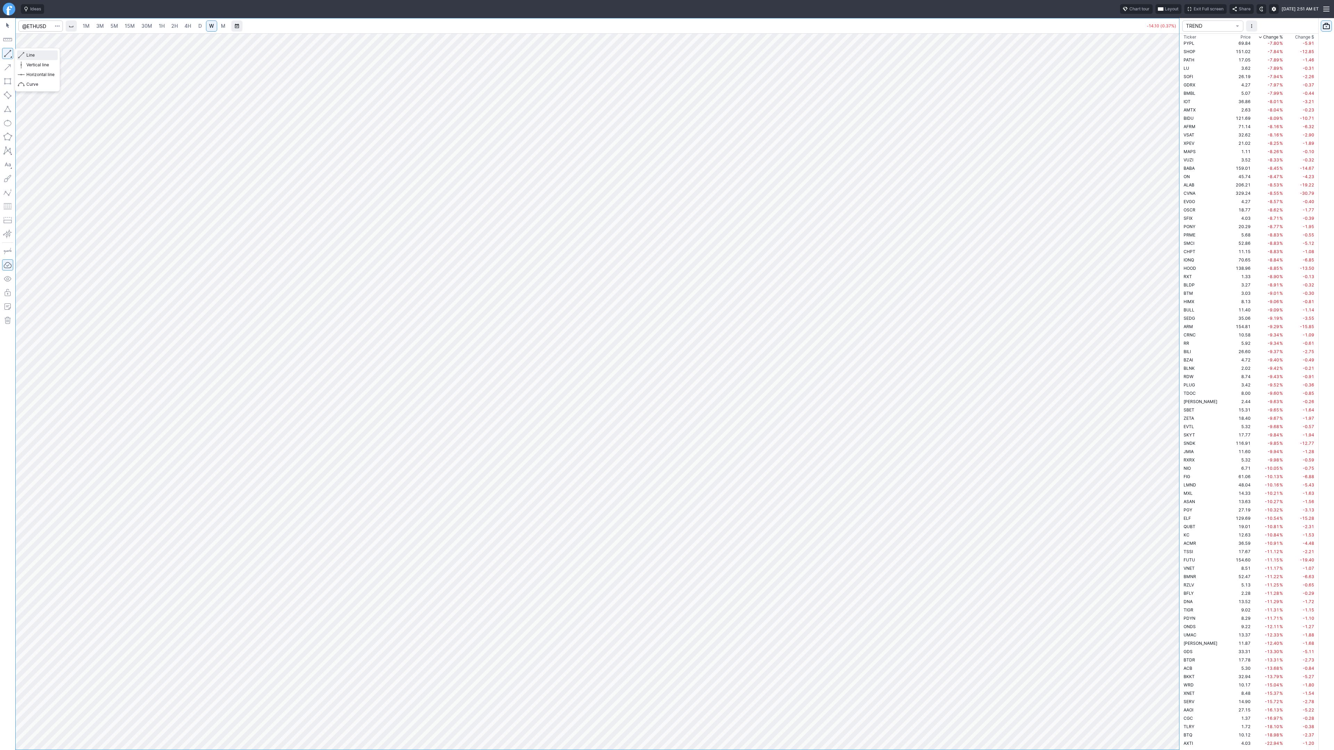
click at [30, 57] on span "Line" at bounding box center [40, 55] width 28 height 7
click at [199, 24] on span "D" at bounding box center [199, 26] width 3 height 6
click at [30, 58] on span "Line" at bounding box center [40, 55] width 28 height 7
click at [24, 55] on span "button" at bounding box center [22, 55] width 4 height 10
drag, startPoint x: 1173, startPoint y: 290, endPoint x: 1170, endPoint y: 312, distance: 22.8
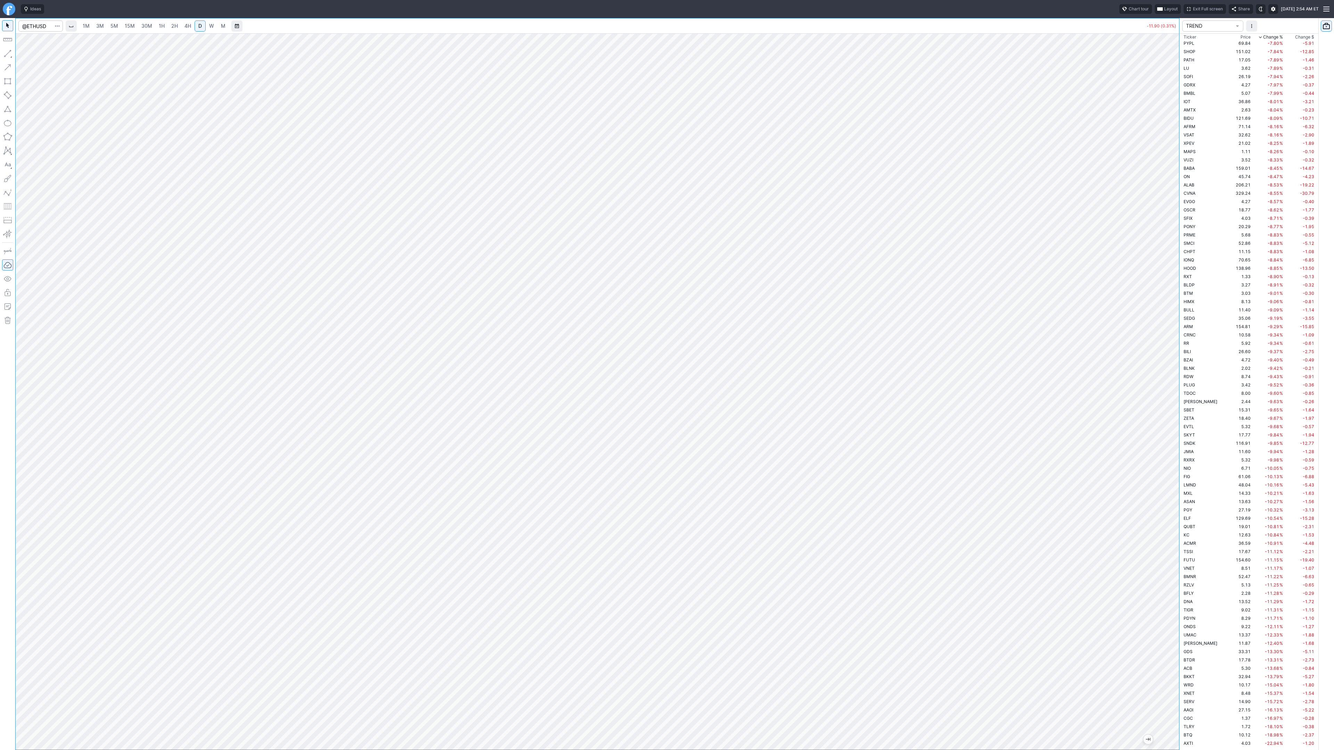
click at [1170, 313] on div at bounding box center [1172, 389] width 15 height 699
click at [186, 26] on span "4H" at bounding box center [187, 26] width 7 height 6
click at [201, 27] on span "D" at bounding box center [200, 26] width 5 height 7
click at [7, 53] on button "button" at bounding box center [7, 53] width 11 height 11
click at [32, 52] on span "Line" at bounding box center [40, 55] width 28 height 7
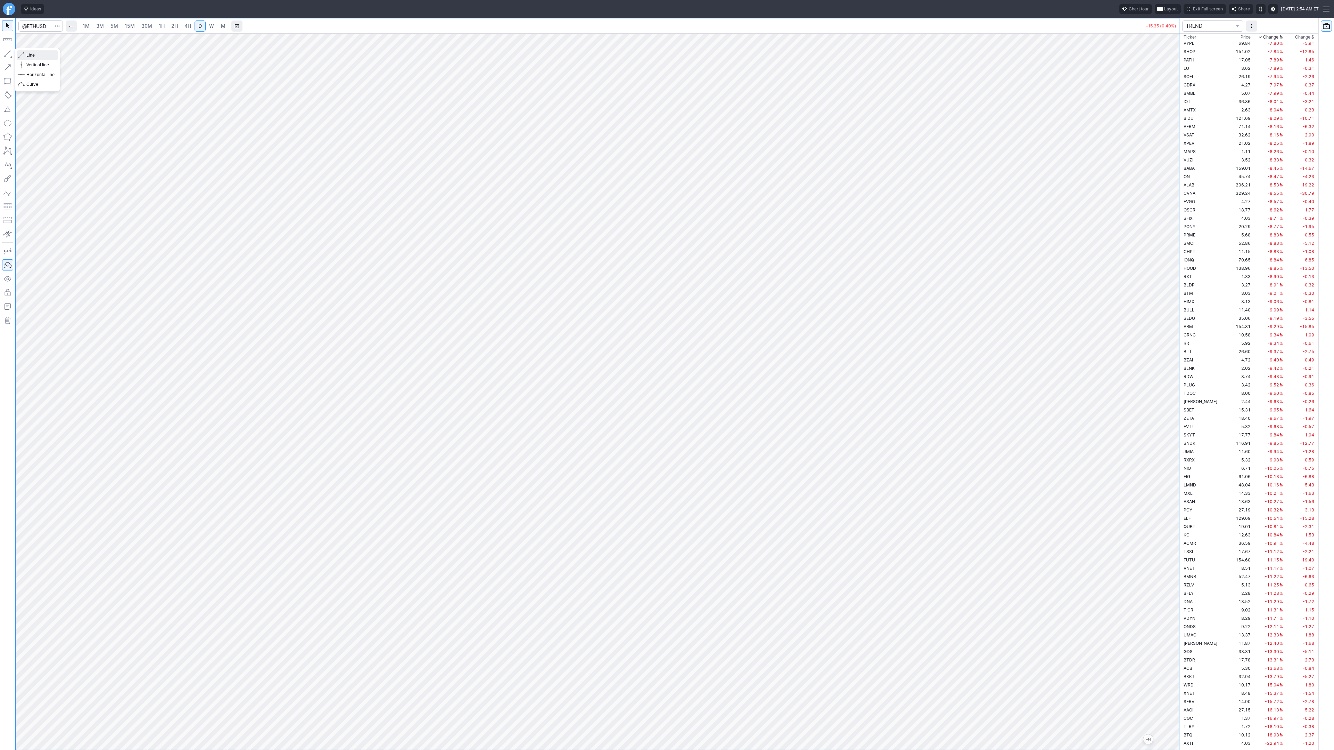
click at [45, 56] on span "Line" at bounding box center [40, 55] width 28 height 7
click at [31, 56] on span "Line" at bounding box center [40, 55] width 28 height 7
click at [6, 56] on button "button" at bounding box center [7, 53] width 11 height 11
click at [35, 55] on span "Line" at bounding box center [40, 55] width 28 height 7
click at [209, 28] on span "W" at bounding box center [211, 26] width 5 height 6
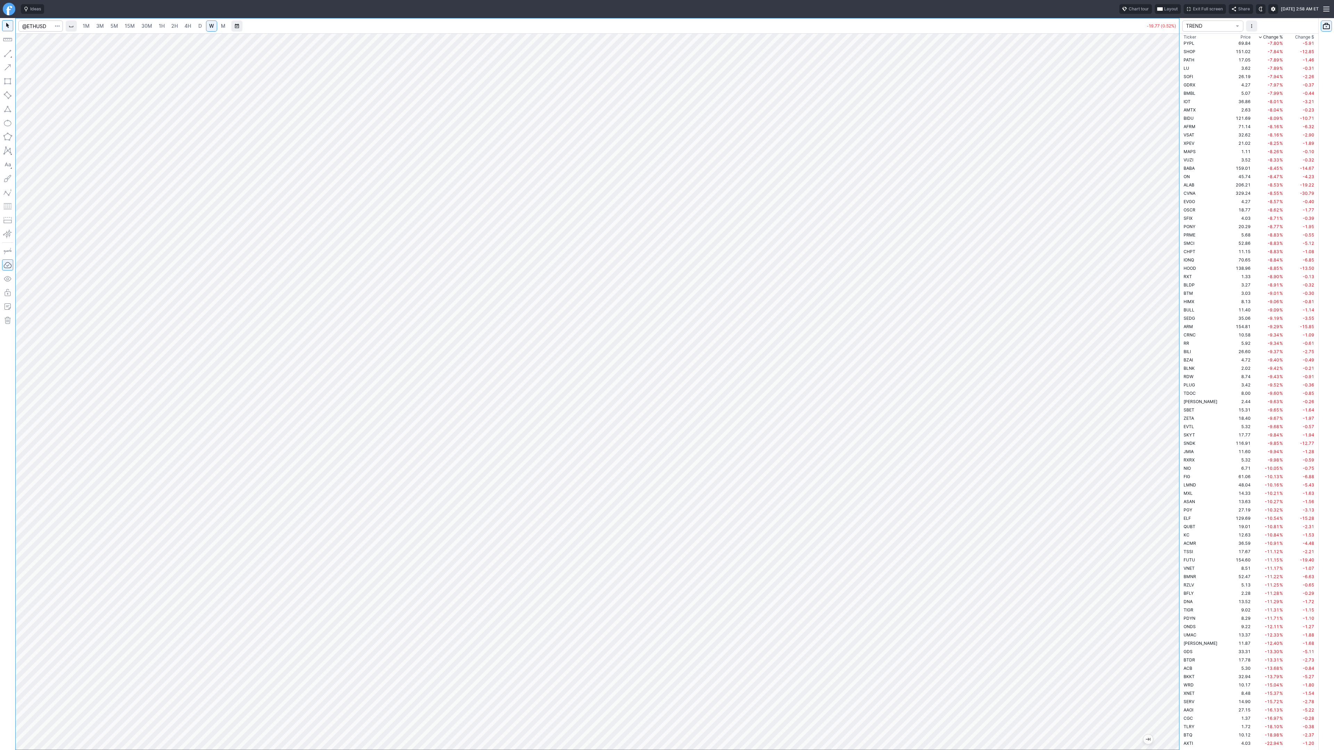
drag, startPoint x: 1176, startPoint y: 293, endPoint x: 1167, endPoint y: 436, distance: 144.1
click at [1168, 441] on div at bounding box center [1172, 389] width 15 height 699
click at [1193, 452] on td "JMIA" at bounding box center [1204, 451] width 44 height 8
click at [199, 24] on span "D" at bounding box center [199, 26] width 3 height 6
click at [1249, 609] on div "1M 3M 5M 15M 30M 1H 2H 4H D W M -1.28 (9.94%) -0.25 (2.17%) TREND Ticker Price …" at bounding box center [667, 384] width 1334 height 732
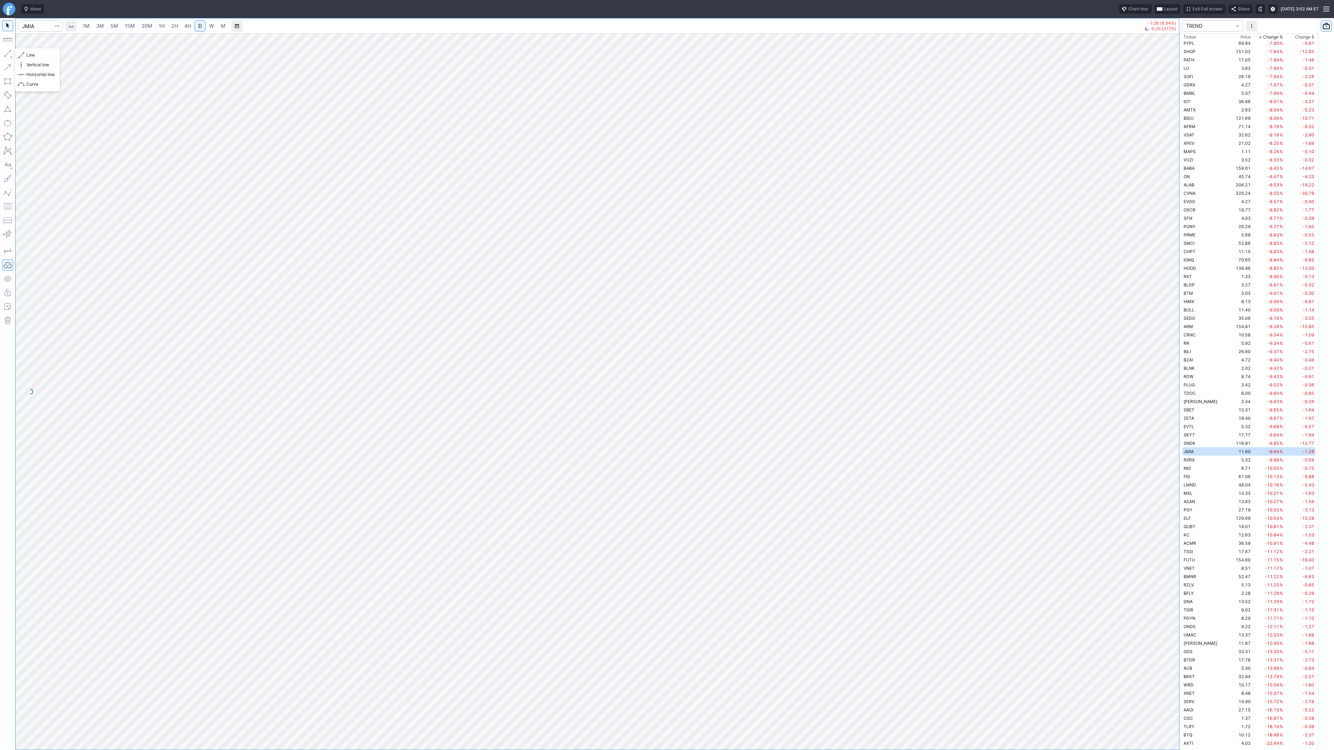
drag, startPoint x: 6, startPoint y: 57, endPoint x: 39, endPoint y: 71, distance: 36.1
click at [7, 57] on button "button" at bounding box center [7, 53] width 11 height 11
click at [26, 56] on span "Line" at bounding box center [40, 55] width 28 height 7
click at [29, 56] on span "Line" at bounding box center [40, 55] width 28 height 7
drag, startPoint x: 6, startPoint y: 50, endPoint x: 36, endPoint y: 81, distance: 42.7
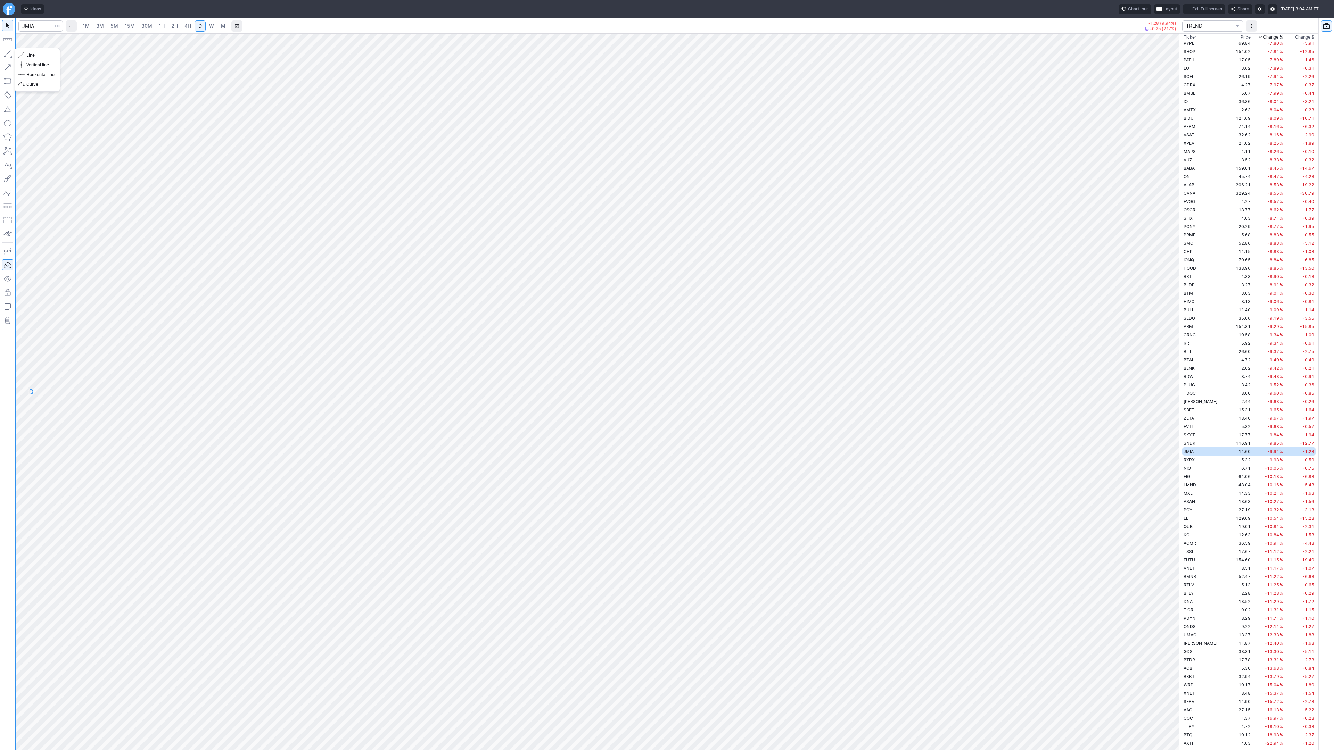
click at [6, 51] on button "button" at bounding box center [7, 53] width 11 height 11
drag, startPoint x: 7, startPoint y: 54, endPoint x: 10, endPoint y: 77, distance: 22.8
click at [7, 58] on button "button" at bounding box center [7, 53] width 11 height 11
click at [3, 49] on button "button" at bounding box center [7, 53] width 11 height 11
drag, startPoint x: 32, startPoint y: 54, endPoint x: 42, endPoint y: 73, distance: 21.9
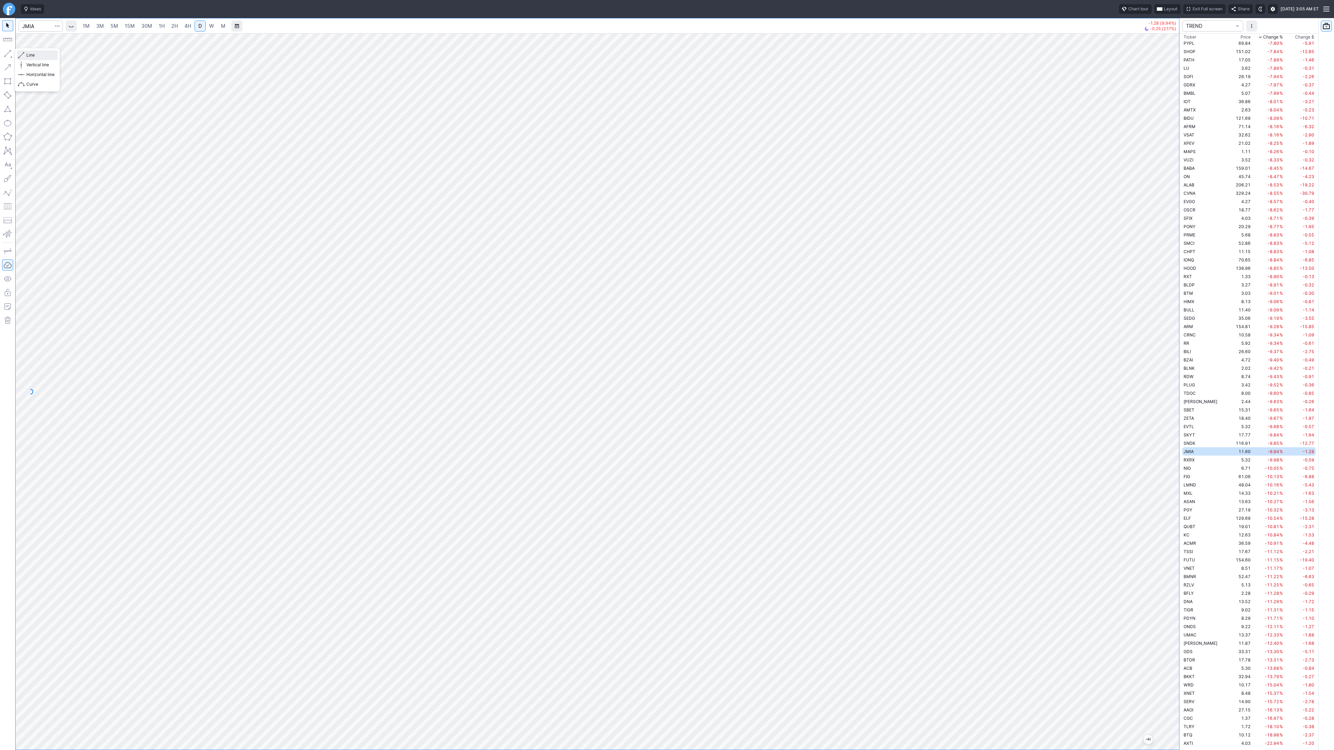
click at [32, 55] on span "Line" at bounding box center [40, 55] width 28 height 7
drag, startPoint x: 8, startPoint y: 54, endPoint x: 13, endPoint y: 74, distance: 20.4
click at [9, 61] on div at bounding box center [7, 384] width 15 height 732
click at [22, 53] on span "button" at bounding box center [22, 55] width 4 height 10
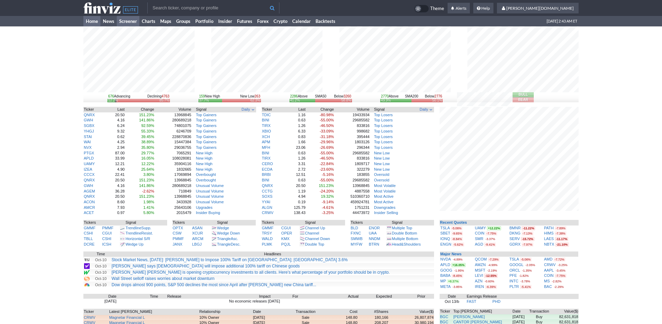
click at [128, 21] on link "Screener" at bounding box center [128, 21] width 23 height 10
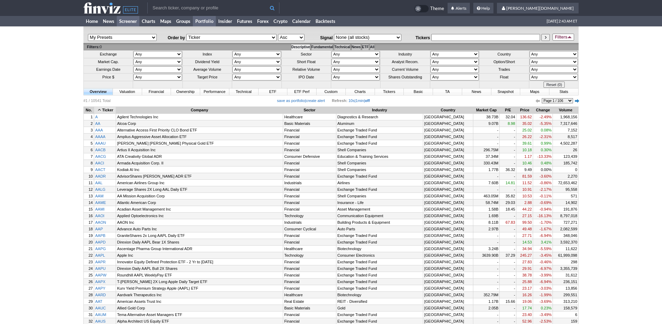
click at [211, 22] on link "Portfolio" at bounding box center [204, 21] width 23 height 10
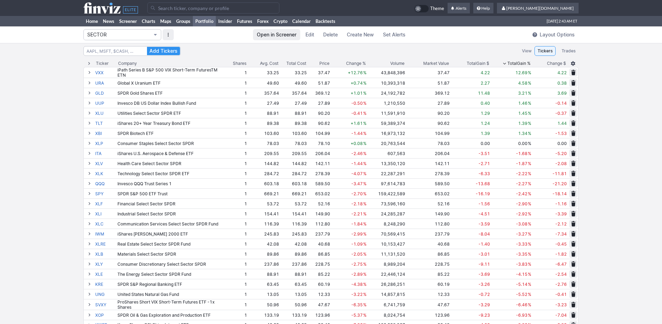
click at [130, 38] on span "SECTOR" at bounding box center [118, 34] width 63 height 7
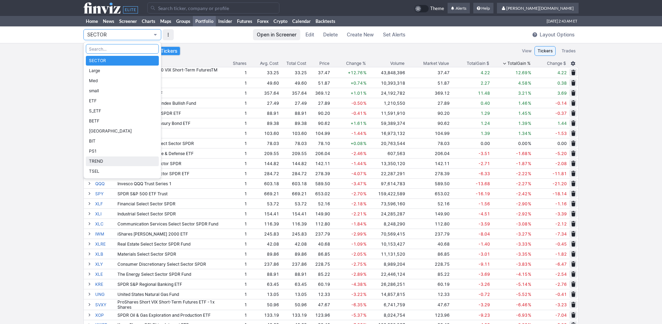
click at [120, 161] on span "TREND" at bounding box center [122, 161] width 67 height 7
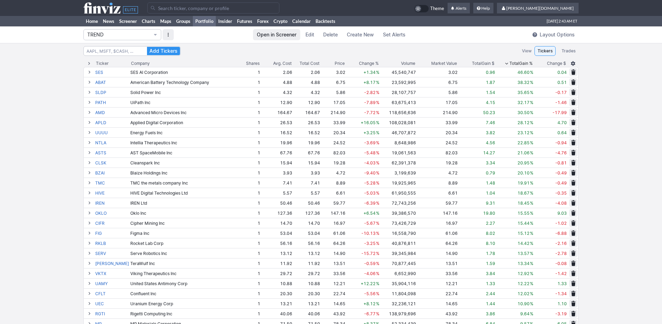
click at [519, 62] on div "Total Gain %" at bounding box center [520, 63] width 23 height 7
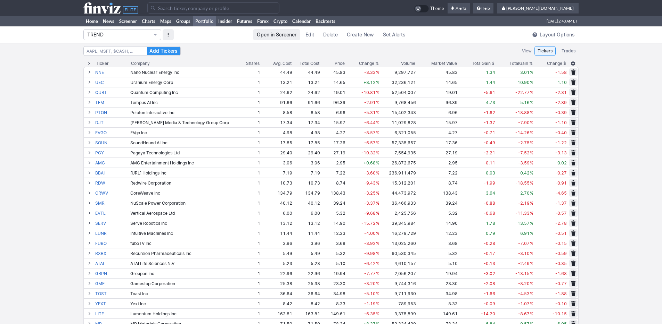
click at [519, 62] on div "Total Gain %" at bounding box center [520, 63] width 23 height 7
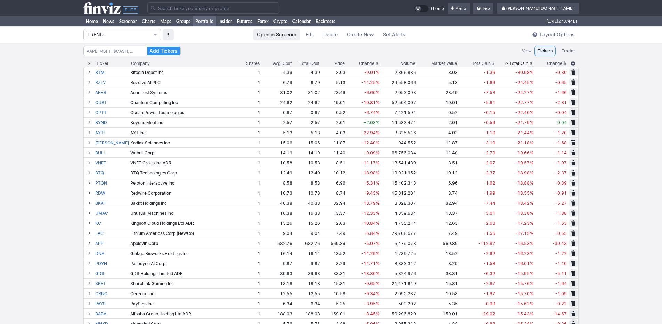
click at [519, 62] on div "Total Gain %" at bounding box center [520, 63] width 23 height 7
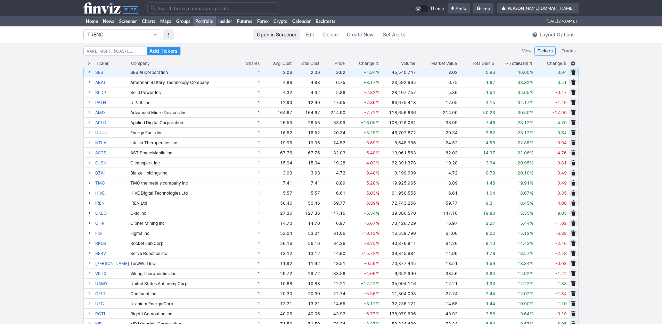
click at [130, 70] on div "SES AI Corporation" at bounding box center [182, 72] width 105 height 5
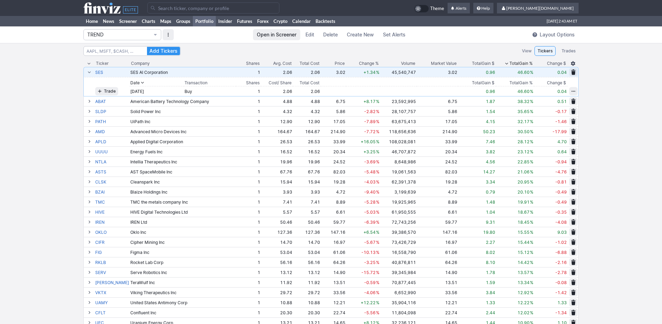
click at [130, 70] on div "SES AI Corporation" at bounding box center [182, 72] width 105 height 5
